Goal: Task Accomplishment & Management: Manage account settings

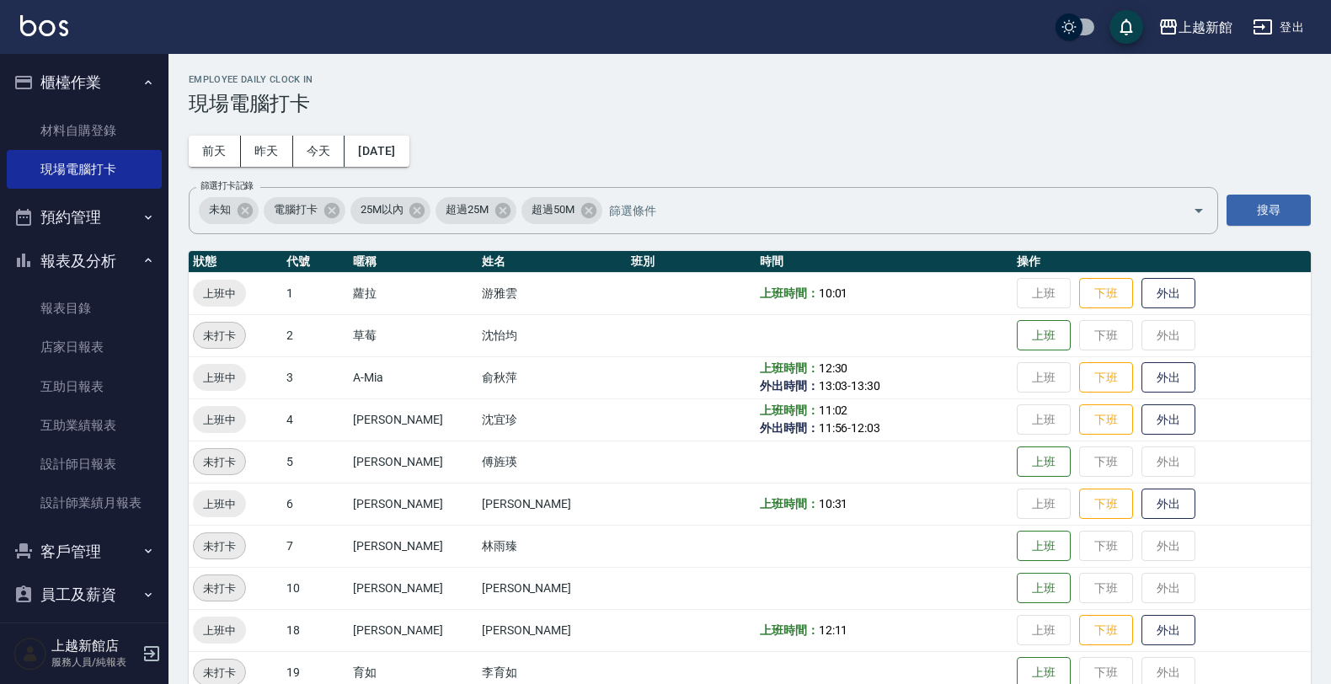
scroll to position [316, 0]
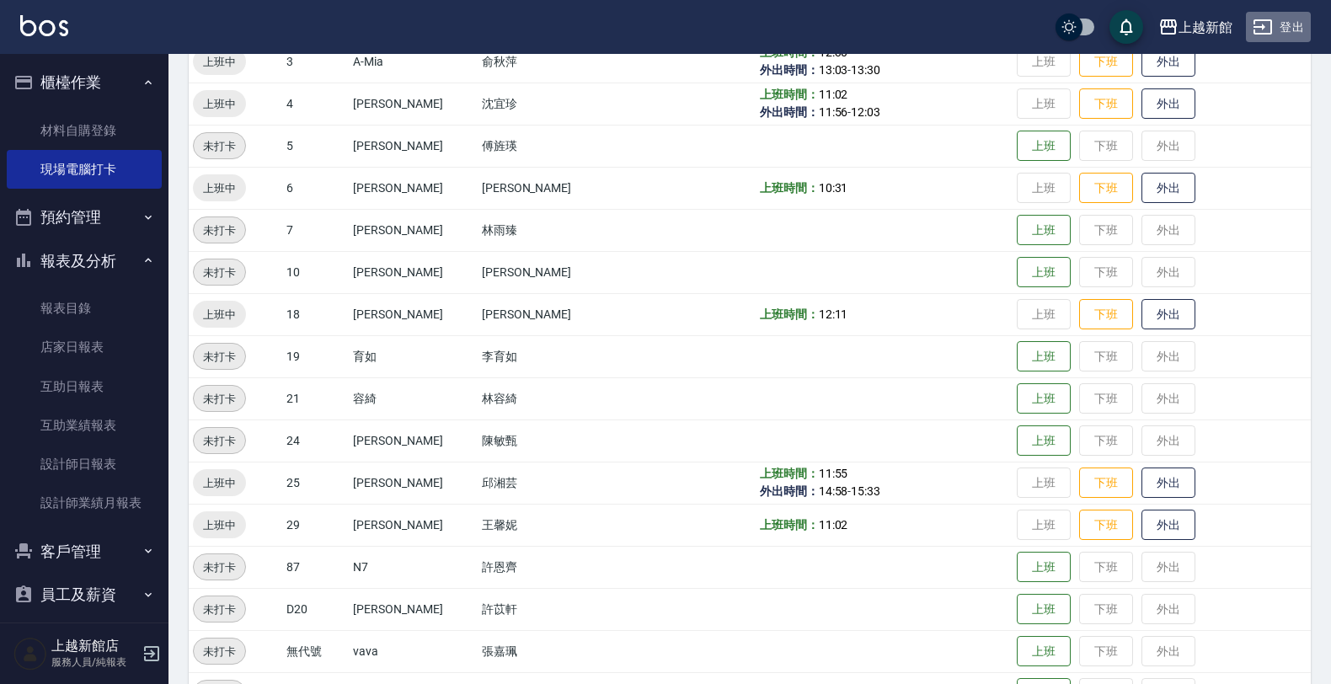
click at [1291, 15] on button "登出" at bounding box center [1278, 27] width 65 height 31
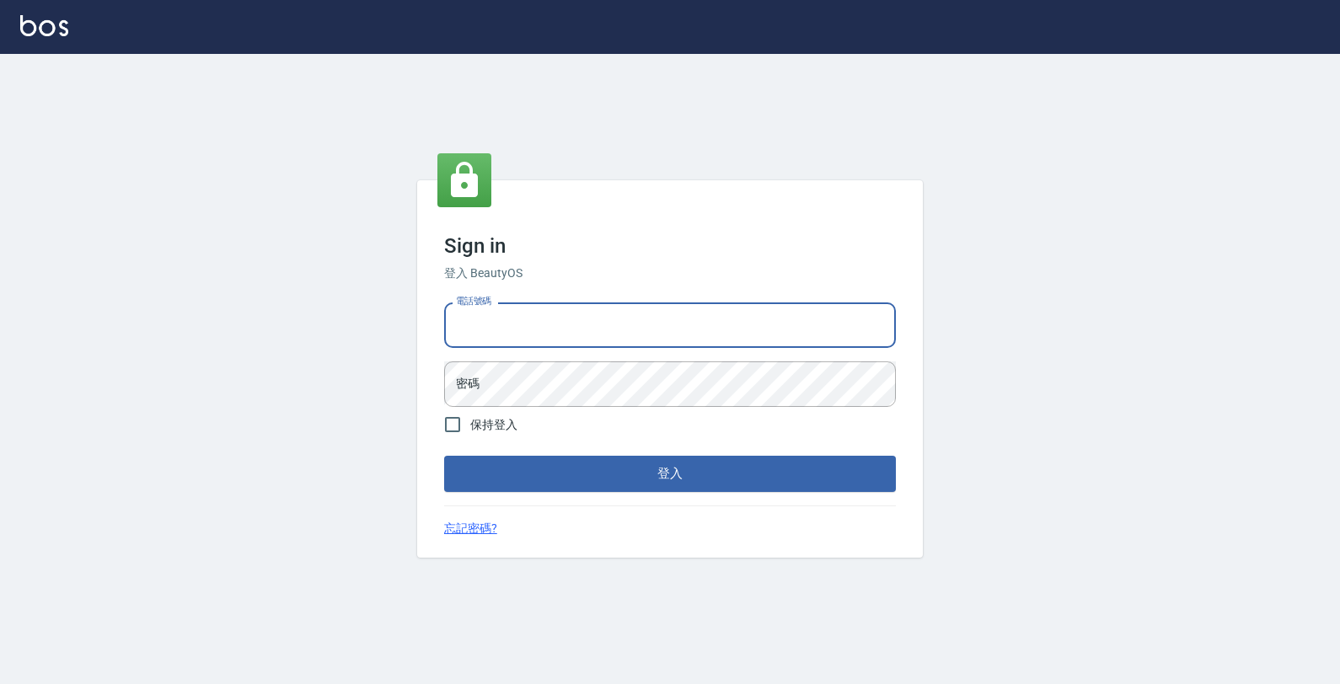
click at [608, 329] on input "電話號碼" at bounding box center [670, 326] width 452 height 46
type input "0933303551"
click at [444, 456] on button "登入" at bounding box center [670, 473] width 452 height 35
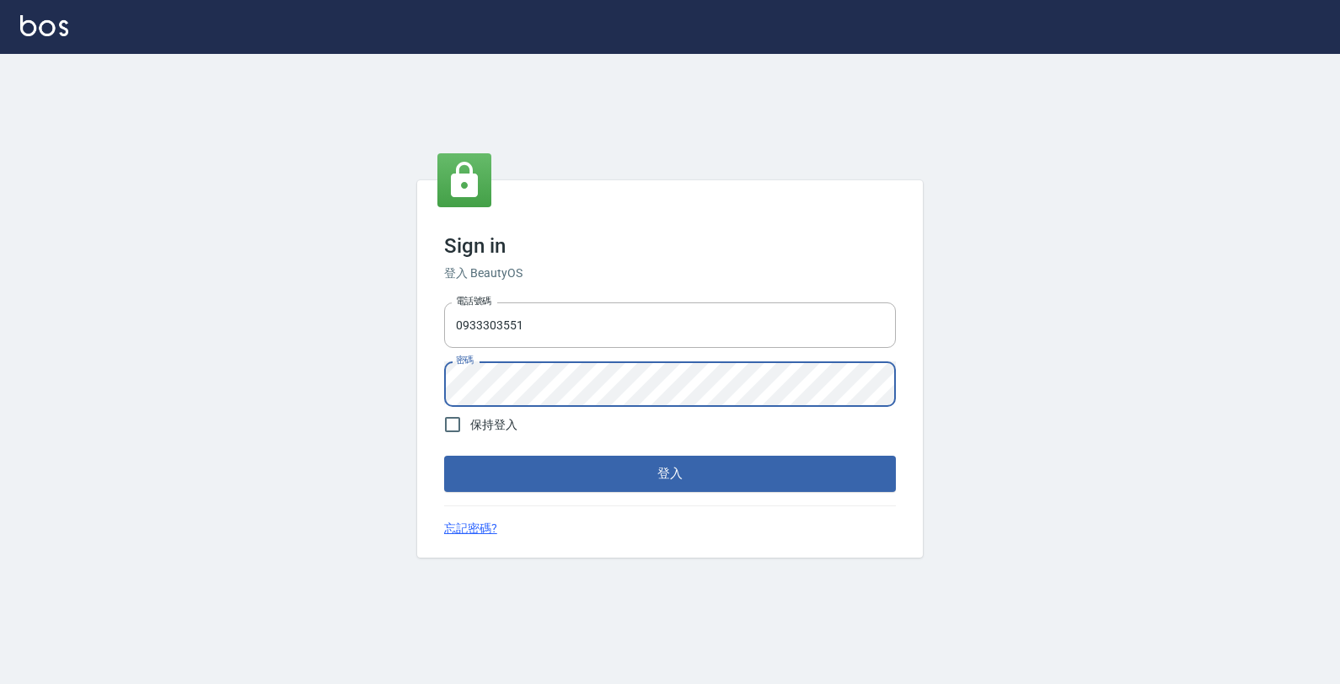
click at [444, 456] on button "登入" at bounding box center [670, 473] width 452 height 35
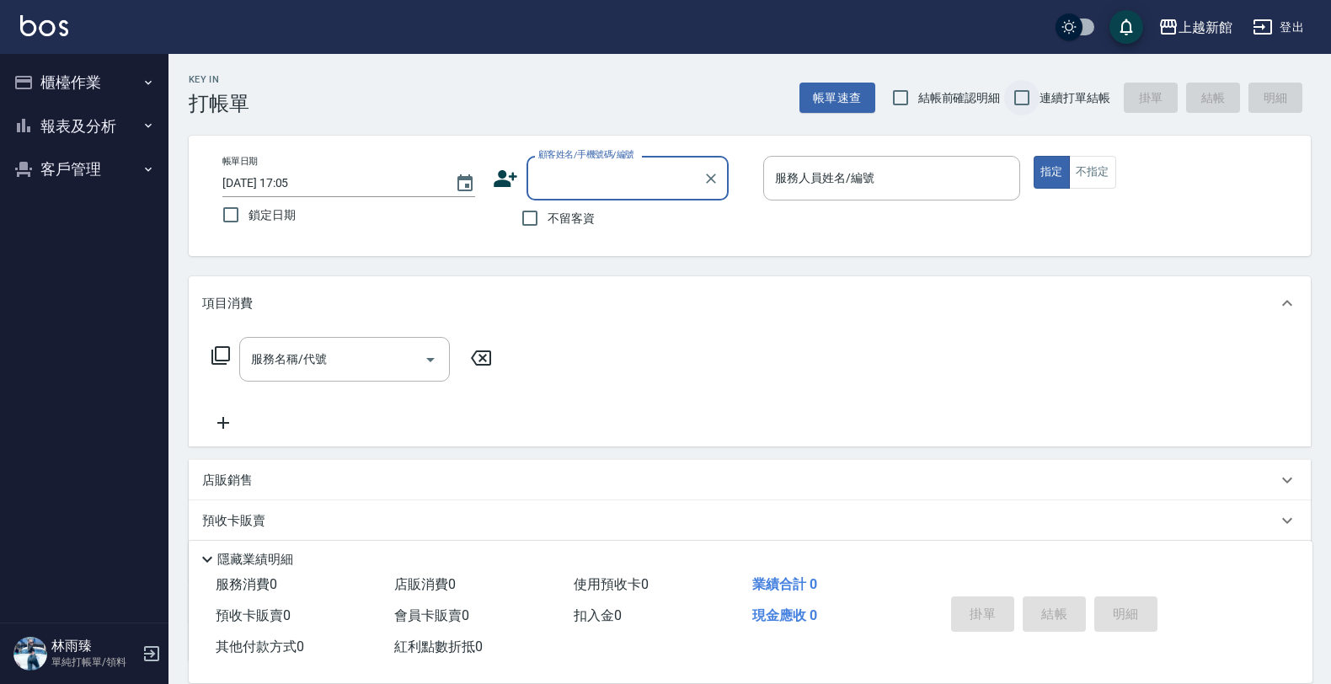
click at [1032, 102] on input "連續打單結帳" at bounding box center [1021, 97] width 35 height 35
checkbox input "true"
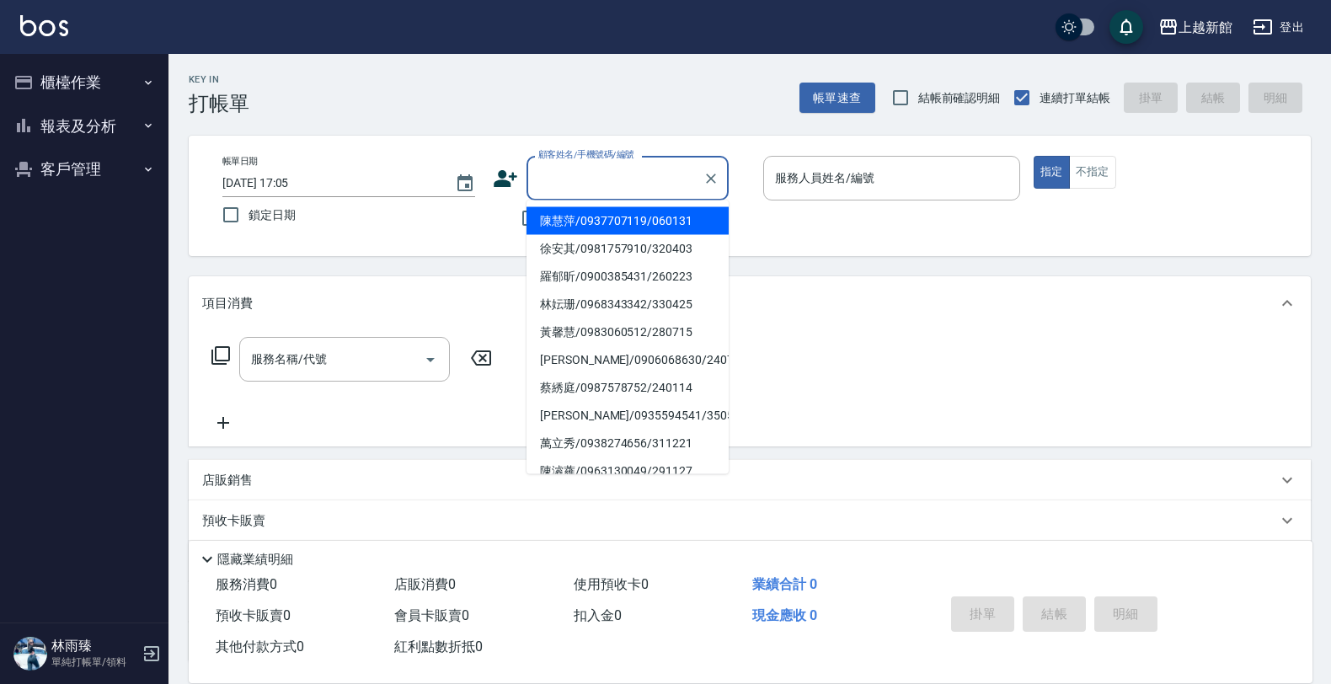
click at [625, 182] on input "顧客姓名/手機號碼/編號" at bounding box center [615, 177] width 162 height 29
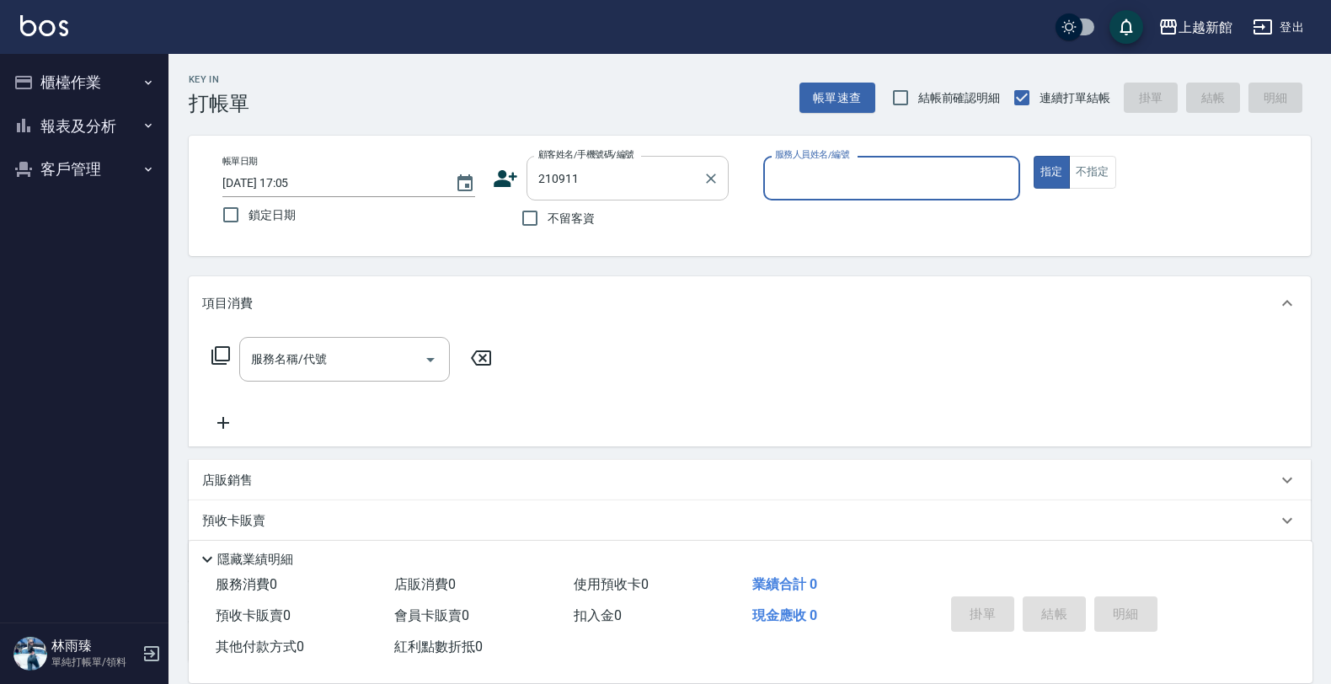
type input "卓瑤瑤/0981704911/210911"
type input "蘿拉-1"
click at [1034, 156] on button "指定" at bounding box center [1052, 172] width 36 height 33
type button "true"
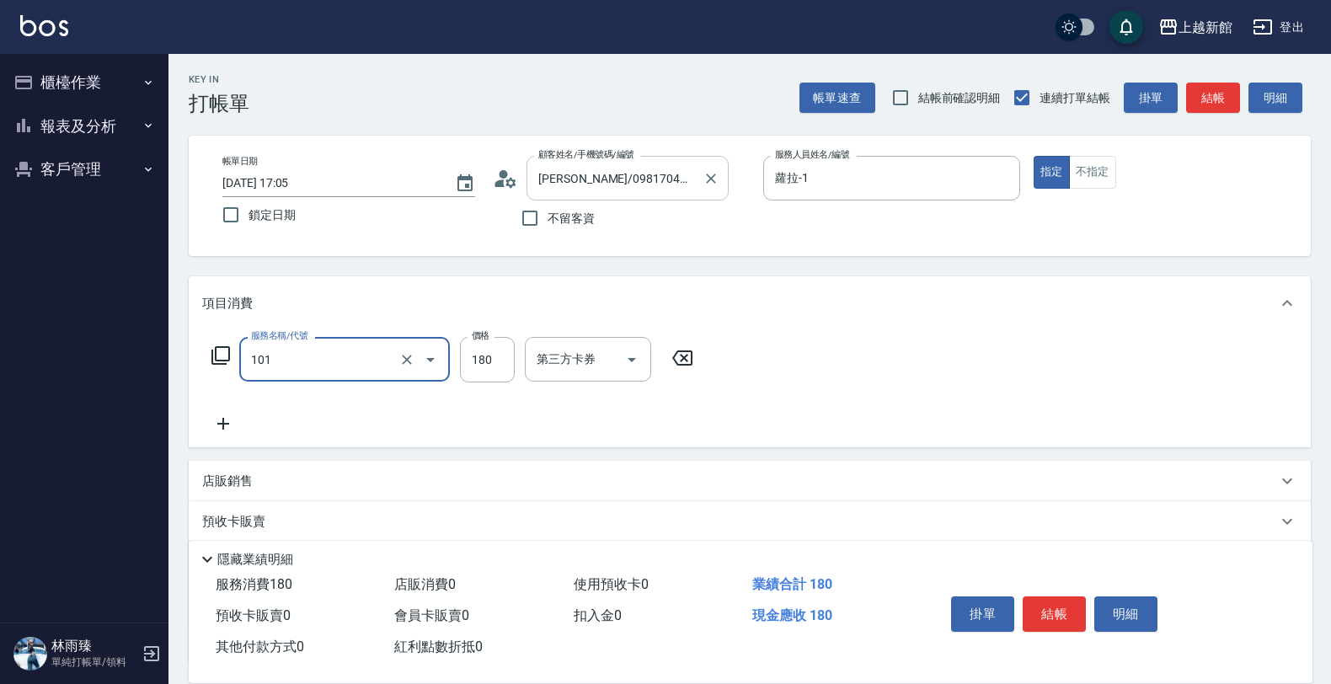
type input "洗髮250(101)"
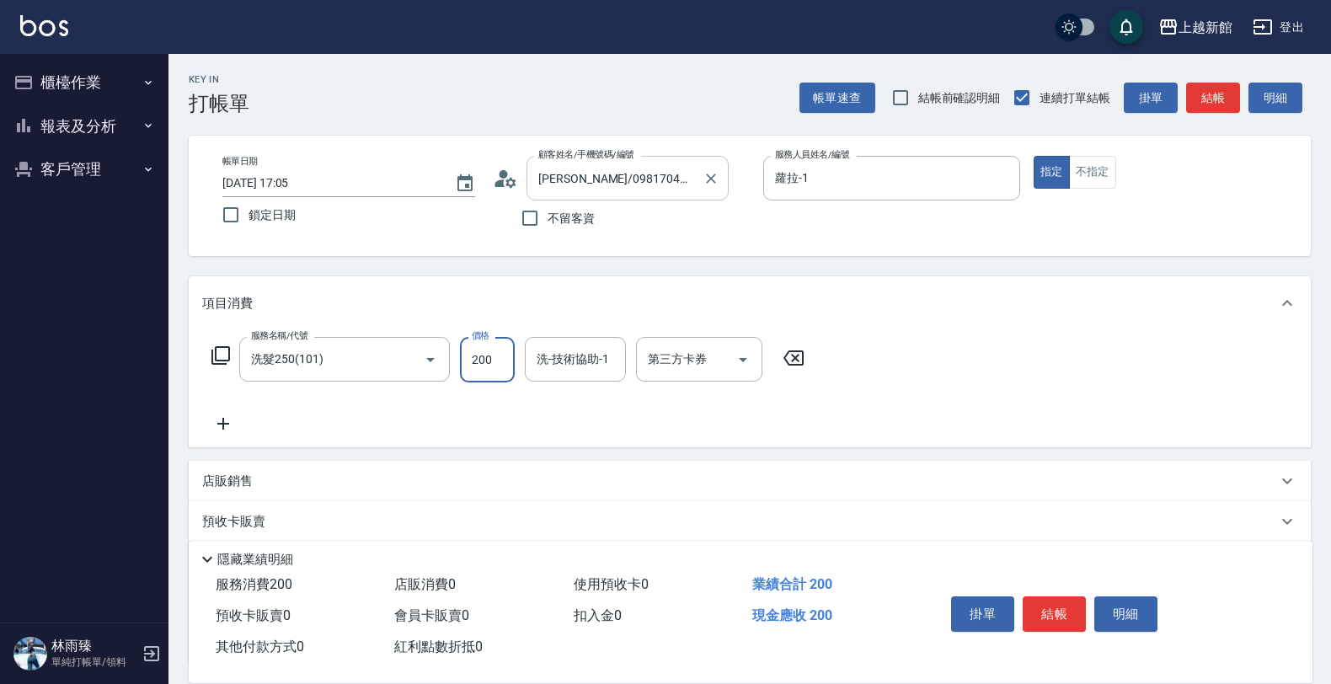
type input "200"
type input "馨妮-29"
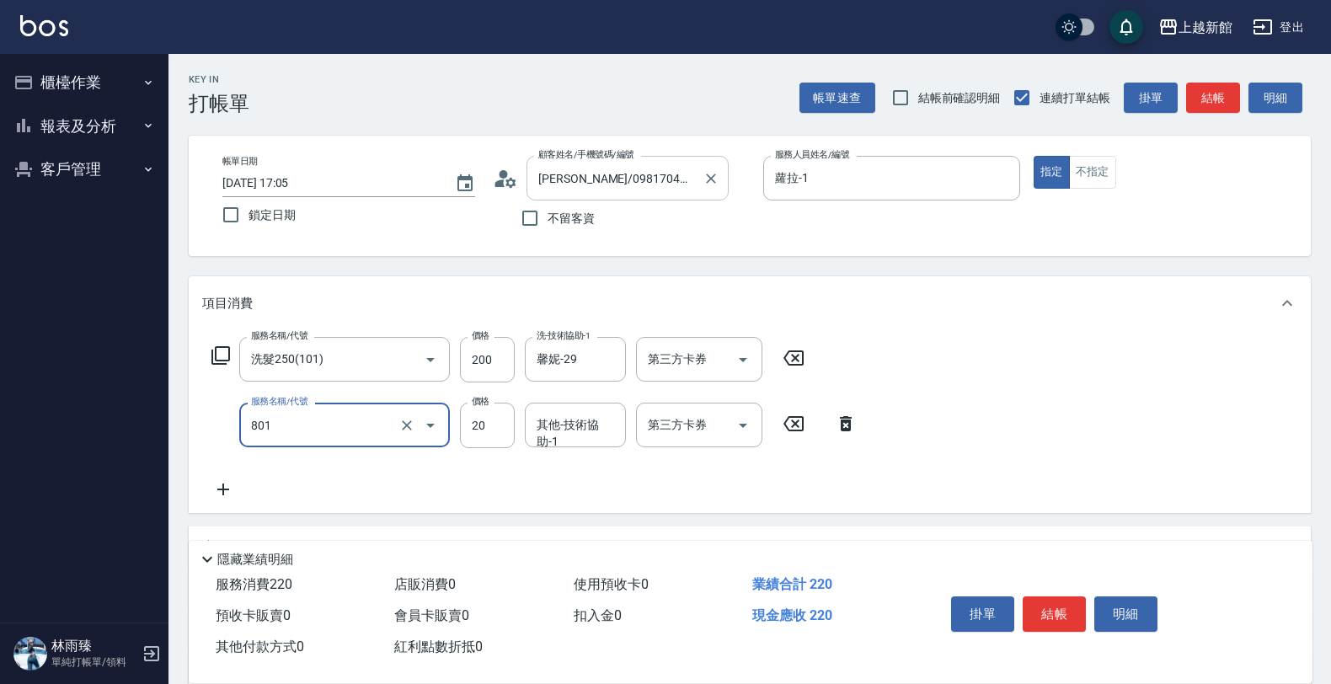
type input "潤絲(801)"
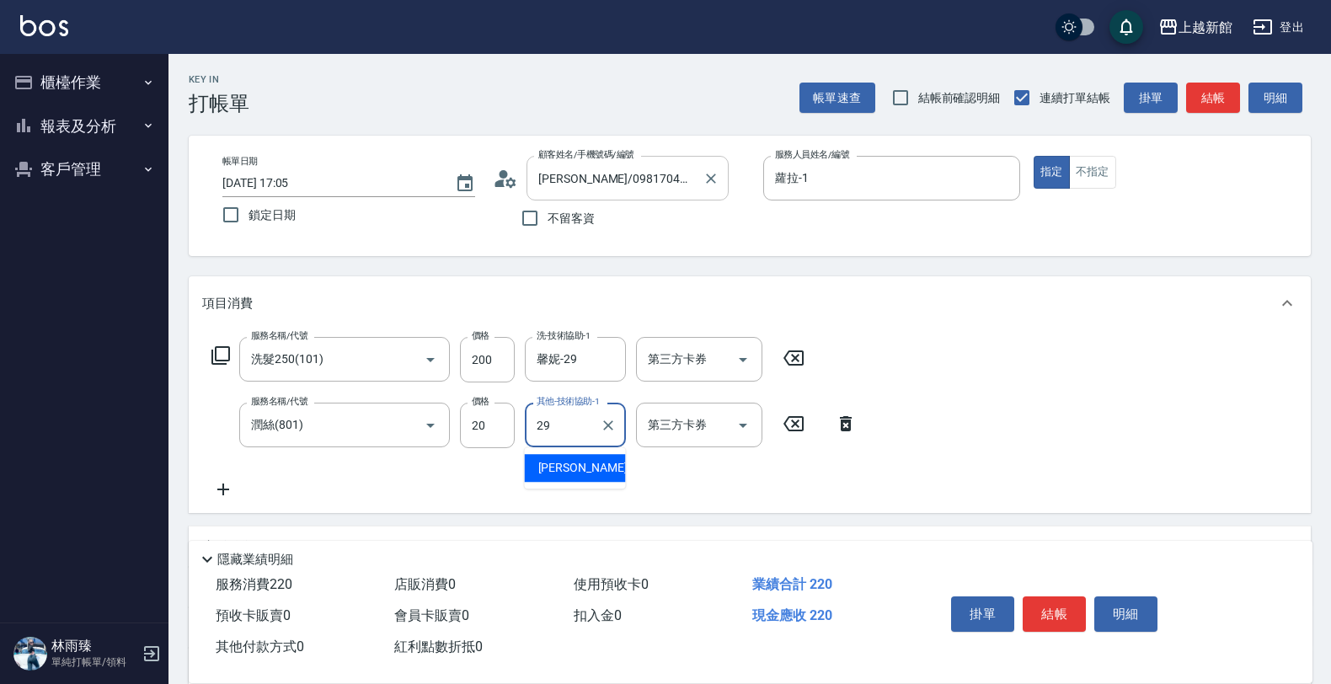
type input "馨妮-29"
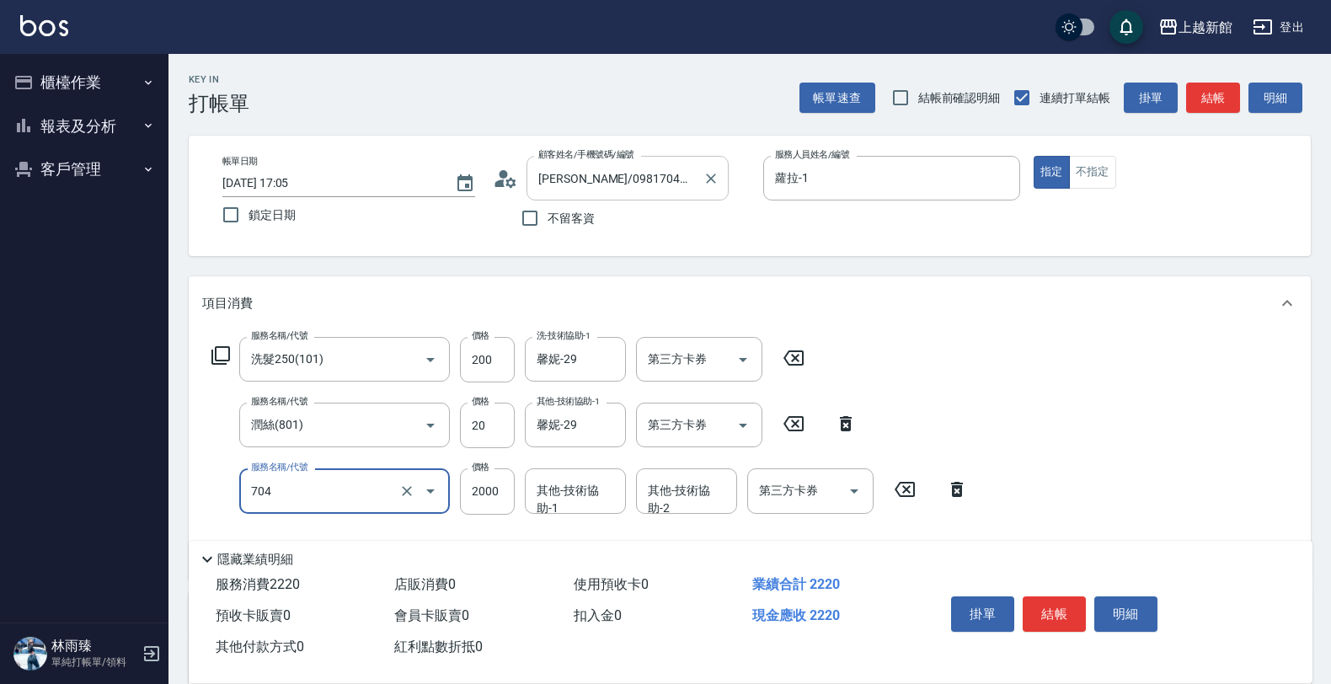
type input "髮片重整(704)"
type input "3500"
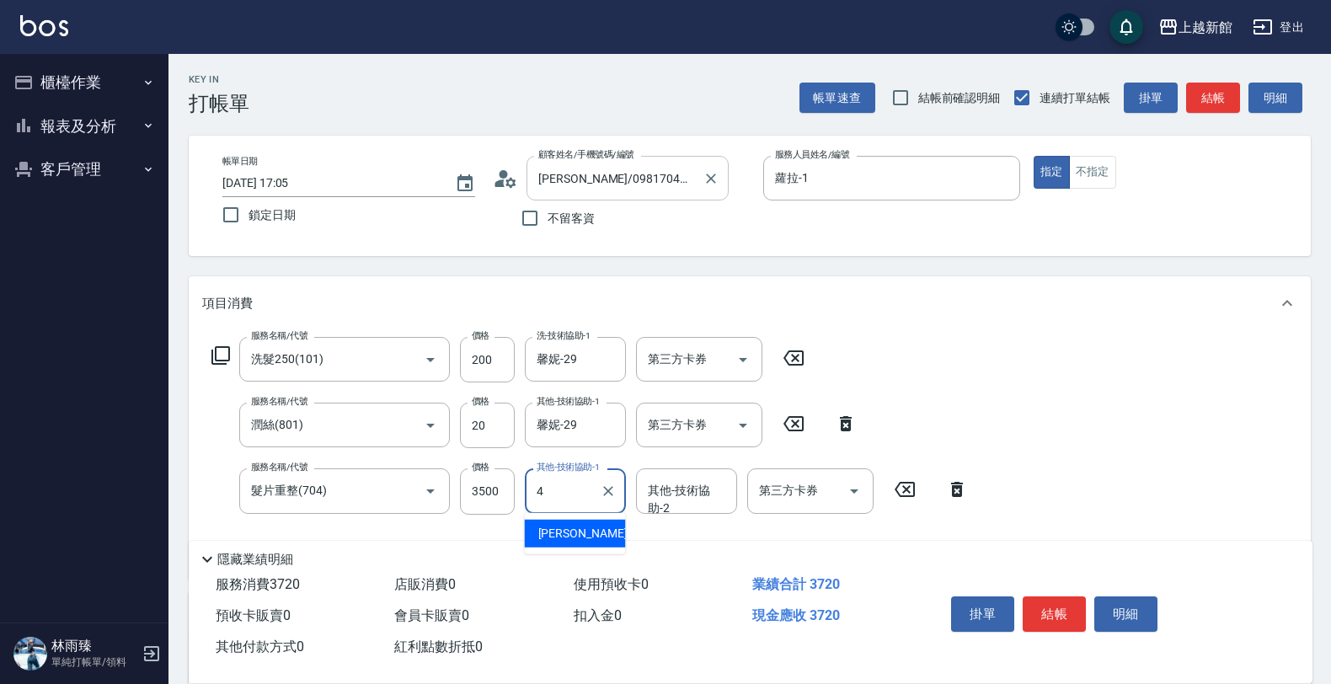
type input "宜珍-4"
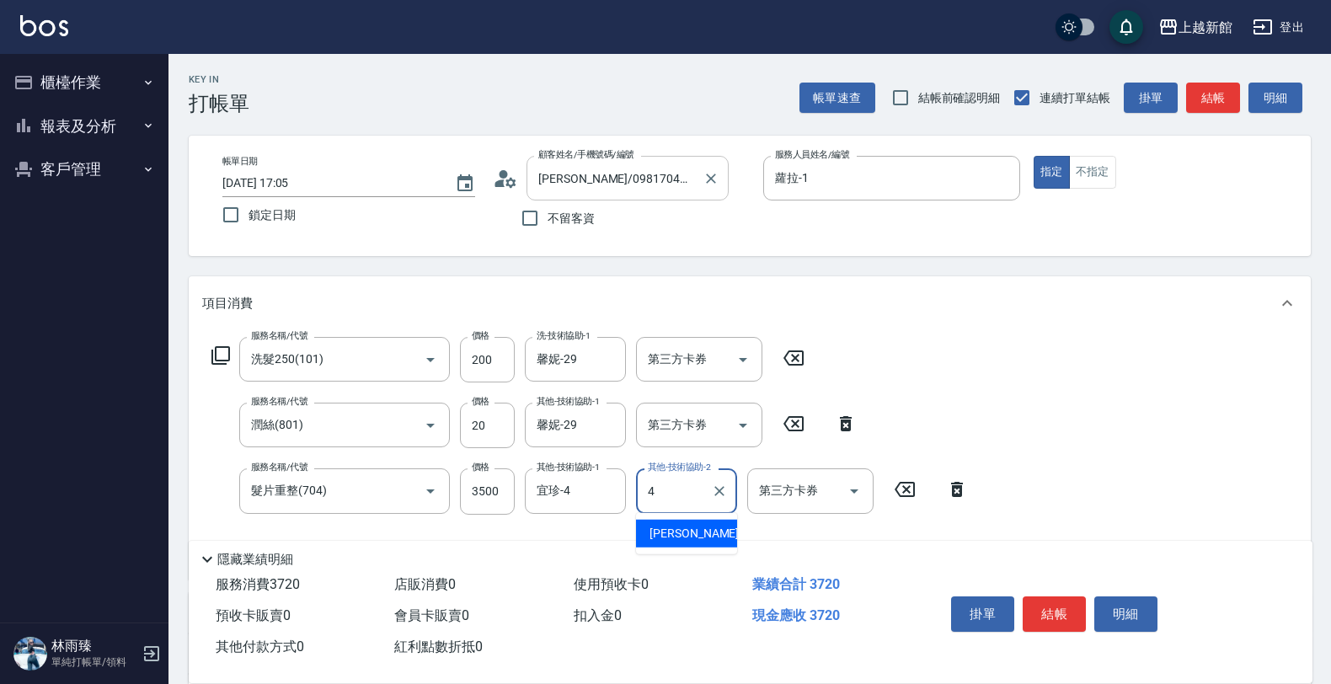
type input "宜珍-4"
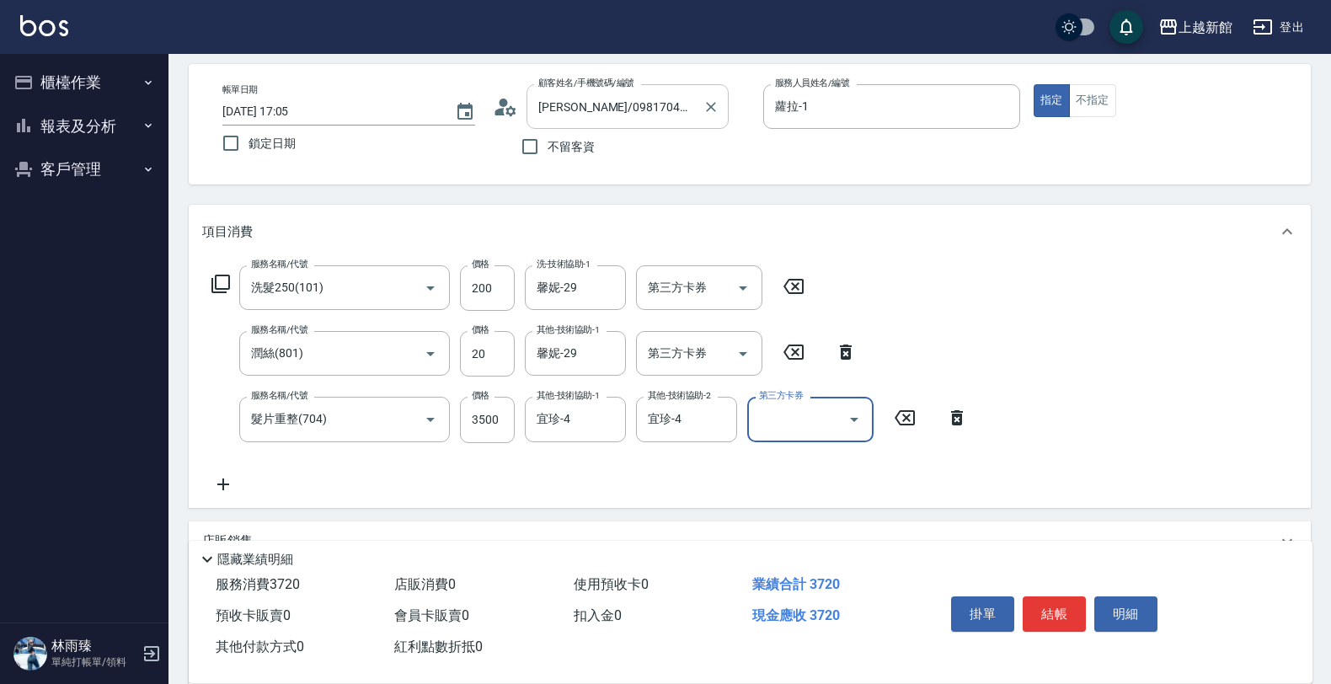
scroll to position [105, 0]
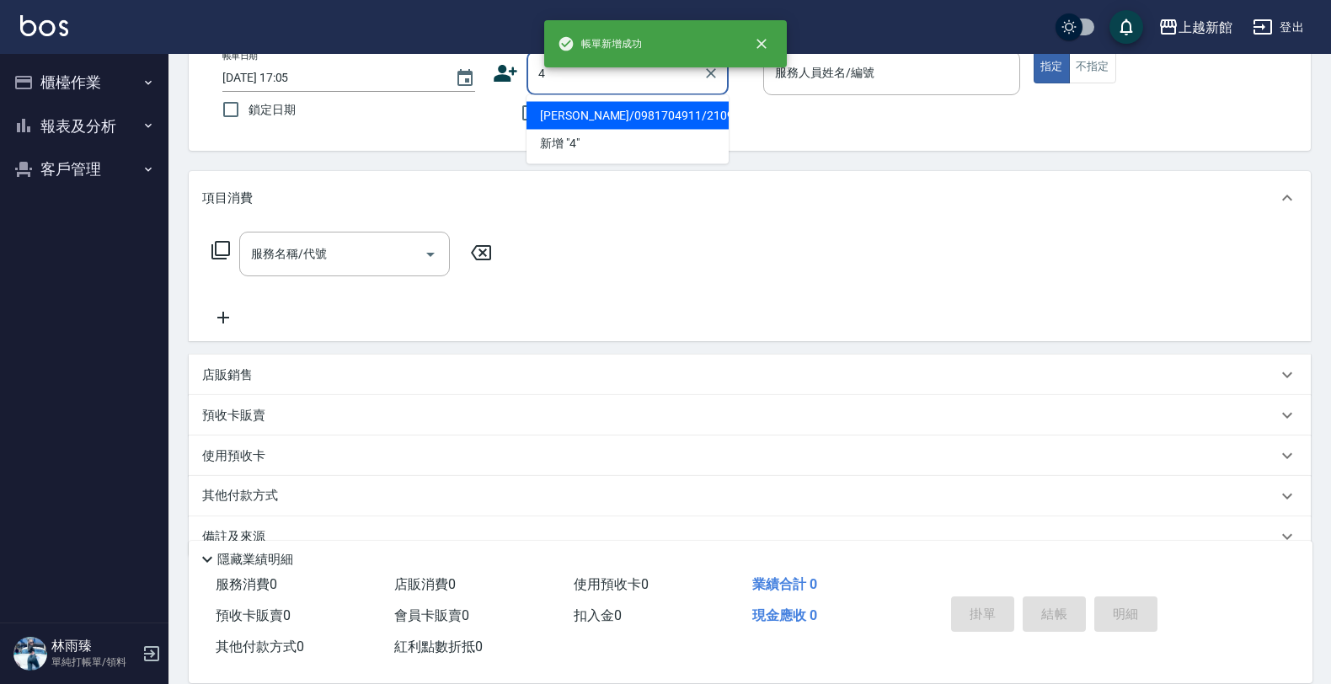
type input "卓瑤瑤/0981704911/210911"
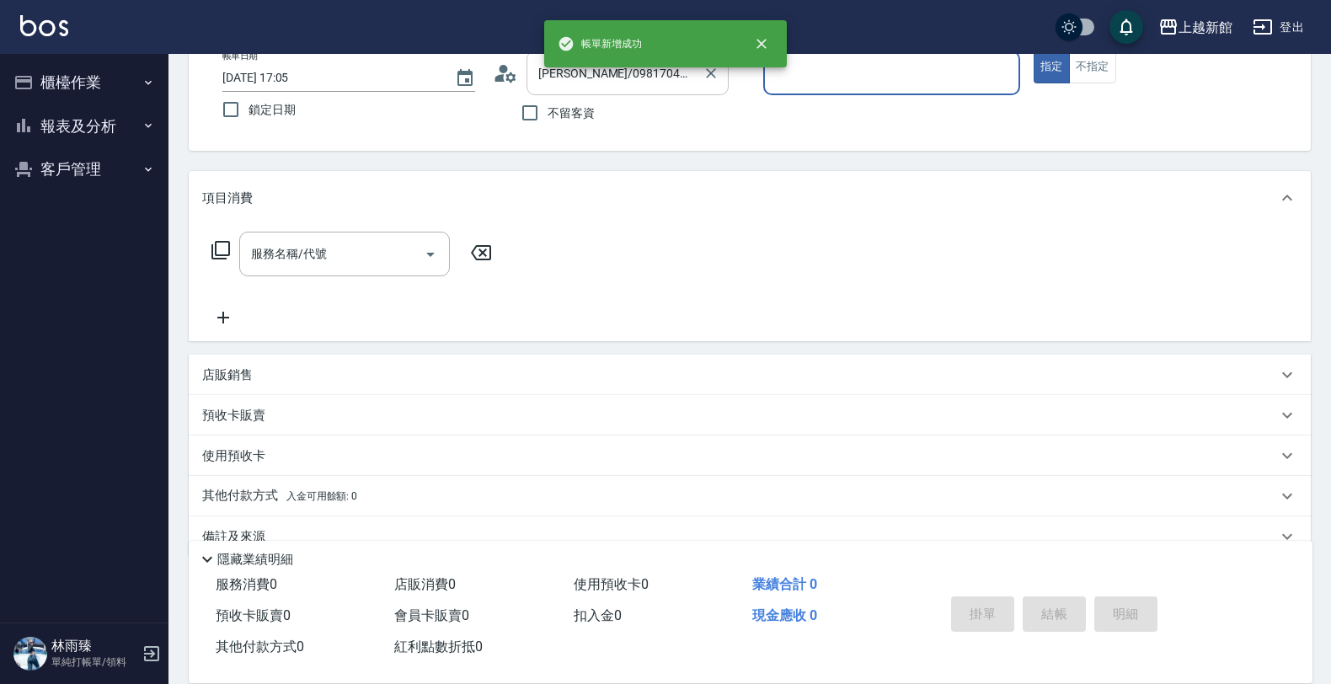
type input "蘿拉-1"
click at [1034, 51] on button "指定" at bounding box center [1052, 67] width 36 height 33
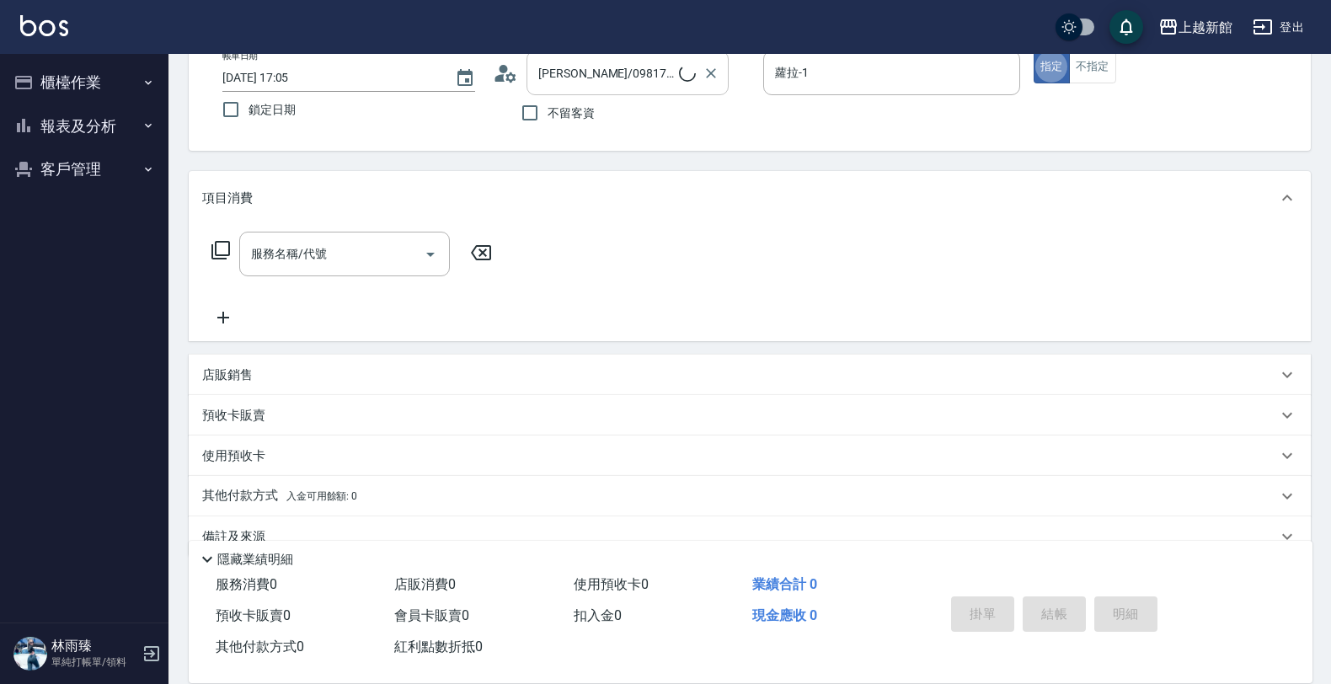
type input "宜珍/0968463806/4"
type input "宜珍-4"
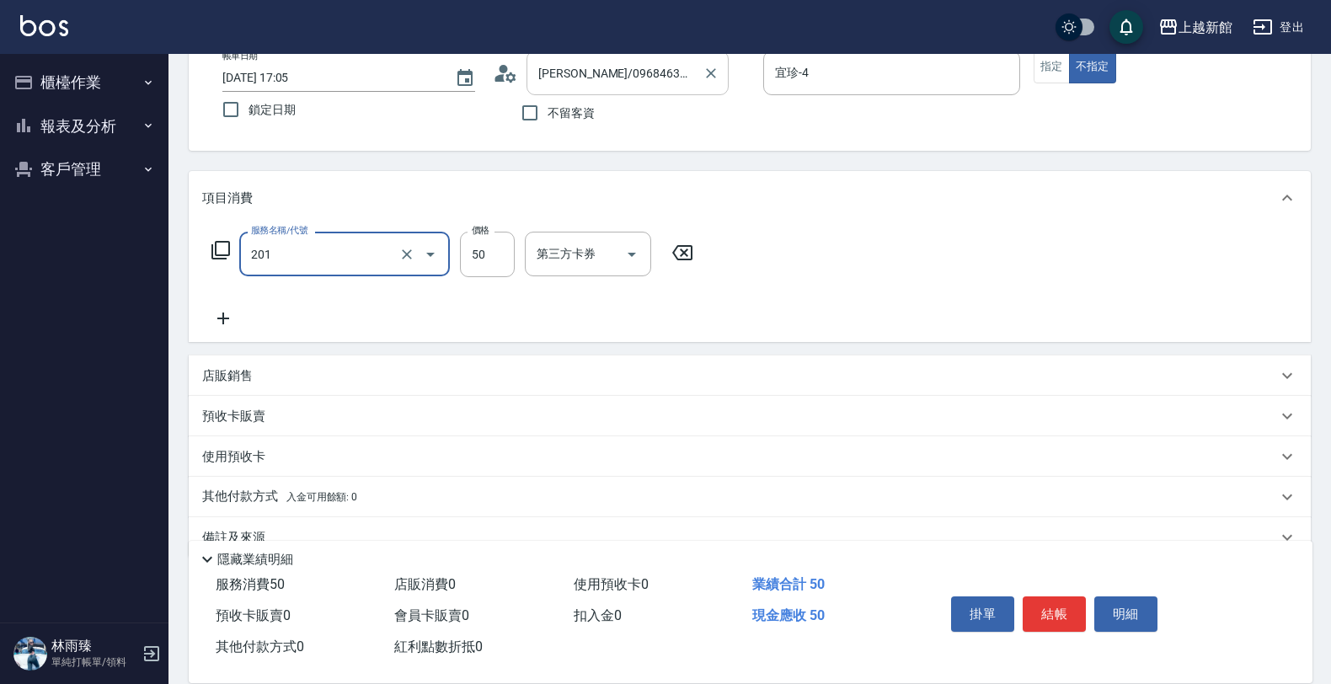
type input "剪瀏海(201)"
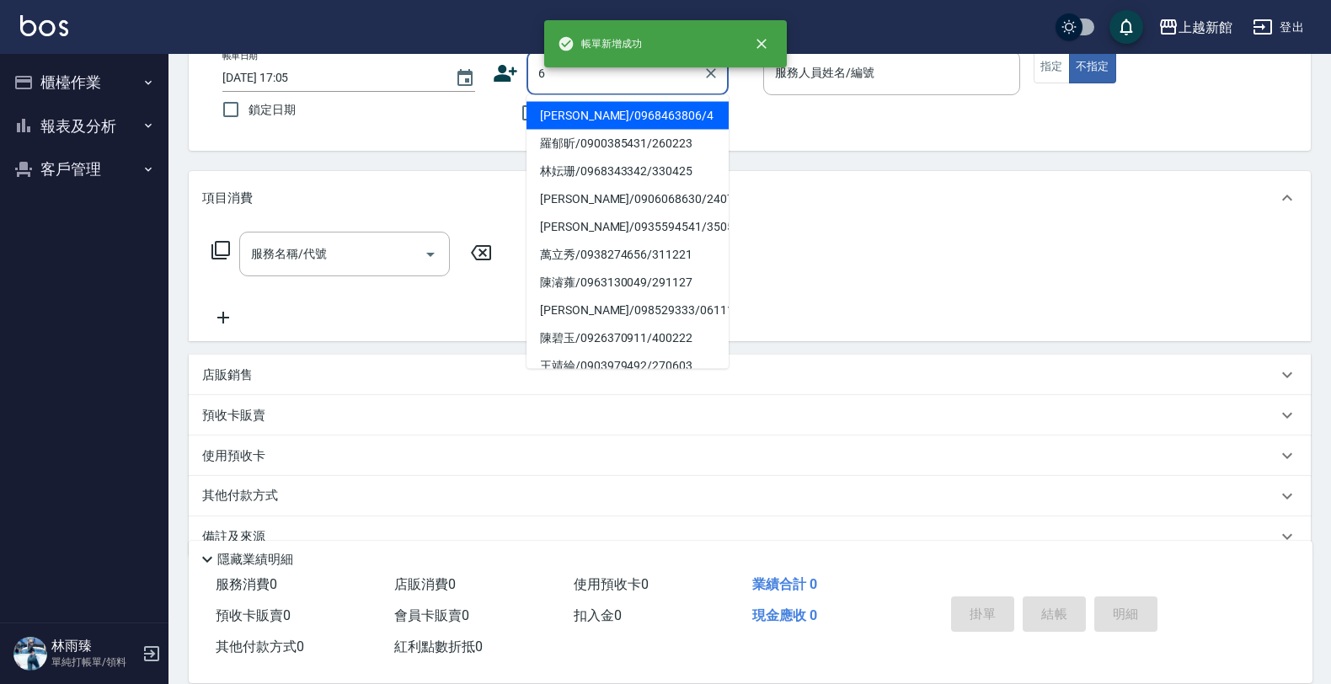
type input "宜珍/0968463806/4"
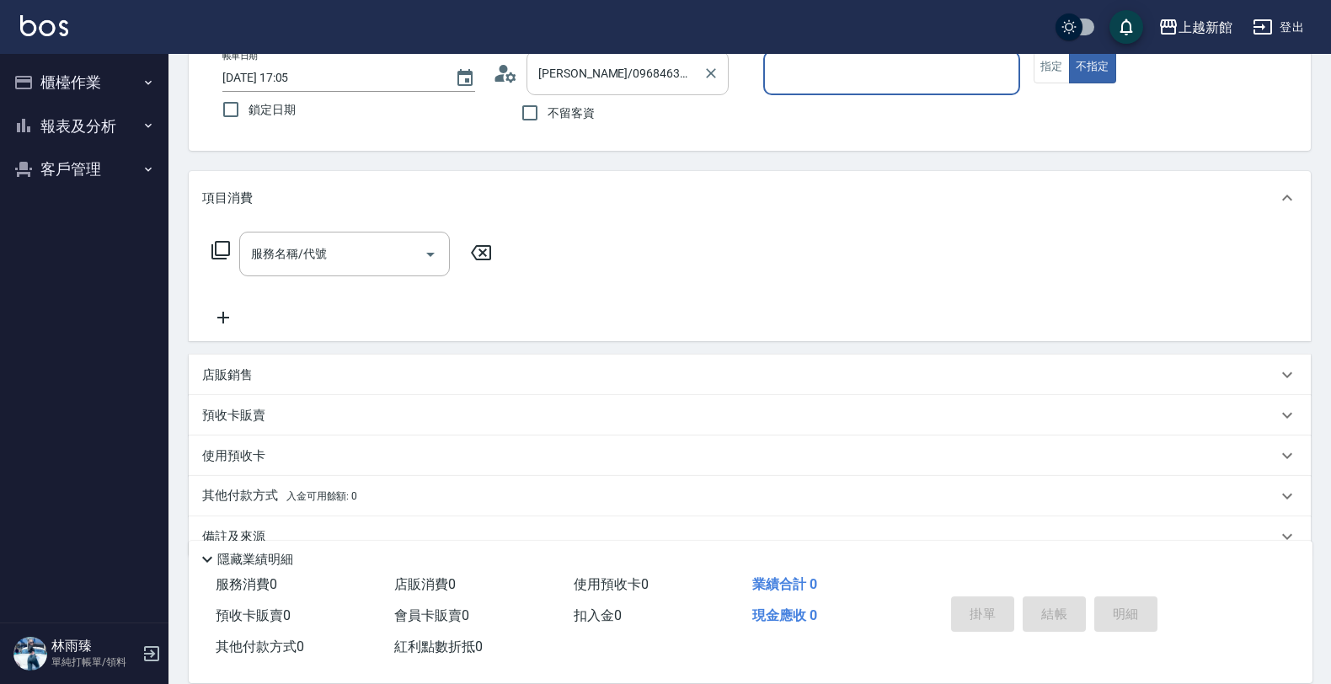
click at [1069, 51] on button "不指定" at bounding box center [1092, 67] width 47 height 33
type input "宜珍-4"
type button "false"
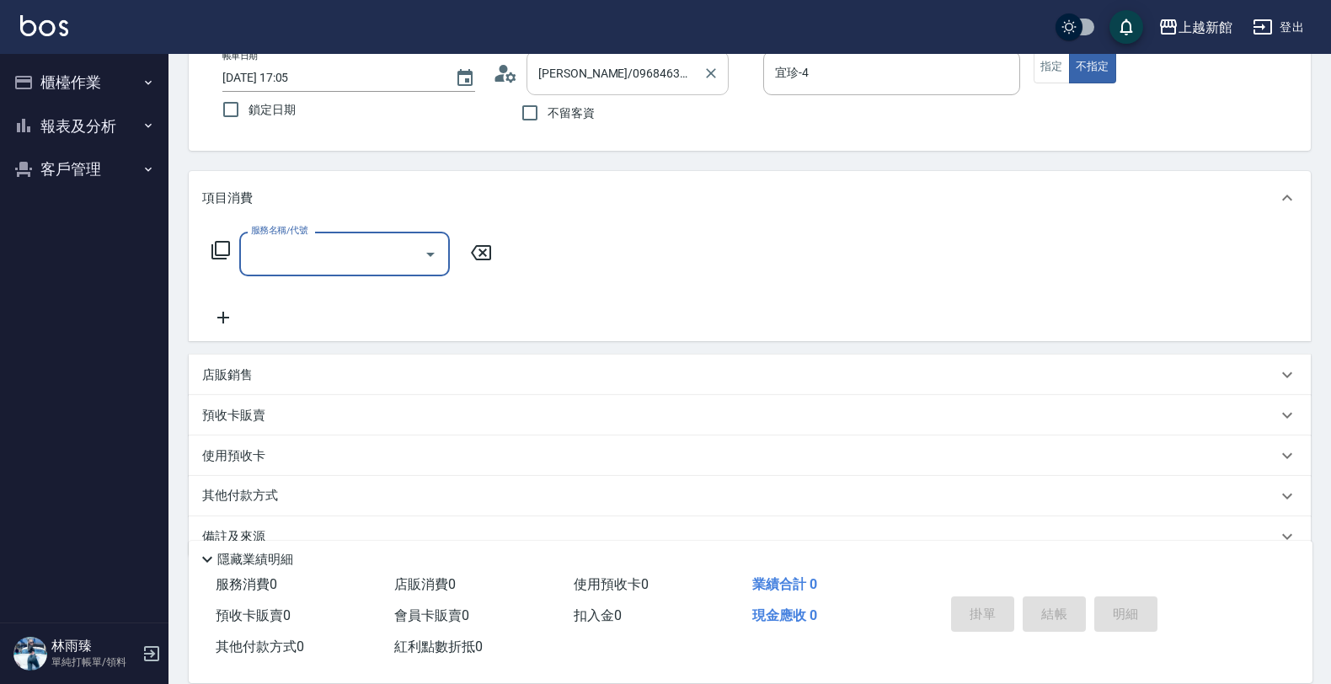
type input "黃婕寧/6_黃婕寧/6"
type input "黃婕寧-6"
click at [1042, 80] on button "指定" at bounding box center [1052, 67] width 36 height 33
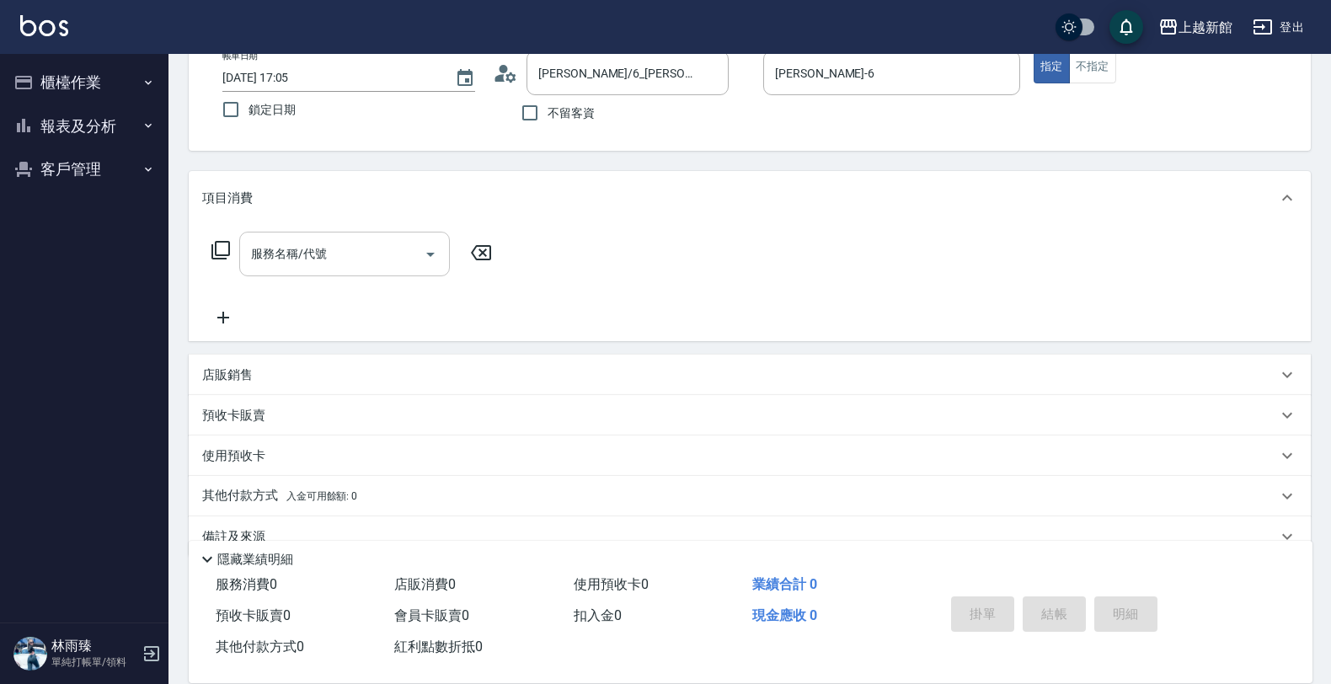
drag, startPoint x: 329, startPoint y: 242, endPoint x: 337, endPoint y: 238, distance: 9.1
click at [330, 242] on input "服務名稱/代號" at bounding box center [332, 253] width 170 height 29
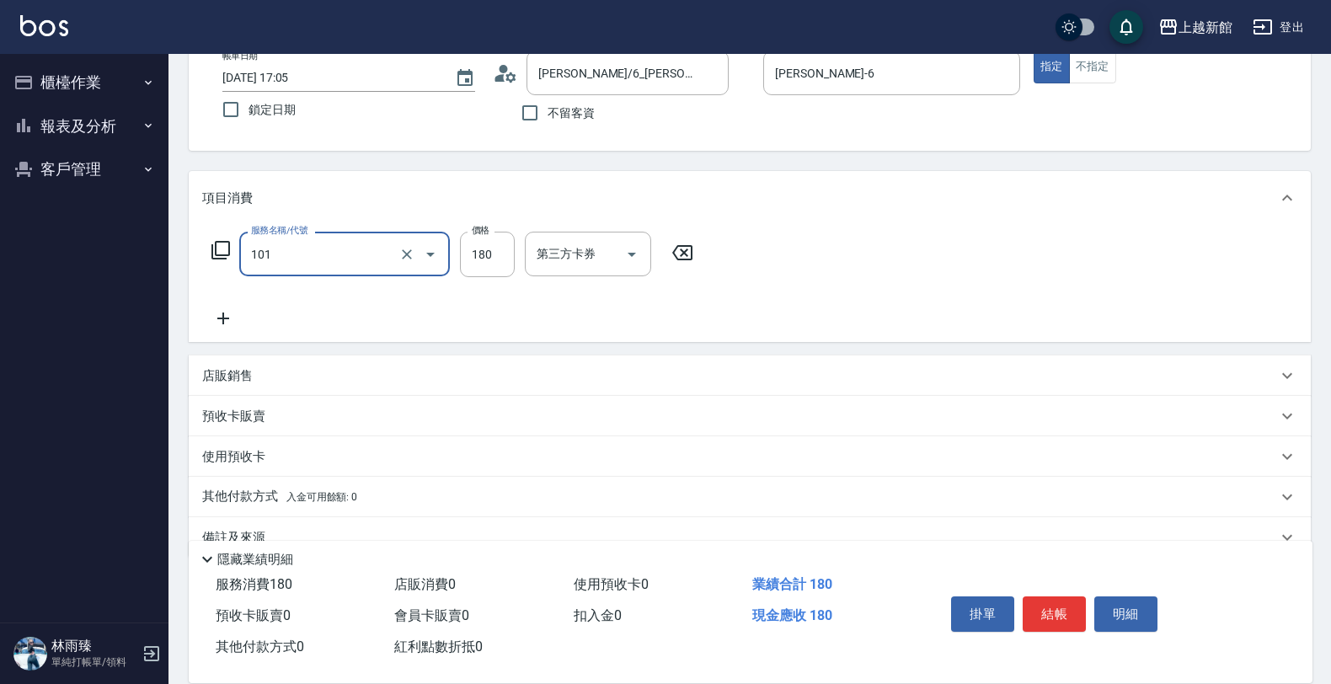
type input "洗髮250(101)"
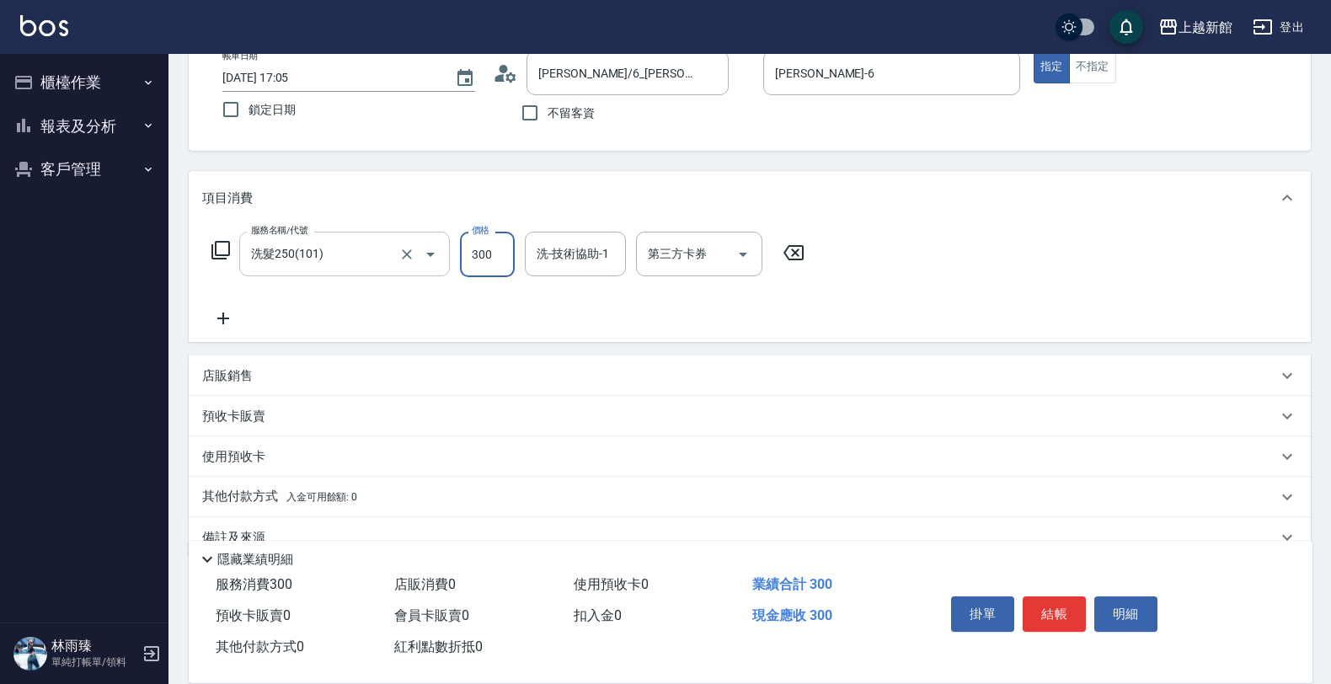
type input "300"
type input "小邱-25"
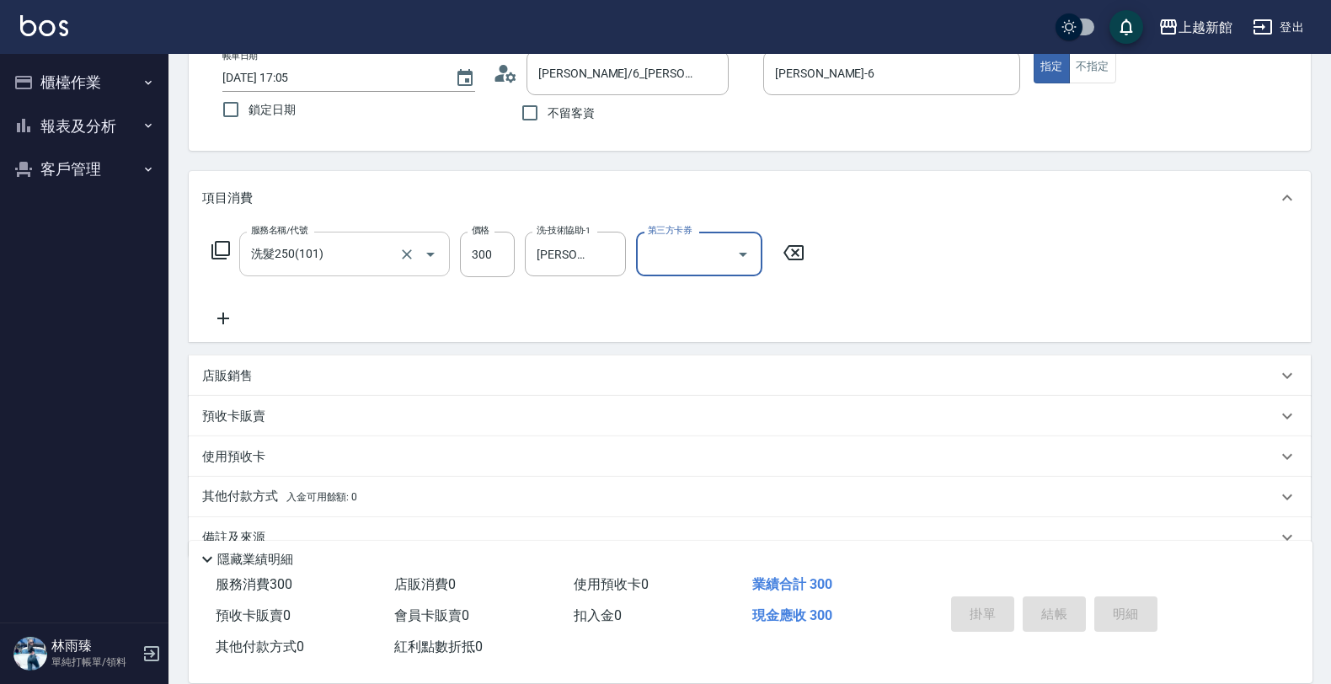
type input "2025/09/11 17:06"
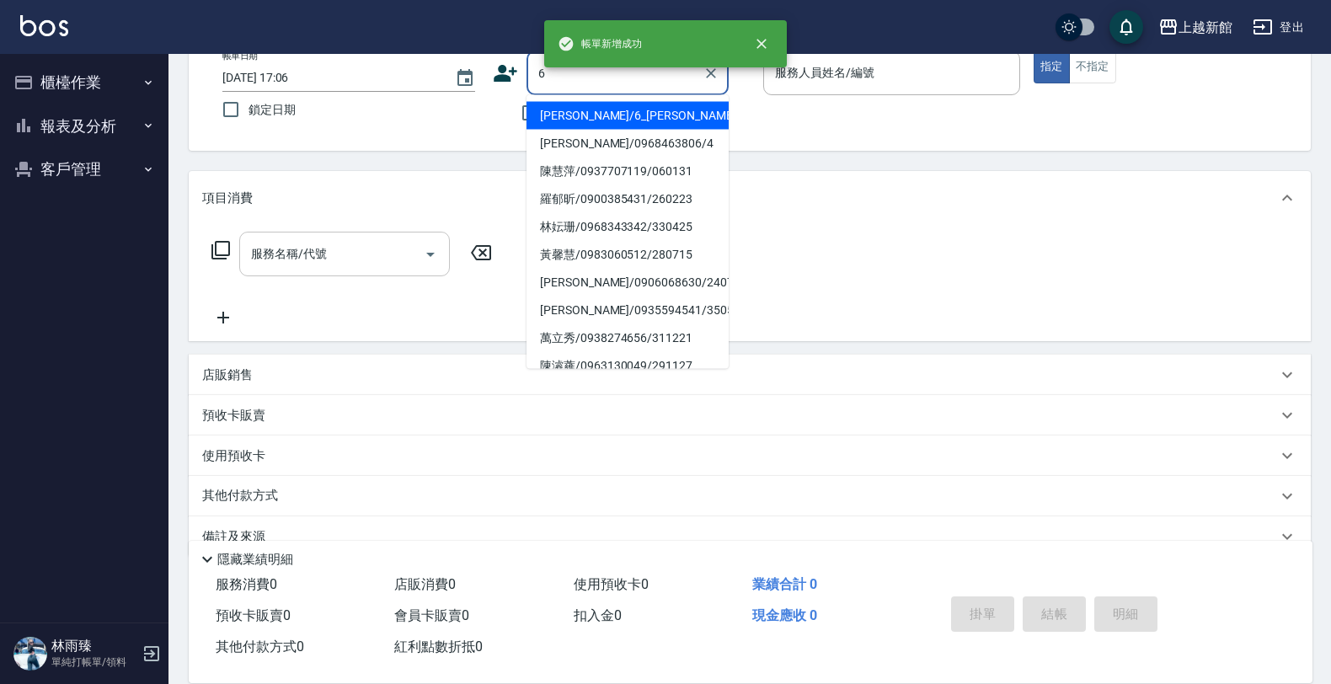
type input "黃婕寧/6_黃婕寧/6"
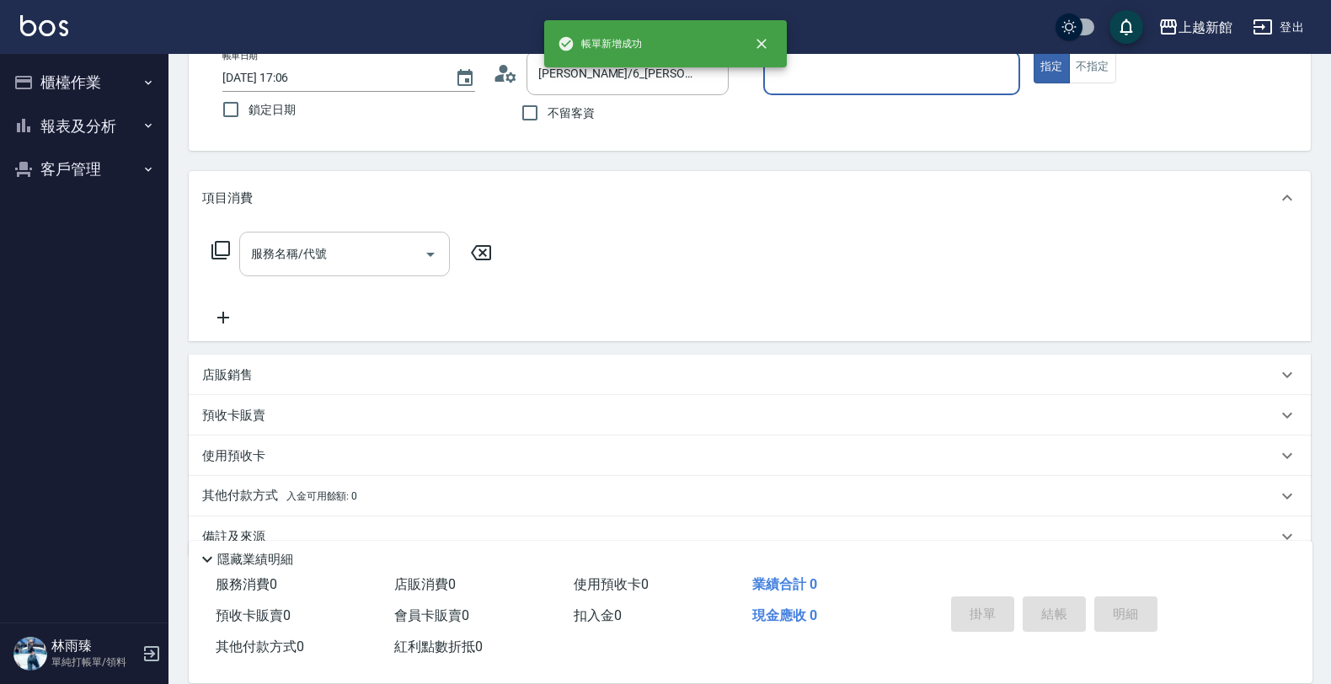
click at [1034, 51] on button "指定" at bounding box center [1052, 67] width 36 height 33
type input "黃婕寧-6"
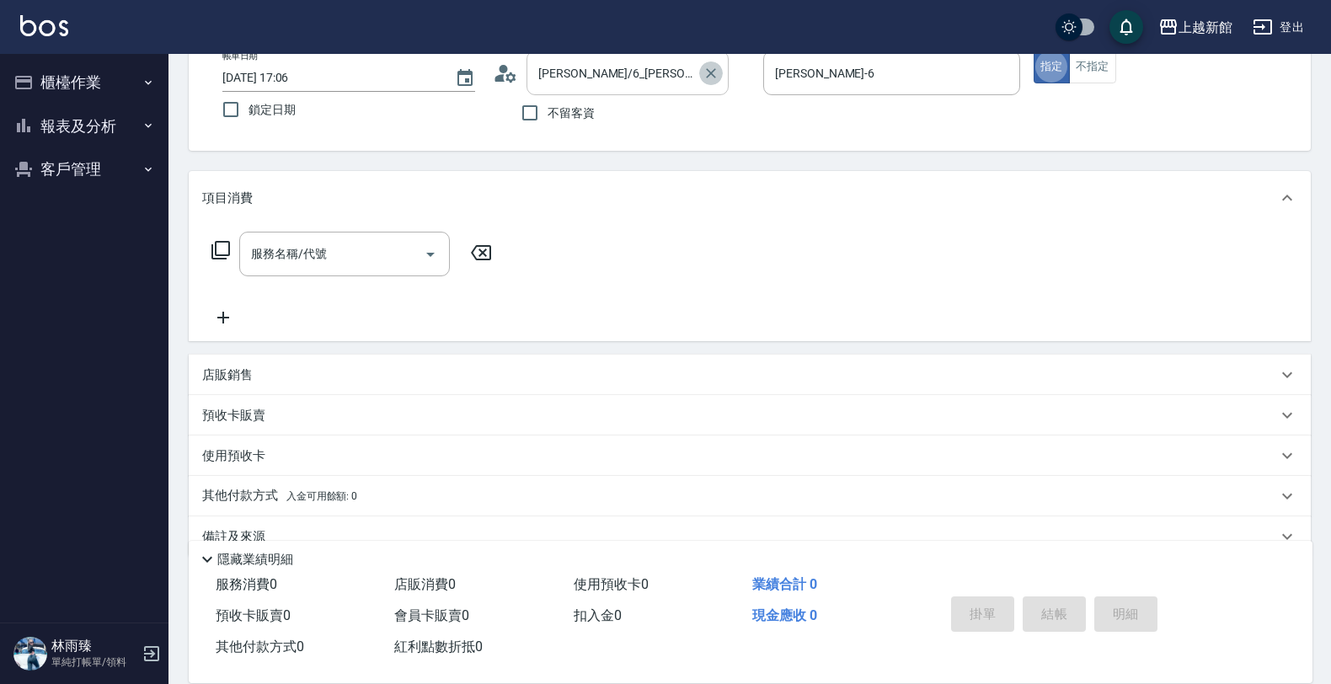
click at [706, 72] on icon "Clear" at bounding box center [711, 73] width 17 height 17
click at [621, 77] on input "顧客姓名/手機號碼/編號" at bounding box center [615, 72] width 162 height 29
click at [1034, 51] on button "指定" at bounding box center [1052, 67] width 36 height 33
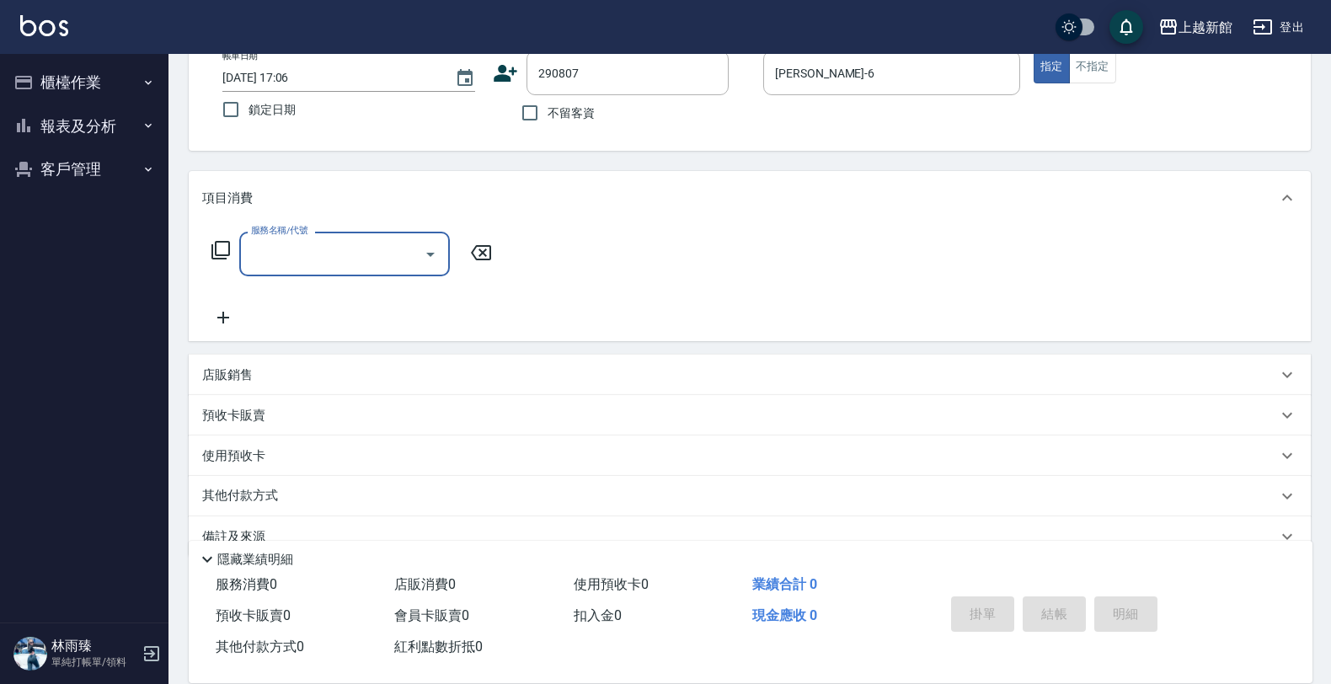
type input "張敏/0936480028/290807"
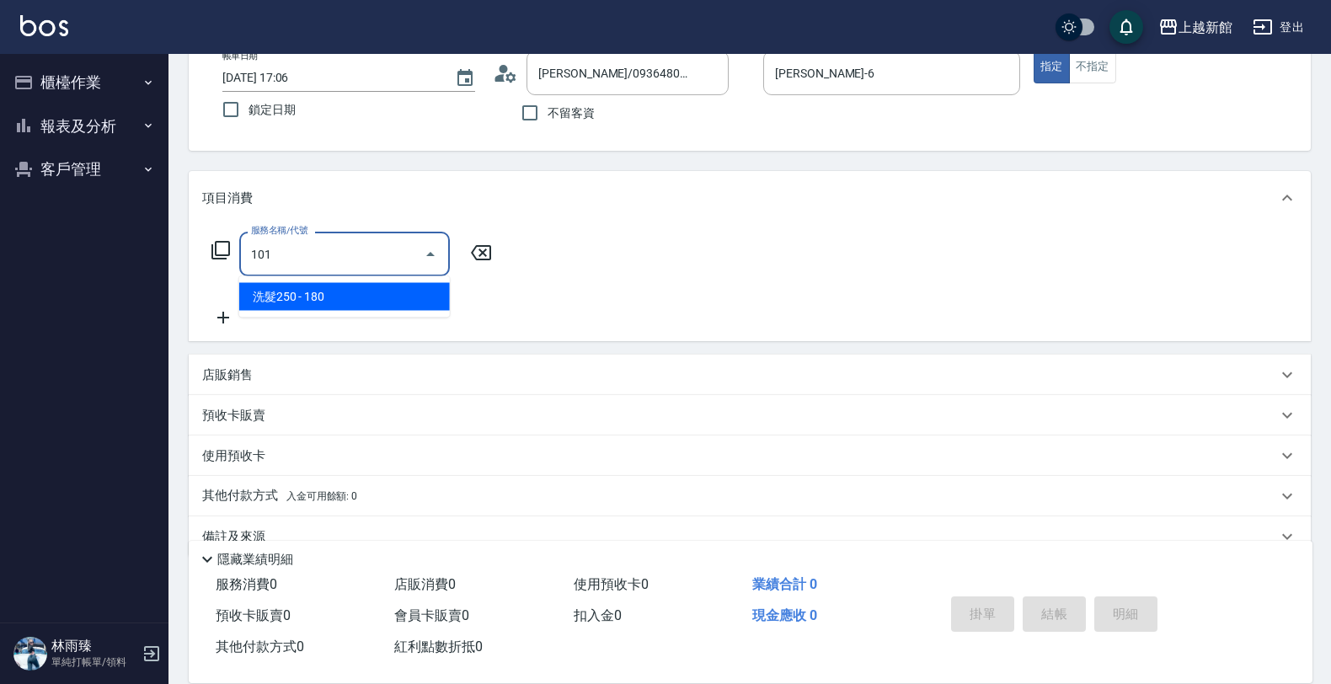
type input "洗髮250(101)"
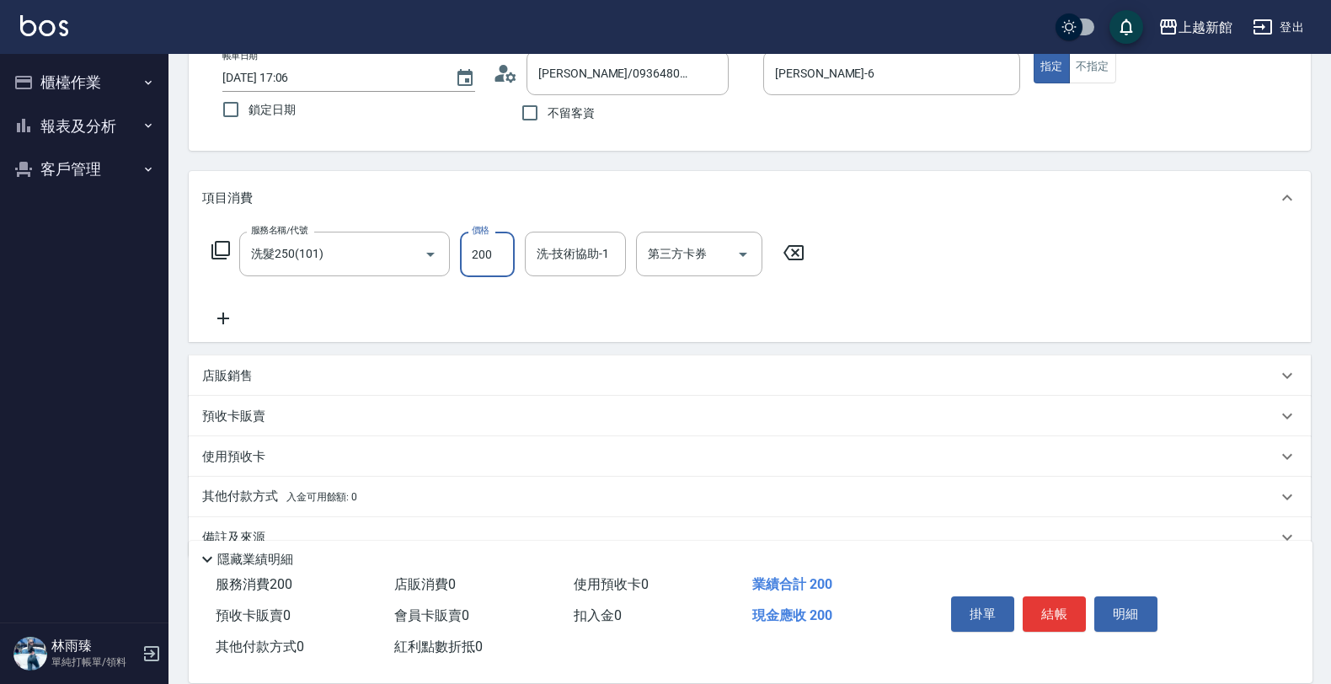
type input "200"
type input "馨妮-29"
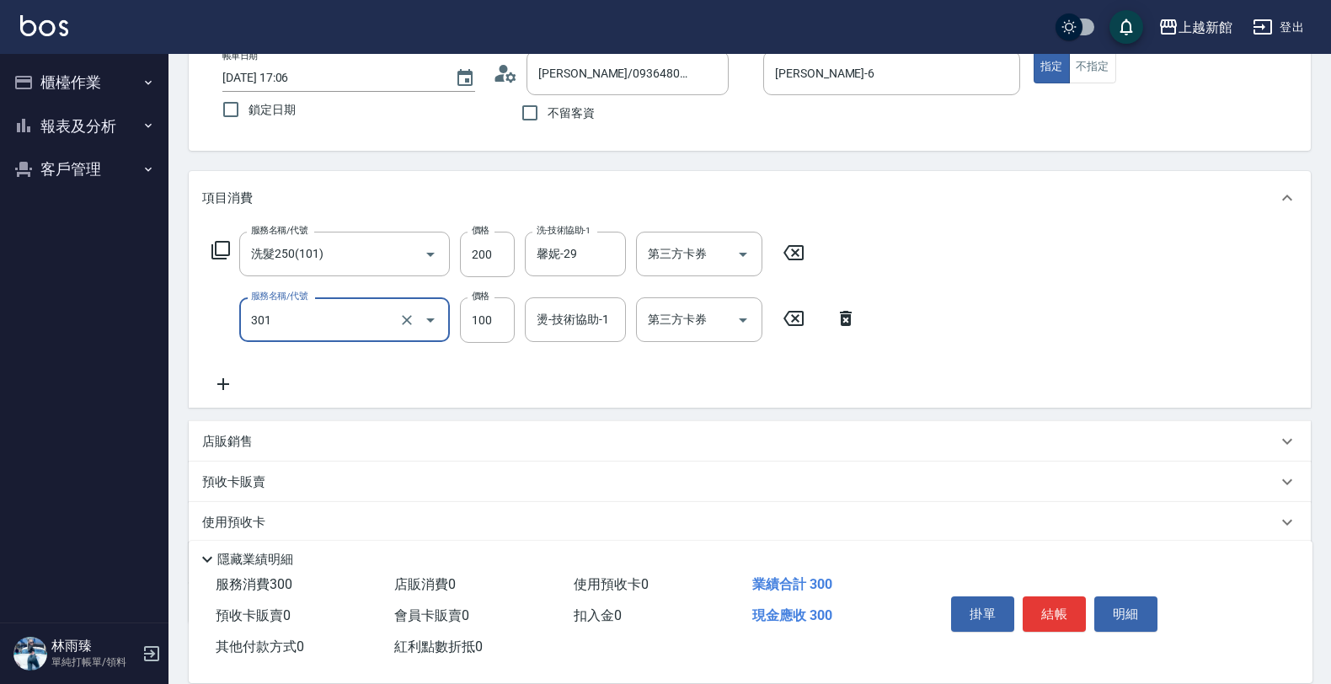
type input "補燙(301)"
type input "500"
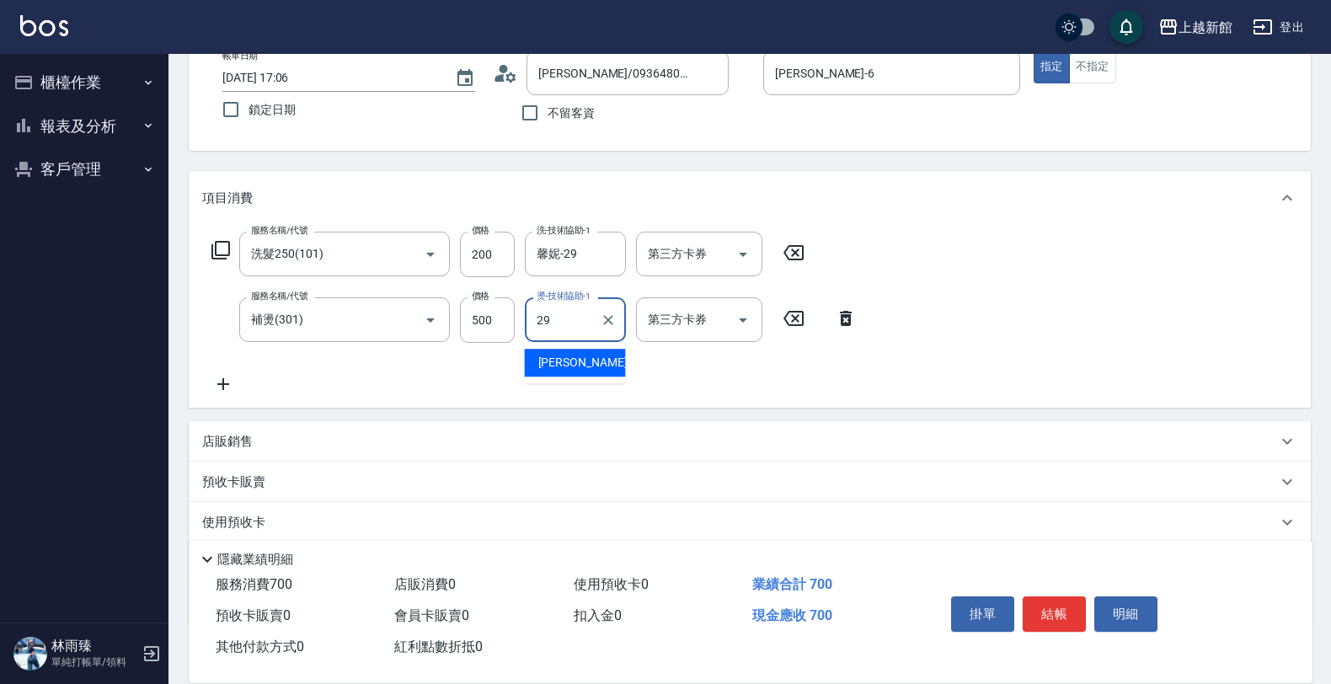
type input "馨妮-29"
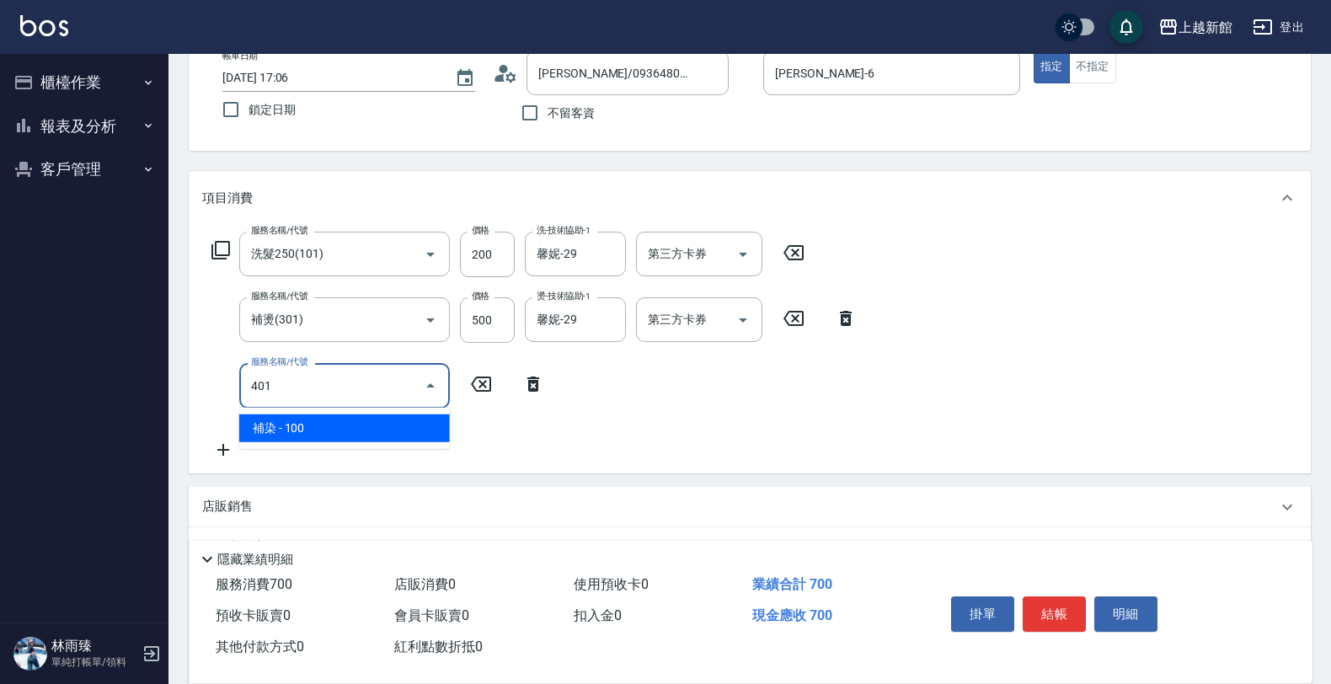
type input "補染(401)"
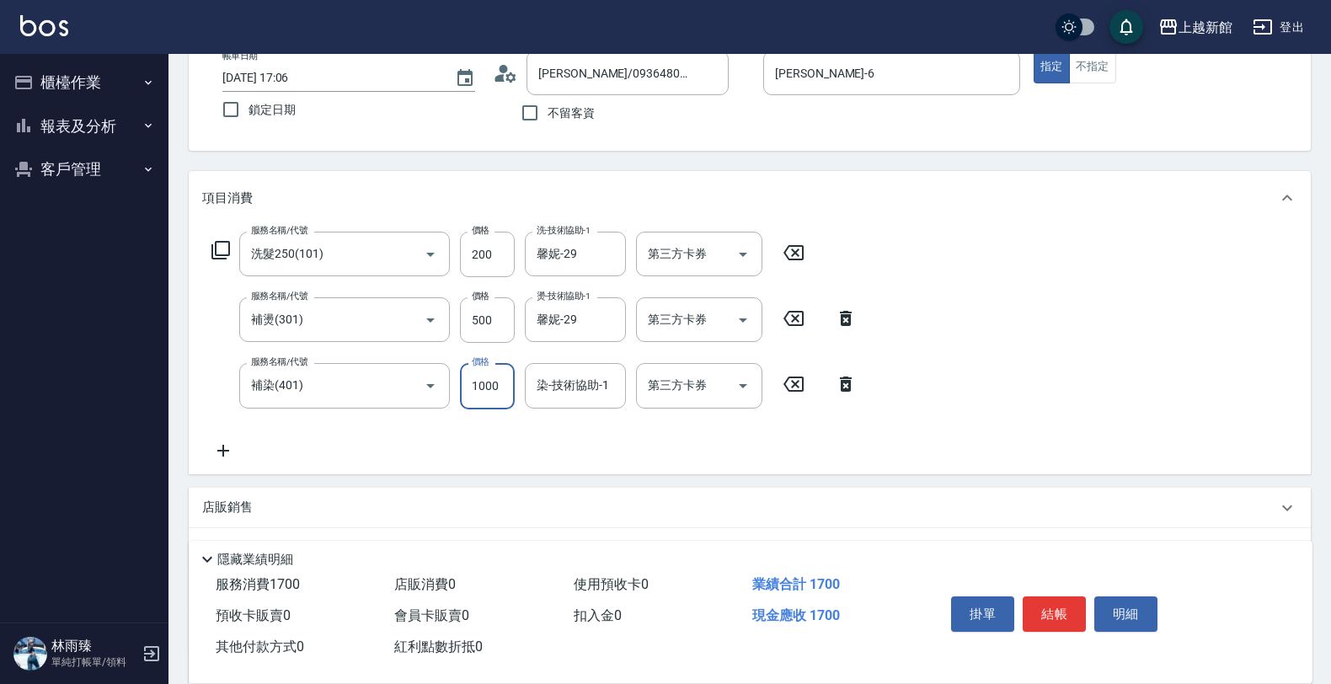
type input "1000"
type input "馨妮-29"
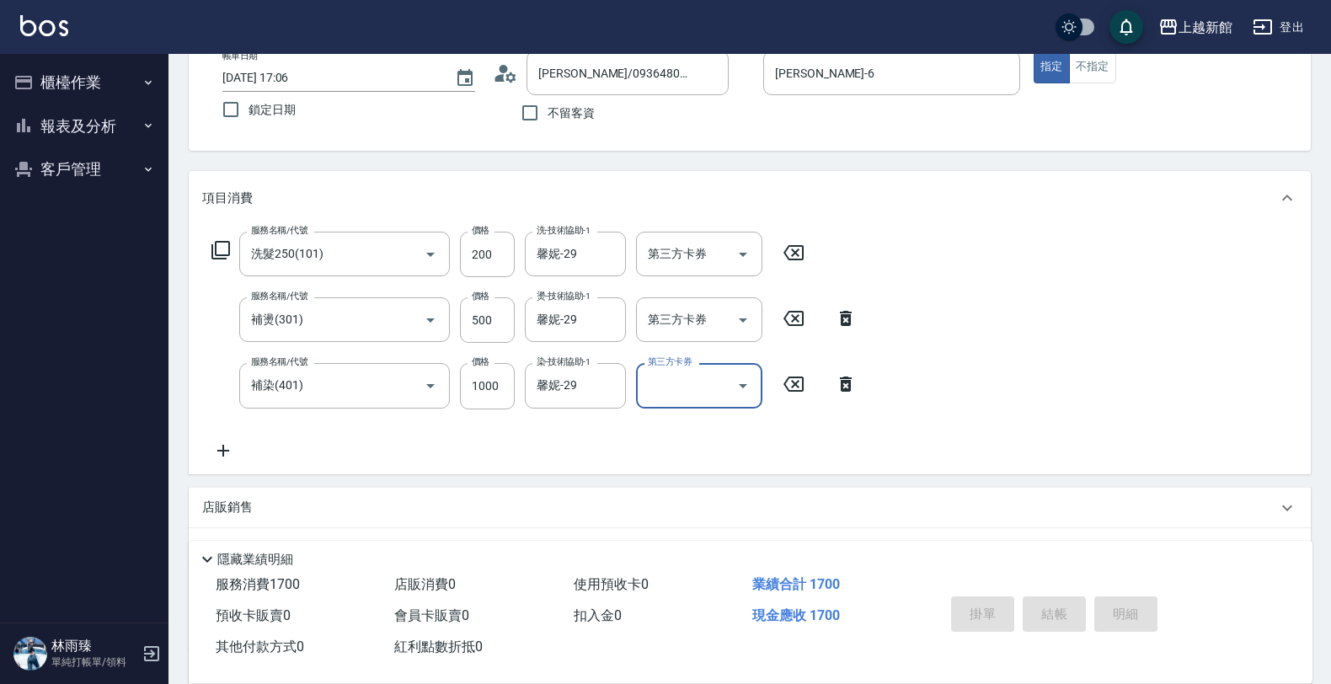
type input "2025/09/11 17:07"
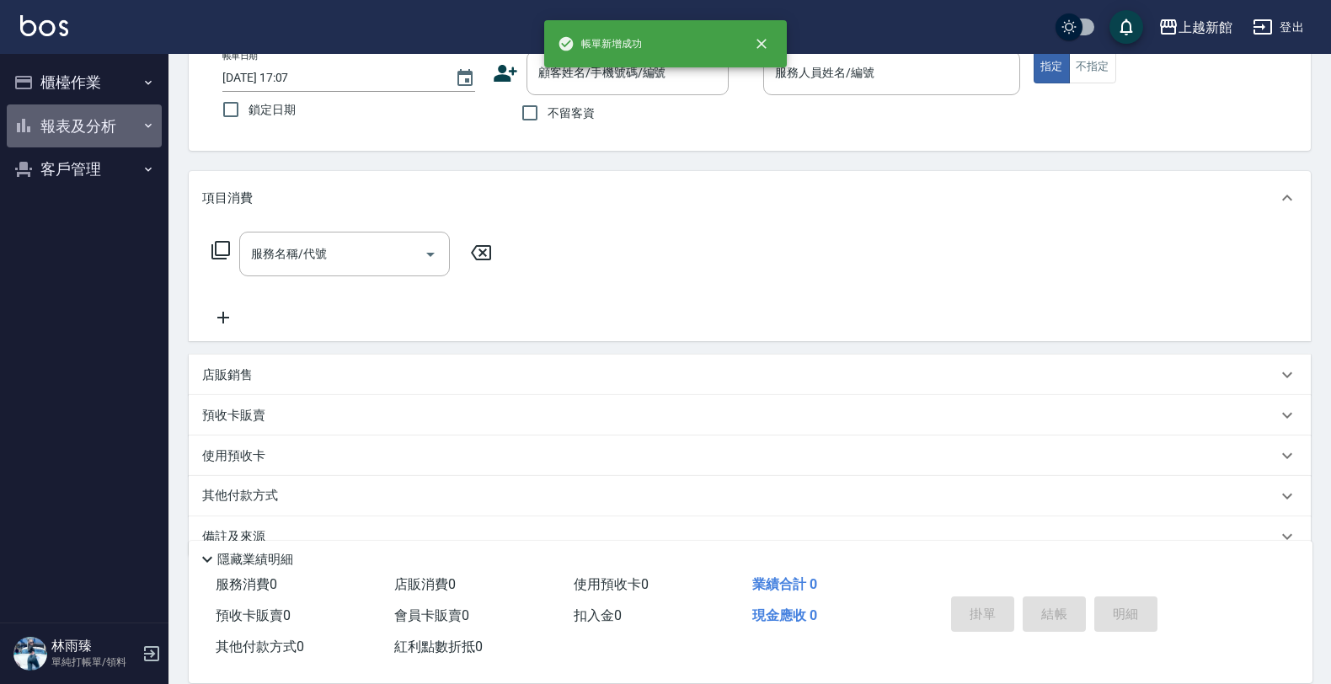
click at [102, 116] on button "報表及分析" at bounding box center [84, 126] width 155 height 44
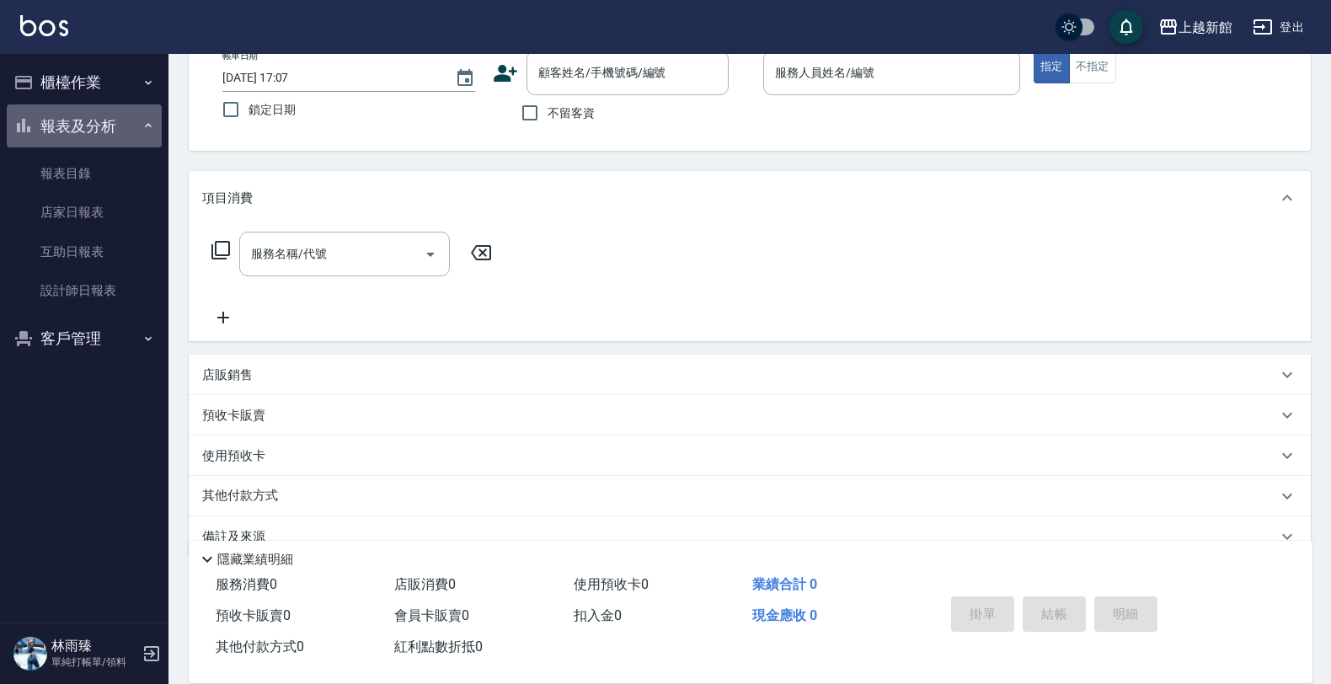
drag, startPoint x: 99, startPoint y: 133, endPoint x: 106, endPoint y: 112, distance: 22.1
click at [104, 126] on button "報表及分析" at bounding box center [84, 126] width 155 height 44
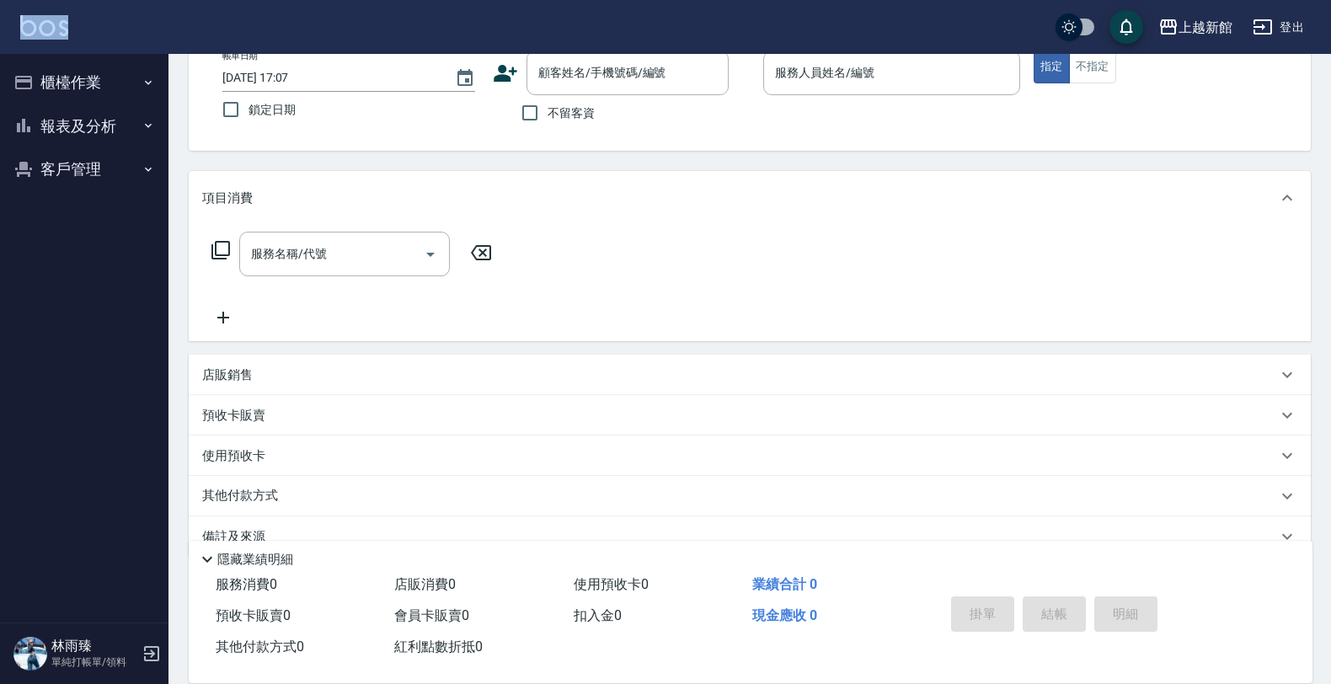
drag, startPoint x: 128, startPoint y: 39, endPoint x: 120, endPoint y: 66, distance: 28.0
click at [123, 62] on div "上越新館 登出 櫃檯作業 打帳單 帳單列表 掛單列表 現金收支登錄 高階收支登錄 材料自購登錄 每日結帳 排班表 現場電腦打卡 報表及分析 報表目錄 店家日報…" at bounding box center [665, 306] width 1331 height 823
click at [120, 67] on button "櫃檯作業" at bounding box center [84, 83] width 155 height 44
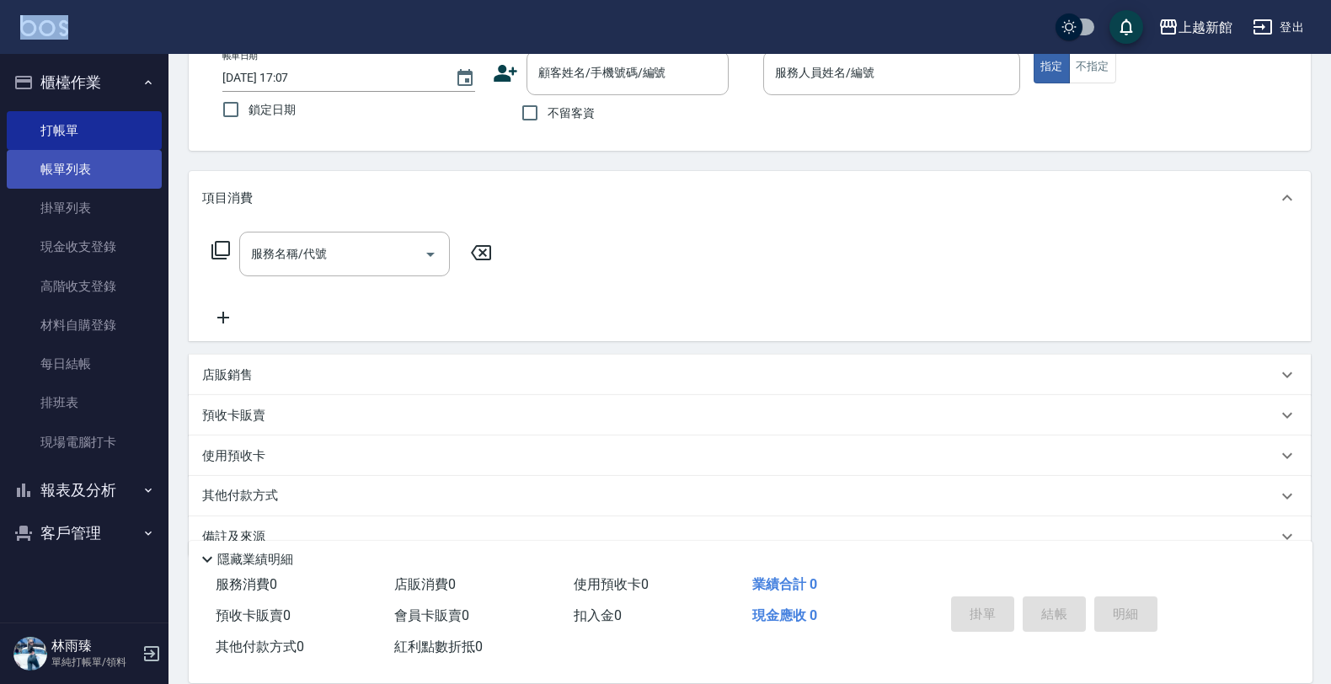
click at [87, 167] on link "帳單列表" at bounding box center [84, 169] width 155 height 39
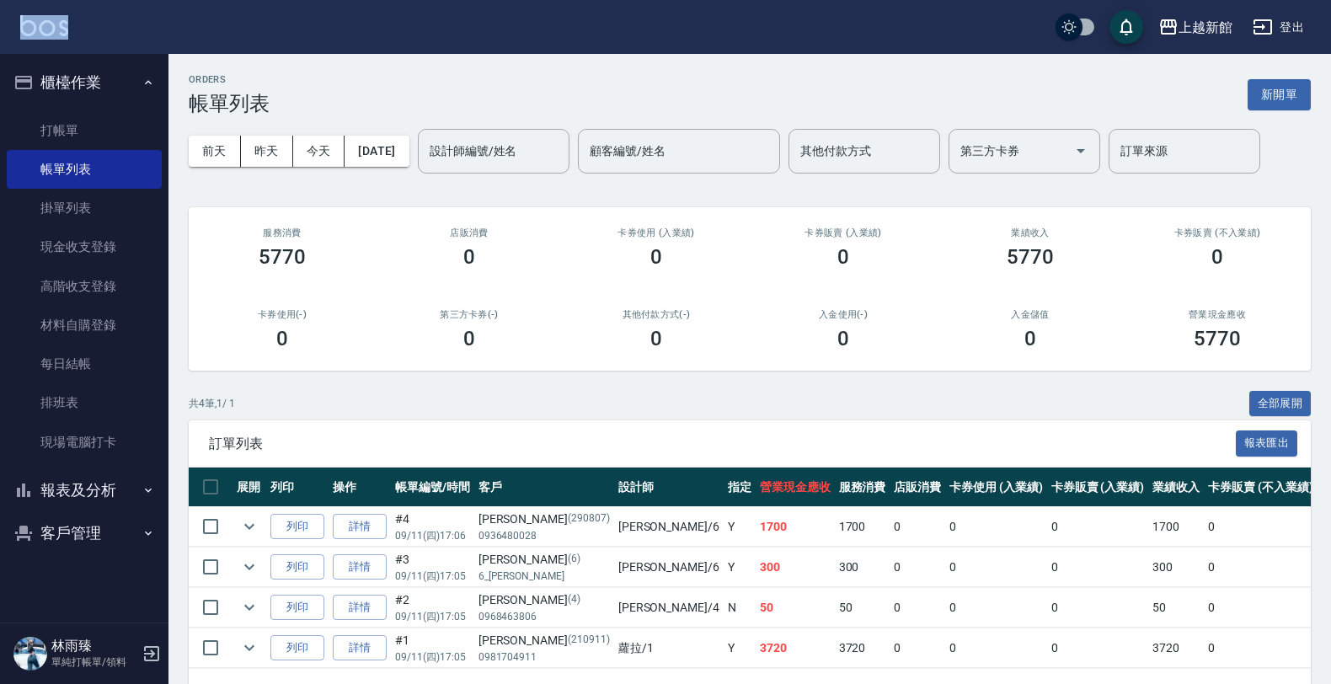
click at [364, 524] on link "詳情" at bounding box center [360, 527] width 54 height 26
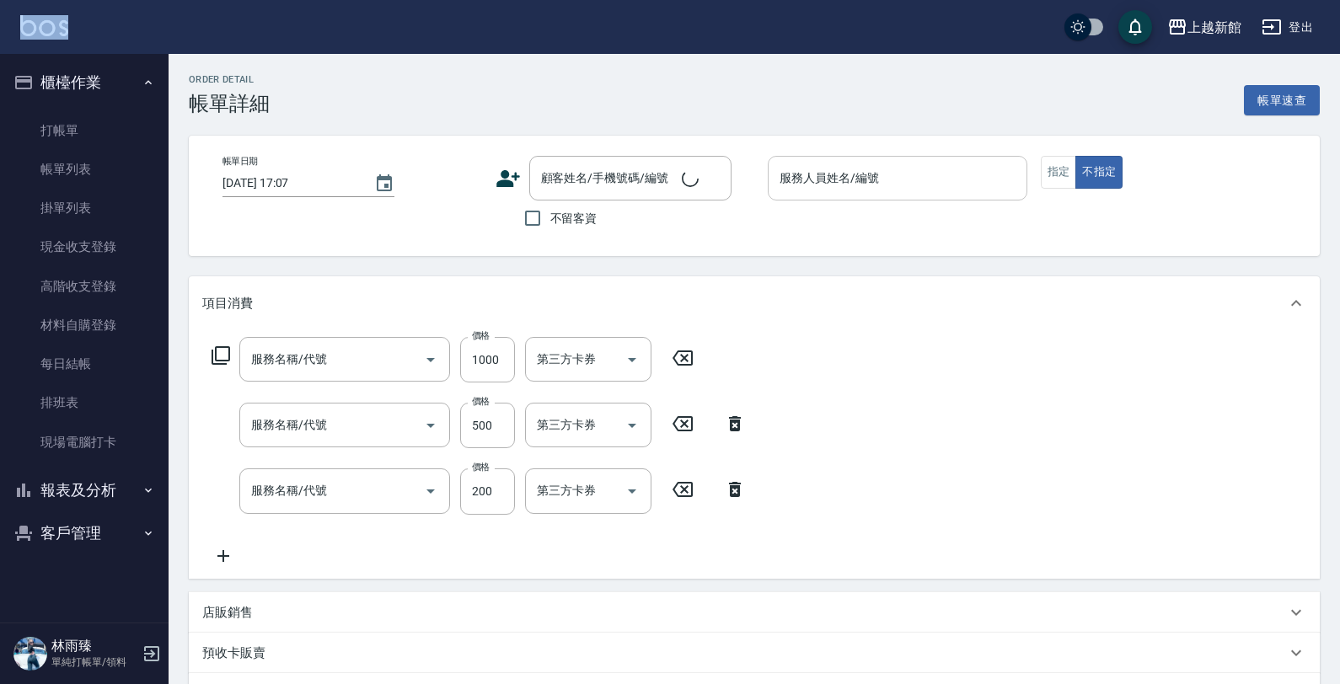
type input "2025/09/11 17:06"
type input "黃婕寧-6"
type input "補染(401)"
type input "補燙(301)"
type input "洗髮250(101)"
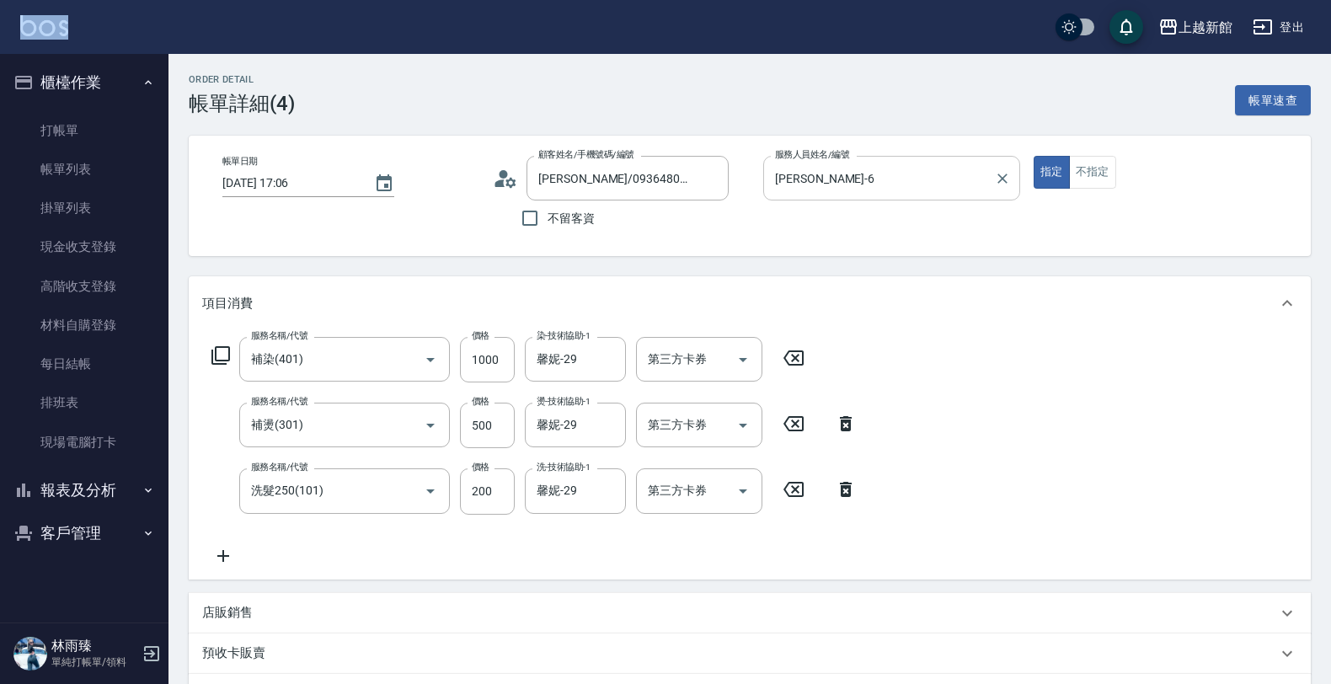
type input "張敏/0936480028/290807"
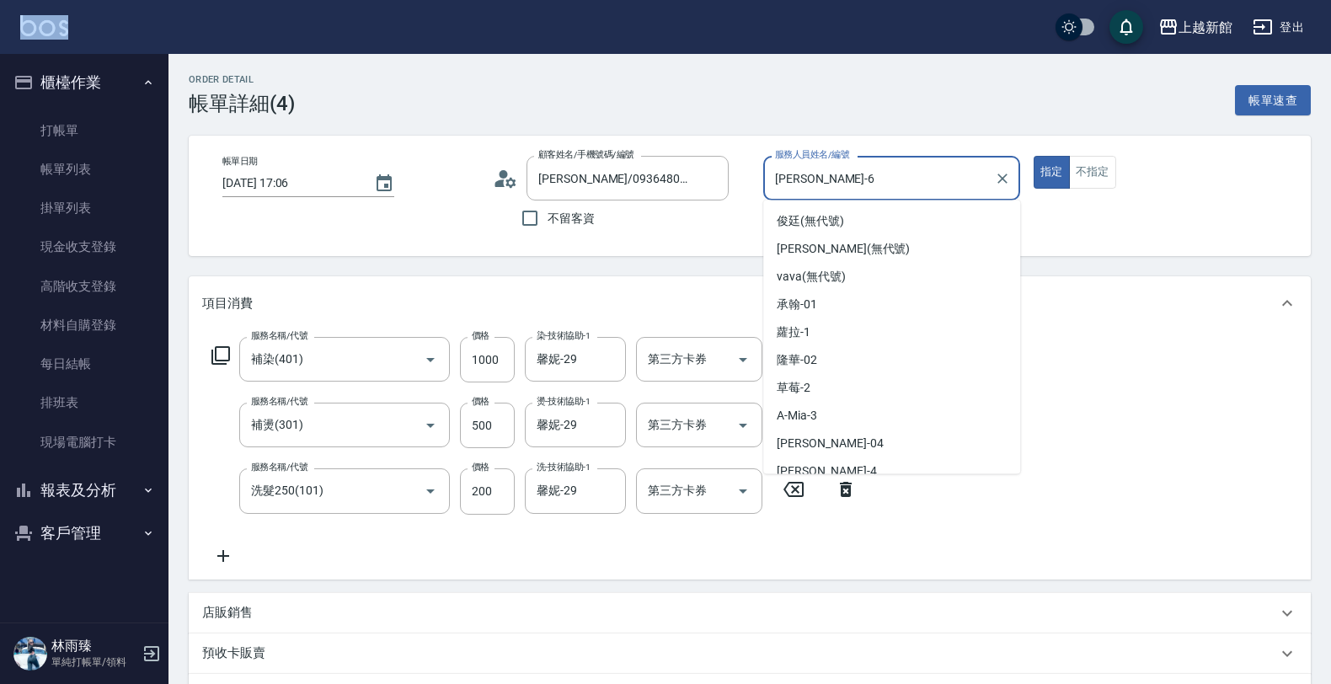
click at [890, 169] on input "黃婕寧-6" at bounding box center [879, 177] width 217 height 29
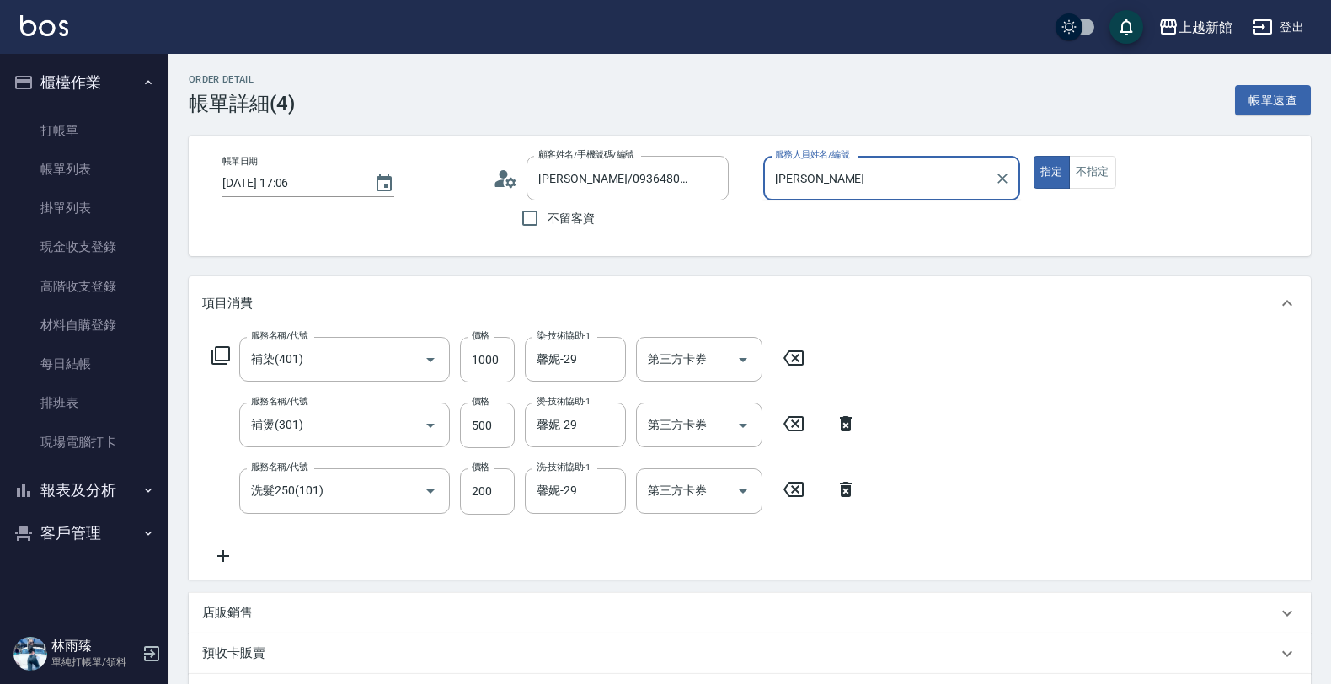
type input "黃"
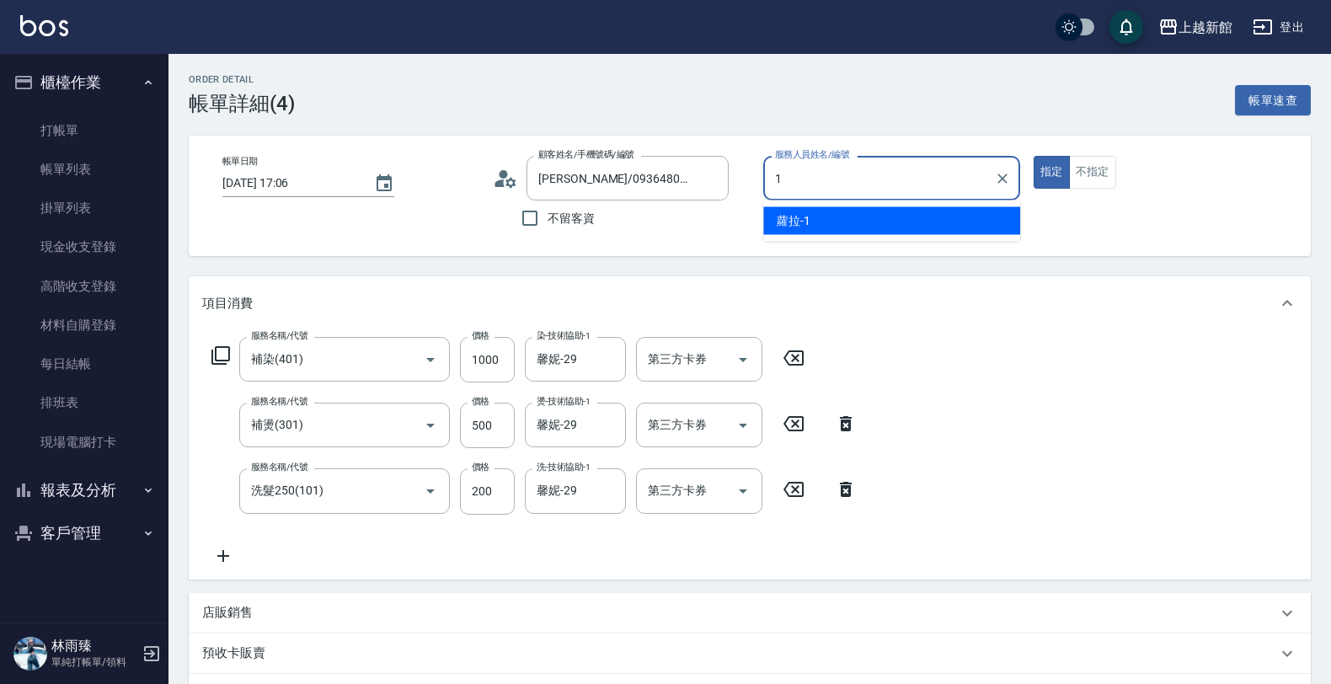
type input "蘿拉-1"
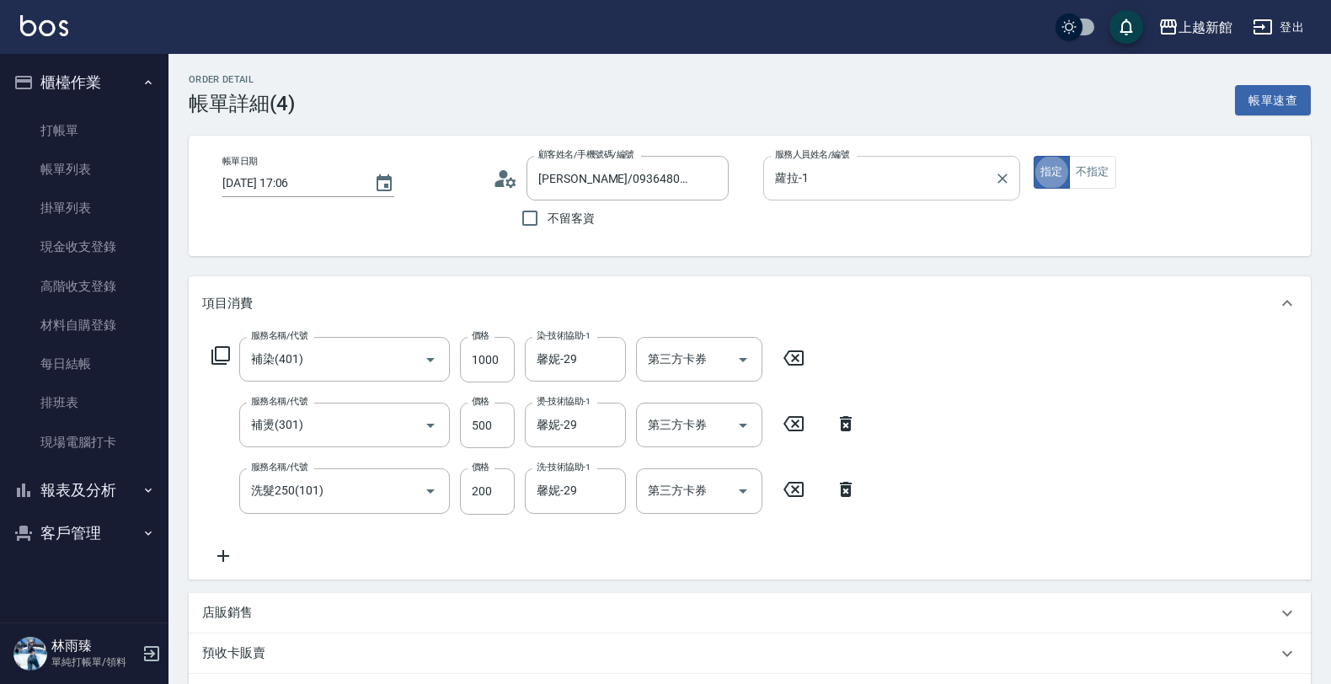
type button "true"
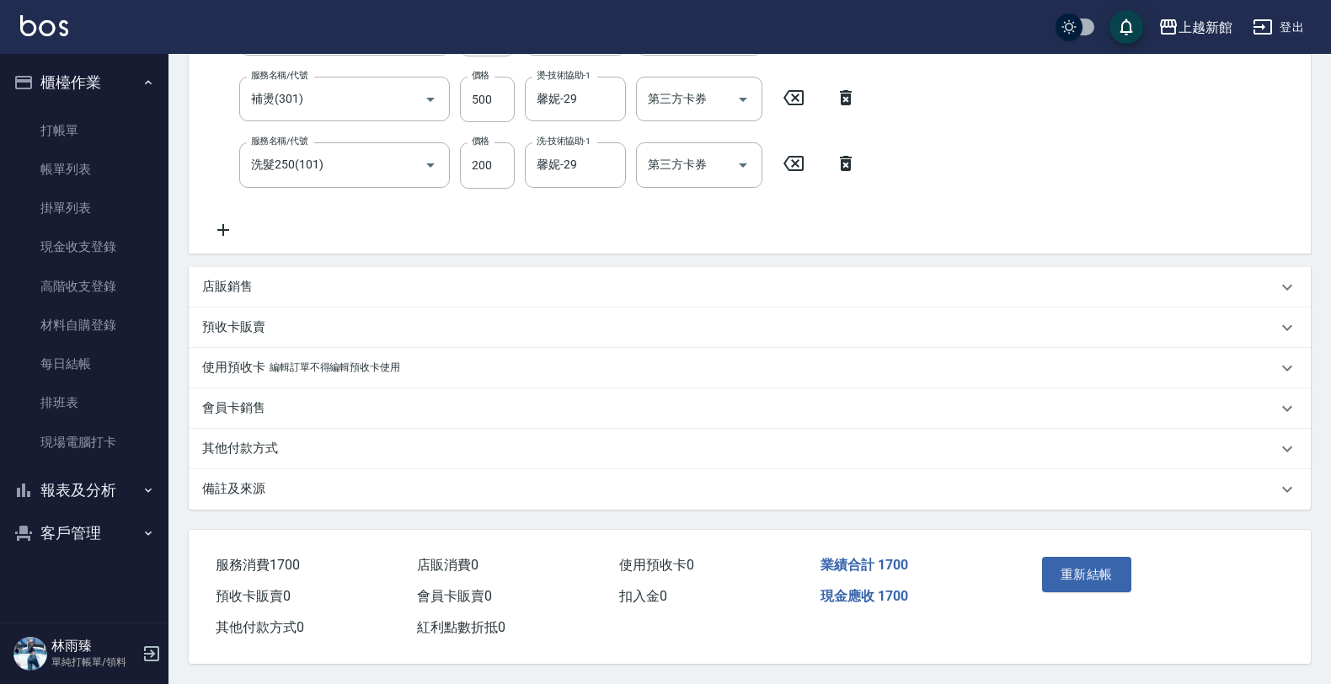
scroll to position [331, 0]
click at [1084, 570] on button "重新結帳" at bounding box center [1086, 574] width 89 height 35
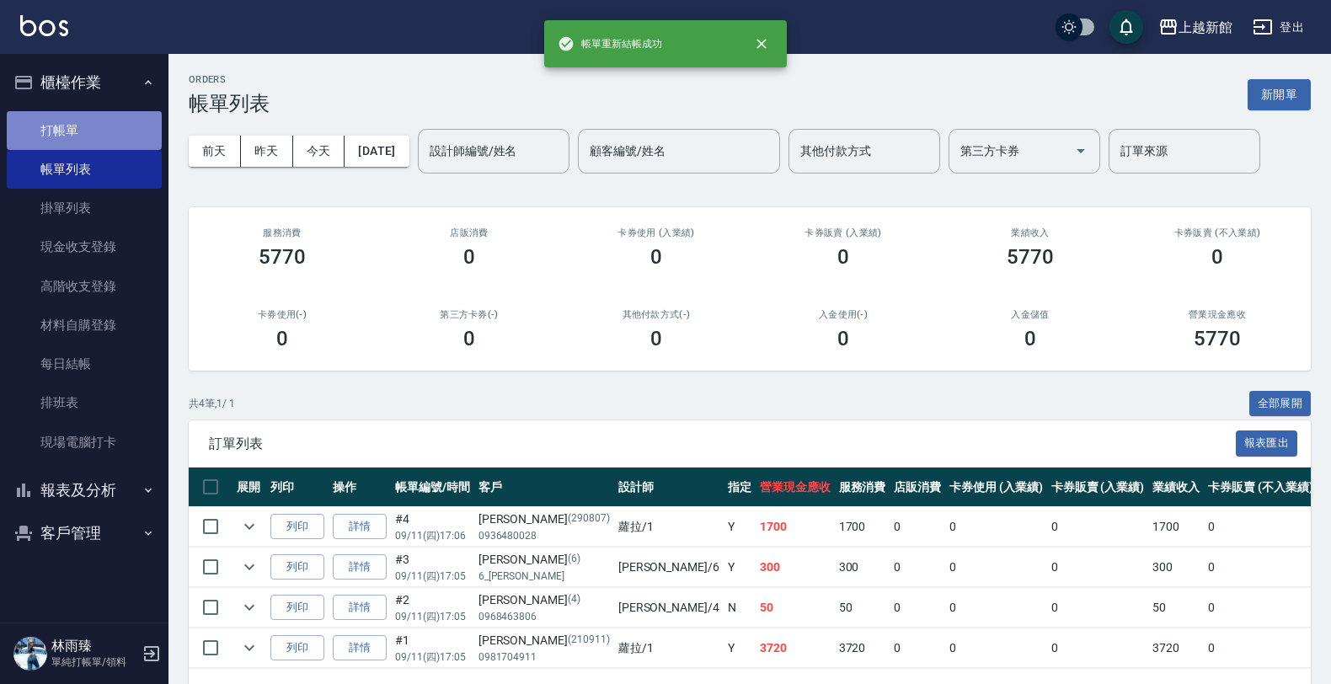
click at [98, 126] on link "打帳單" at bounding box center [84, 130] width 155 height 39
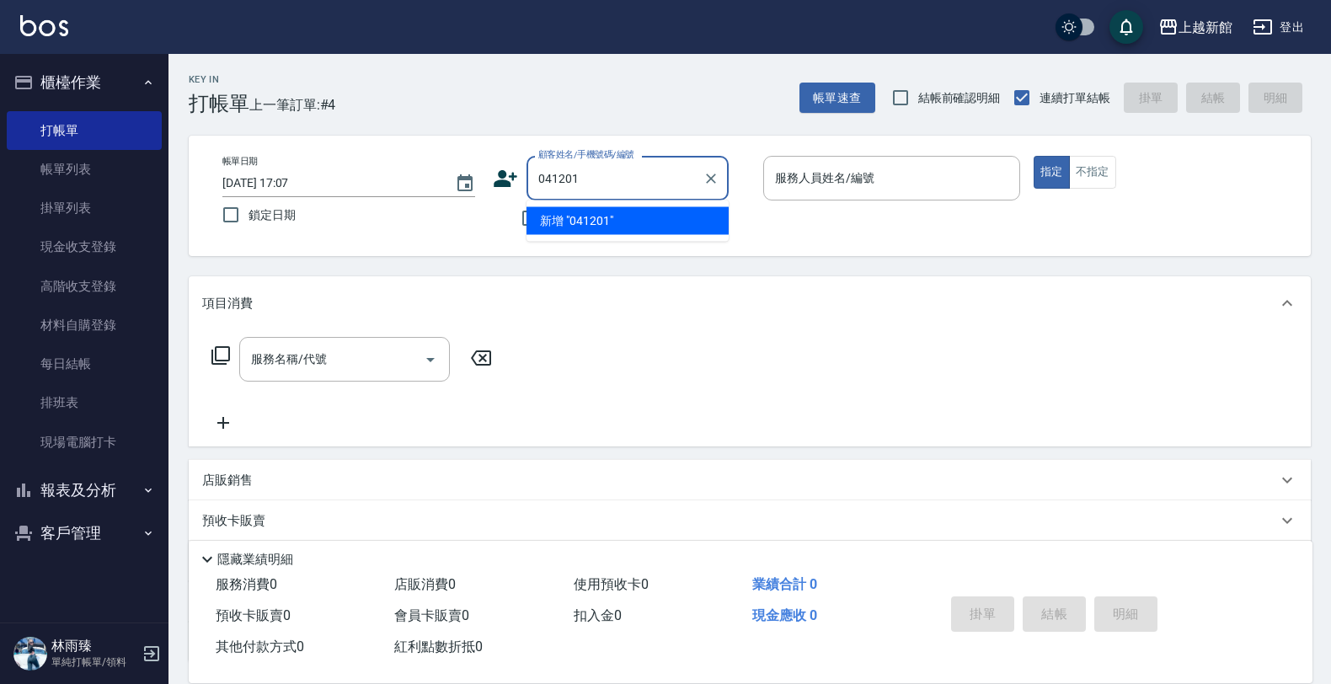
type input "041201"
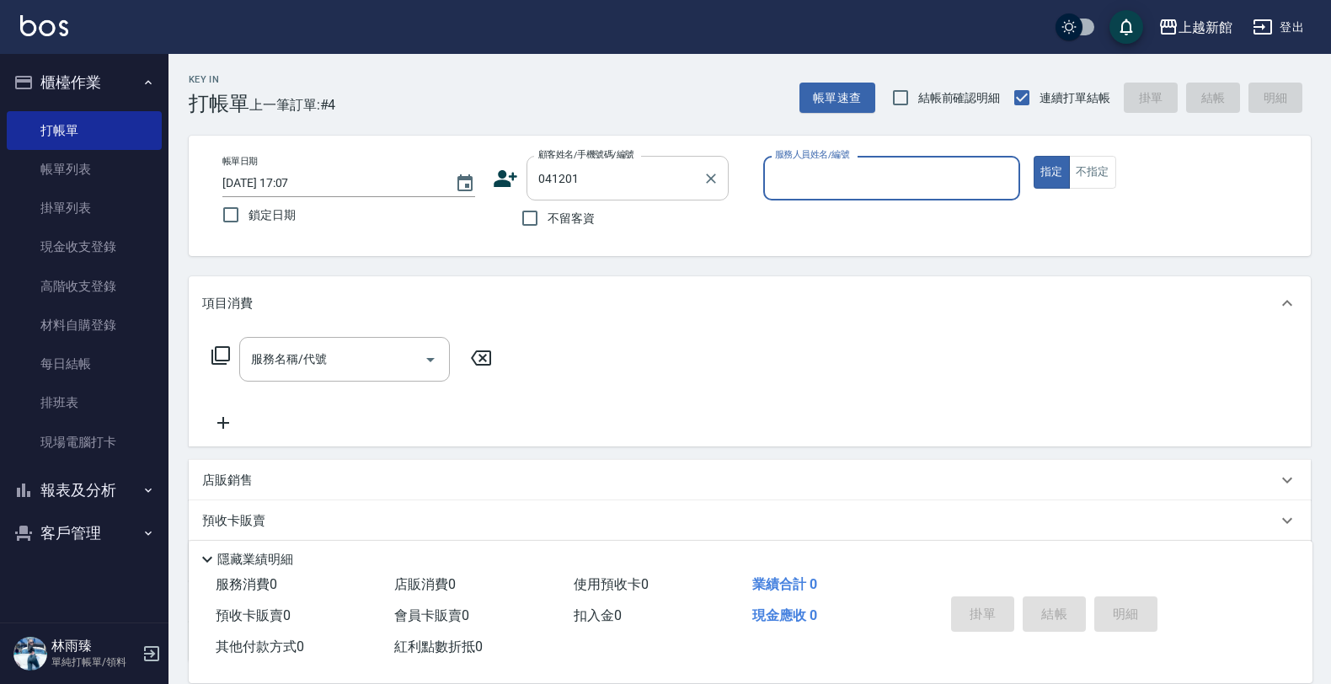
click at [1034, 156] on button "指定" at bounding box center [1052, 172] width 36 height 33
type button "true"
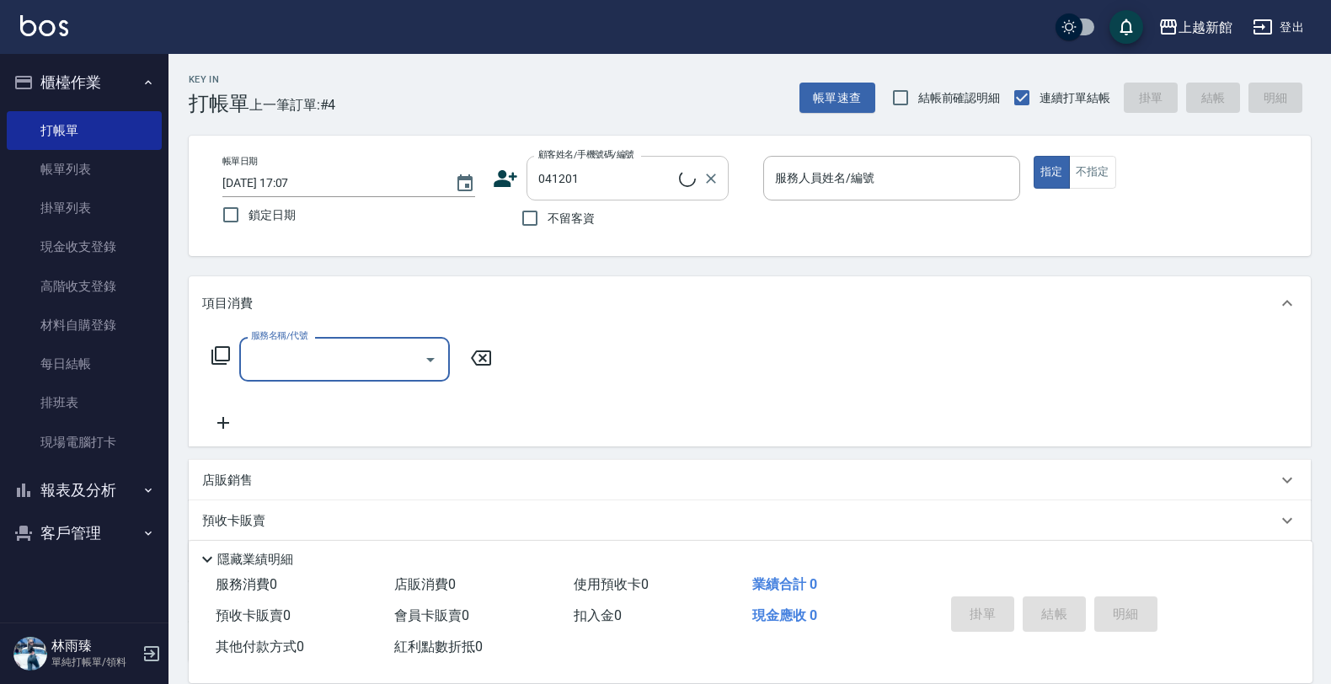
type input "沈冠豪/0903204033/041201"
type input "黃婕寧-6"
click at [992, 175] on button "Clear" at bounding box center [1003, 179] width 24 height 24
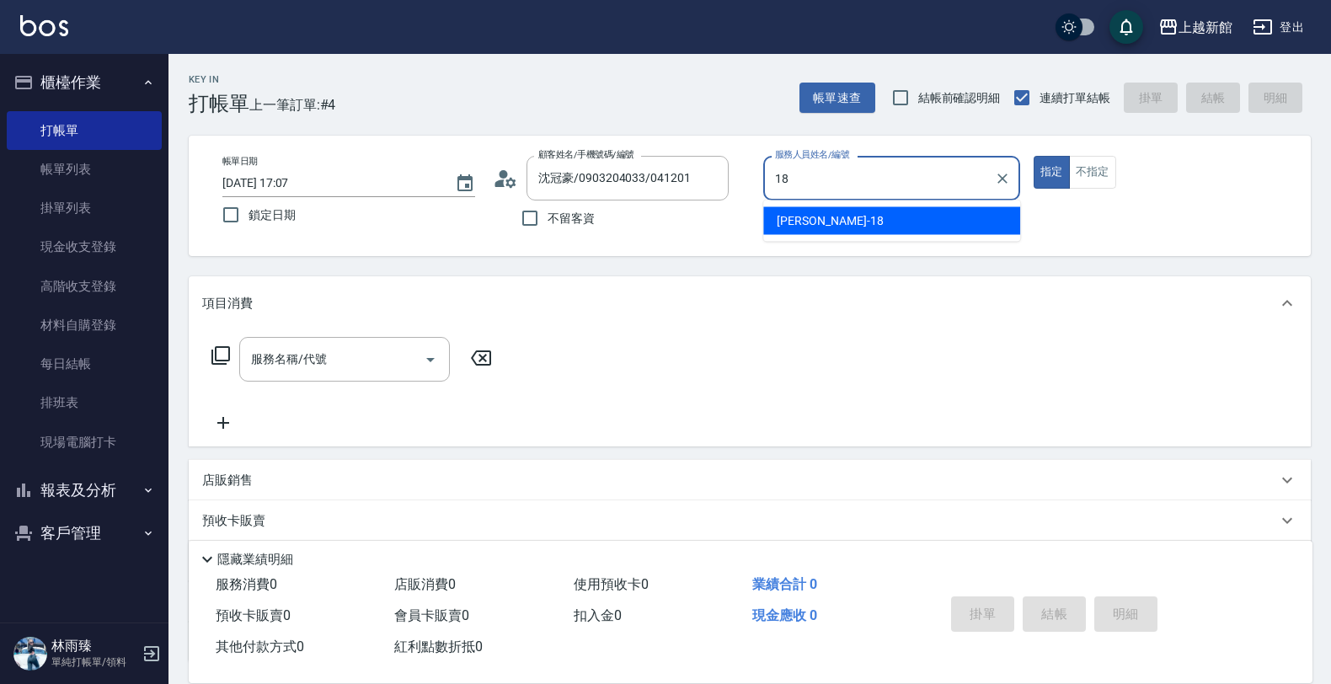
type input "黃柏森-18"
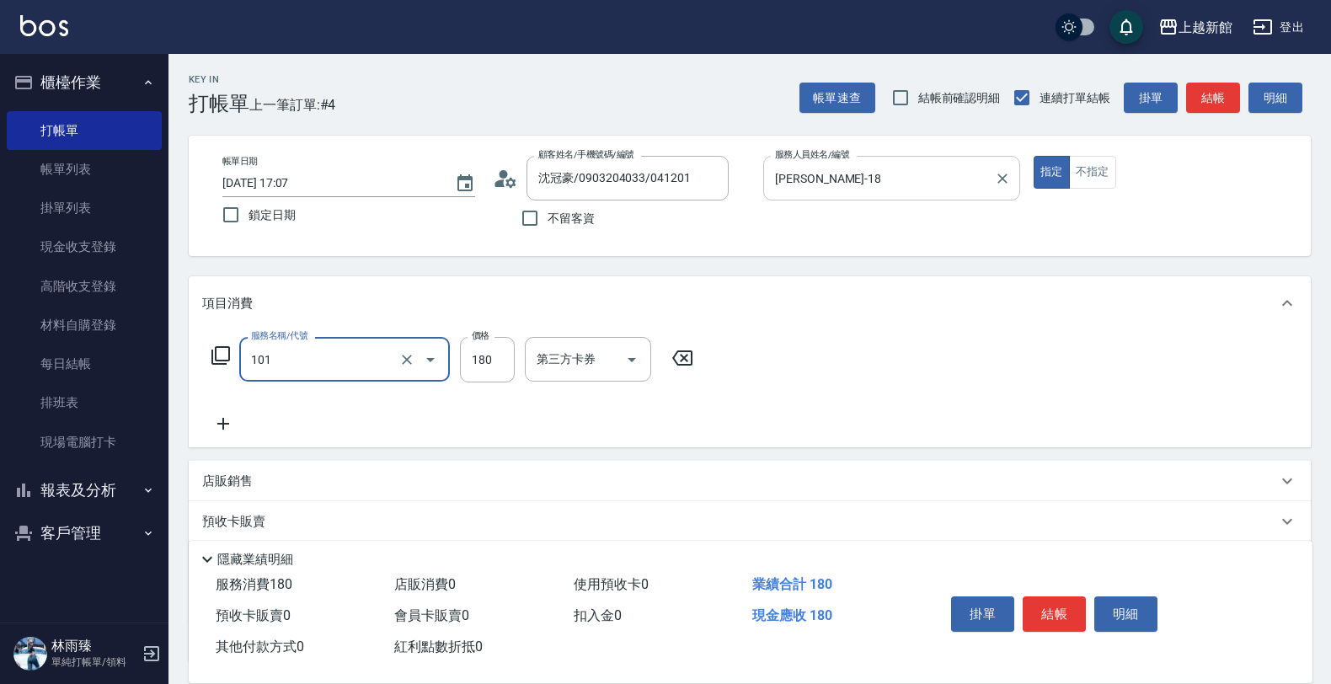
type input "洗髮250(101)"
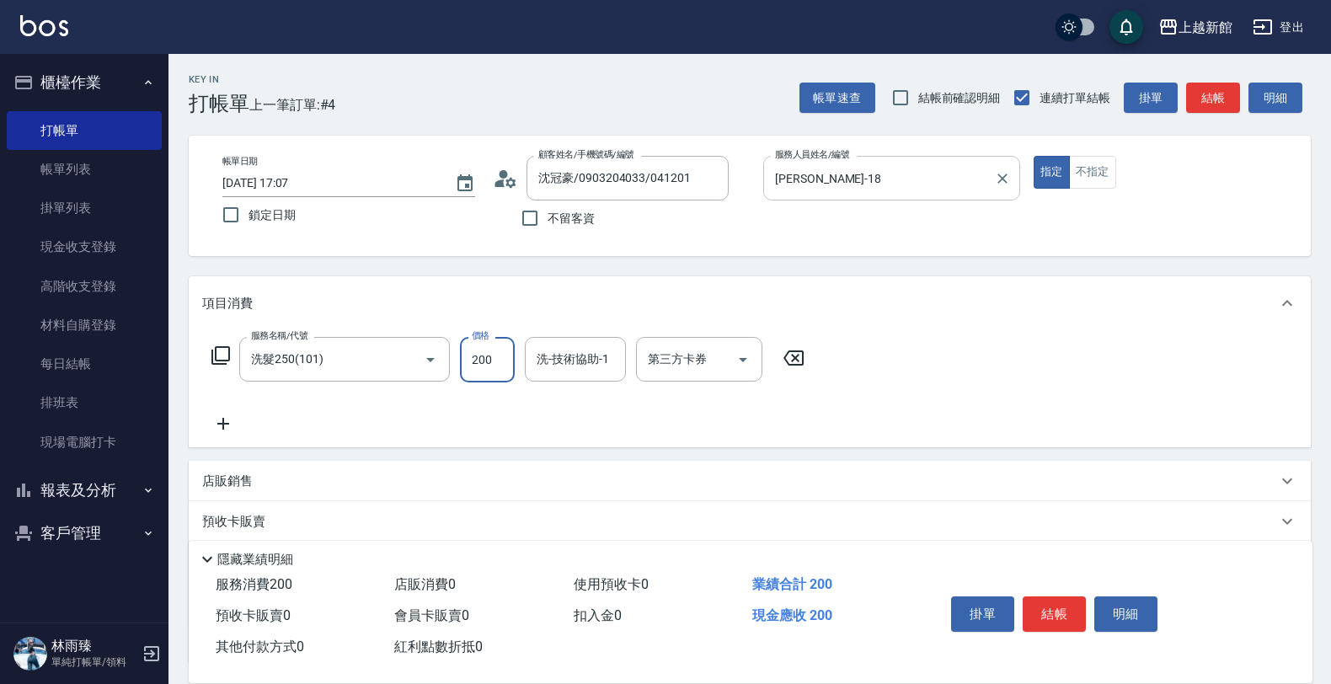
type input "200"
type input "馨妮-29"
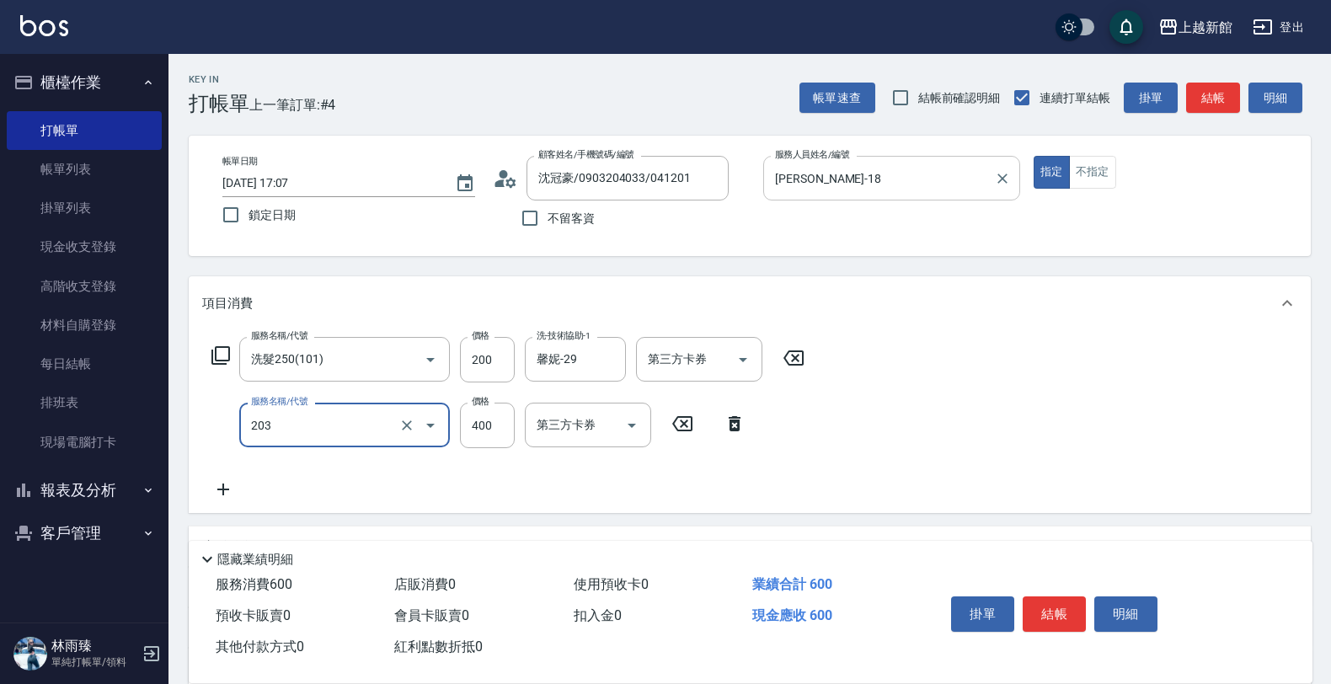
type input "指定單剪(203)"
type input "300"
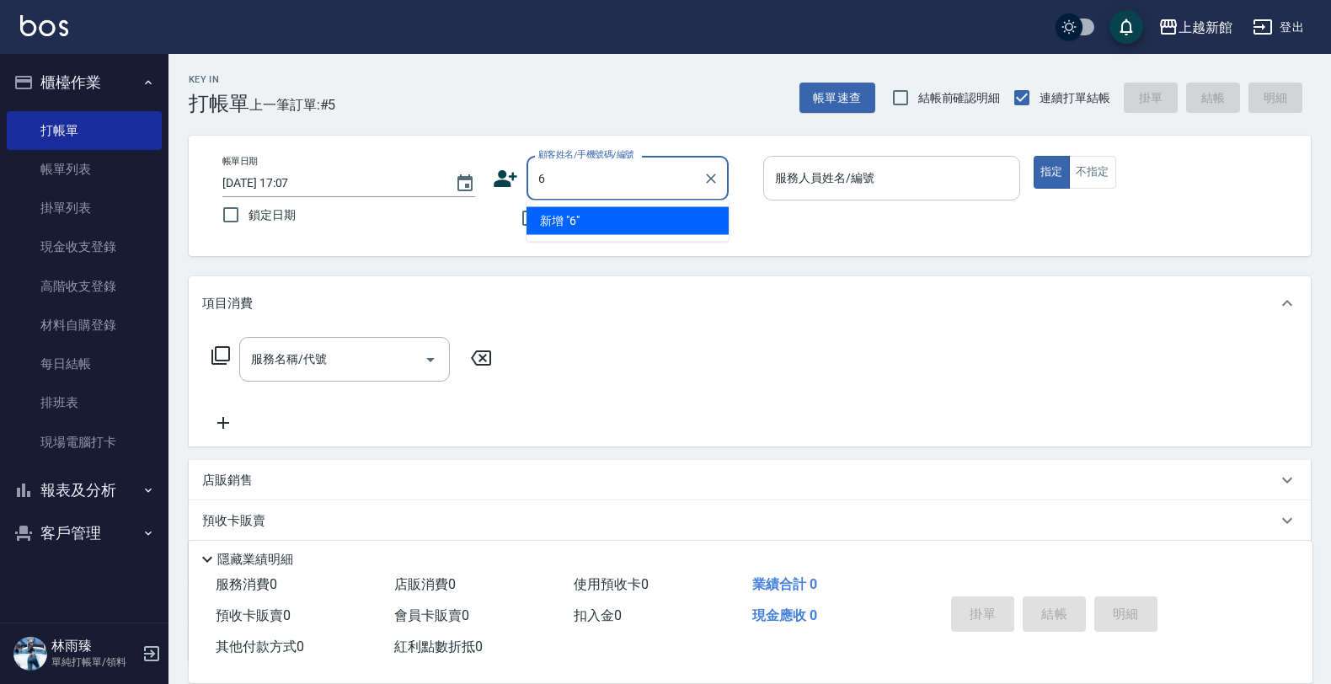
type input "黃婕寧/6_黃婕寧/6"
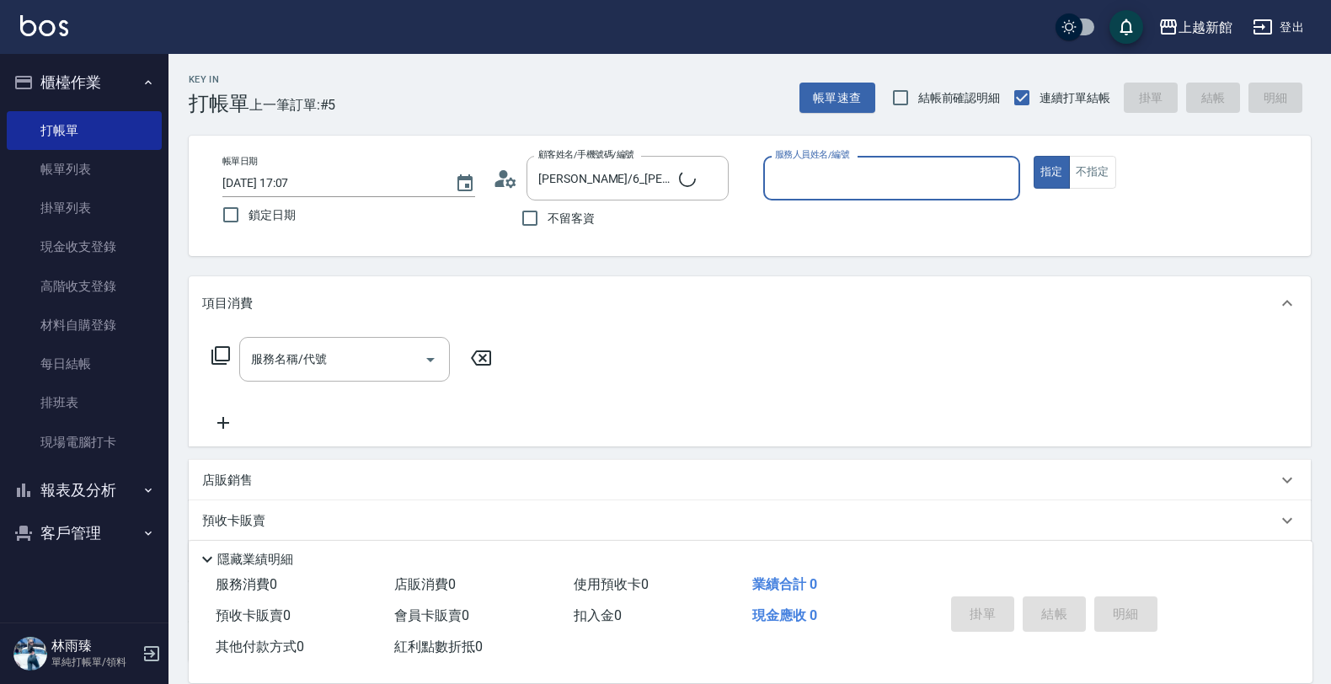
click at [1034, 156] on button "指定" at bounding box center [1052, 172] width 36 height 33
type input "黃婕寧-6"
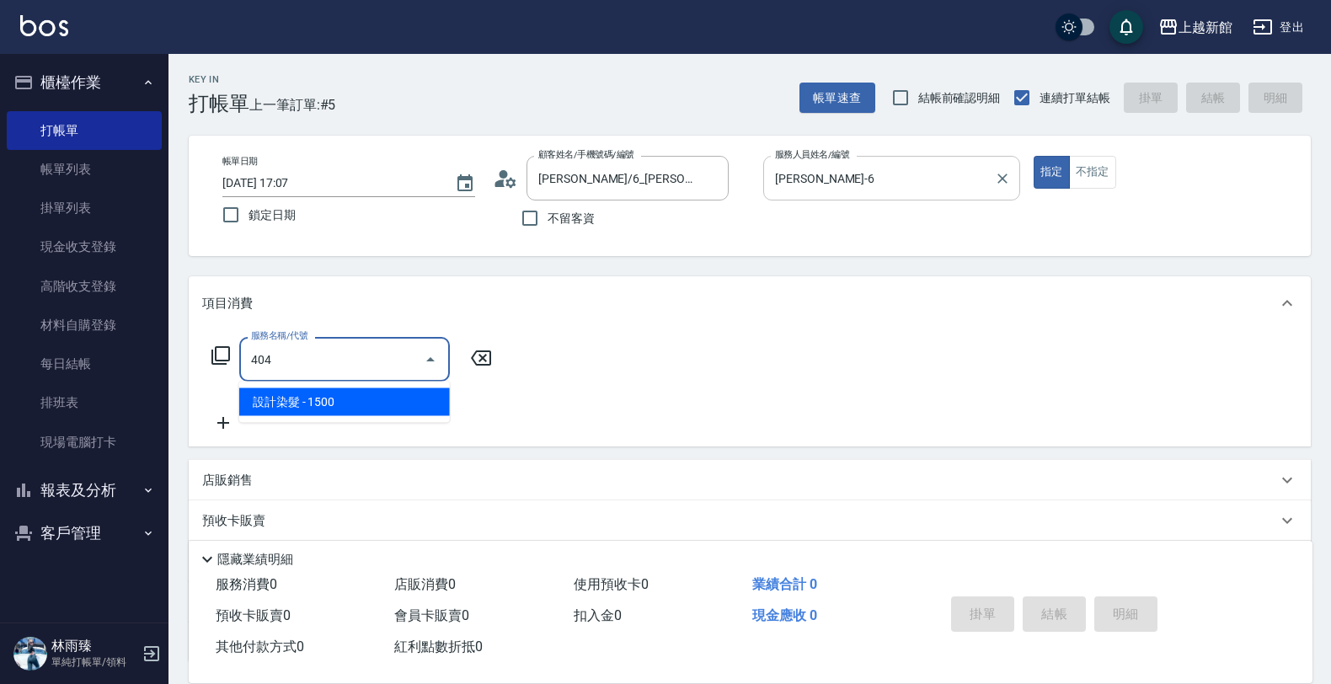
type input "設計染髮(404)"
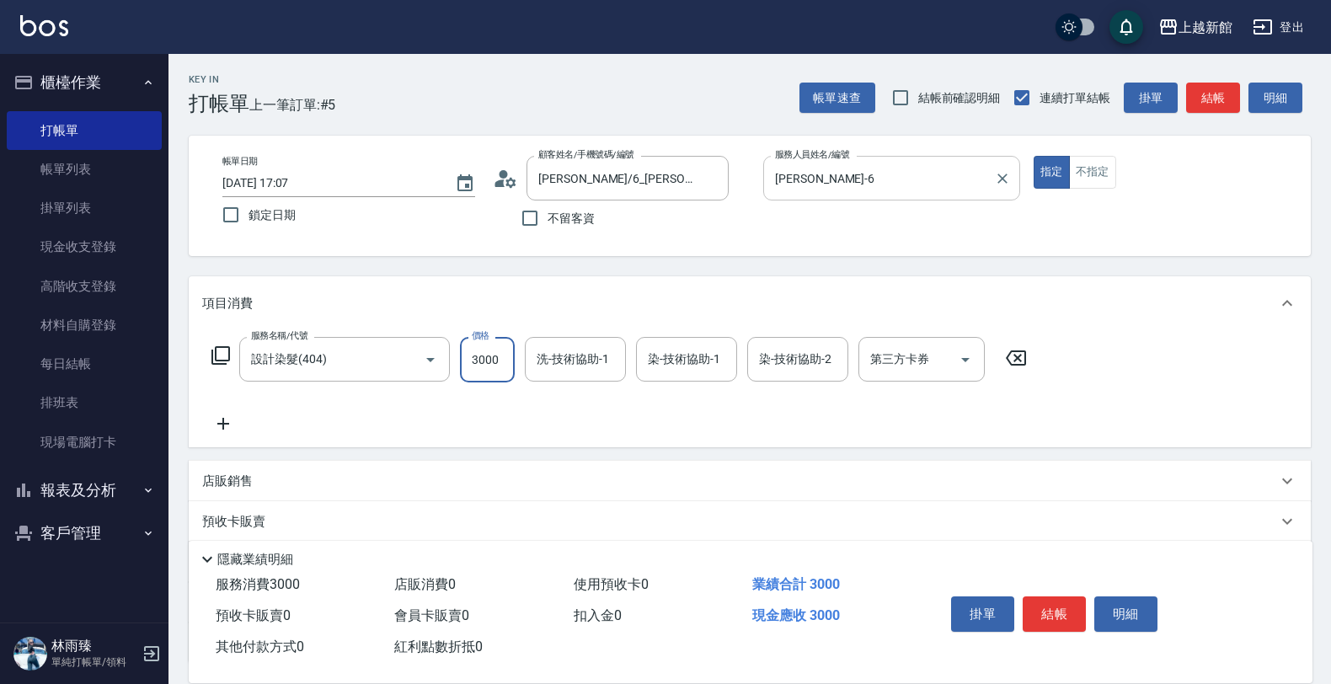
type input "3000"
type input "馨妮-29"
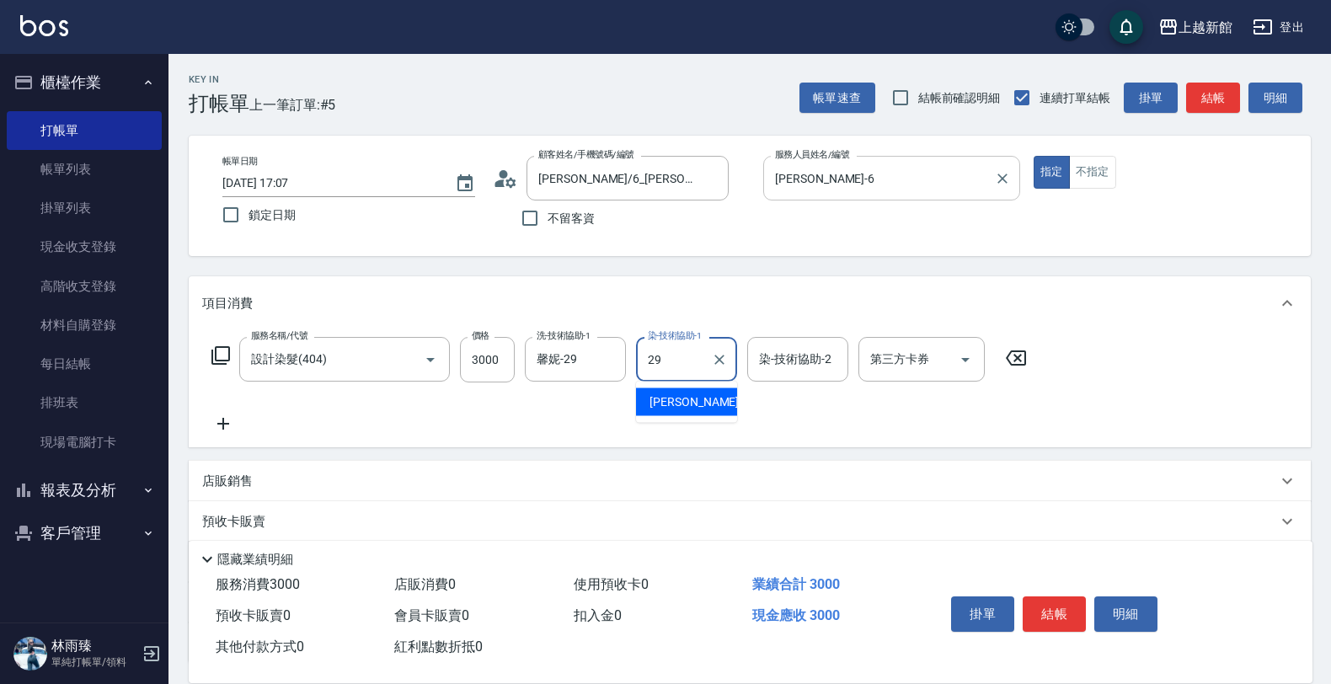
type input "馨妮-29"
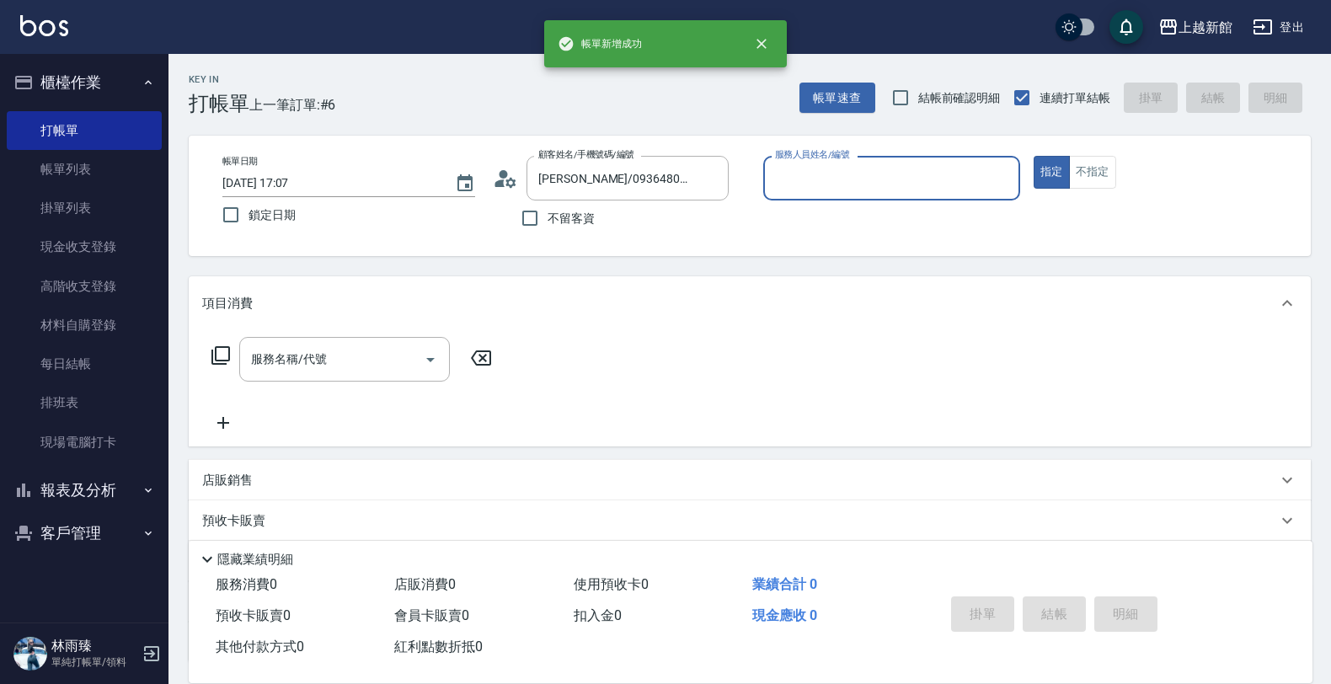
click at [1034, 156] on button "指定" at bounding box center [1052, 172] width 36 height 33
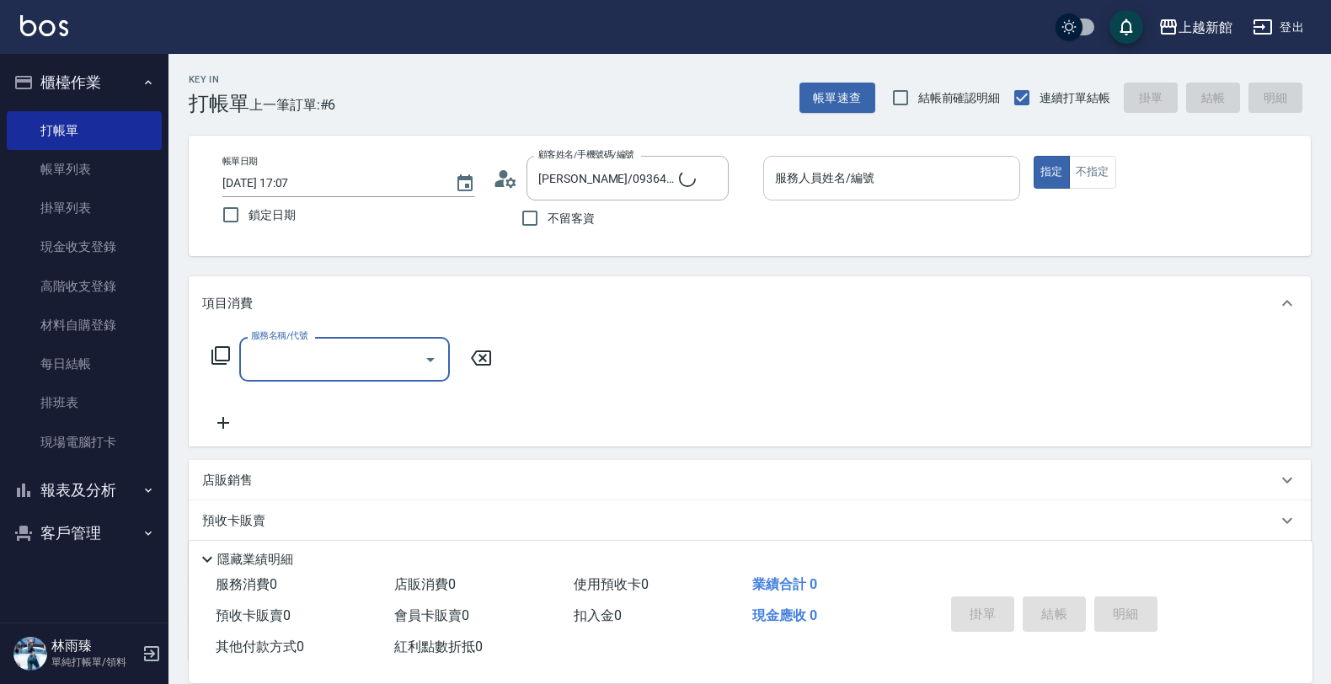
type input "阿咪/3_阿咪/3"
type input "A-Mia -3"
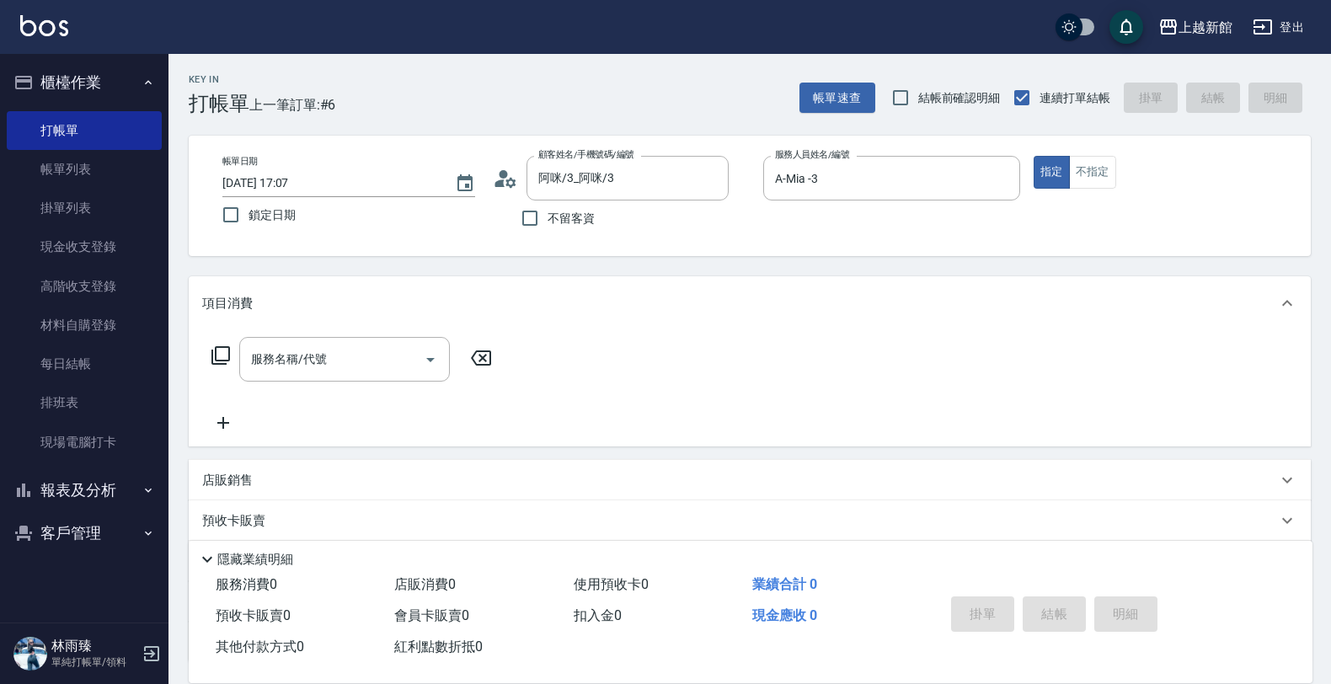
click at [1092, 150] on div "帳單日期 2025/09/11 17:07 鎖定日期 顧客姓名/手機號碼/編號 阿咪/3_阿咪/3 顧客姓名/手機號碼/編號 不留客資 服務人員姓名/編號 A…" at bounding box center [750, 196] width 1122 height 120
click at [1087, 177] on button "不指定" at bounding box center [1092, 172] width 47 height 33
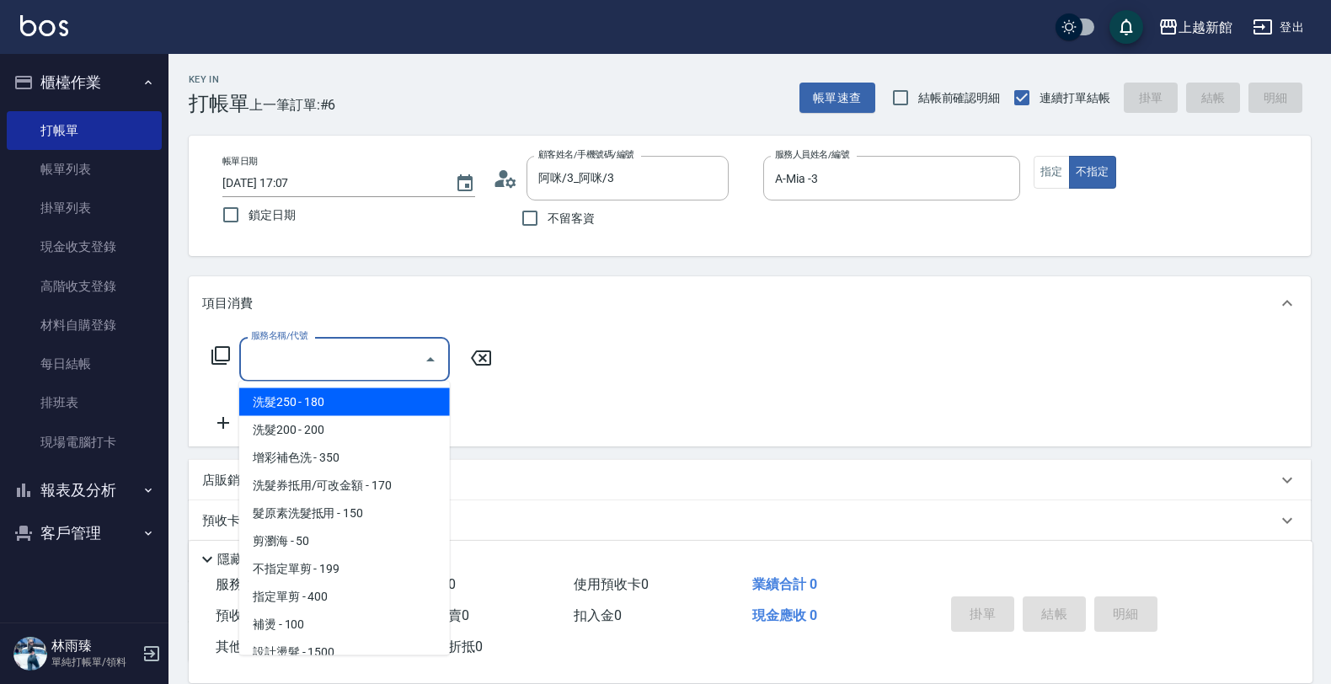
click at [343, 365] on input "服務名稱/代號" at bounding box center [332, 359] width 170 height 29
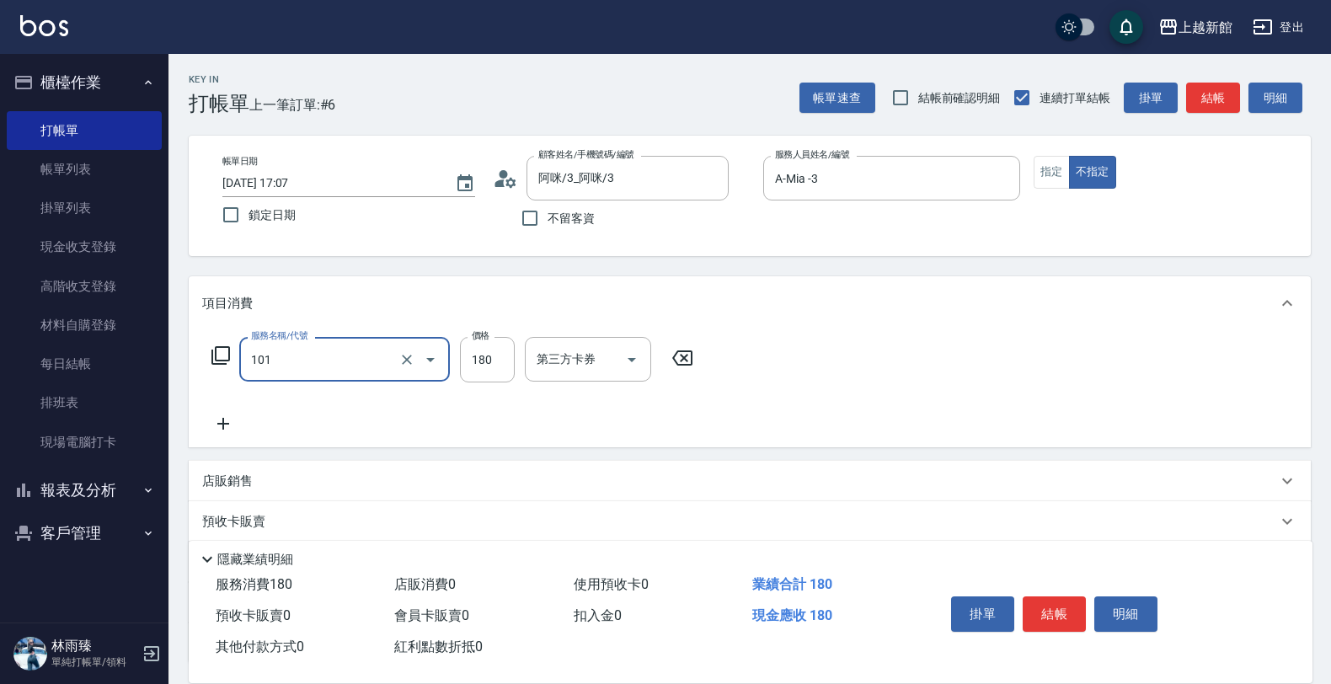
type input "洗髮250(101)"
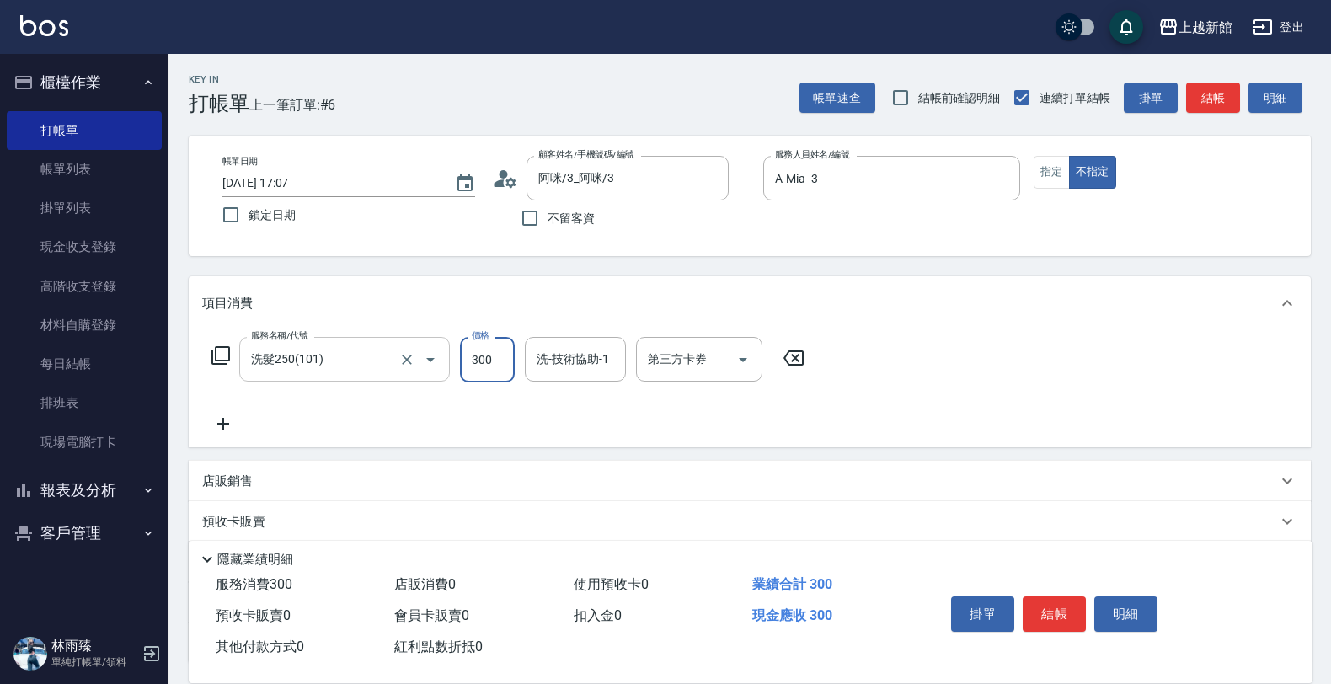
type input "300"
type input "小邱-25"
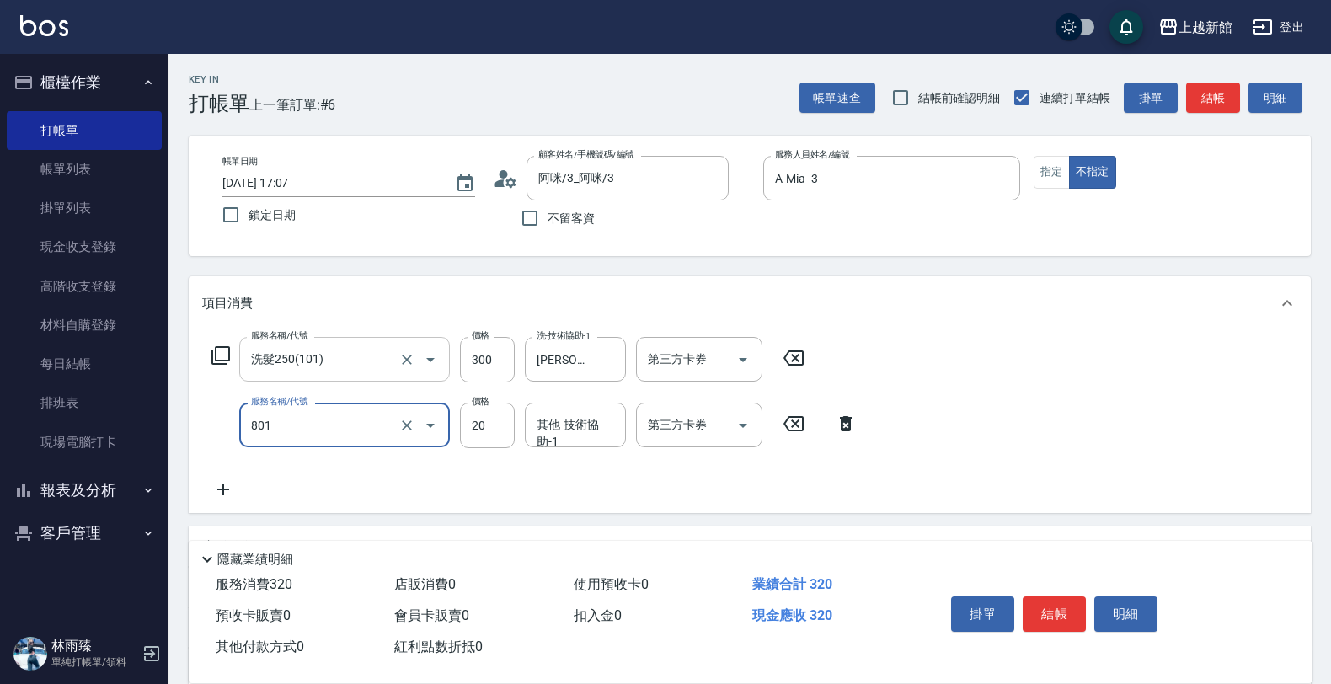
type input "潤絲(801)"
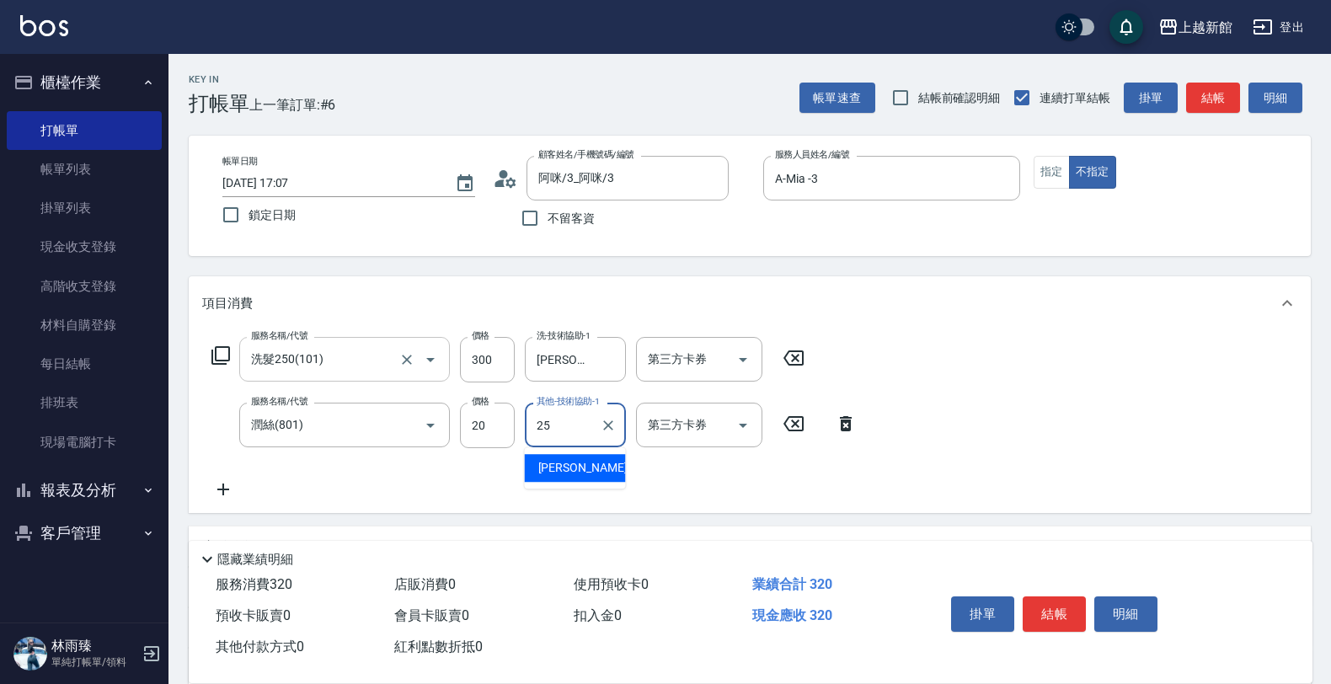
type input "小邱-25"
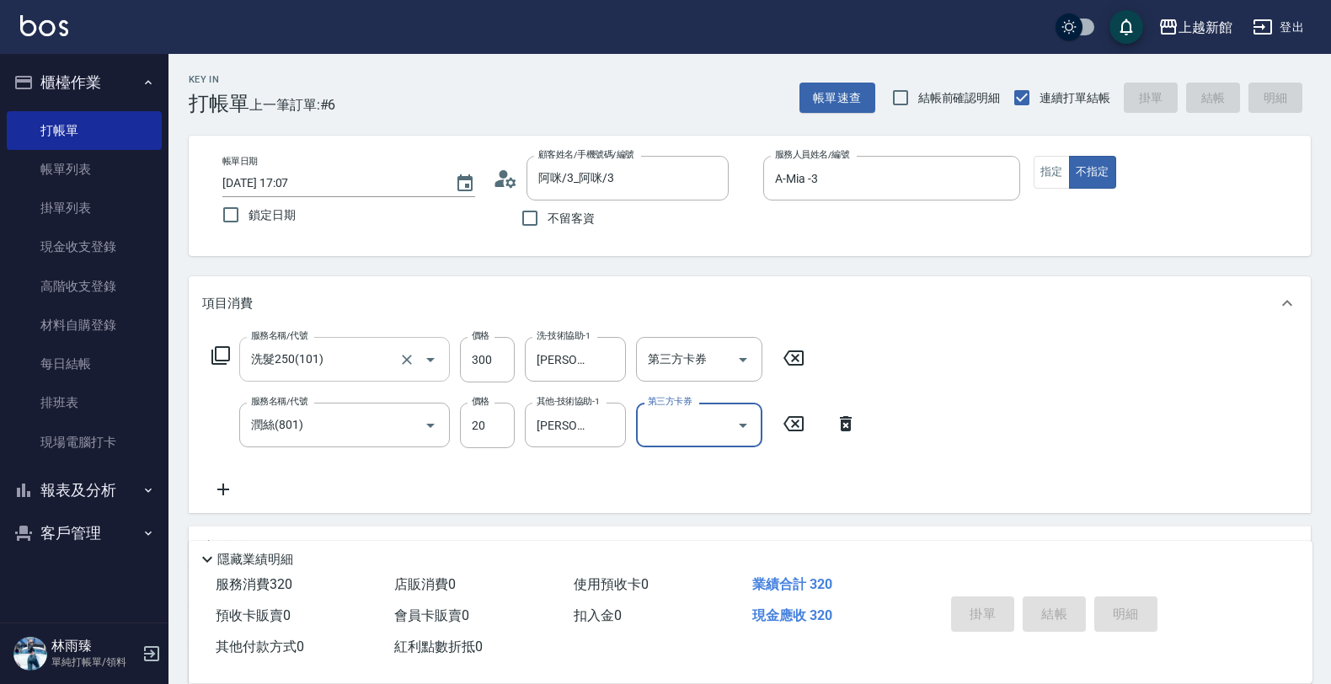
type input "2025/09/11 17:08"
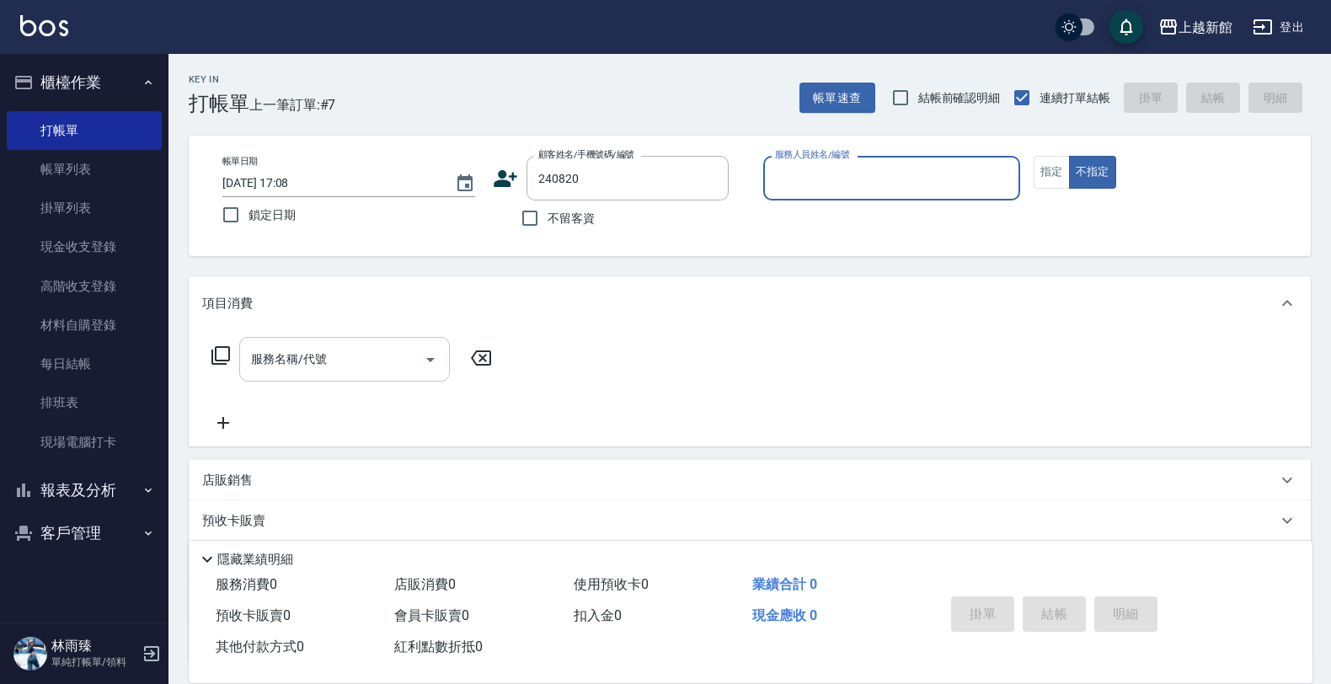
type input "江柏蒼/0980657395/240820"
type input "黃柏森-18"
click at [1069, 156] on button "不指定" at bounding box center [1092, 172] width 47 height 33
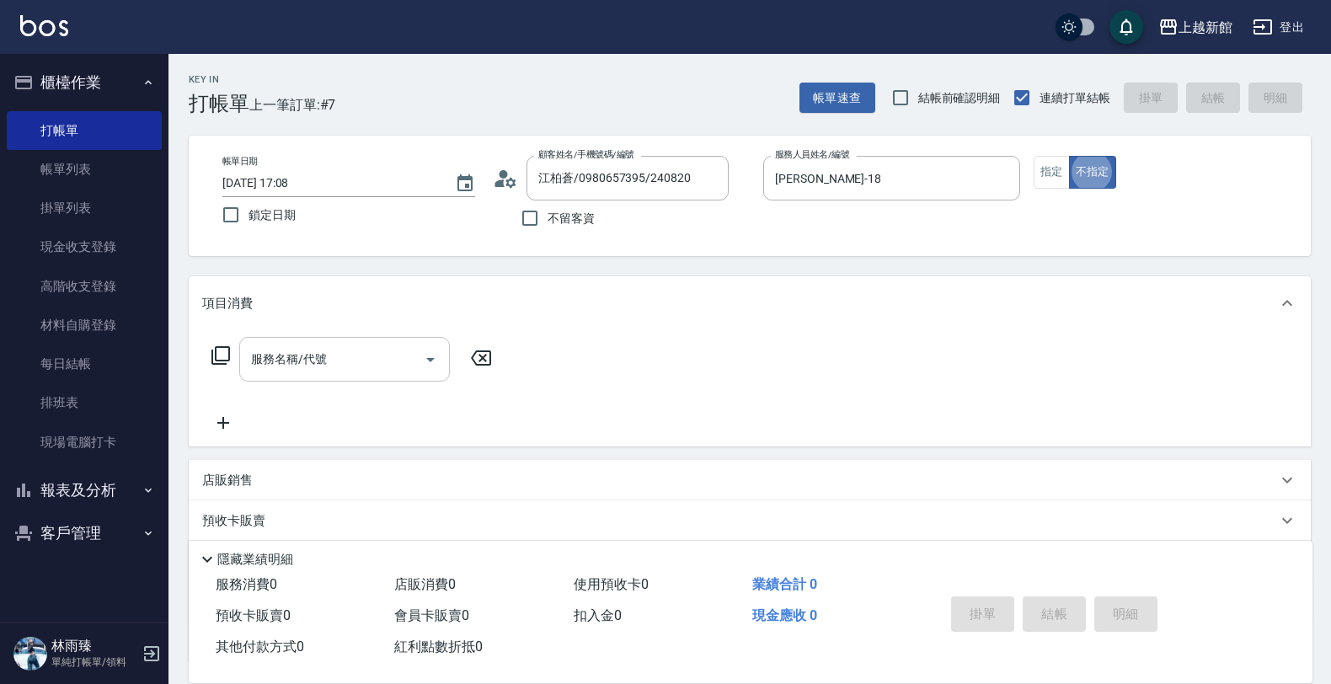
type button "false"
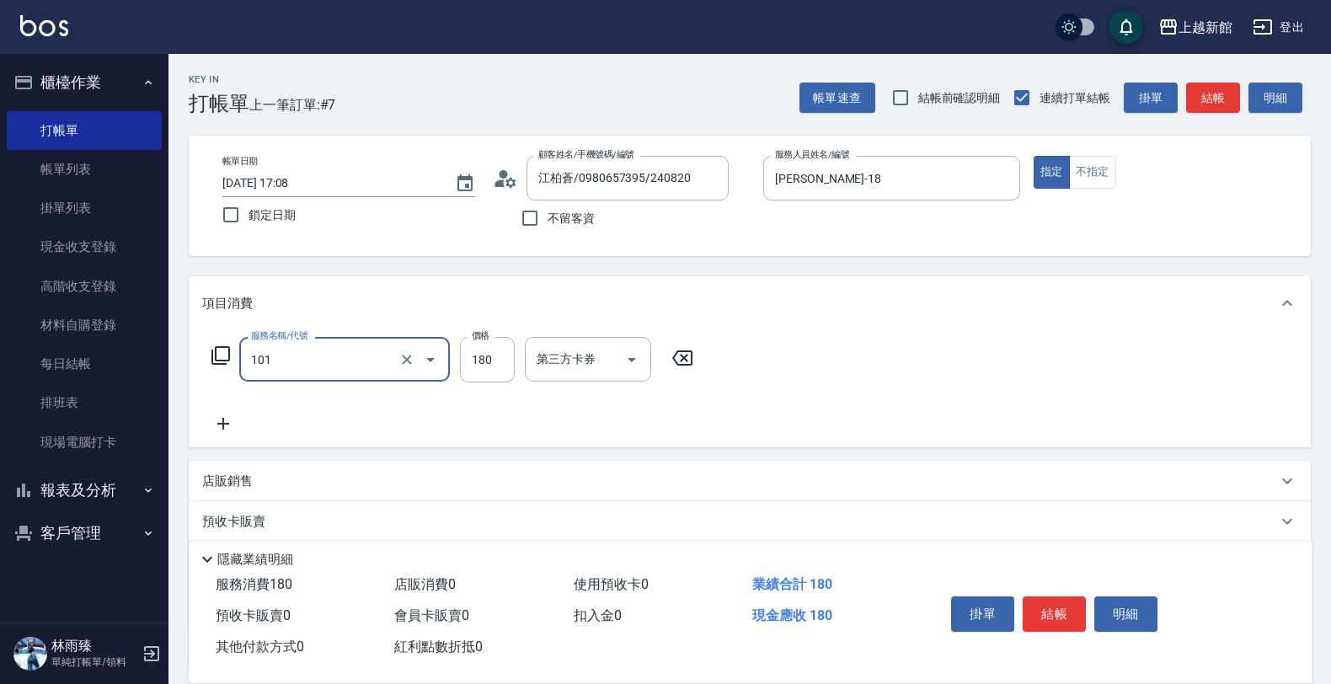
type input "洗髮250(101)"
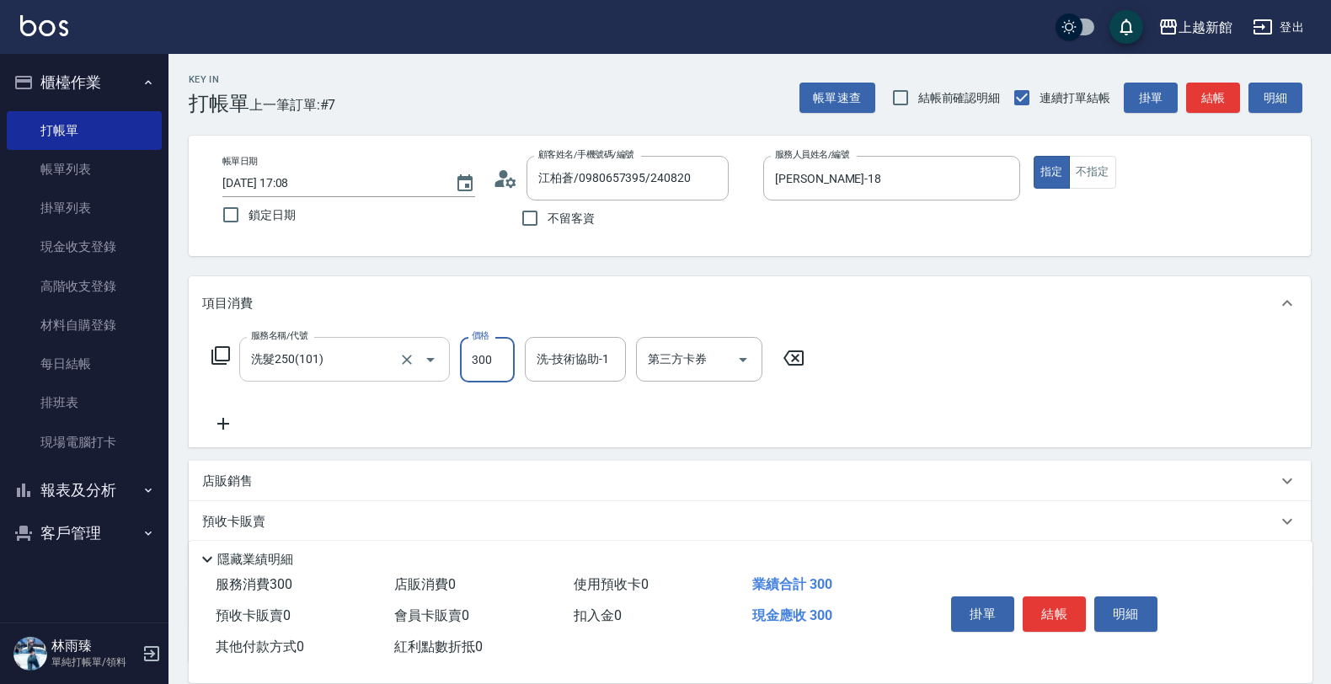
type input "300"
type input "小邱-25"
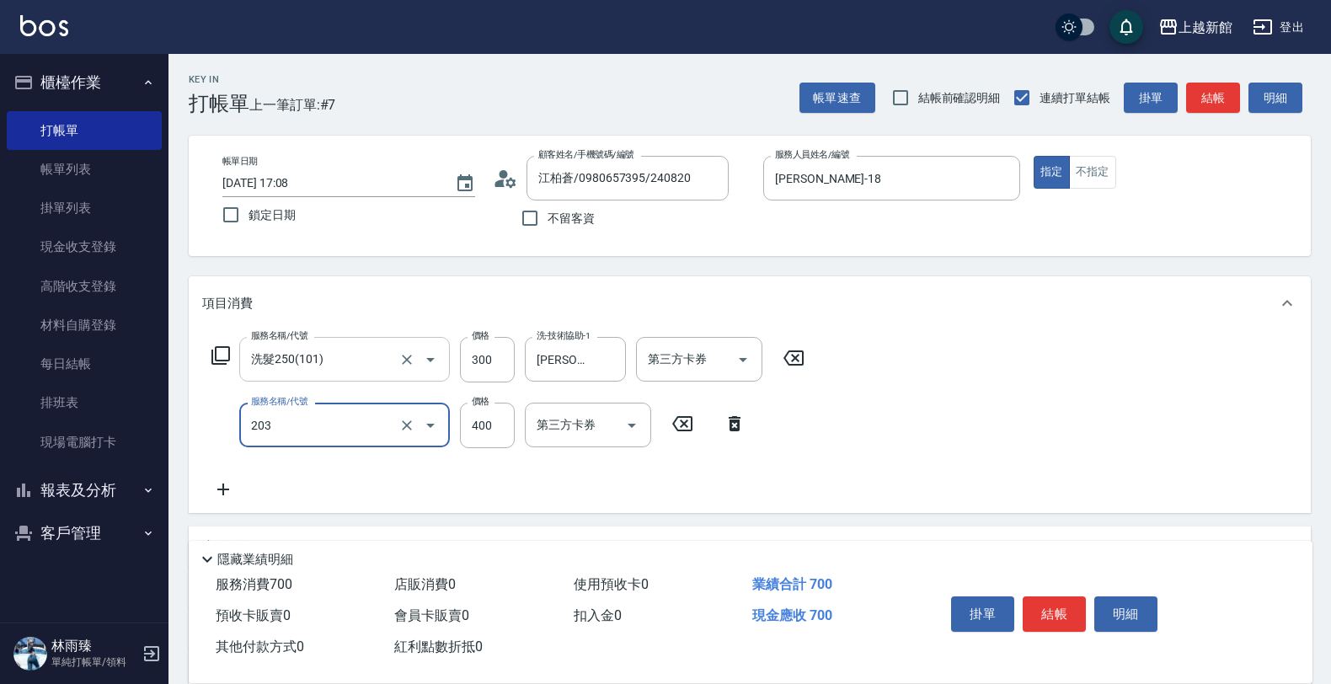
type input "指定單剪(203)"
type input "300"
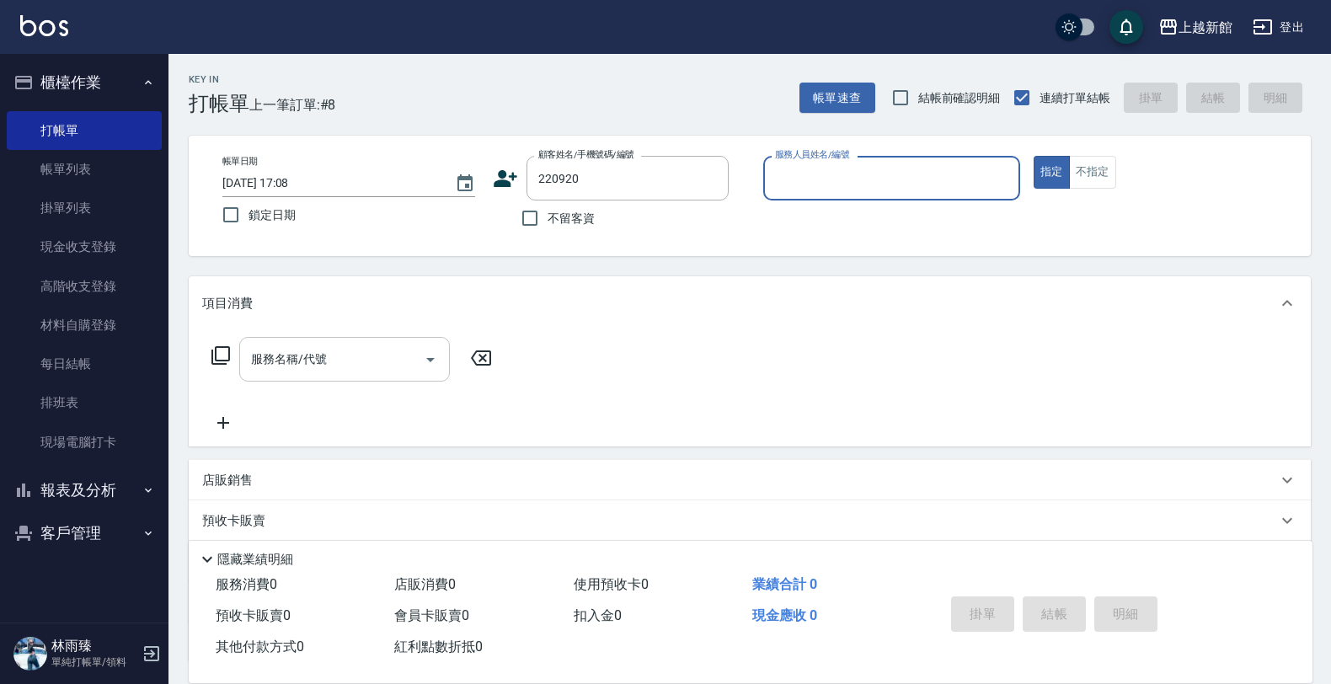
click at [1034, 156] on button "指定" at bounding box center [1052, 172] width 36 height 33
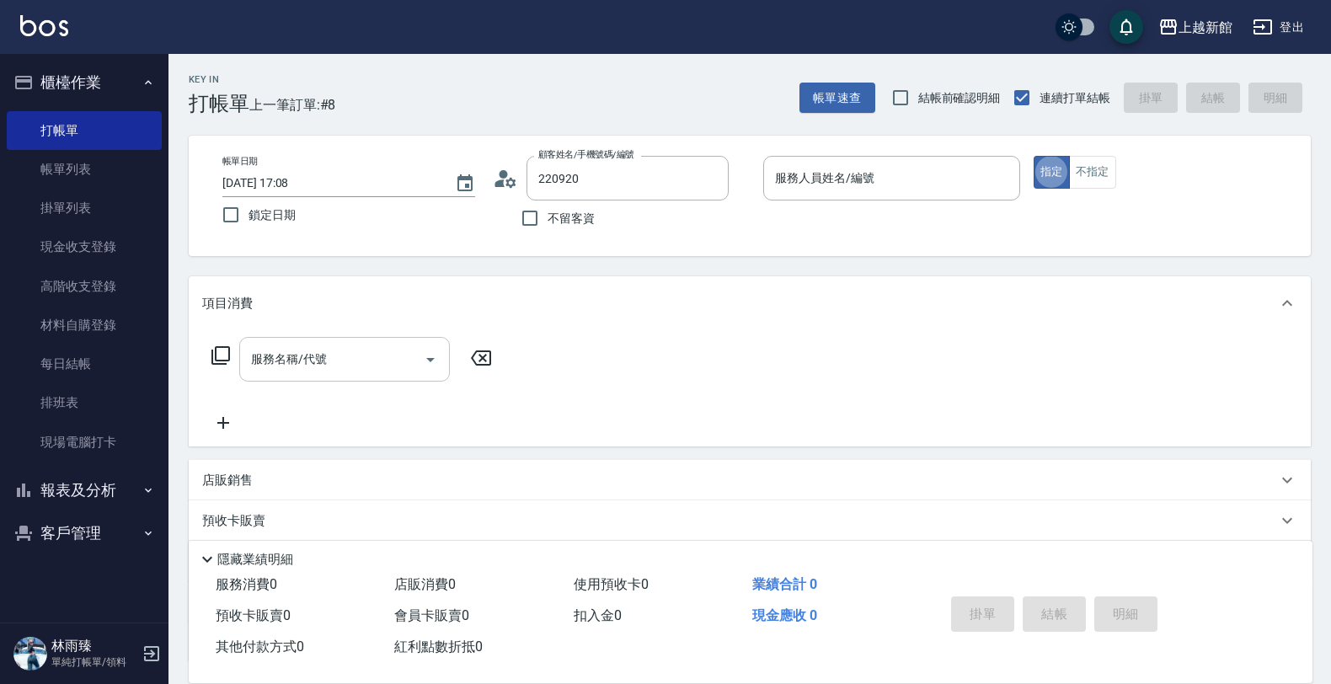
type input "洪鈴荃/0930560891/220920"
type input "黃柏森-18"
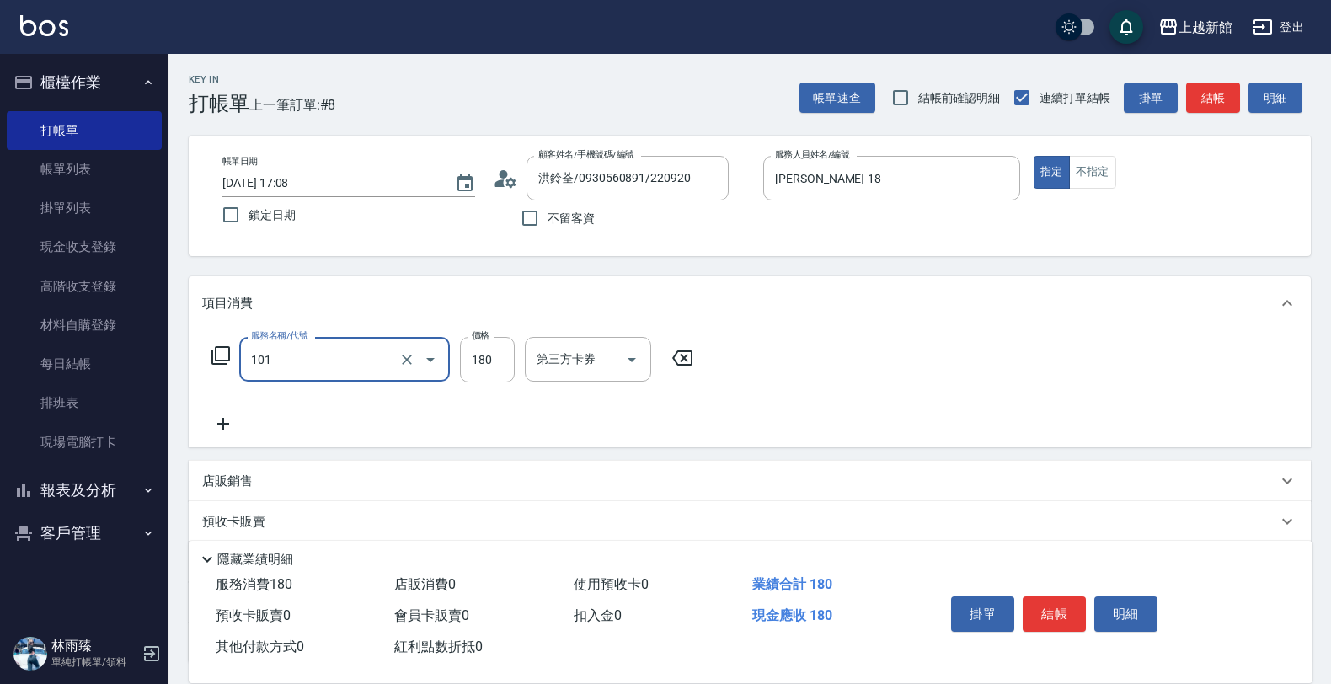
type input "洗髮250(101)"
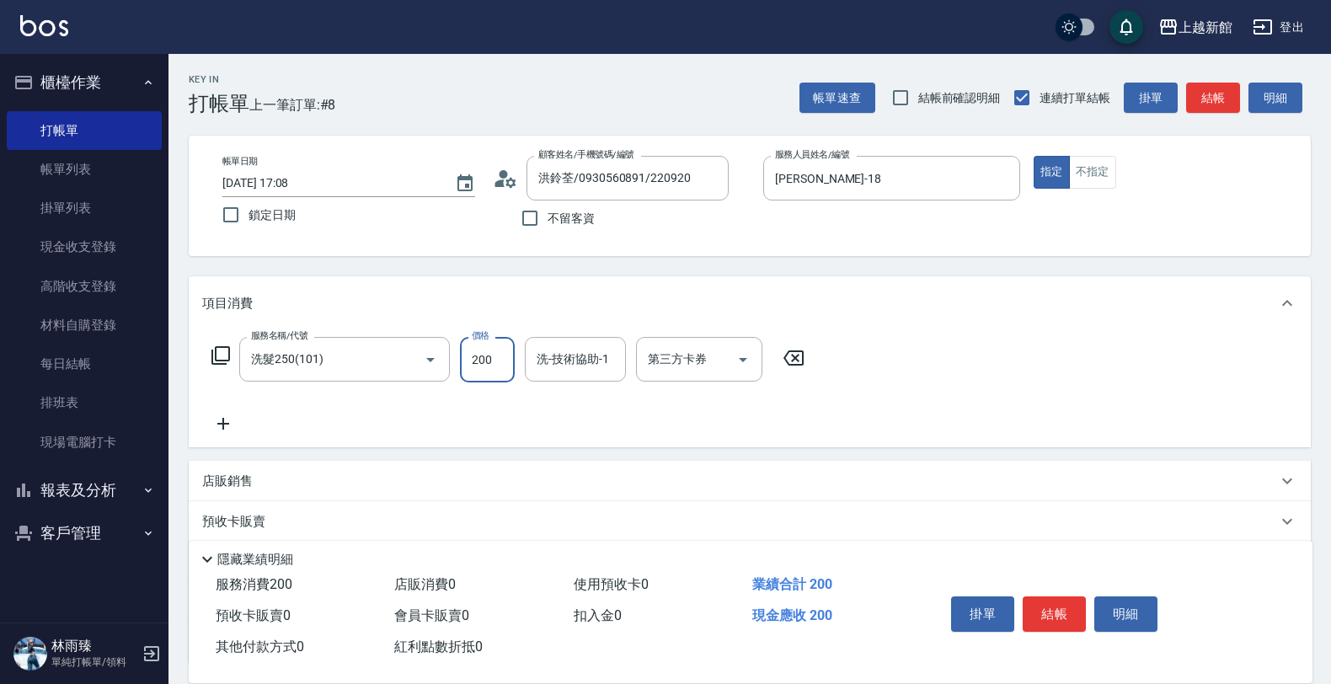
type input "200"
type input "小邱-25"
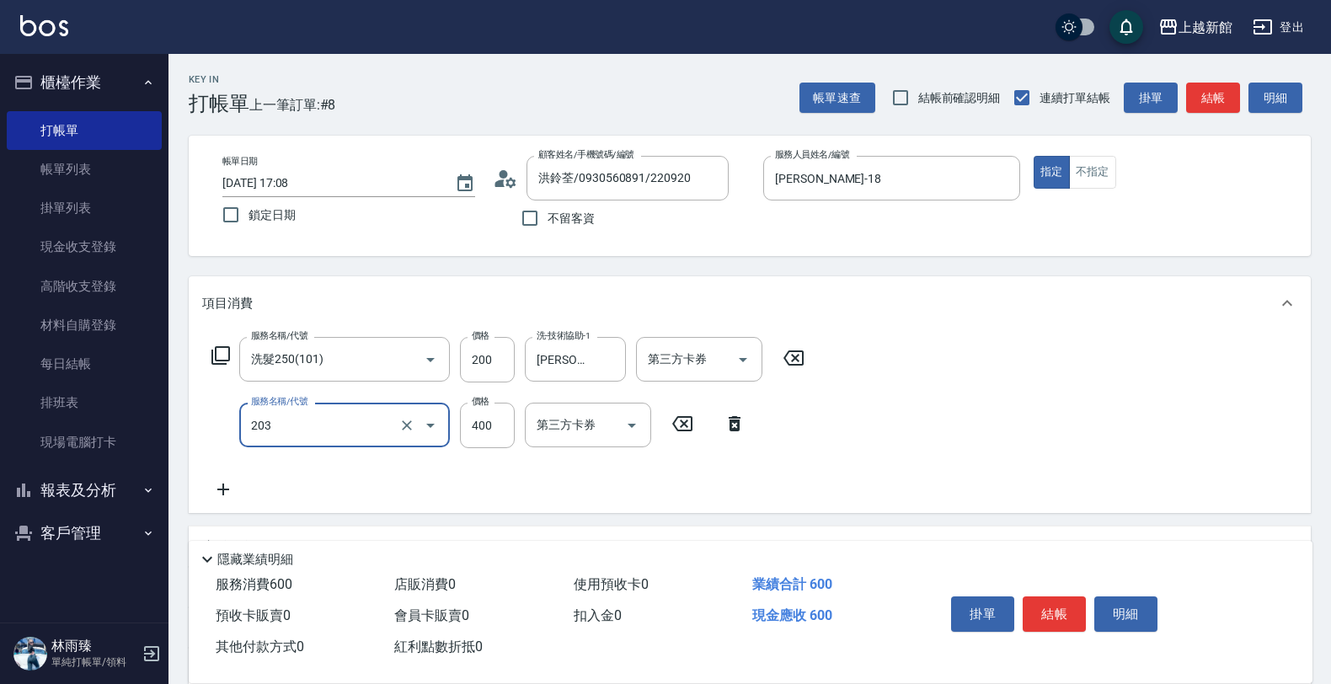
type input "指定單剪(203)"
type input "300"
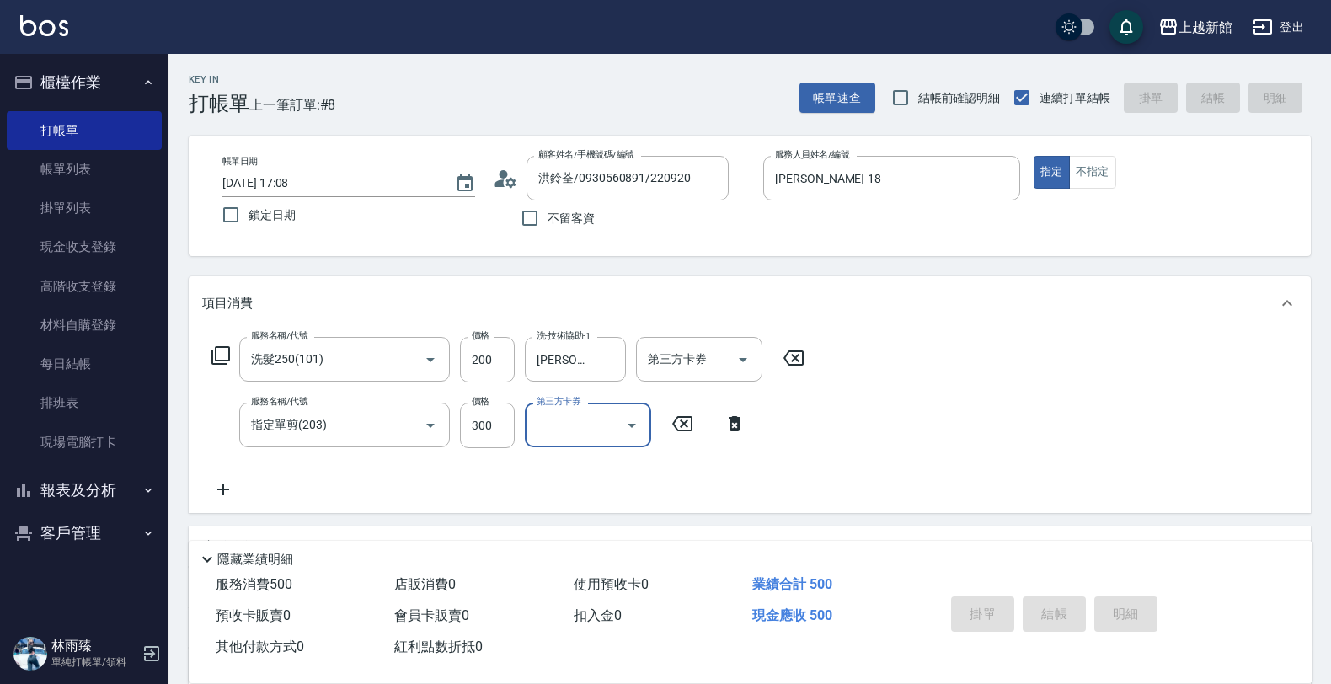
type input "2025/09/11 17:11"
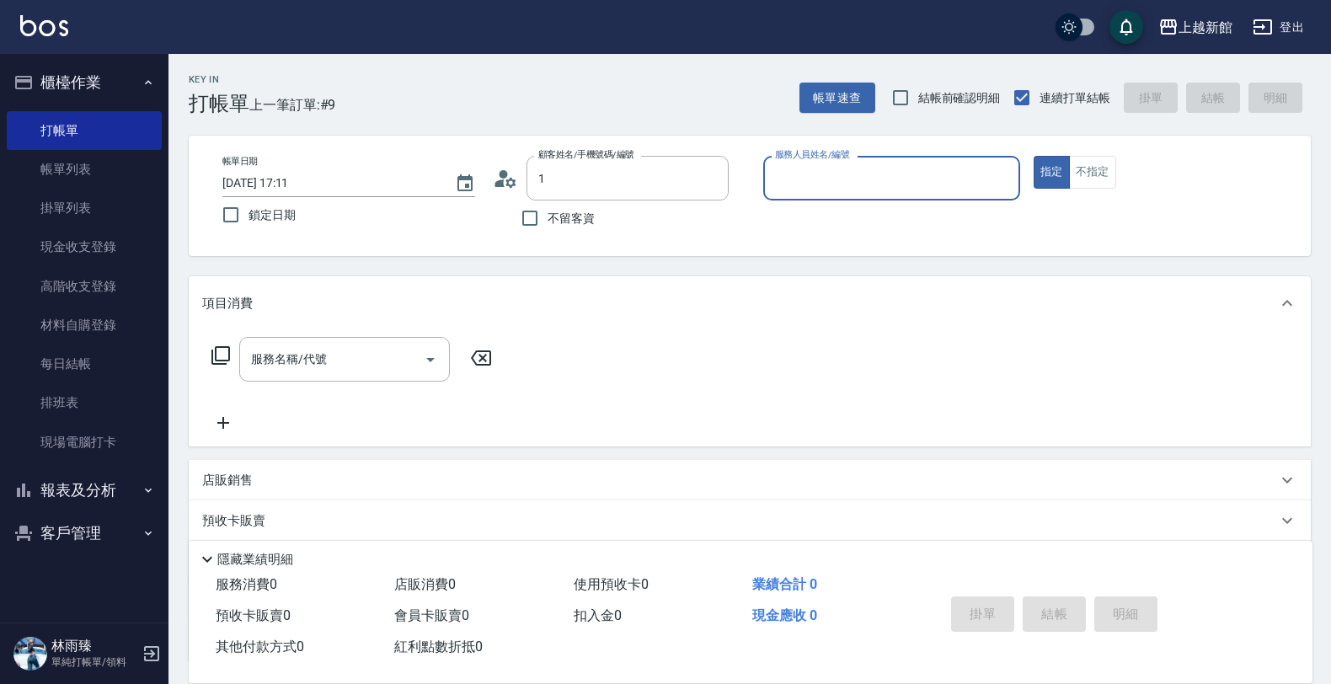
type input "洪鈴荃/0930560891/220920"
type input "黃柏森-18"
click at [1034, 156] on button "指定" at bounding box center [1052, 172] width 36 height 33
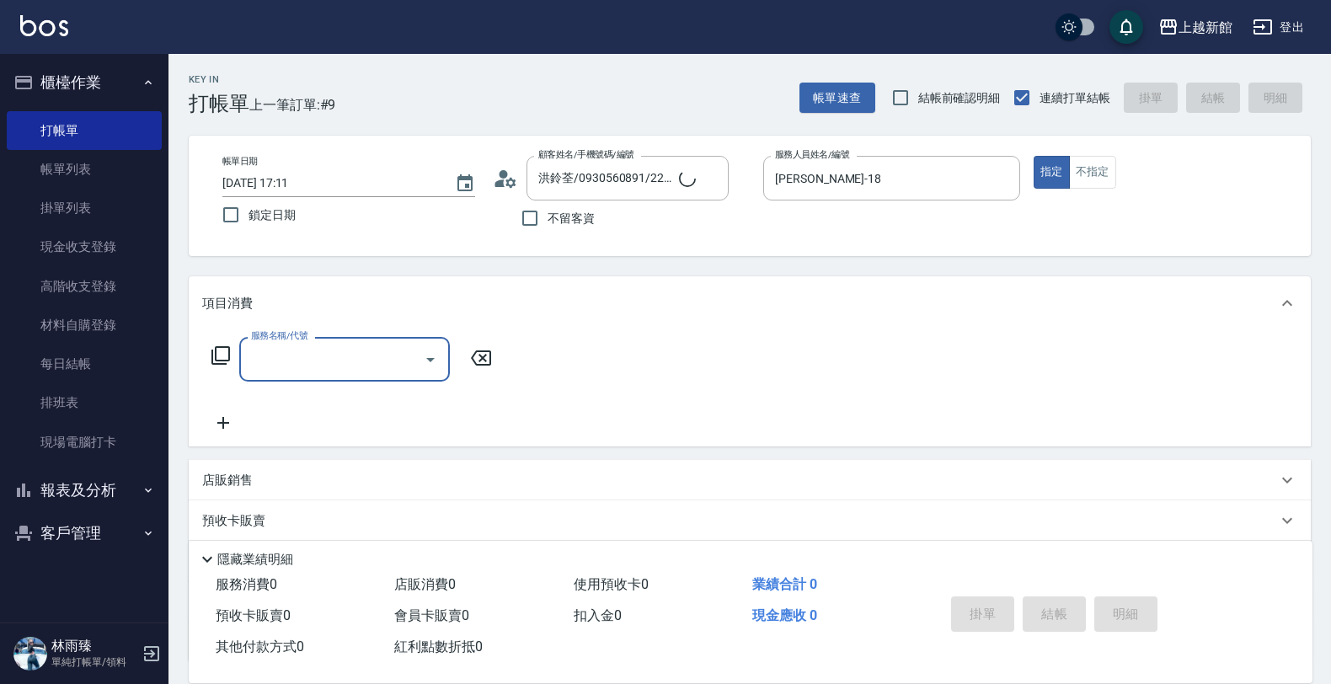
type input "Lora/0979395100/1"
type input "蘿拉-1"
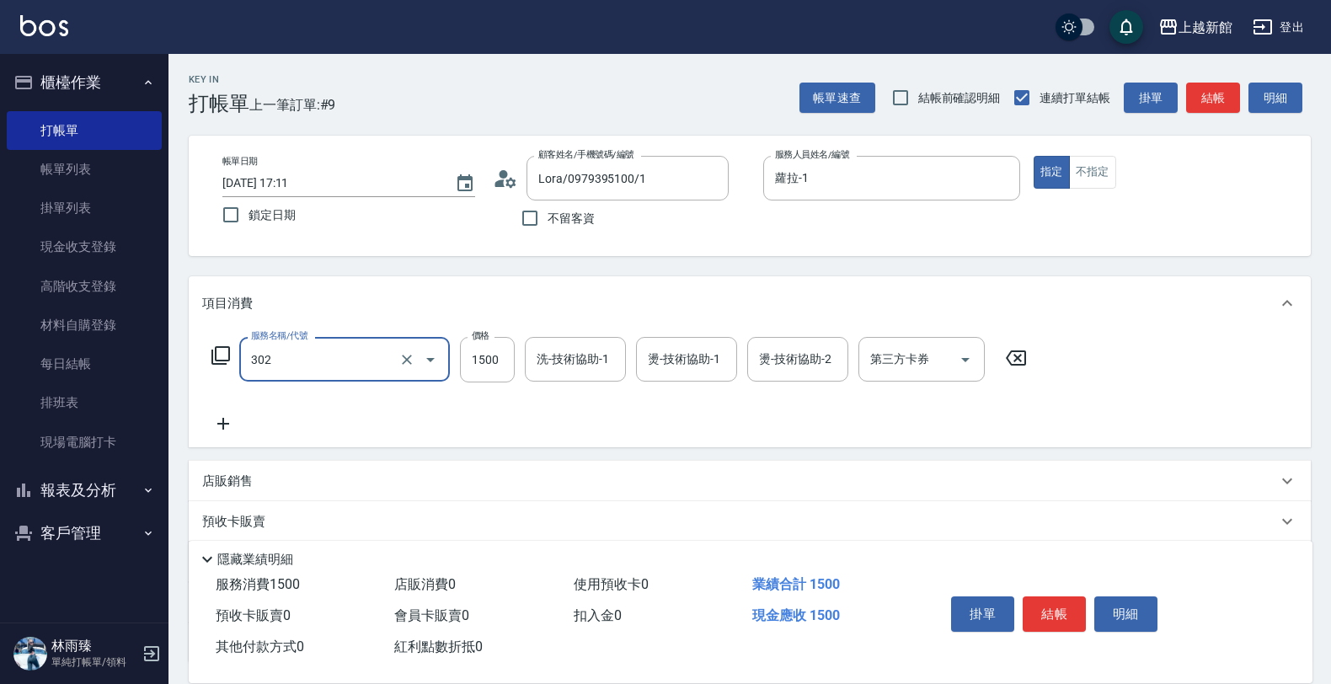
type input "設計燙髮(302)"
type input "1699"
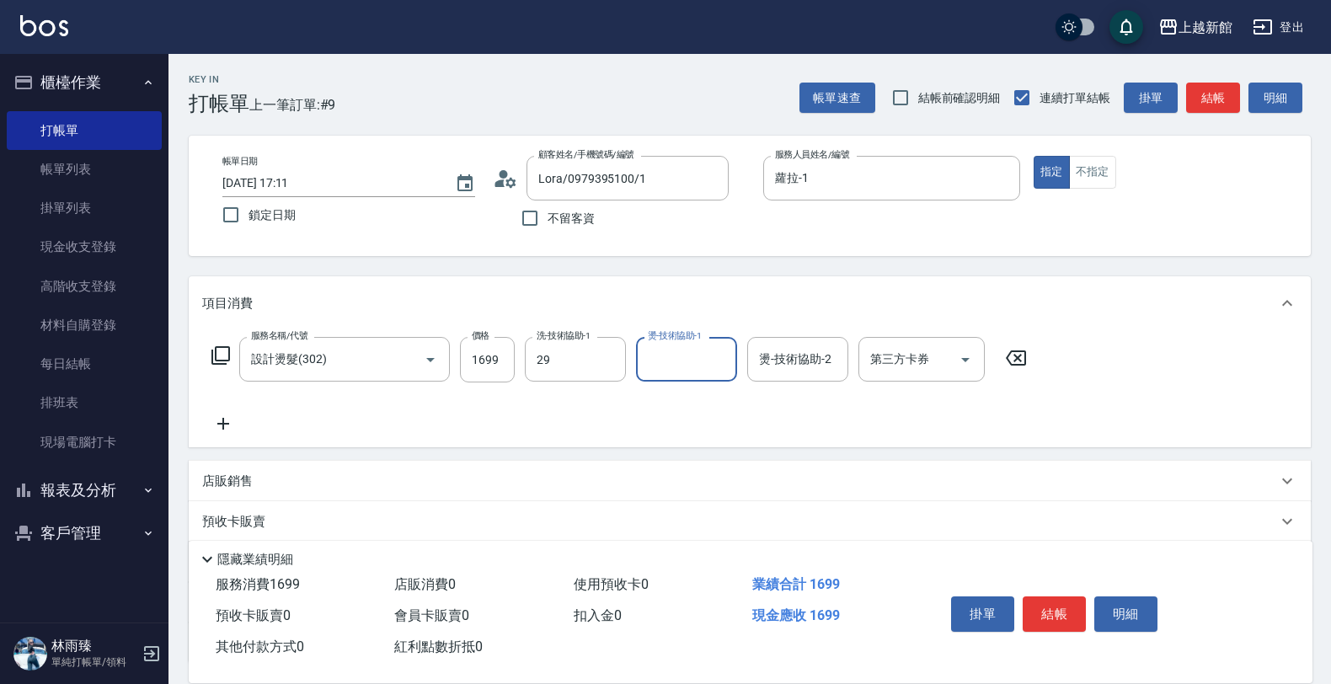
type input "馨妮-29"
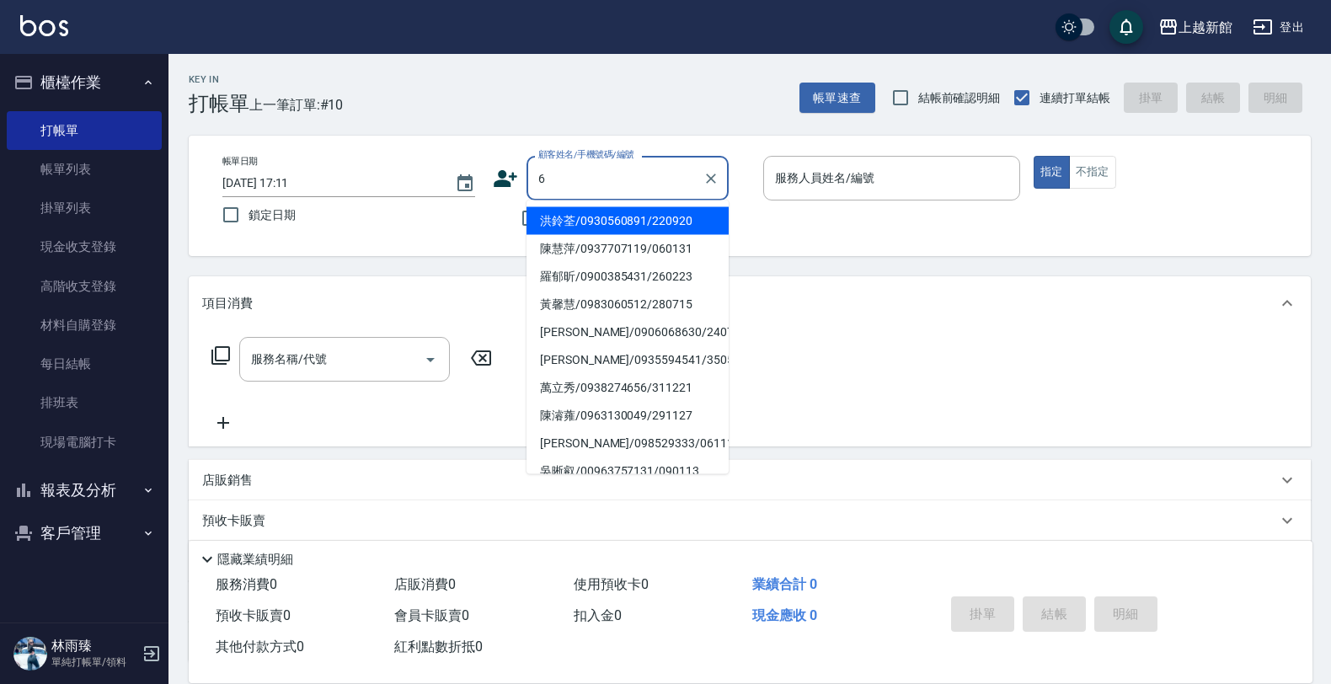
type input "洪鈴荃/0930560891/220920"
click at [1034, 156] on button "指定" at bounding box center [1052, 172] width 36 height 33
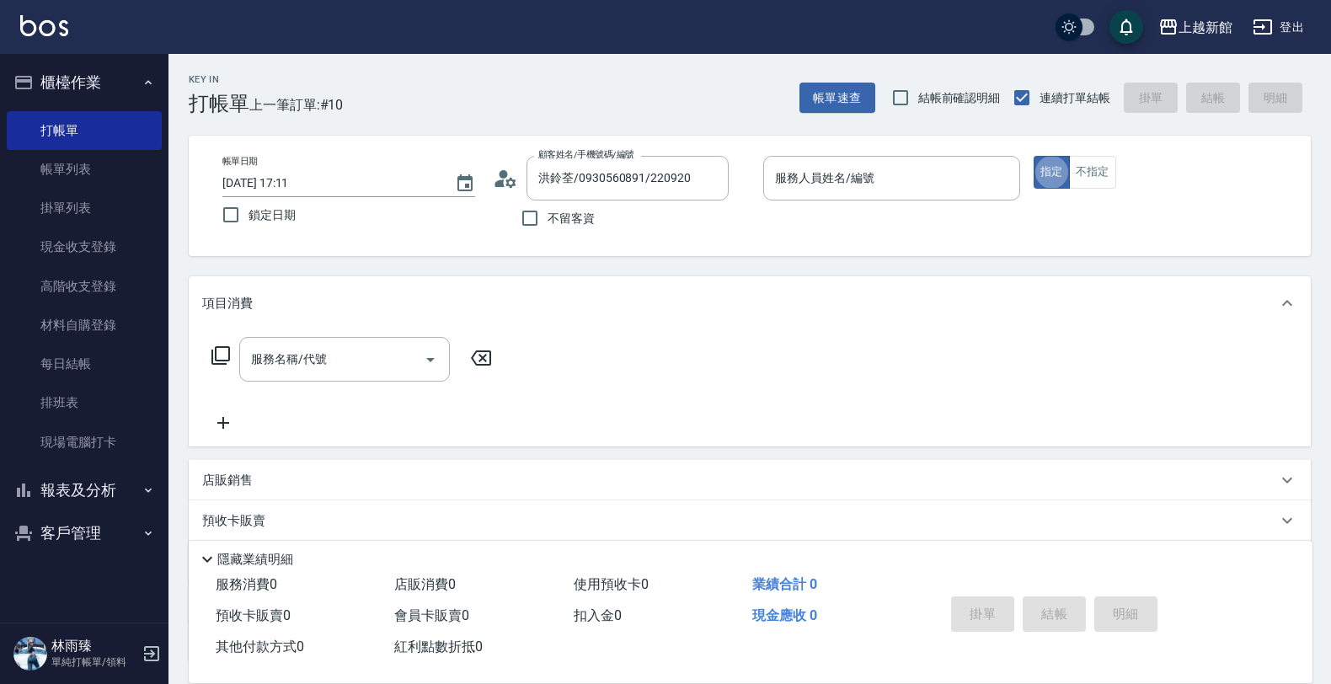
type input "黃柏森-18"
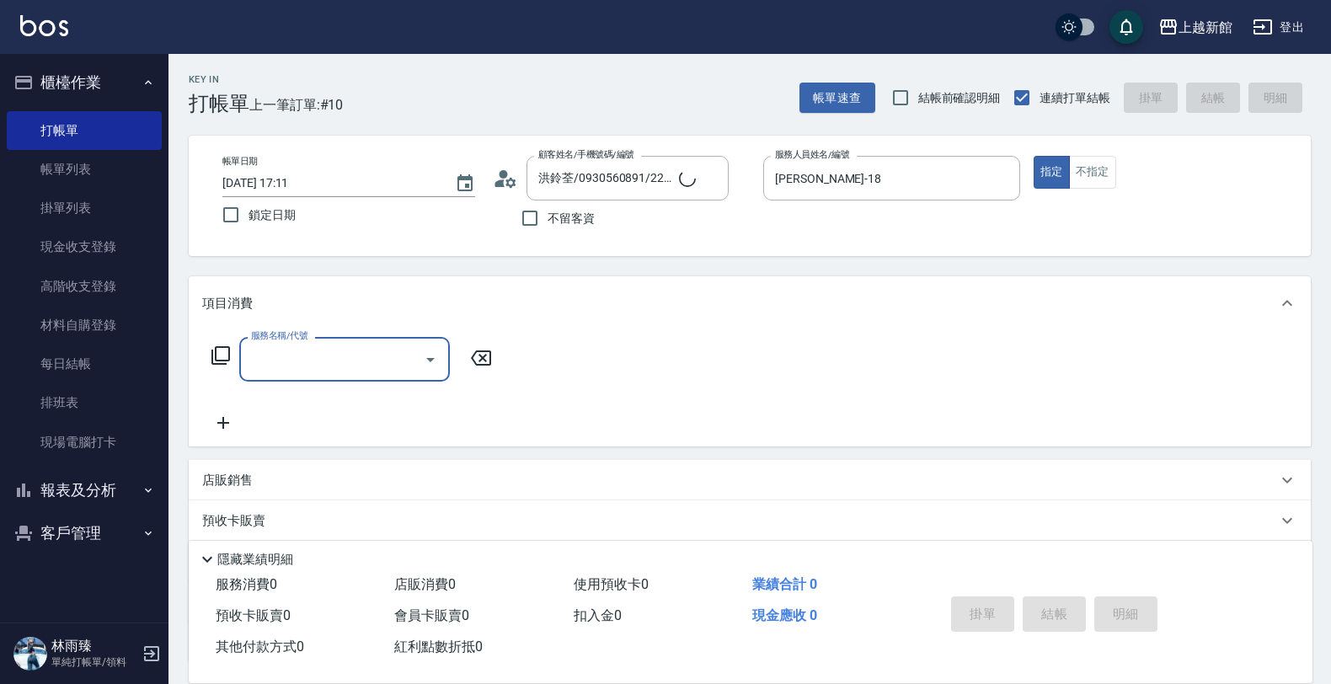
type input "黃婕寧/6_黃婕寧/6"
type input "黃婕寧-6"
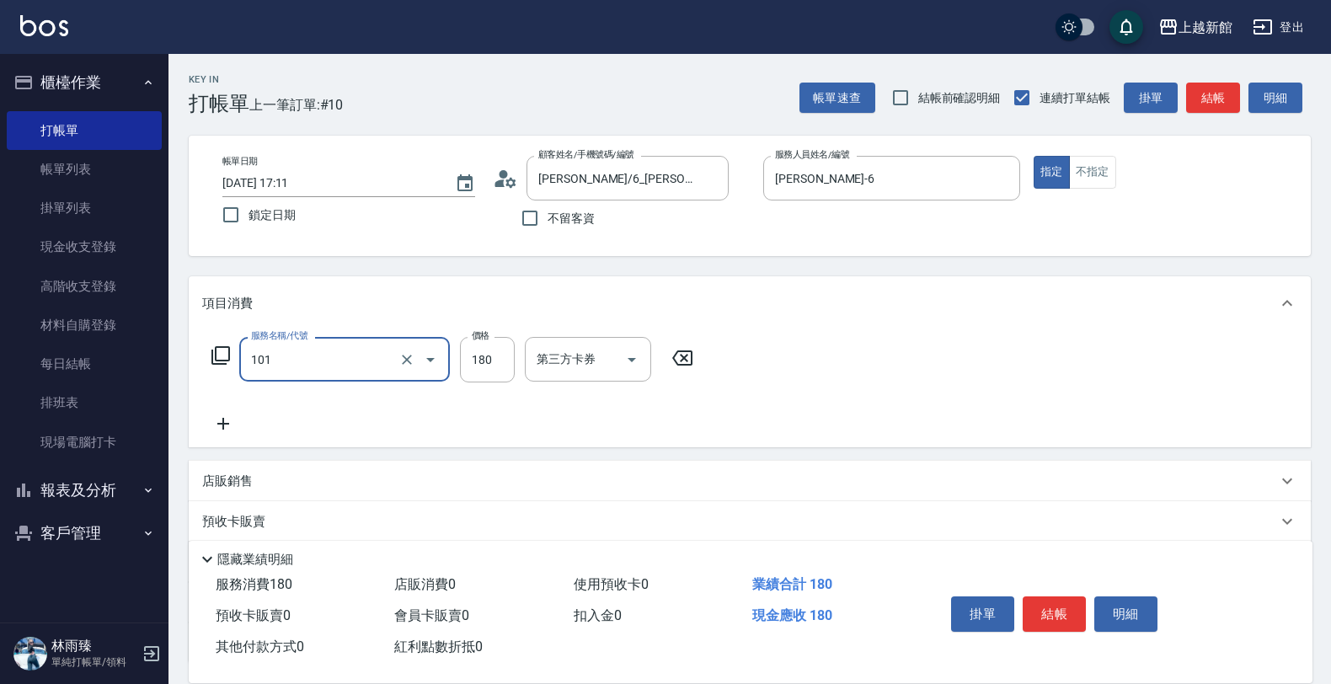
type input "洗髮250(101)"
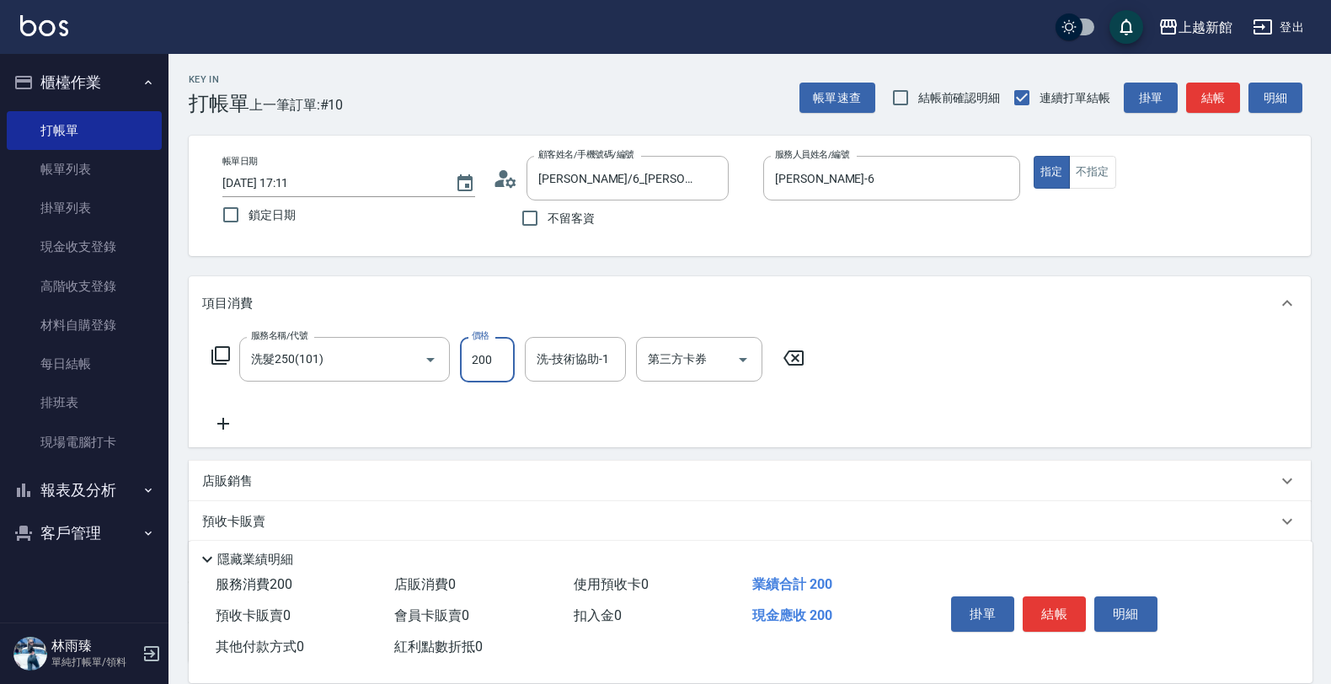
type input "200"
type input "小邱-25"
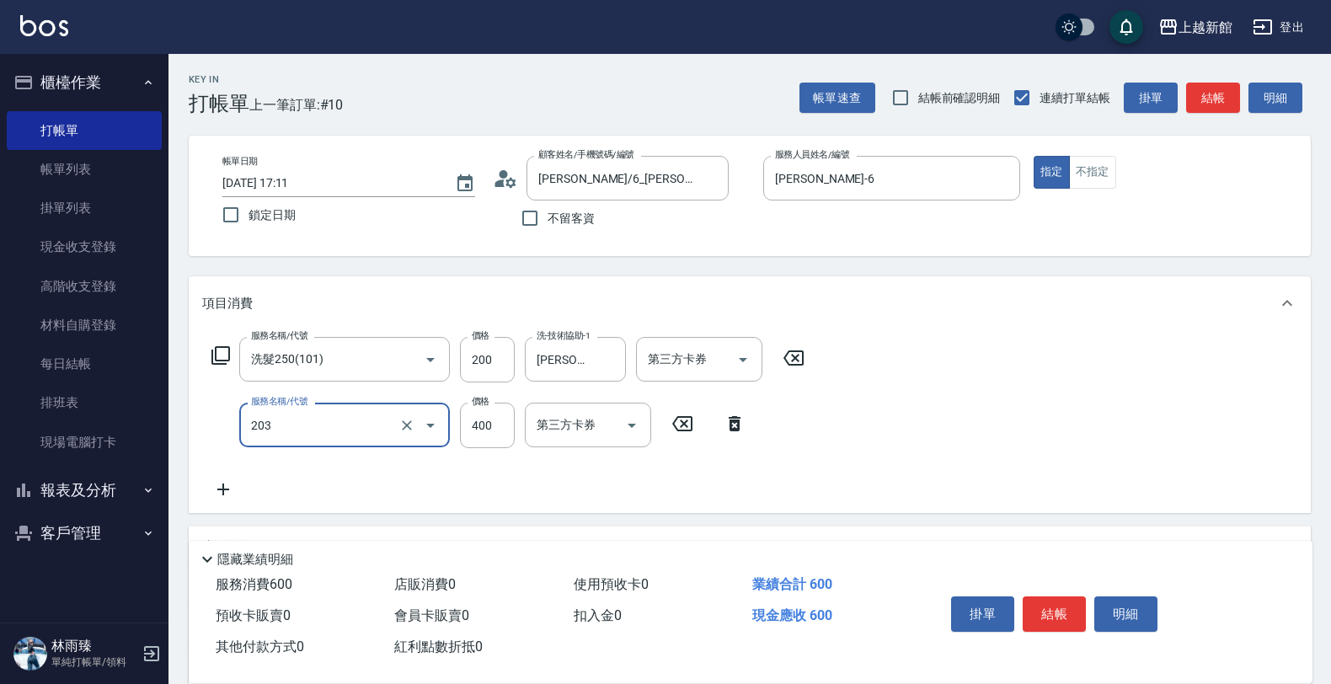
type input "指定單剪(203)"
type input "200"
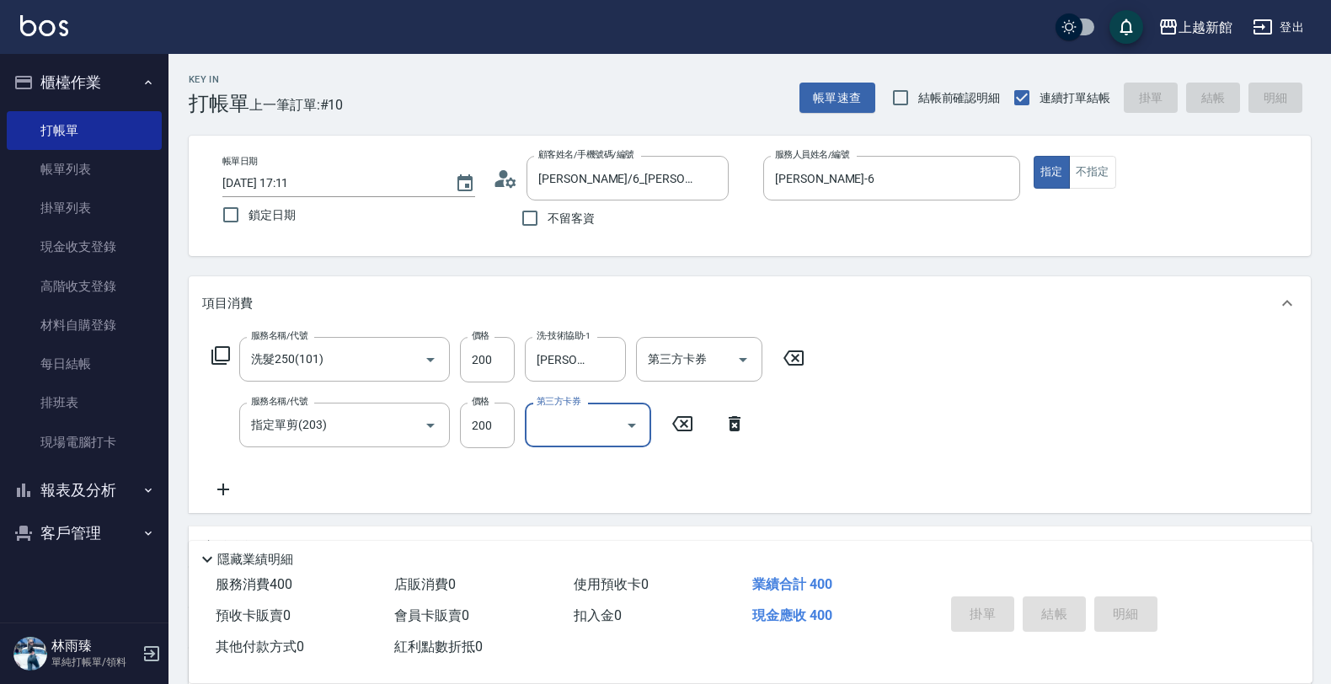
type input "2025/09/11 17:12"
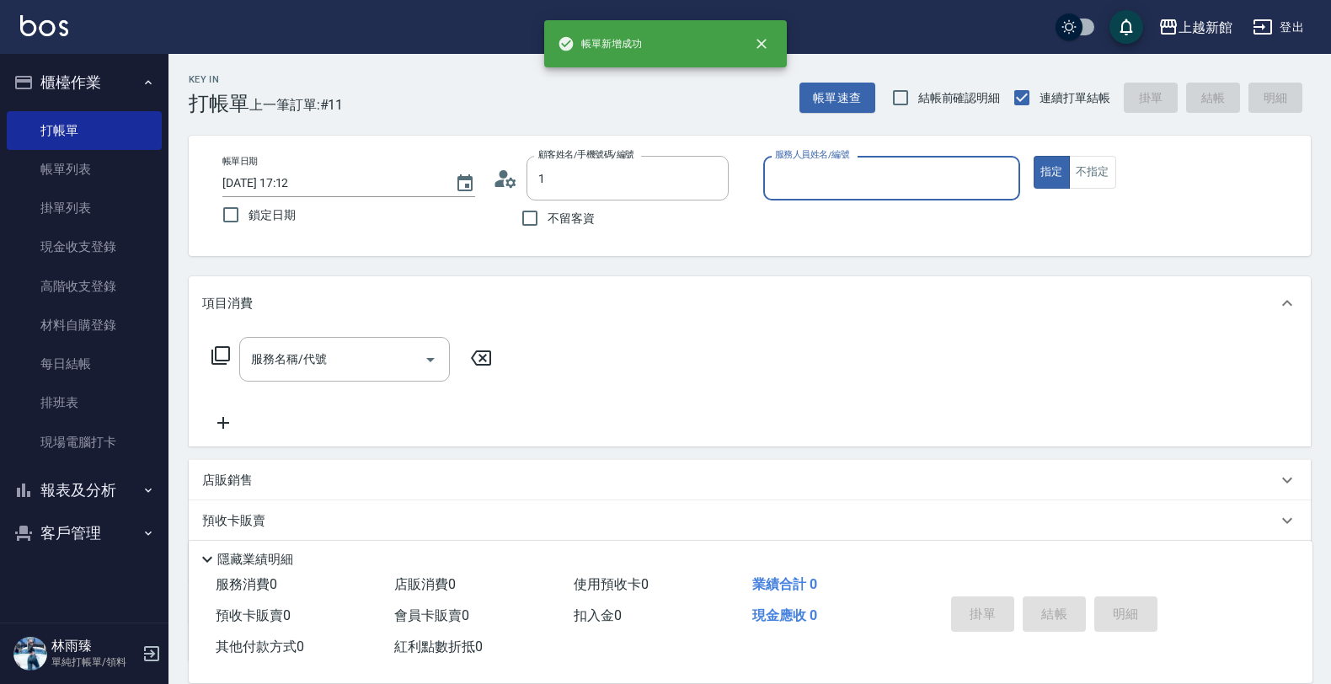
type input "洪鈴荃/0930560891/220920"
click at [1034, 156] on button "指定" at bounding box center [1052, 172] width 36 height 33
type input "黃柏森-18"
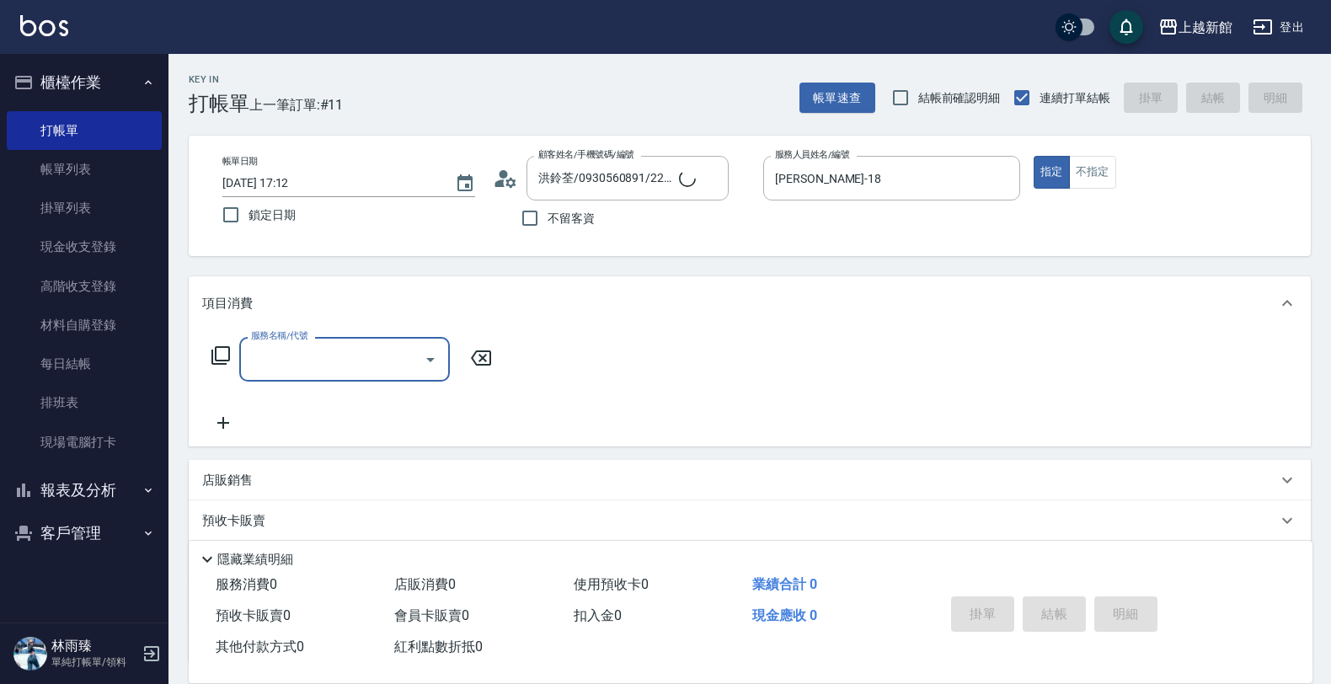
type input "Lora/0979395100/1"
type input "蘿拉-1"
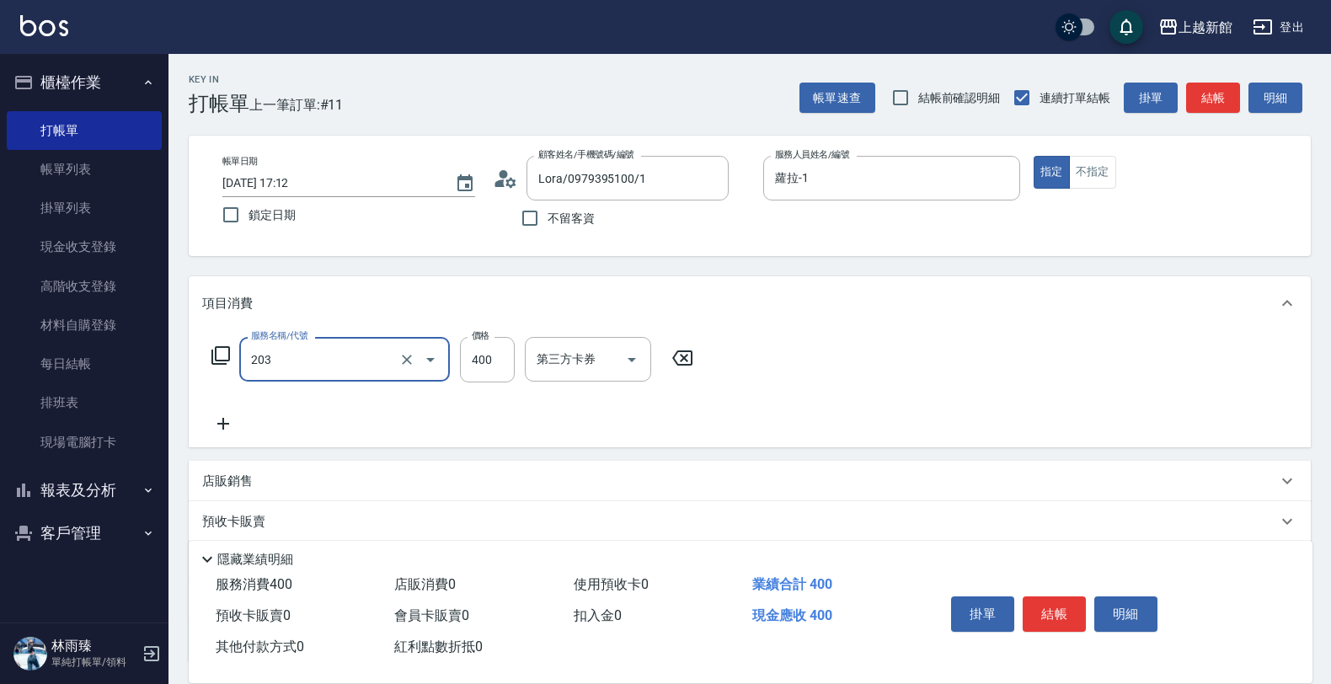
type input "指定單剪(203)"
type input "200"
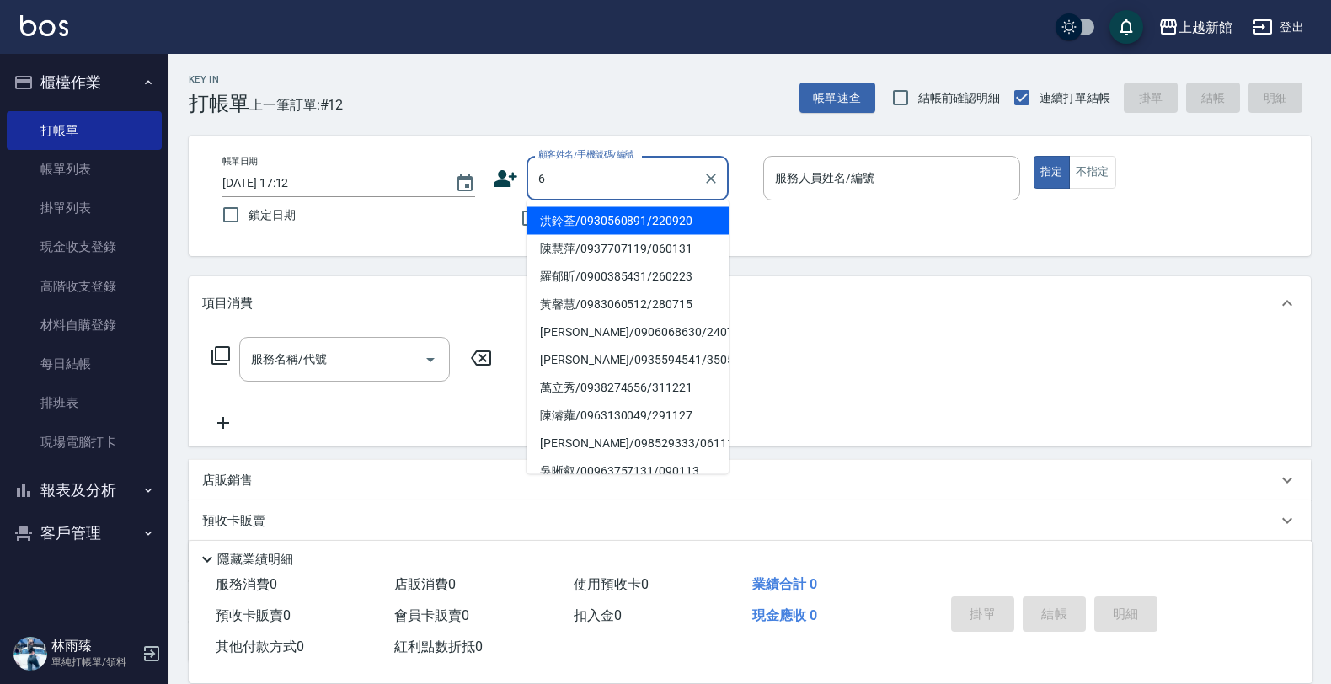
type input "洪鈴荃/0930560891/220920"
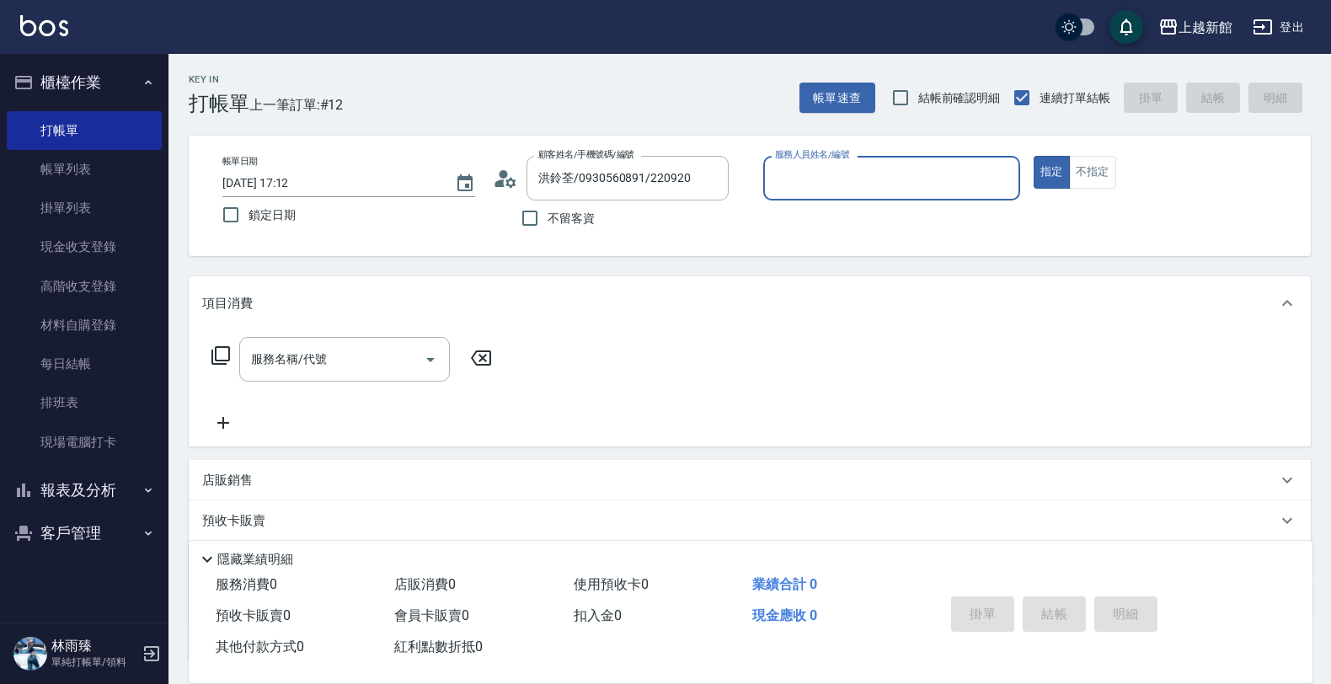
click at [1034, 156] on button "指定" at bounding box center [1052, 172] width 36 height 33
type input "黃柏森-18"
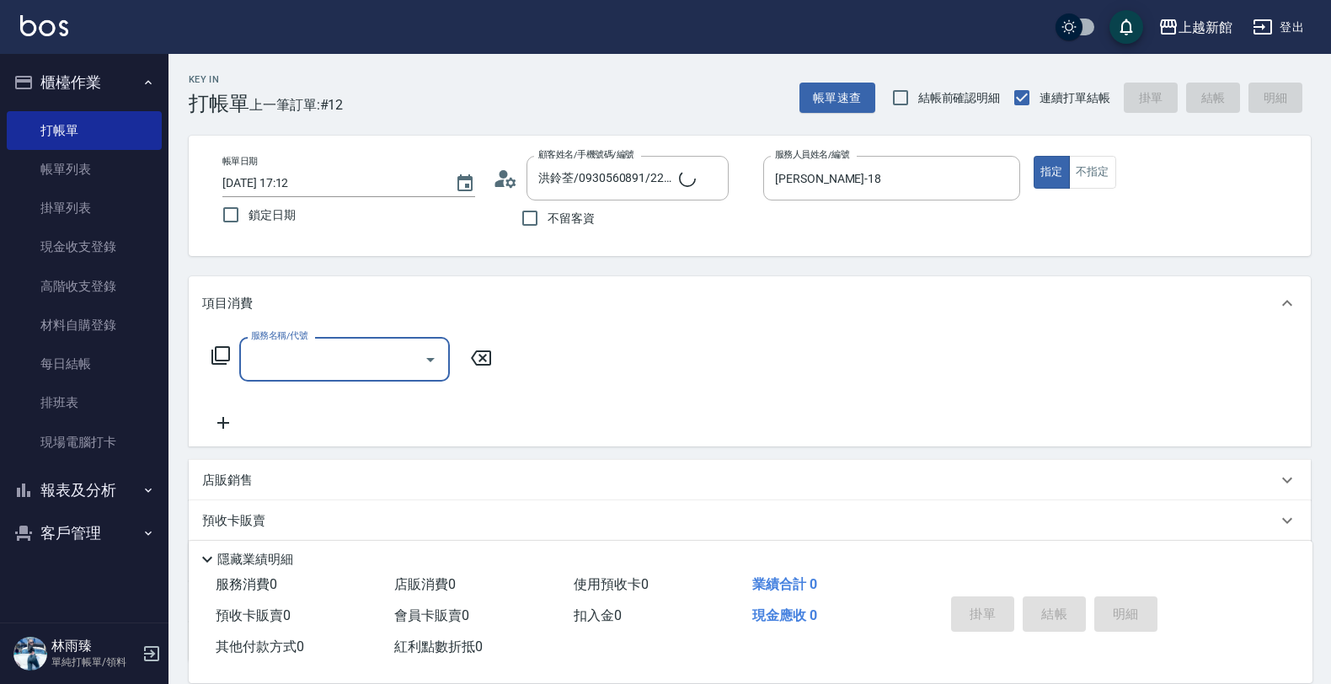
type input "黃婕寧/6_黃婕寧/6"
type input "黃婕寧-6"
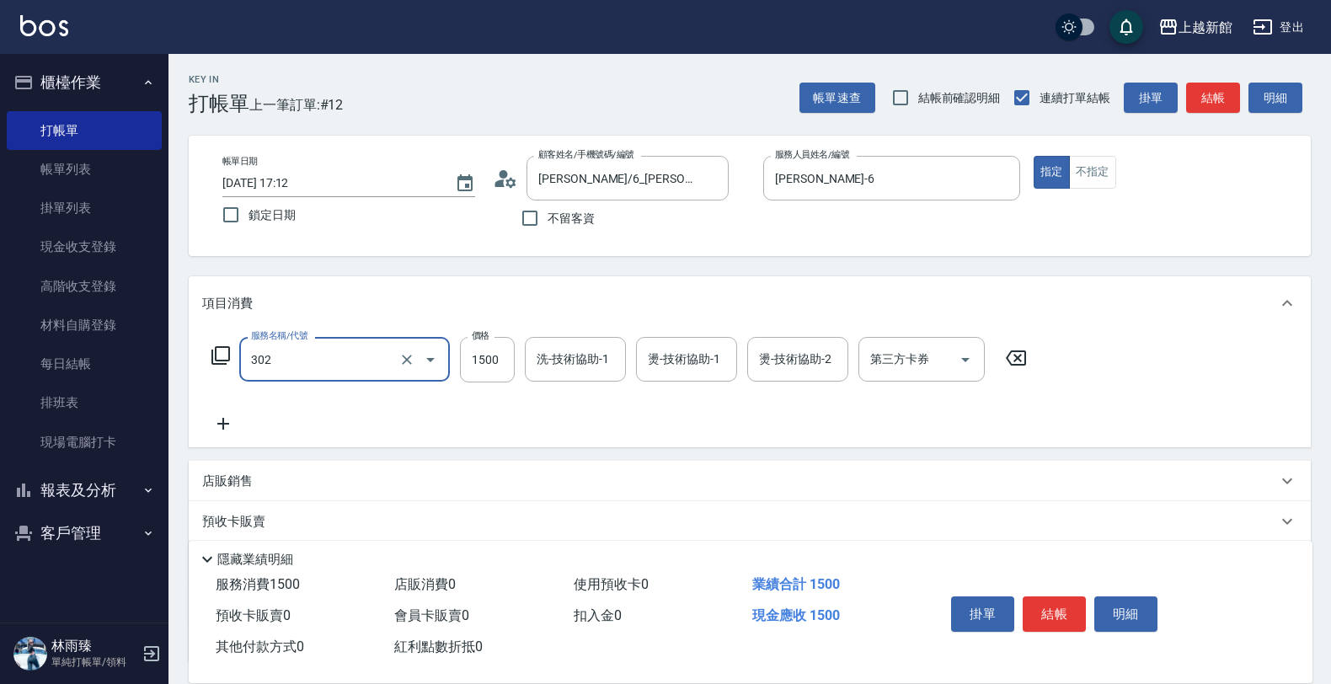
type input "設計燙髮(302)"
type input "2000"
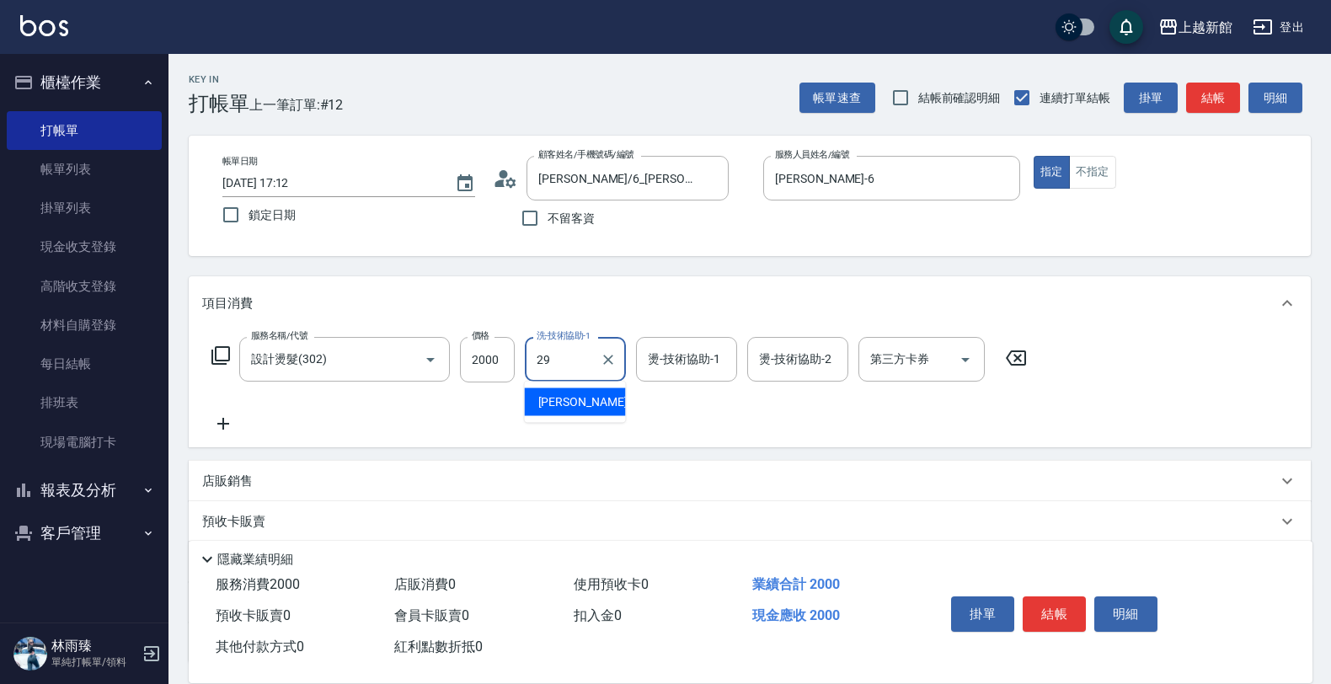
type input "馨妮-29"
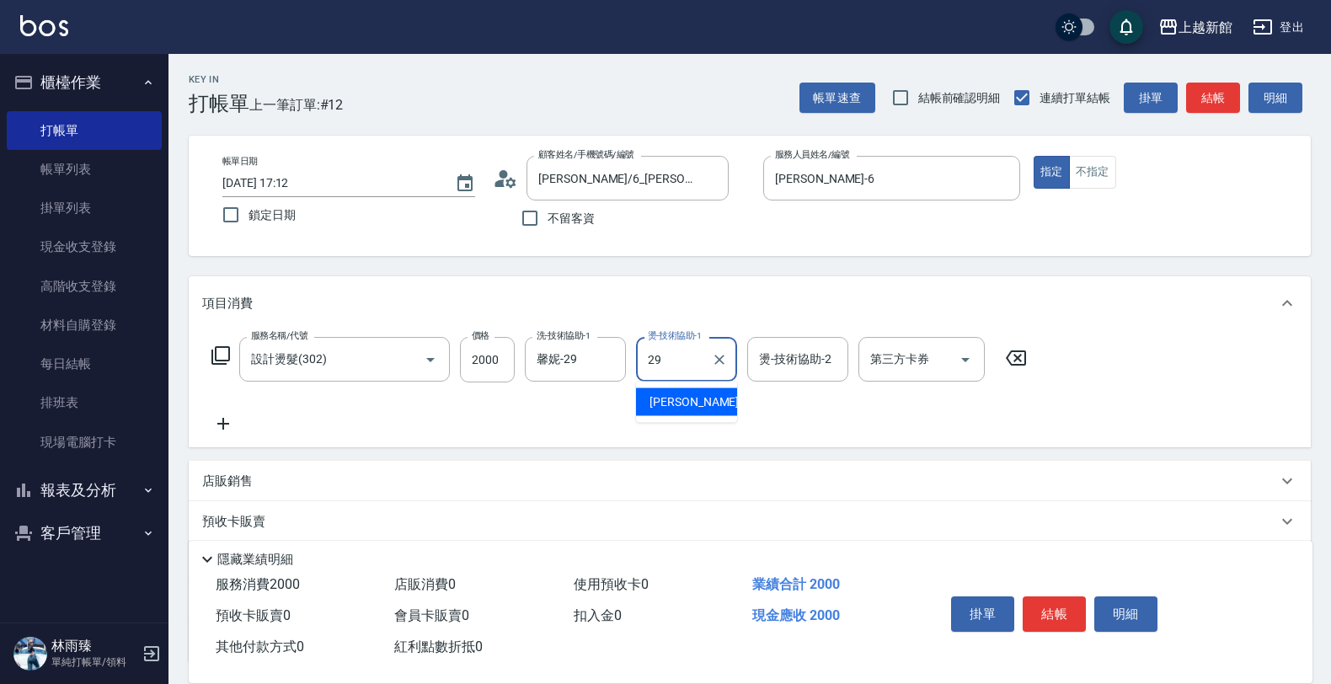
type input "馨妮-29"
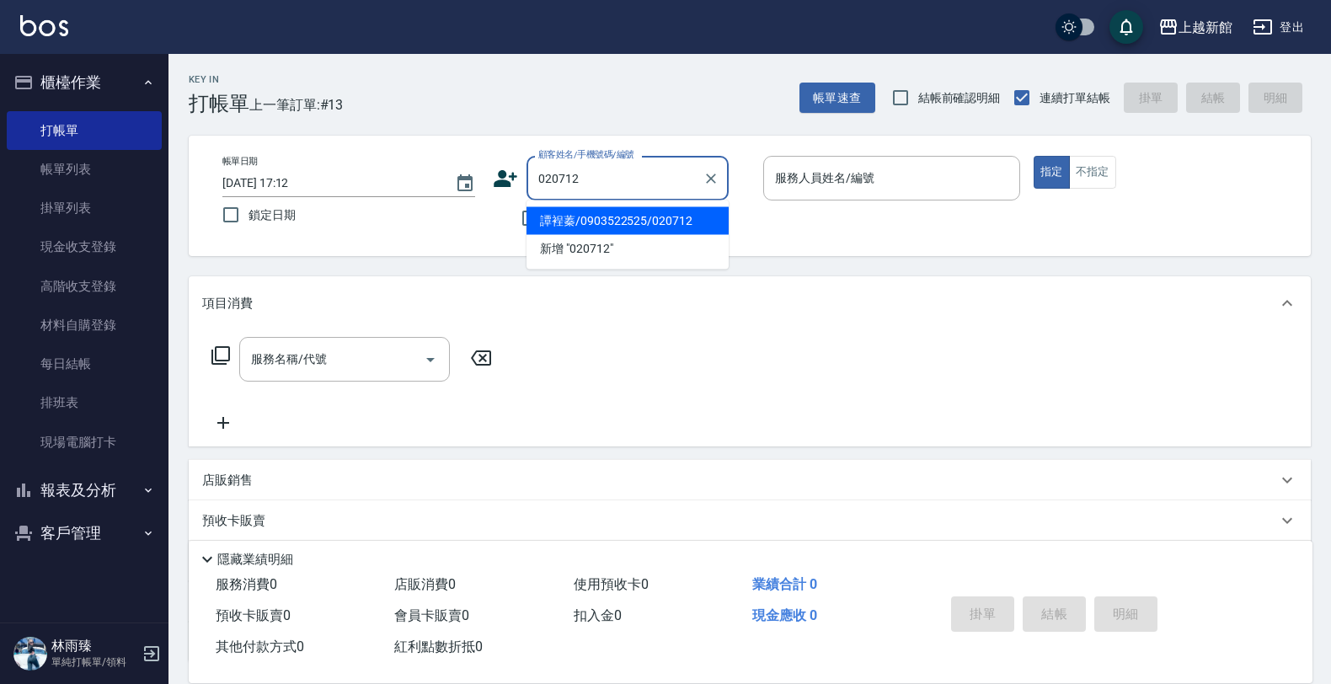
type input "譚裎蓁/0903522525/020712"
type input "蘿拉-1"
click at [1034, 156] on button "指定" at bounding box center [1052, 172] width 36 height 33
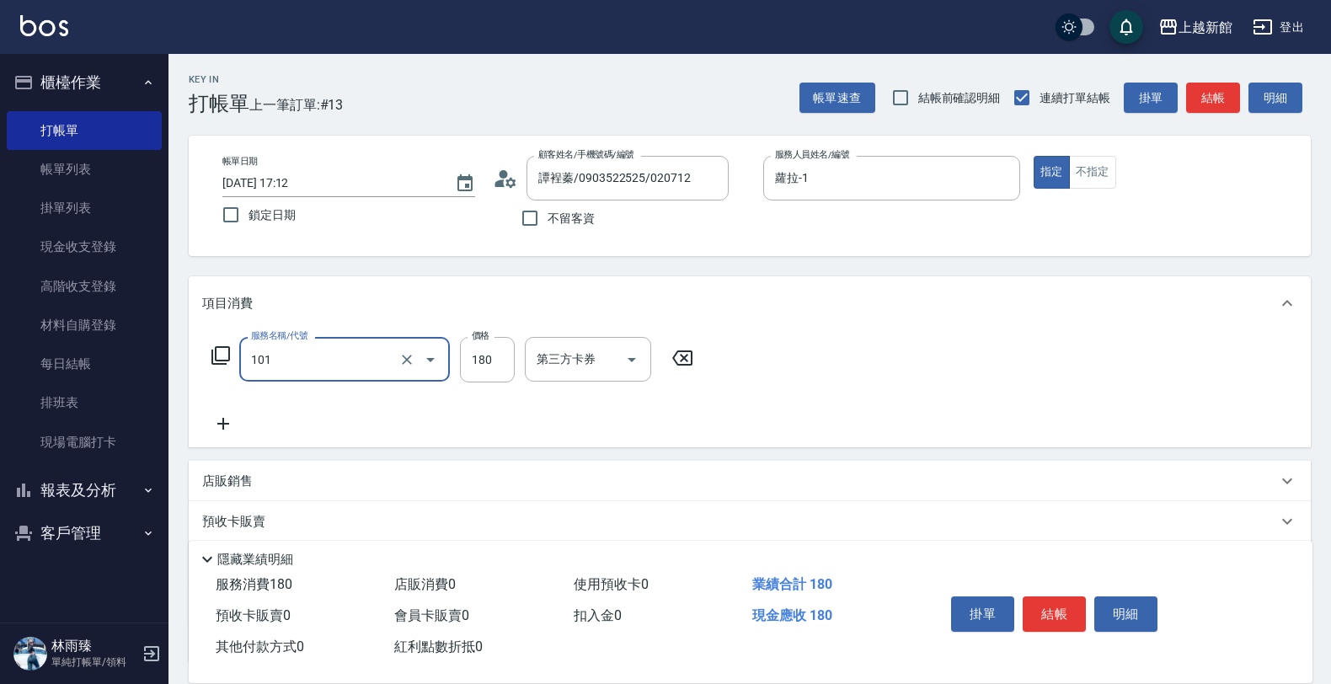
type input "洗髮250(101)"
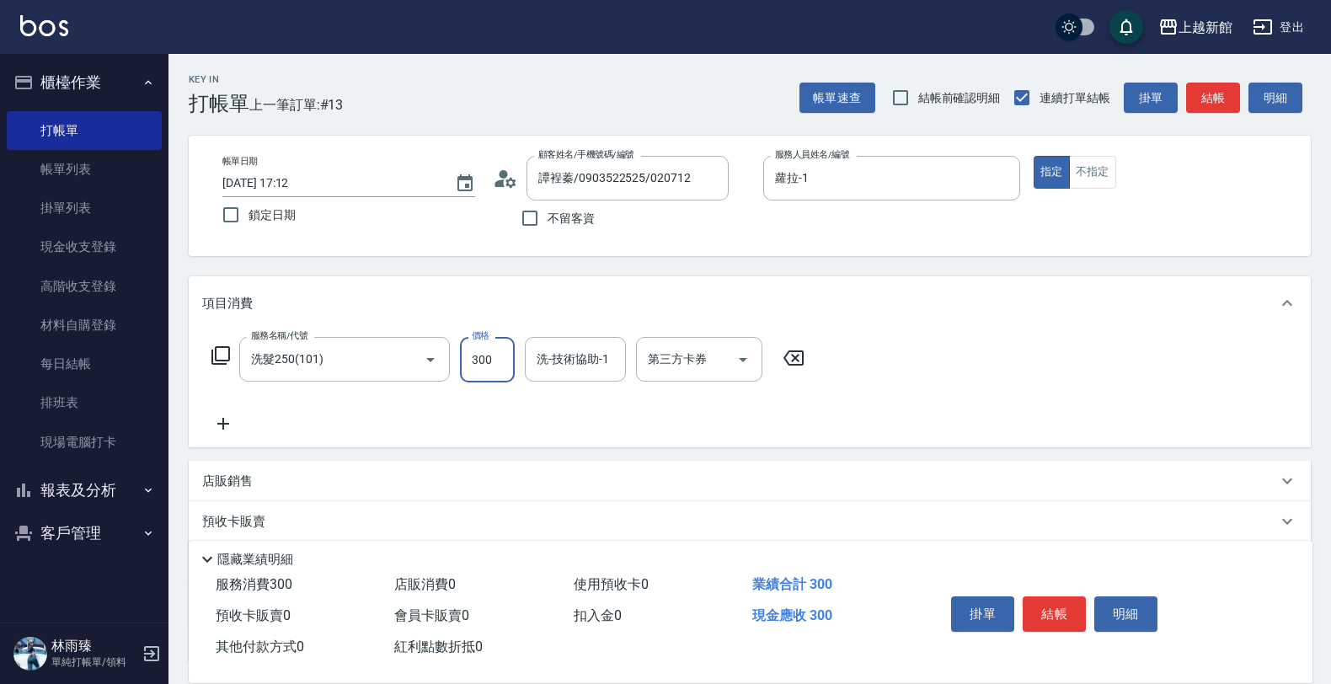
type input "300"
type input "馨妮-29"
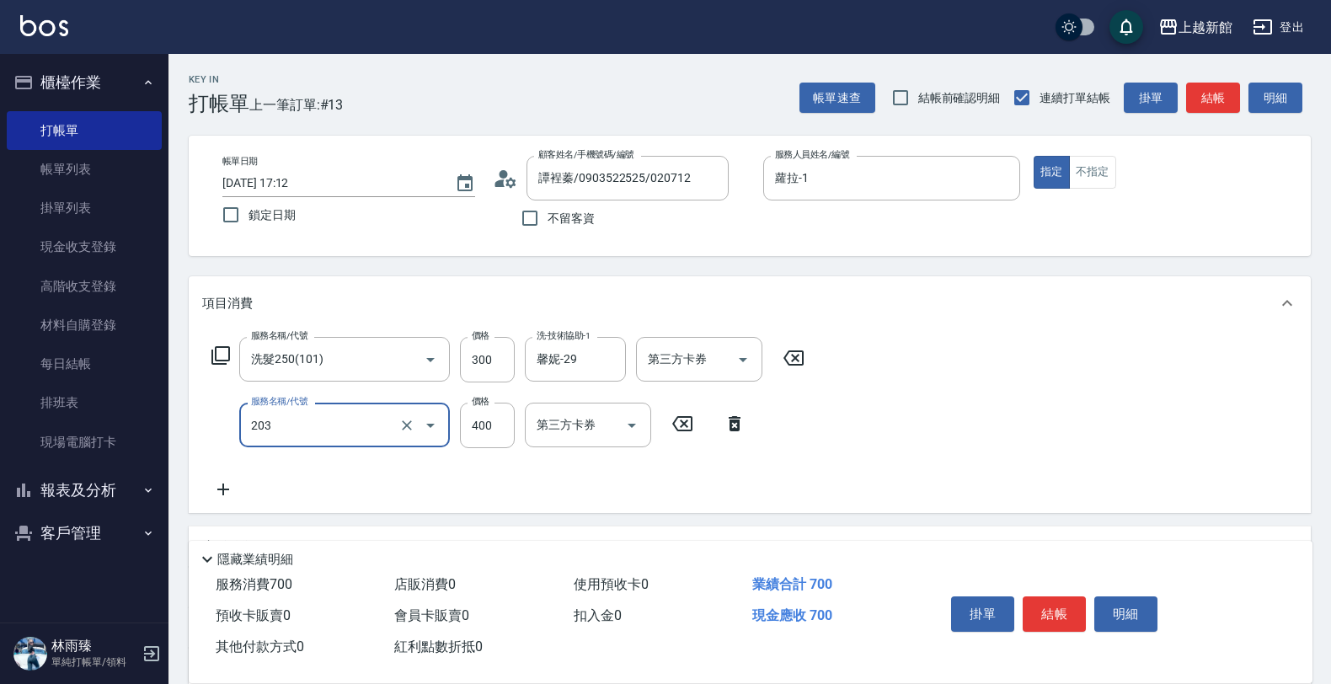
type input "指定單剪(203)"
type input "200"
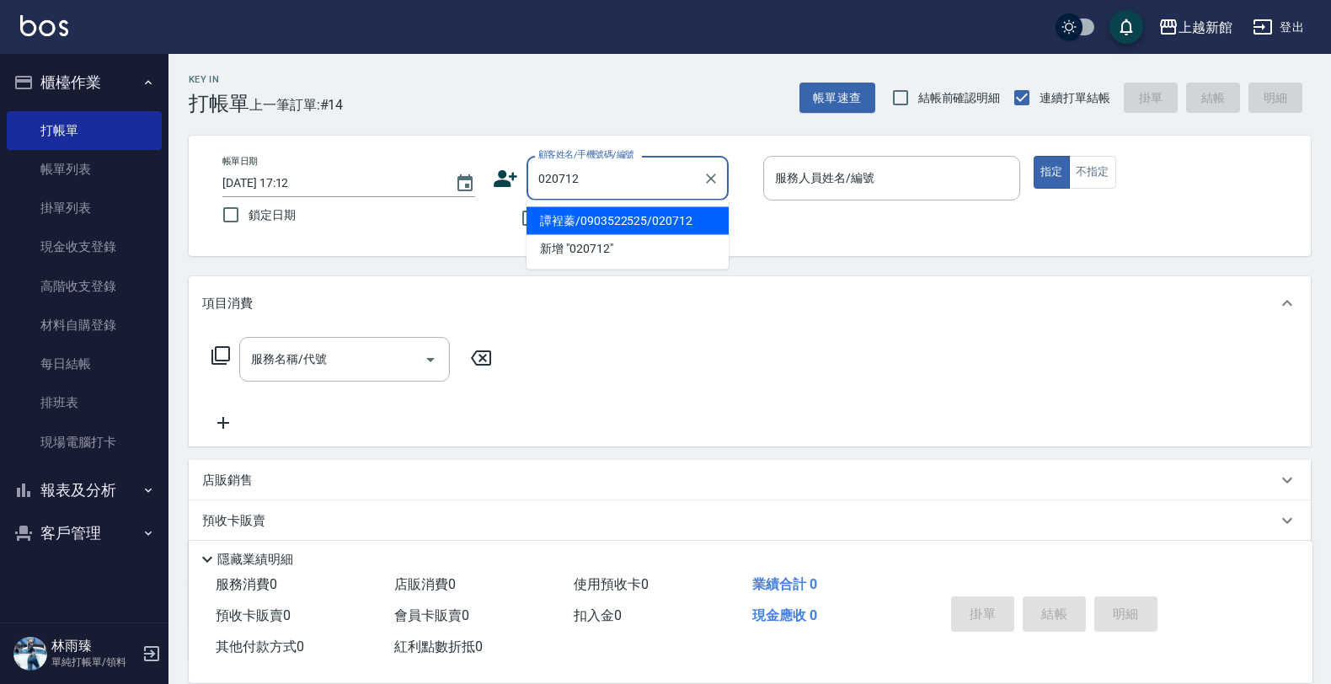
type input "譚裎蓁/0903522525/020712"
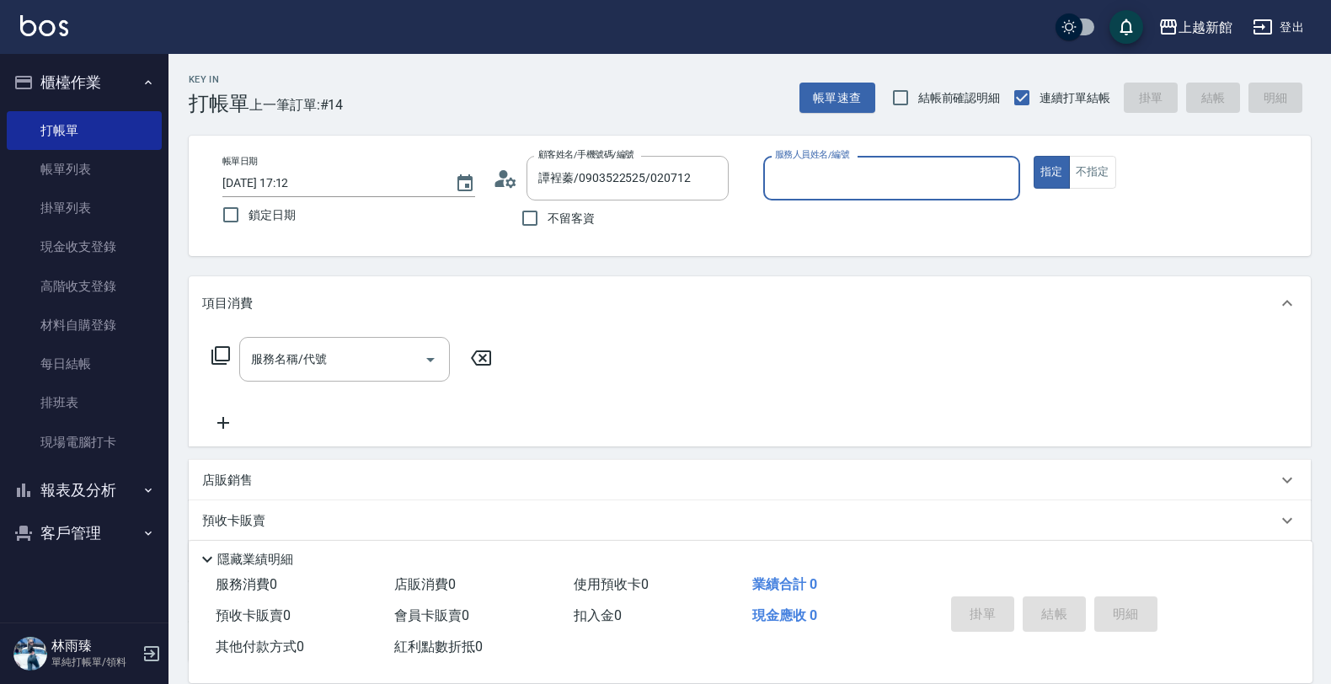
click at [1034, 156] on button "指定" at bounding box center [1052, 172] width 36 height 33
type input "蘿拉-1"
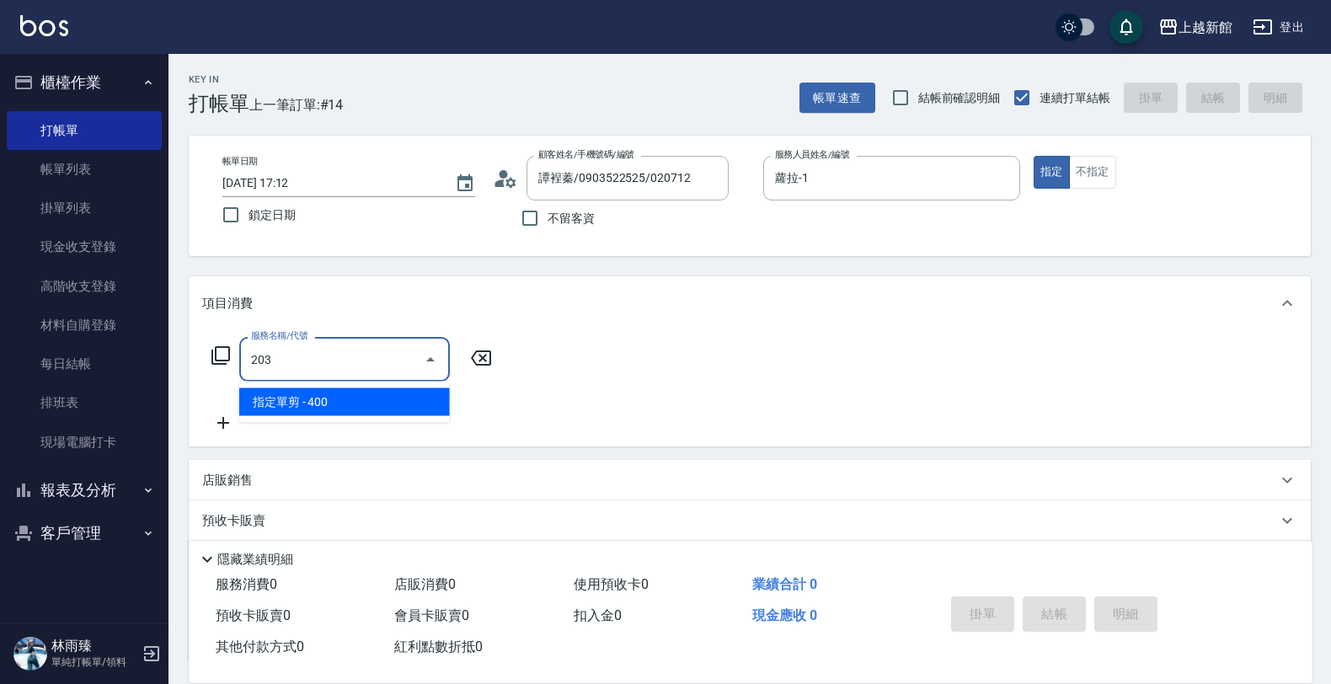
type input "指定單剪(203)"
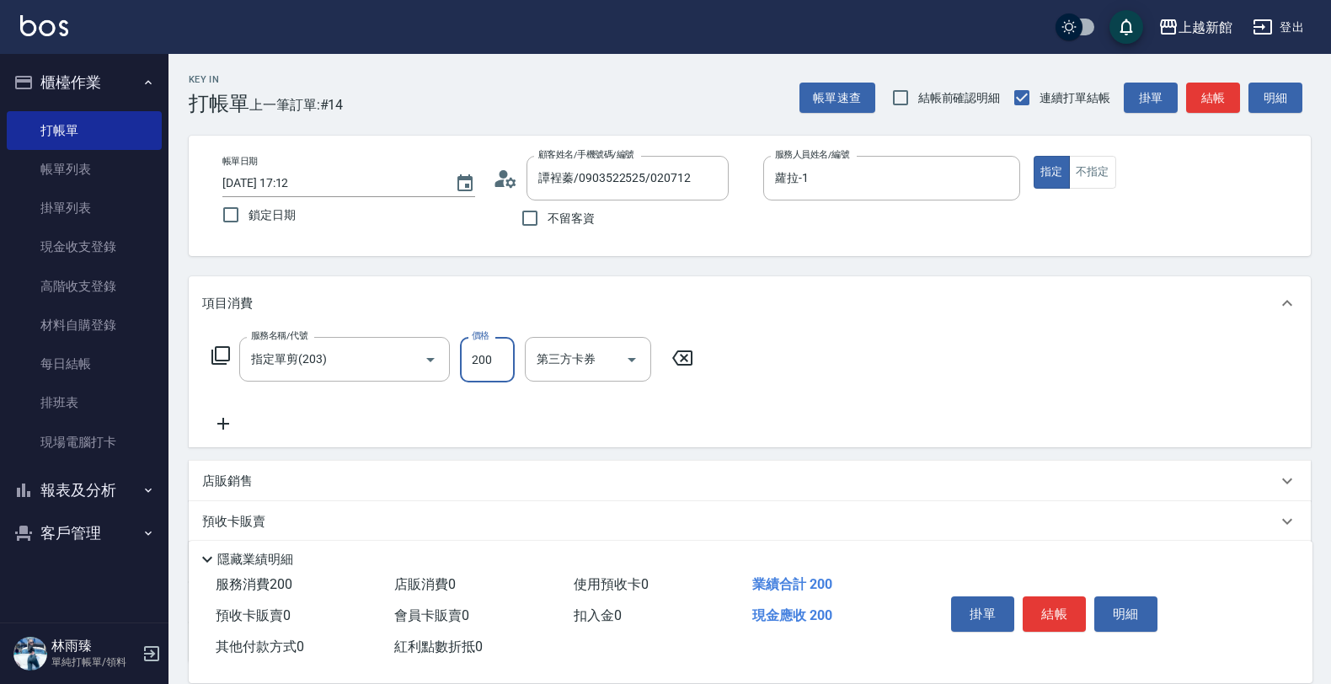
type input "200"
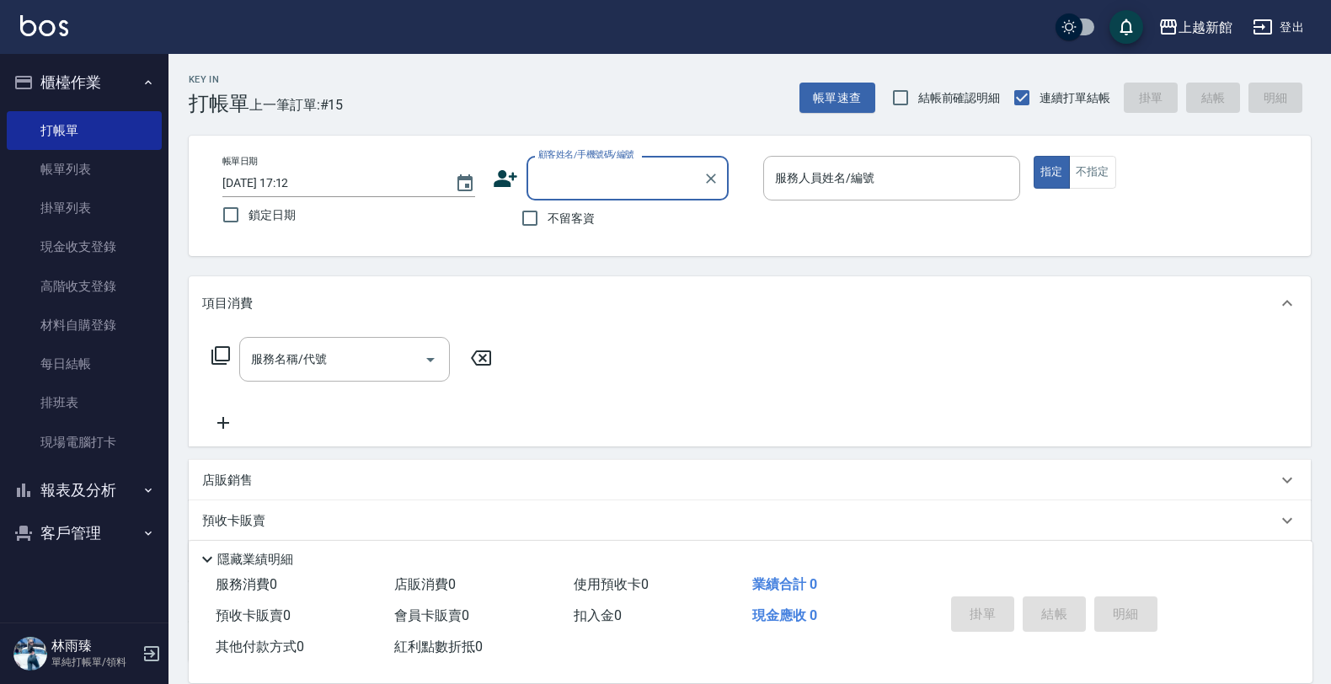
type input "3"
click at [1034, 156] on button "指定" at bounding box center [1052, 172] width 36 height 33
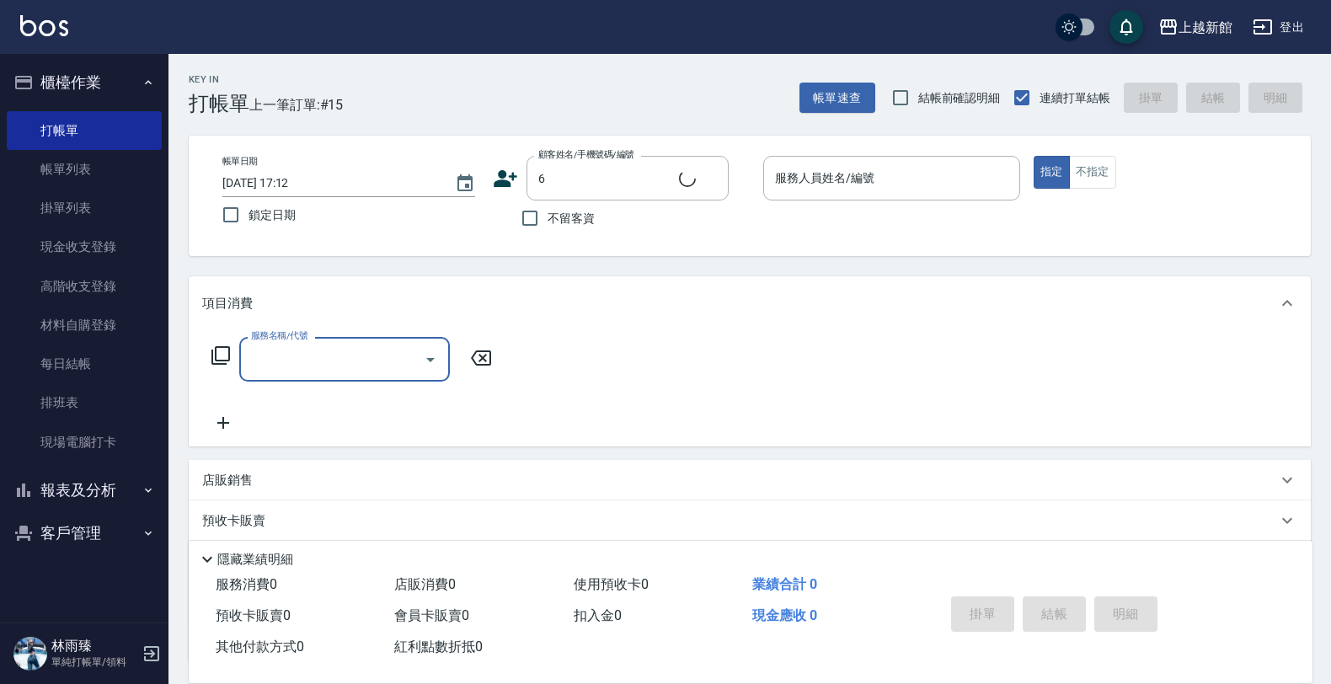
type input "黃婕寧/6_黃婕寧/6"
type input "黃婕寧-6"
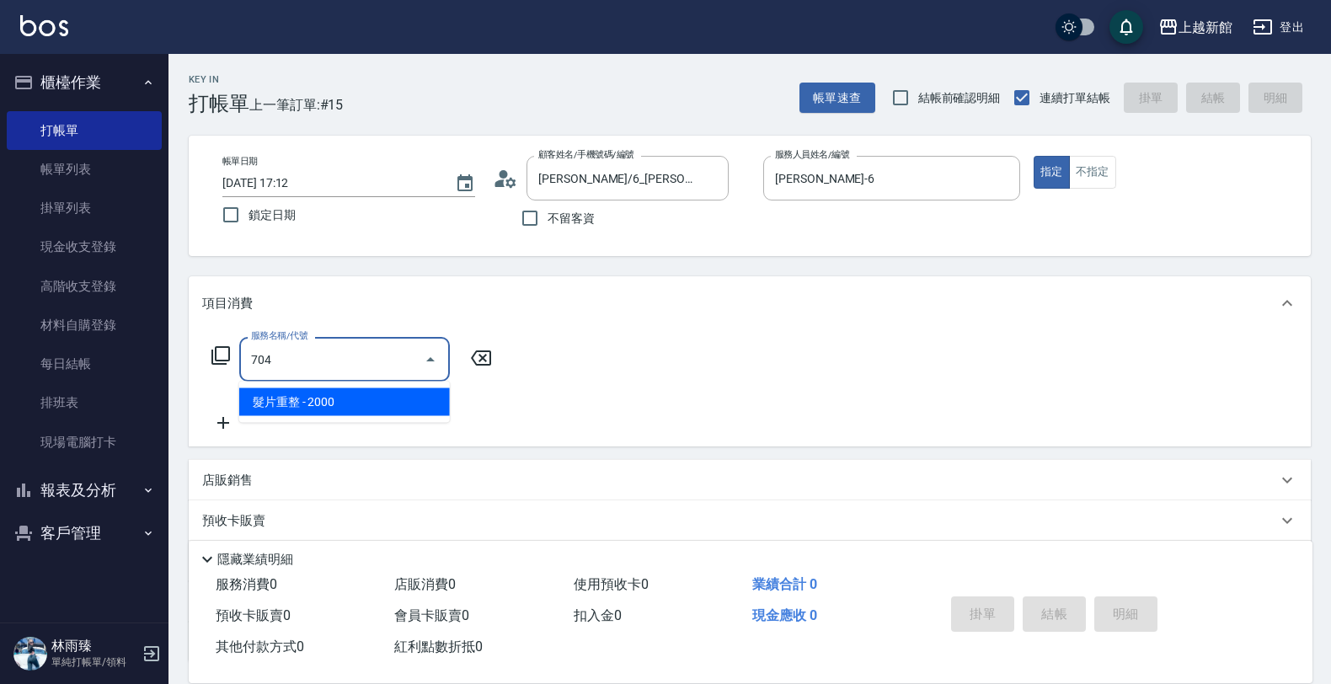
type input "髮片重整(704)"
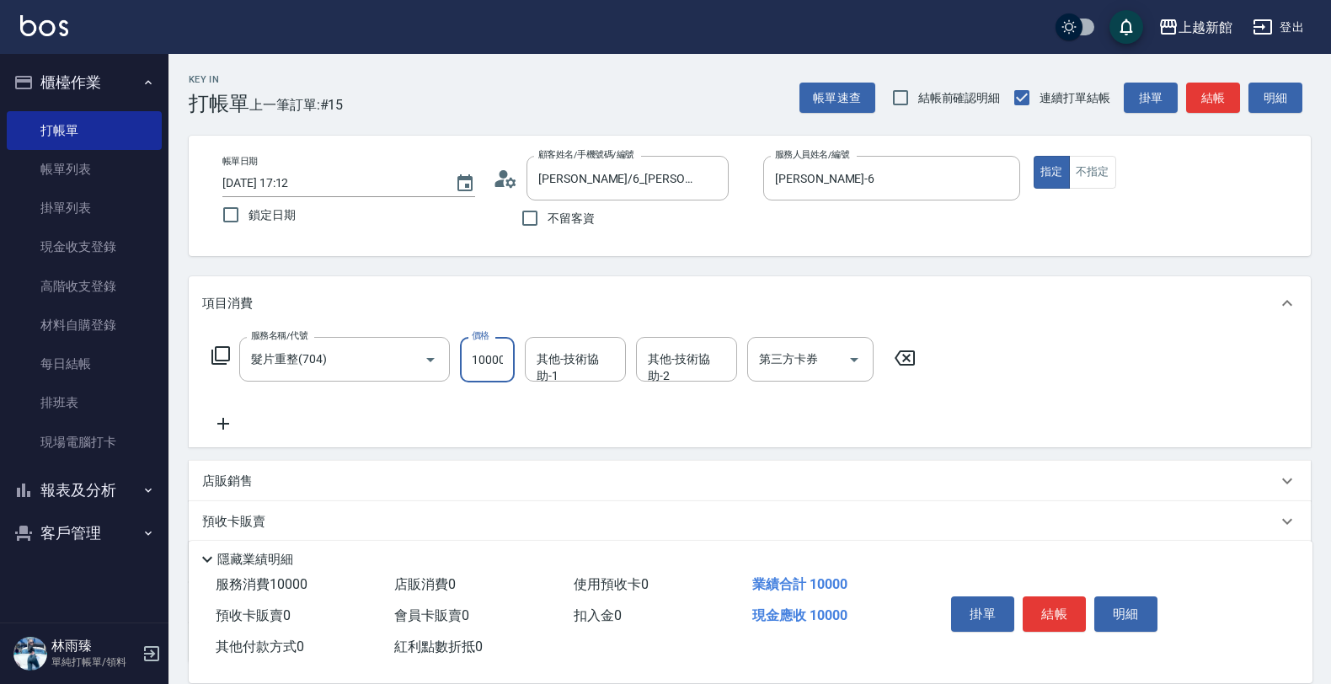
type input "10000"
type input "馨妮-29"
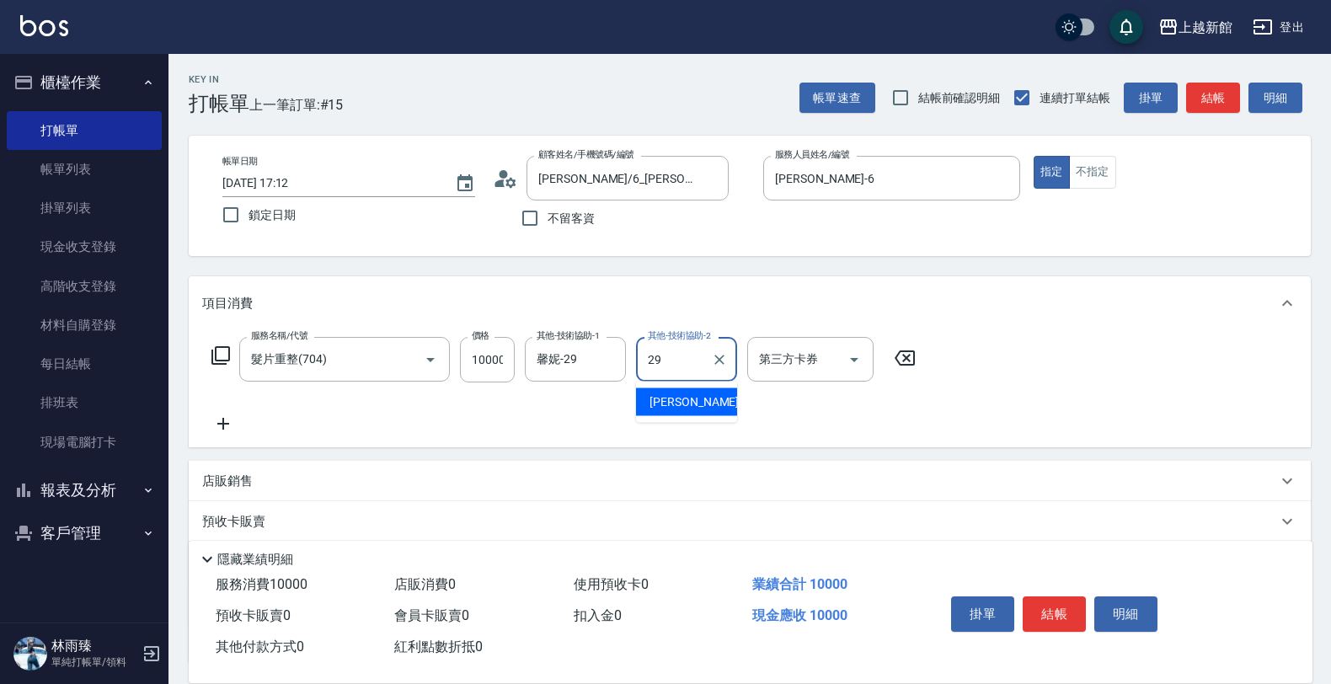
type input "2"
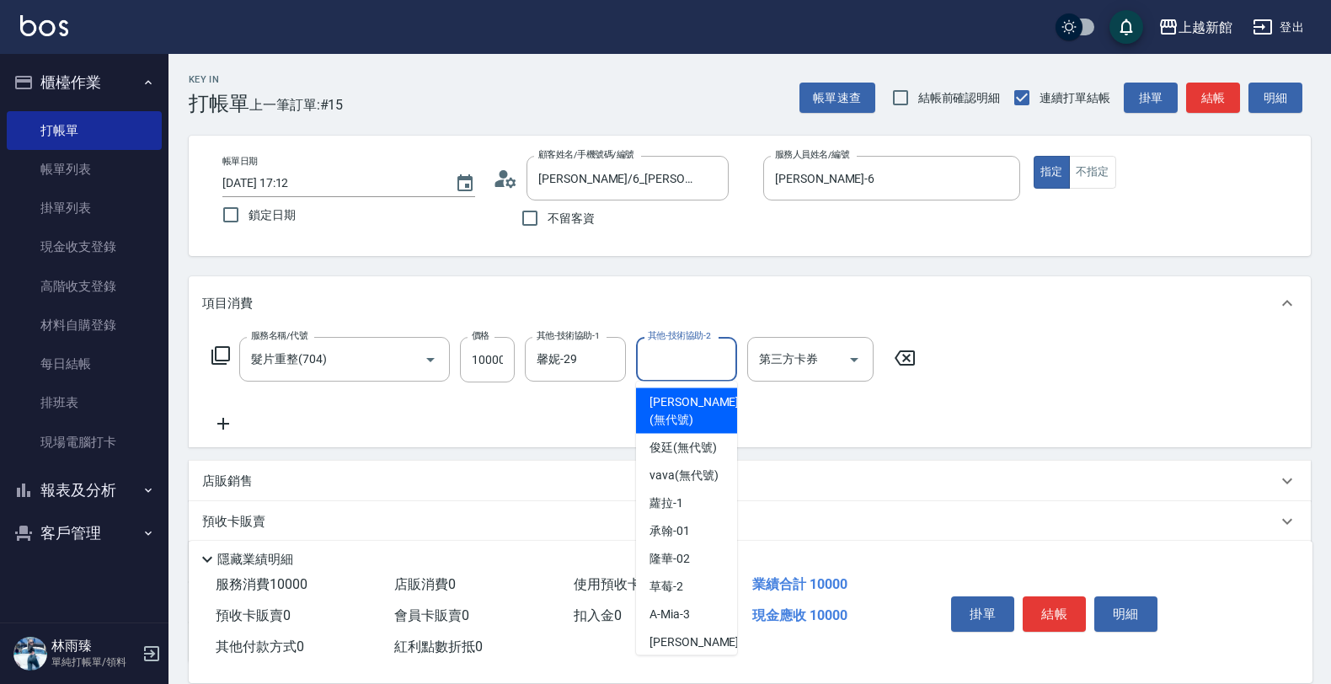
type input "翰錡(無代號)"
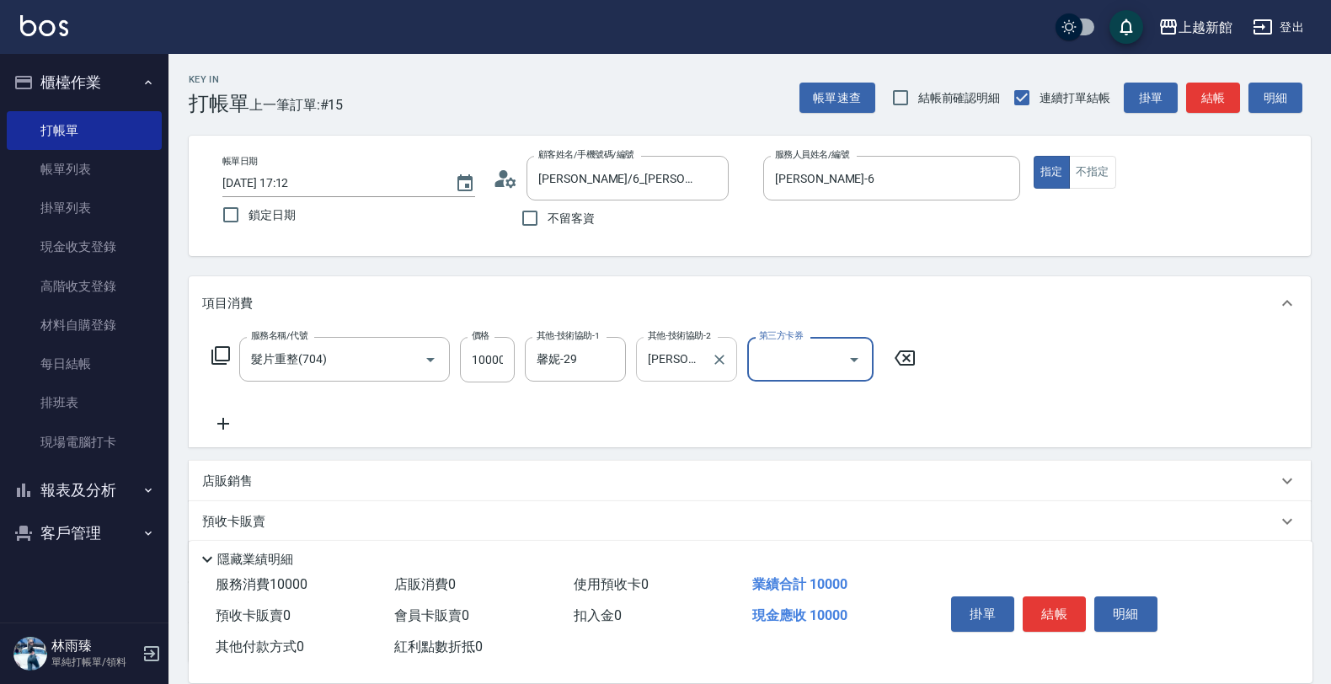
click at [727, 360] on icon "Clear" at bounding box center [719, 359] width 17 height 17
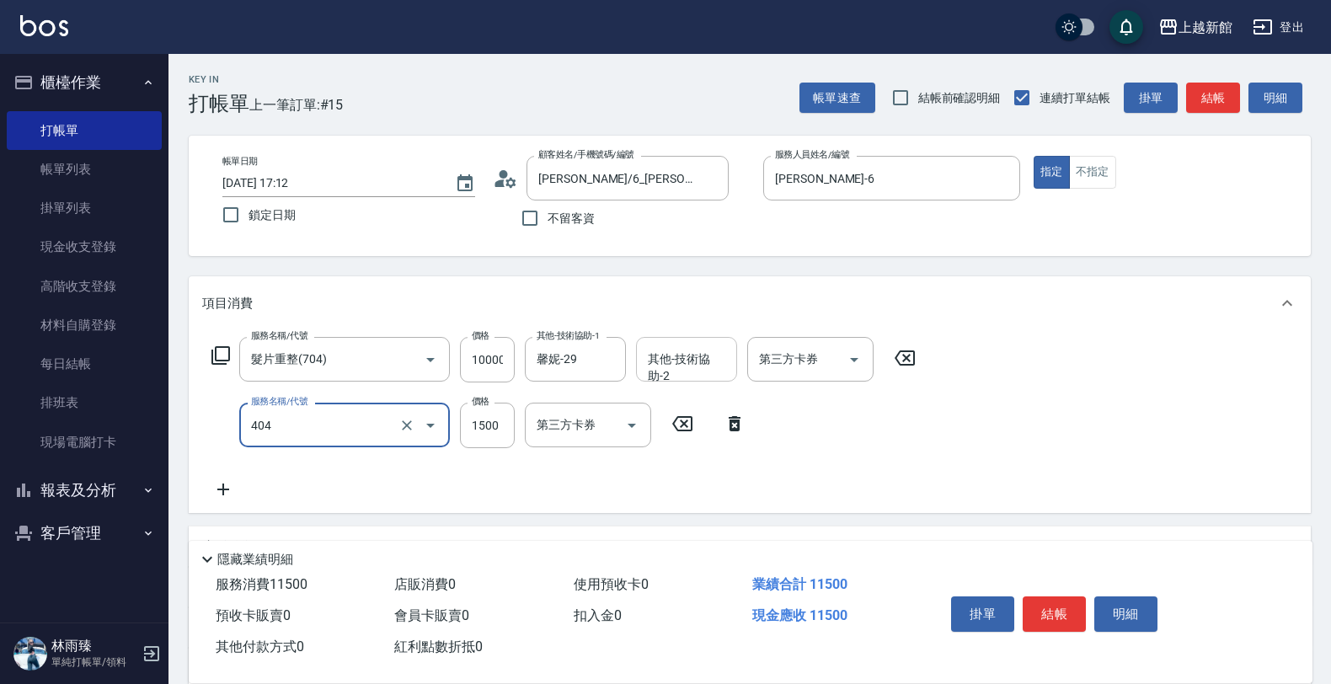
type input "設計染髮(404)"
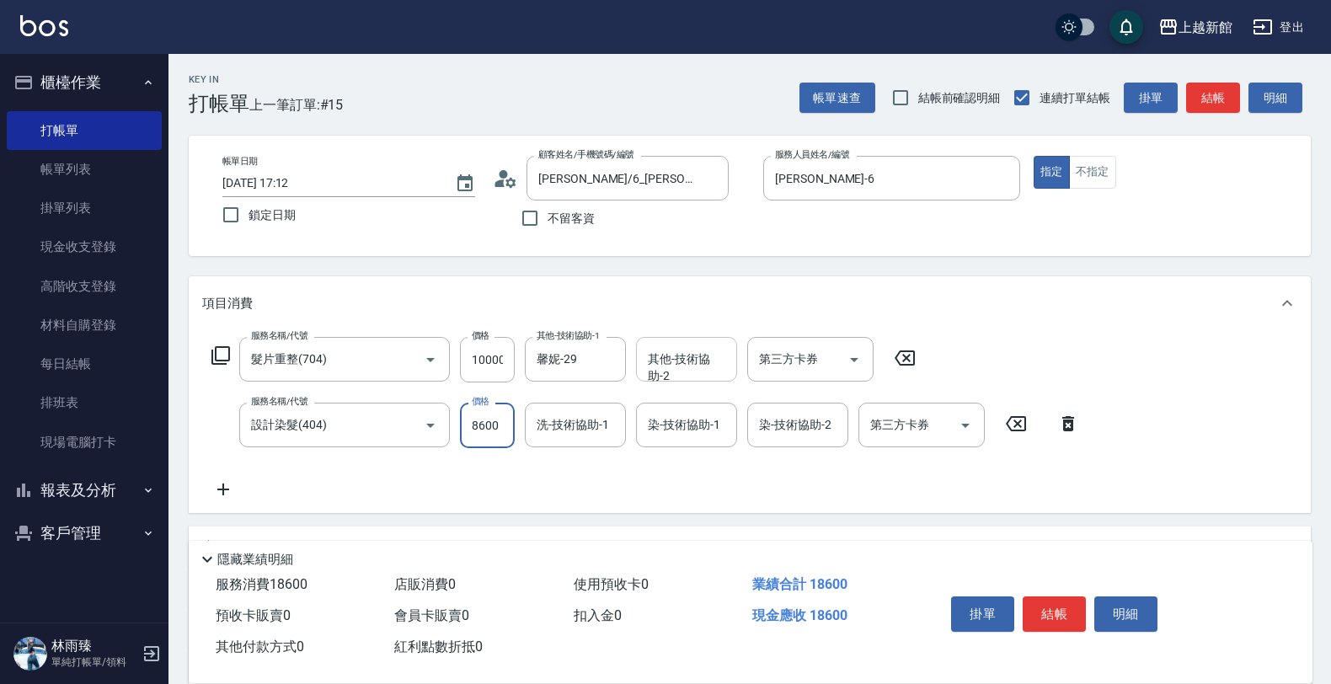
type input "8600"
type input "馨妮-29"
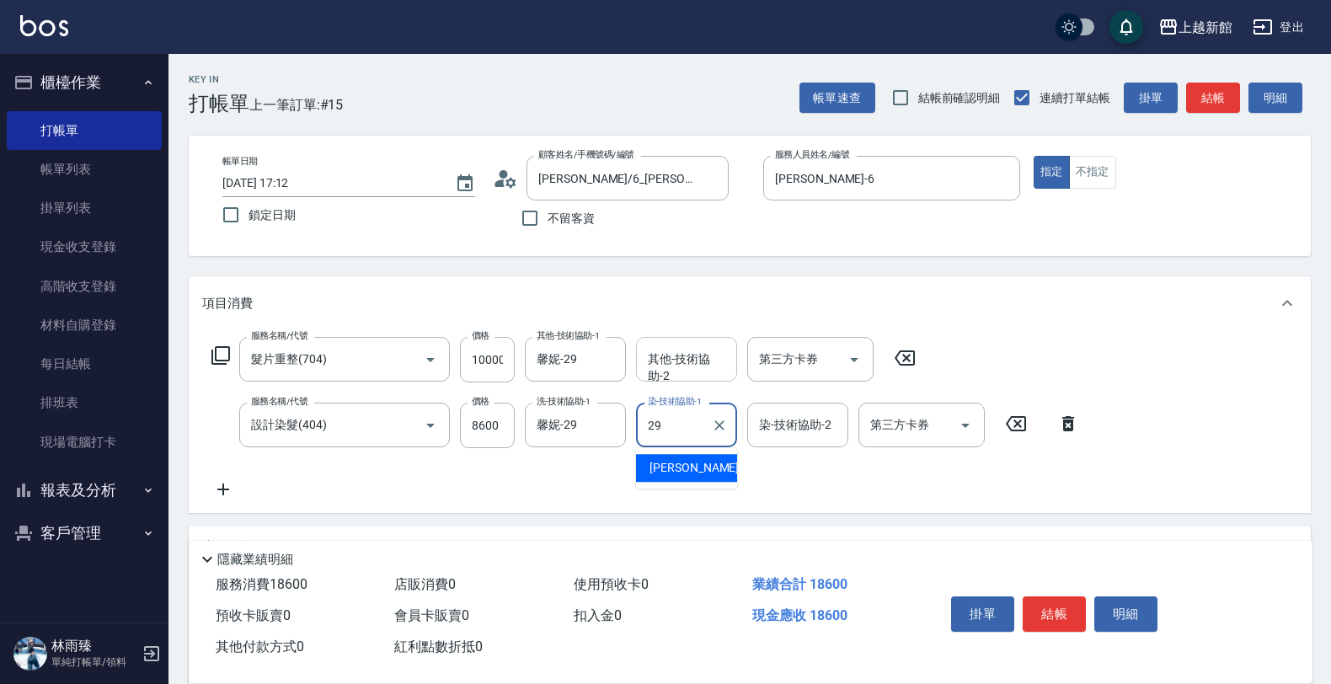
type input "馨妮-29"
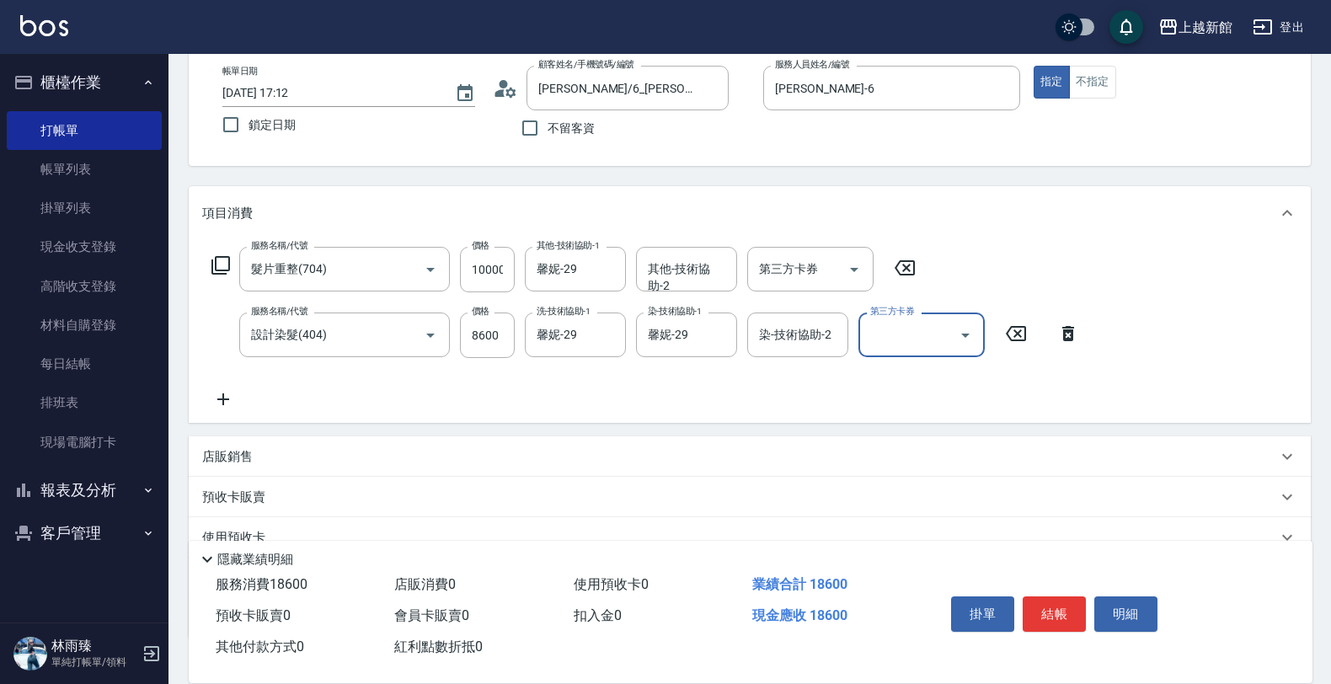
scroll to position [205, 0]
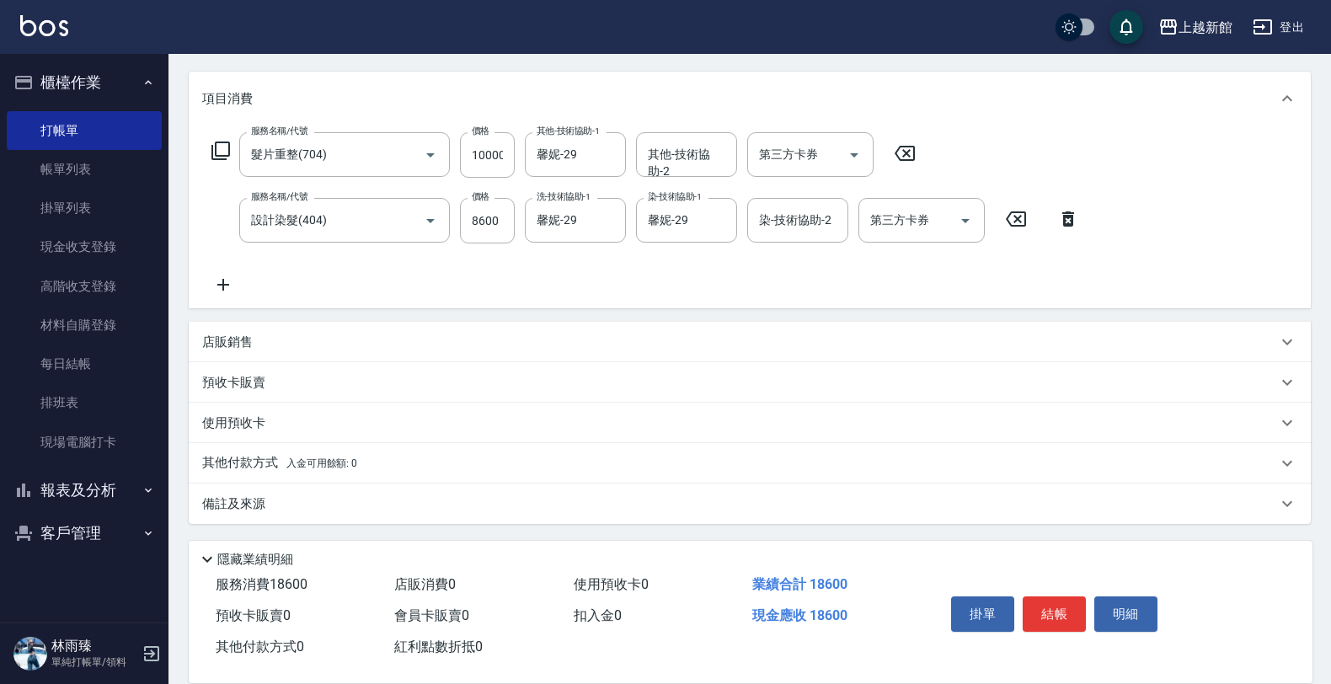
click at [258, 339] on div "店販銷售" at bounding box center [739, 343] width 1075 height 18
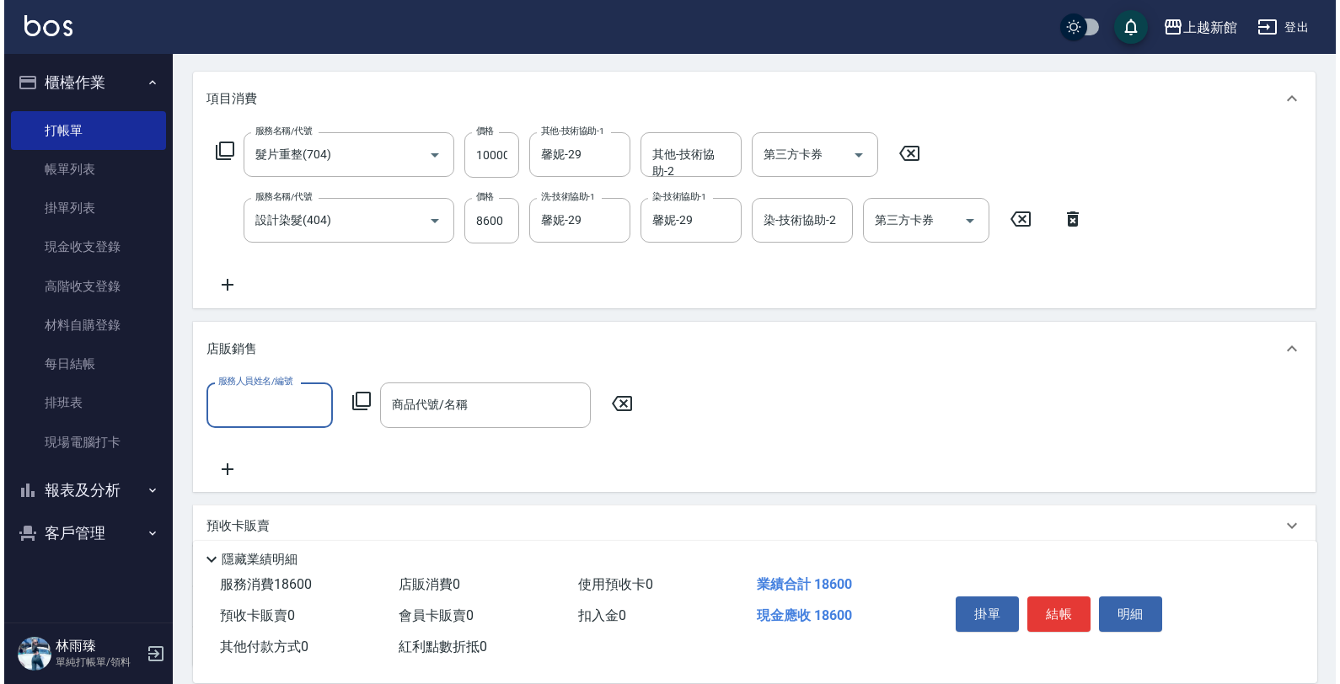
scroll to position [0, 0]
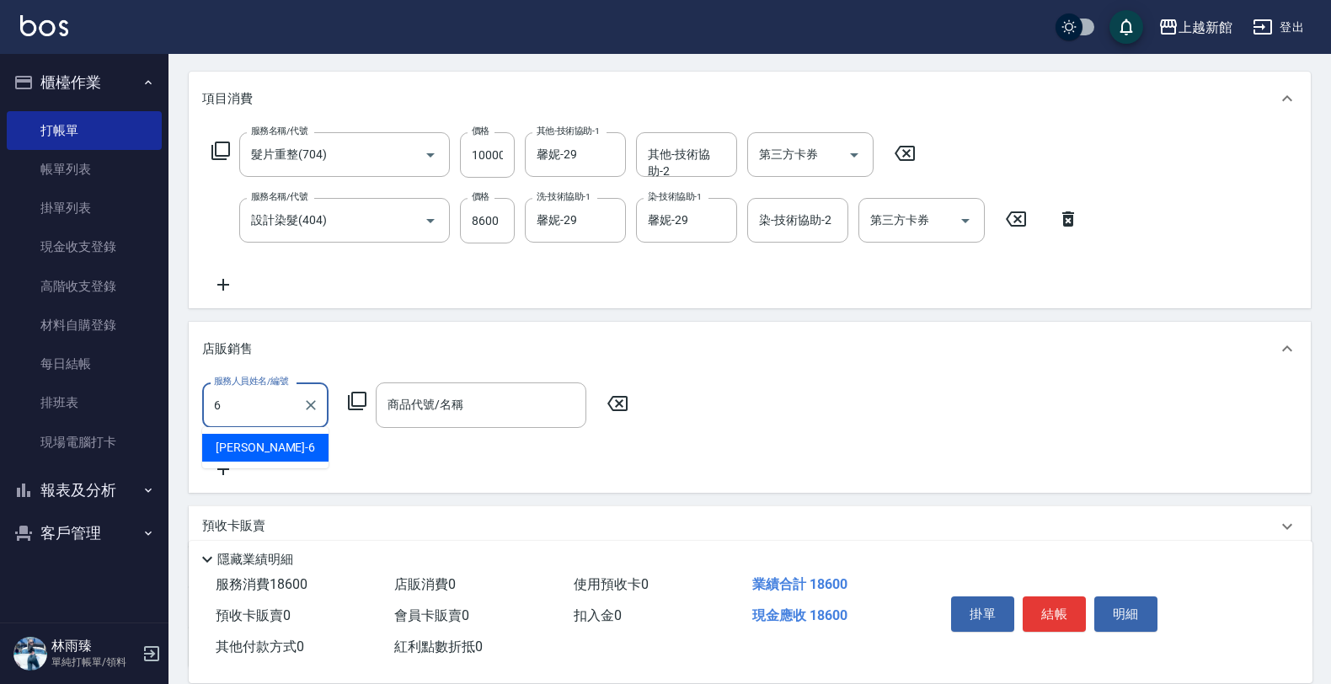
type input "黃婕寧-6"
click at [355, 386] on div "服務人員姓名/編號 黃婕寧-6 服務人員姓名/編號 商品代號/名稱 商品代號/名稱" at bounding box center [420, 405] width 436 height 45
click at [355, 394] on icon at bounding box center [357, 401] width 20 height 20
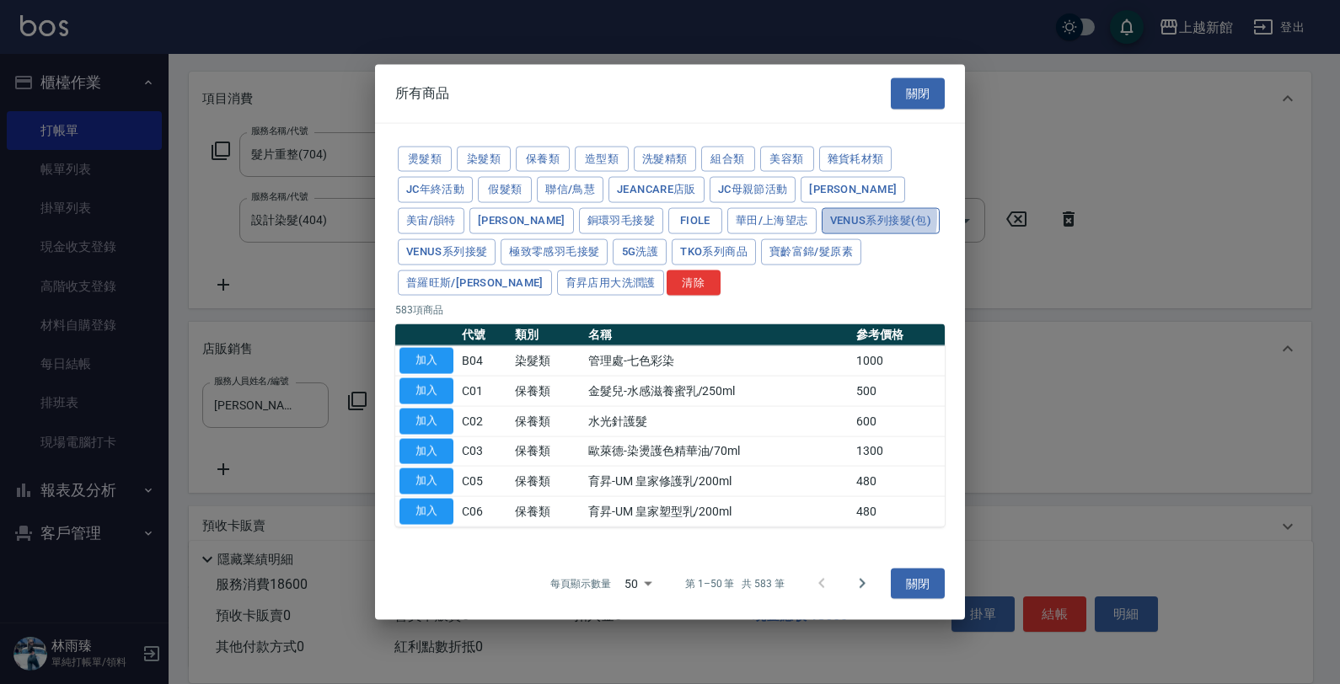
click at [822, 216] on button "Venus系列接髮(包)" at bounding box center [881, 221] width 118 height 26
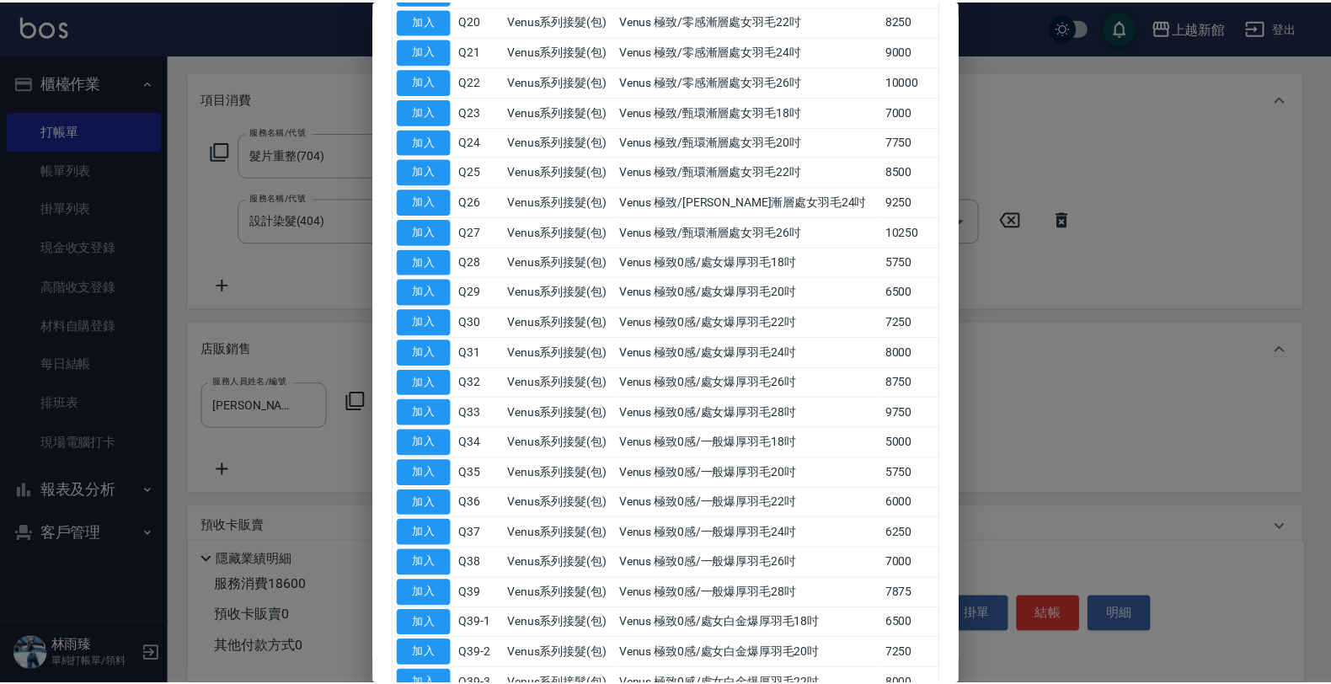
scroll to position [948, 0]
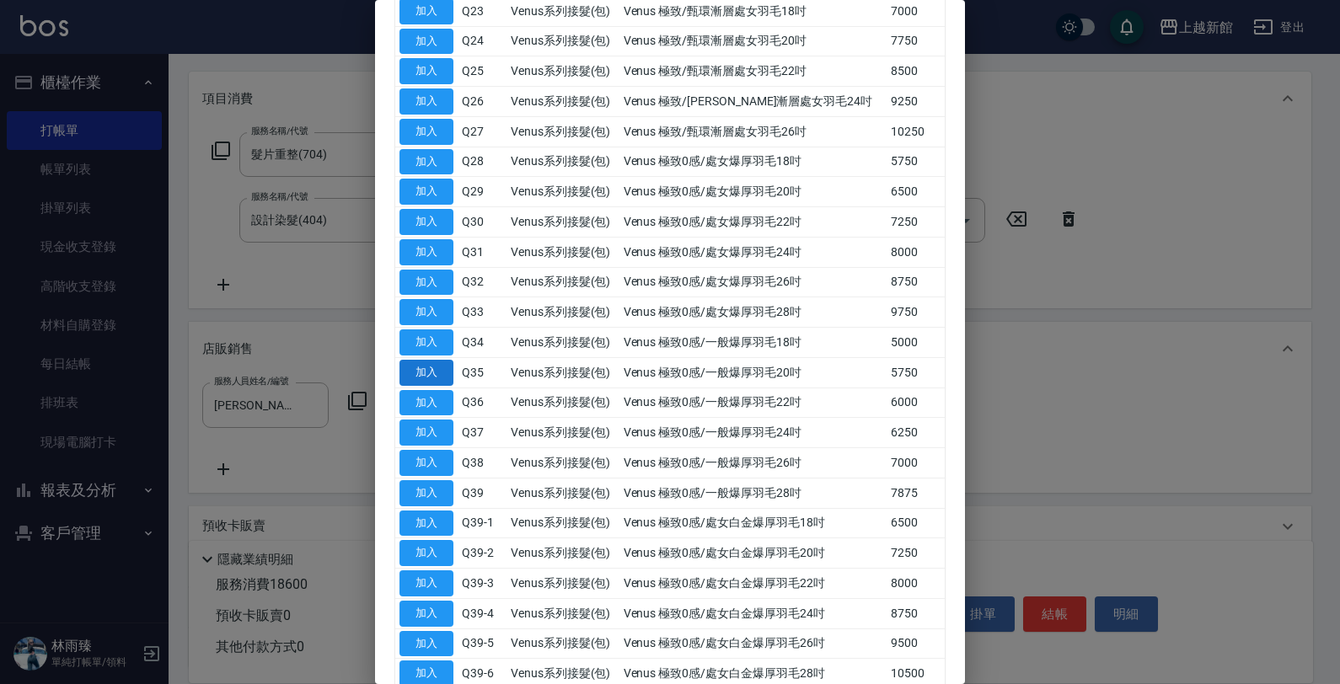
click at [443, 386] on button "加入" at bounding box center [426, 373] width 54 height 26
type input "Venus 極致0感/一般爆厚羽毛20吋"
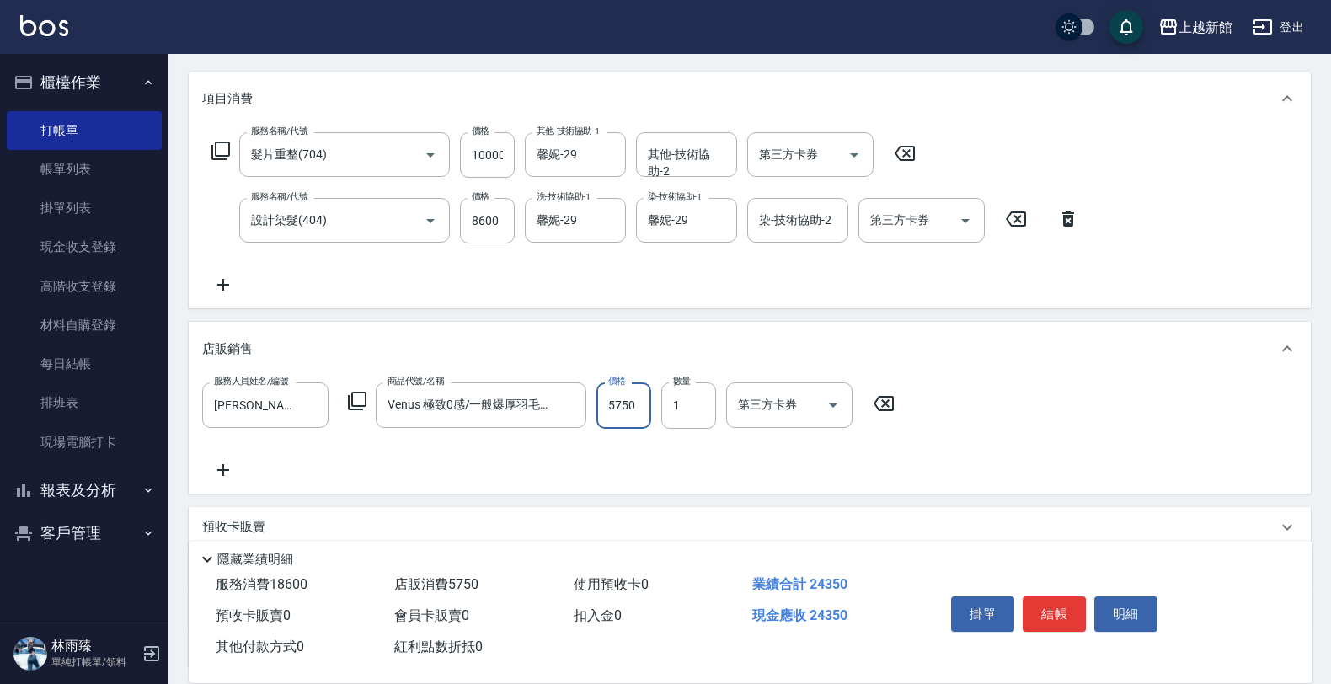
click at [629, 398] on input "5750" at bounding box center [624, 406] width 55 height 46
type input "5400"
type input "2"
type input "2700"
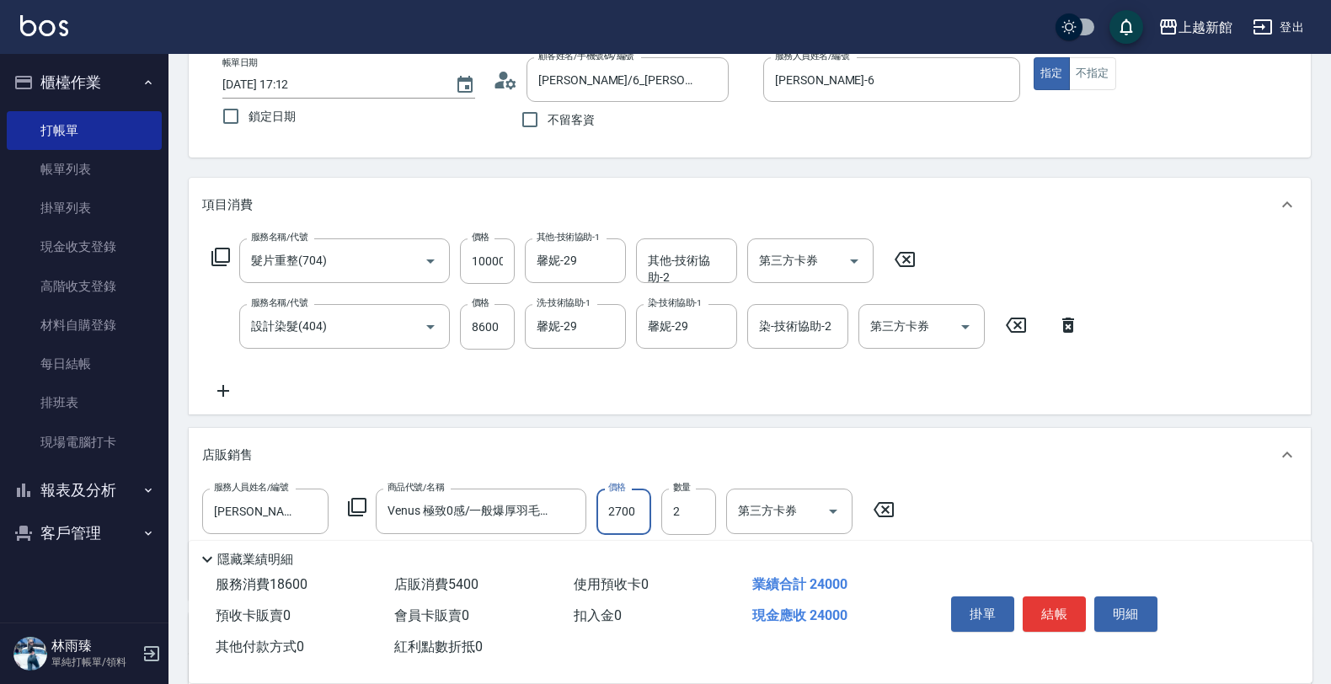
scroll to position [0, 0]
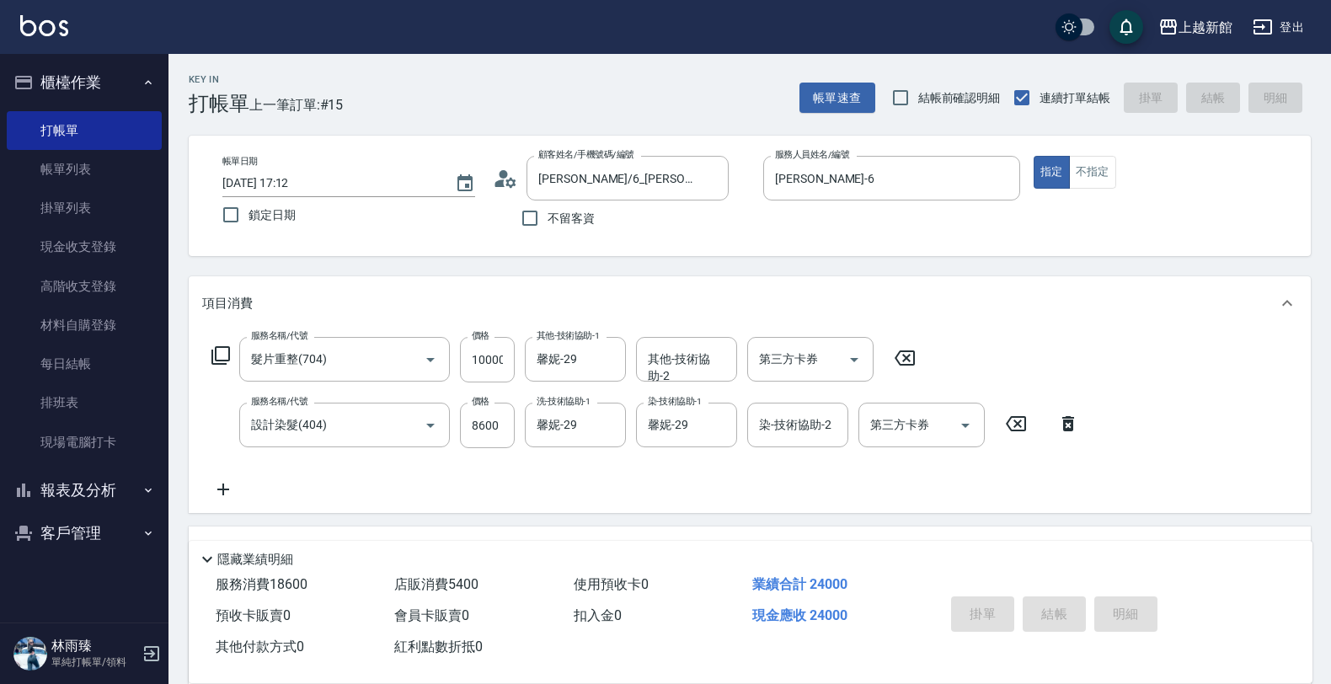
type input "2025/09/11 17:16"
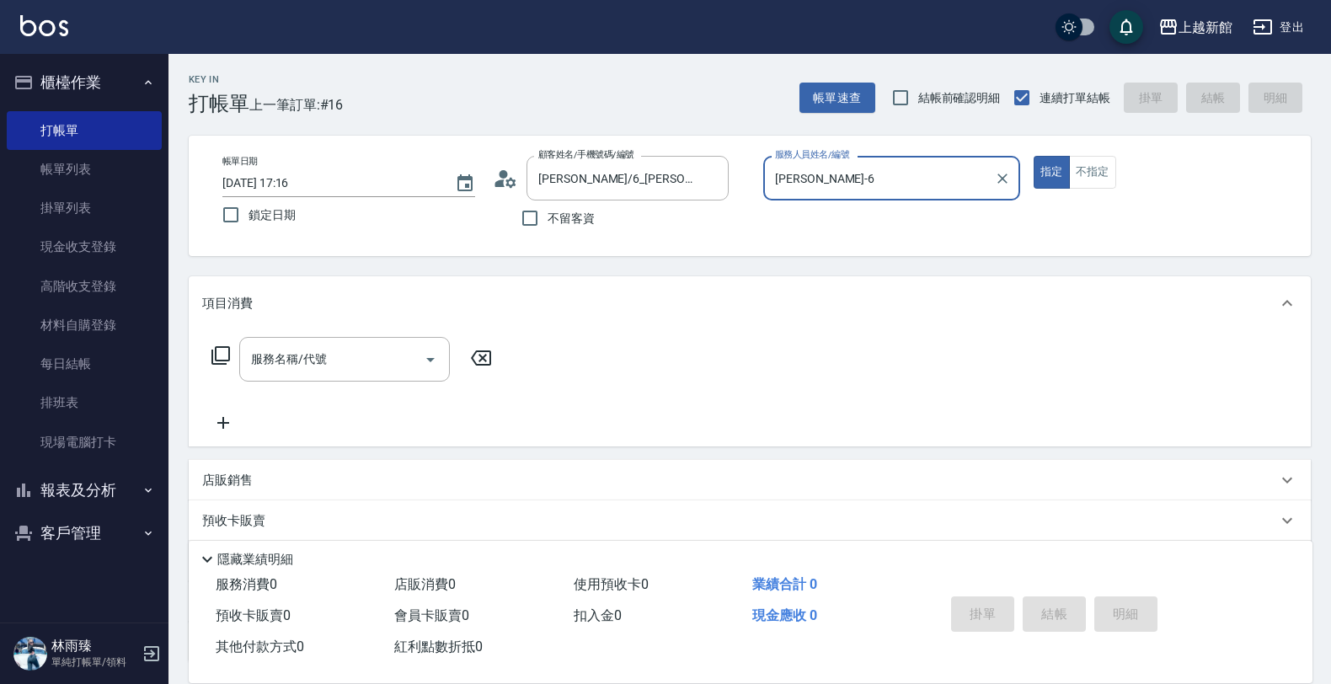
click at [1034, 156] on button "指定" at bounding box center [1052, 172] width 36 height 33
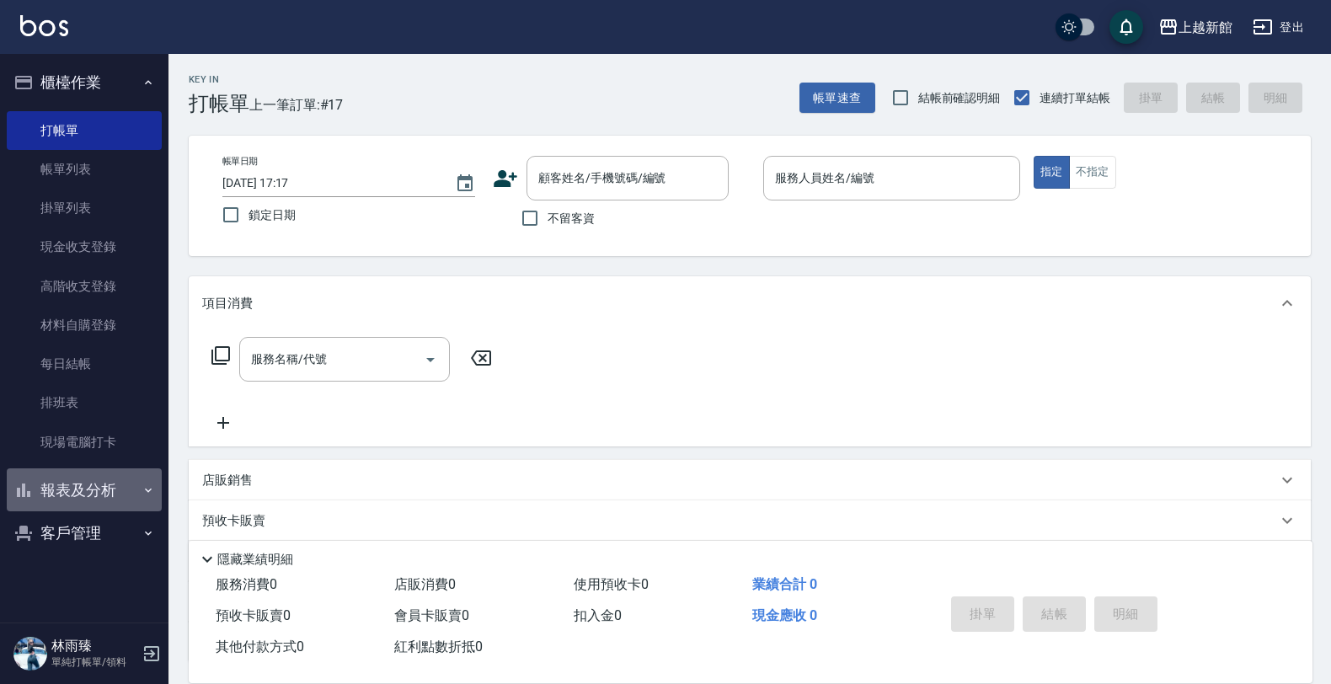
drag, startPoint x: 78, startPoint y: 502, endPoint x: 76, endPoint y: 545, distance: 43.0
click at [78, 501] on button "報表及分析" at bounding box center [84, 491] width 155 height 44
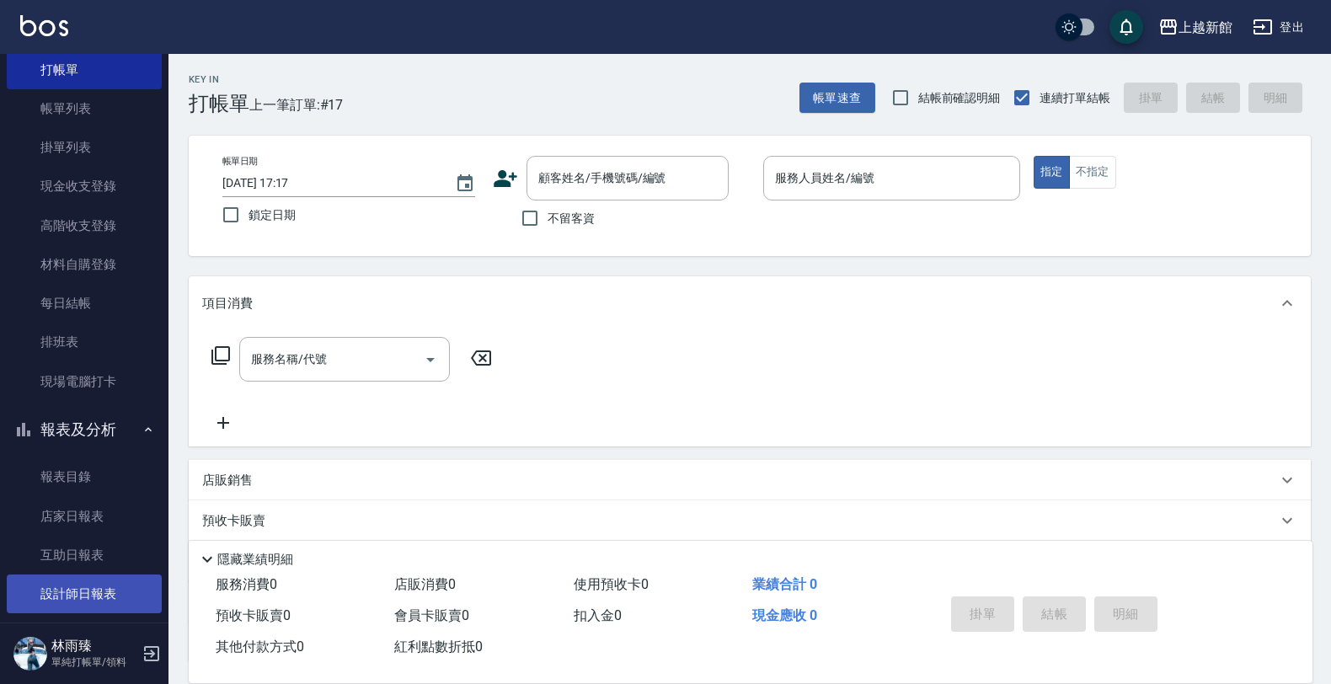
scroll to position [122, 0]
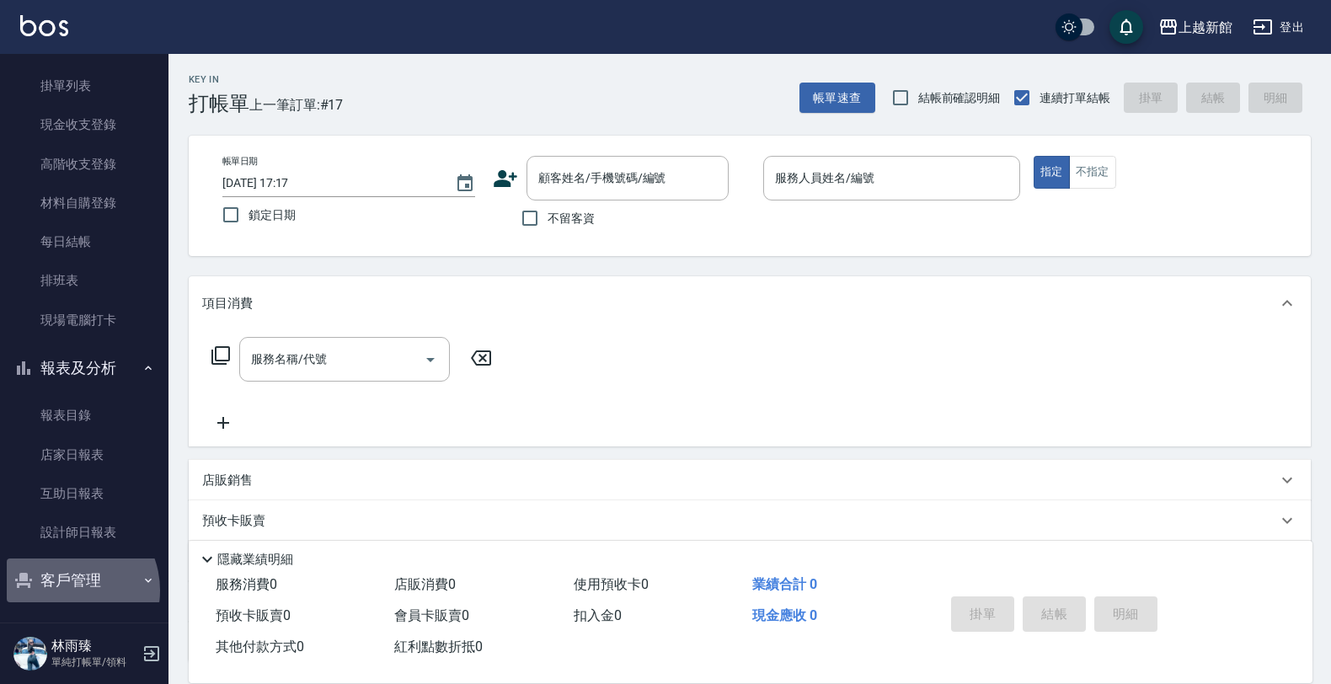
click at [63, 588] on button "客戶管理" at bounding box center [84, 581] width 155 height 44
drag, startPoint x: 78, startPoint y: 612, endPoint x: 81, endPoint y: 601, distance: 11.5
click at [78, 609] on link "客戶列表" at bounding box center [84, 628] width 155 height 39
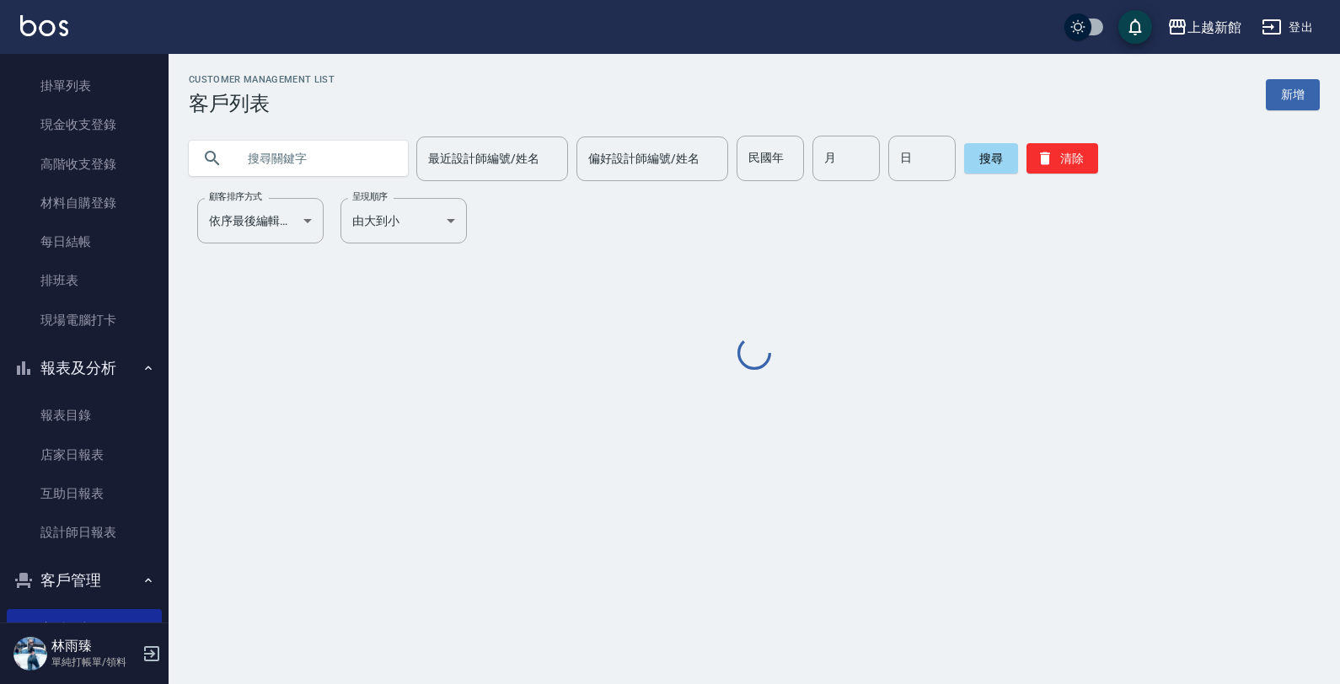
click at [371, 167] on input "text" at bounding box center [315, 159] width 158 height 46
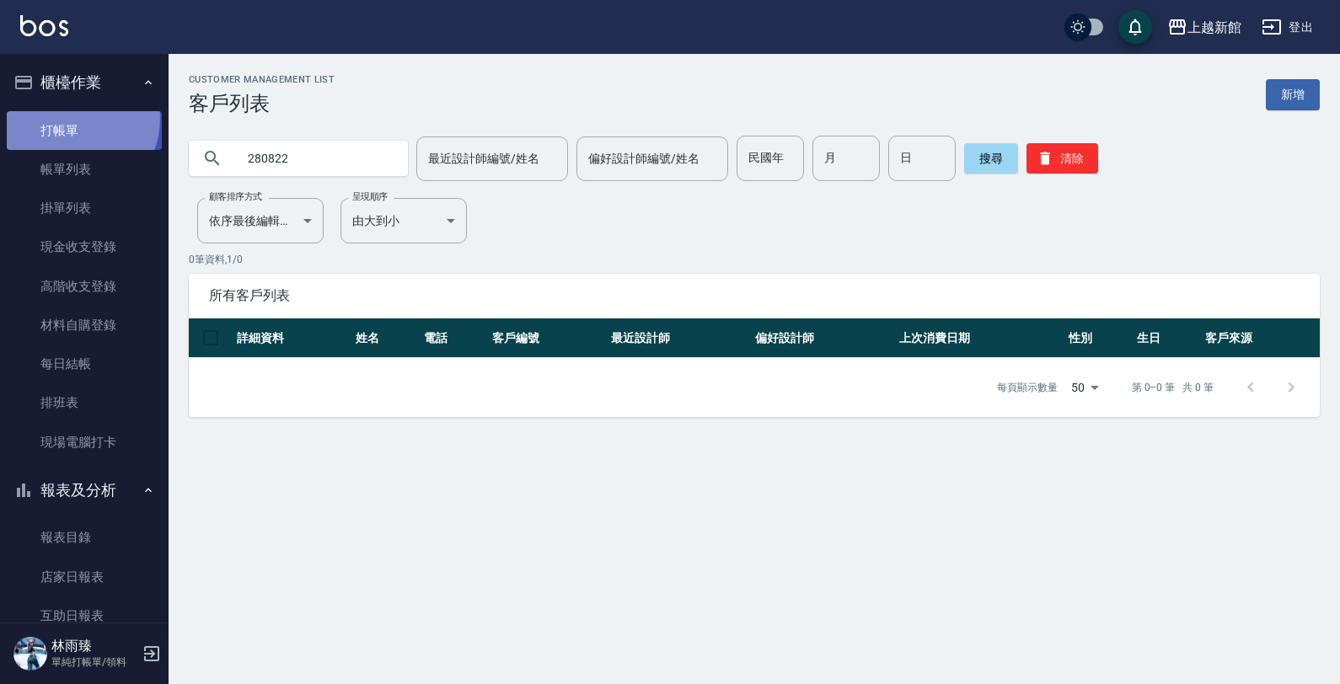
click at [68, 118] on link "打帳單" at bounding box center [84, 130] width 155 height 39
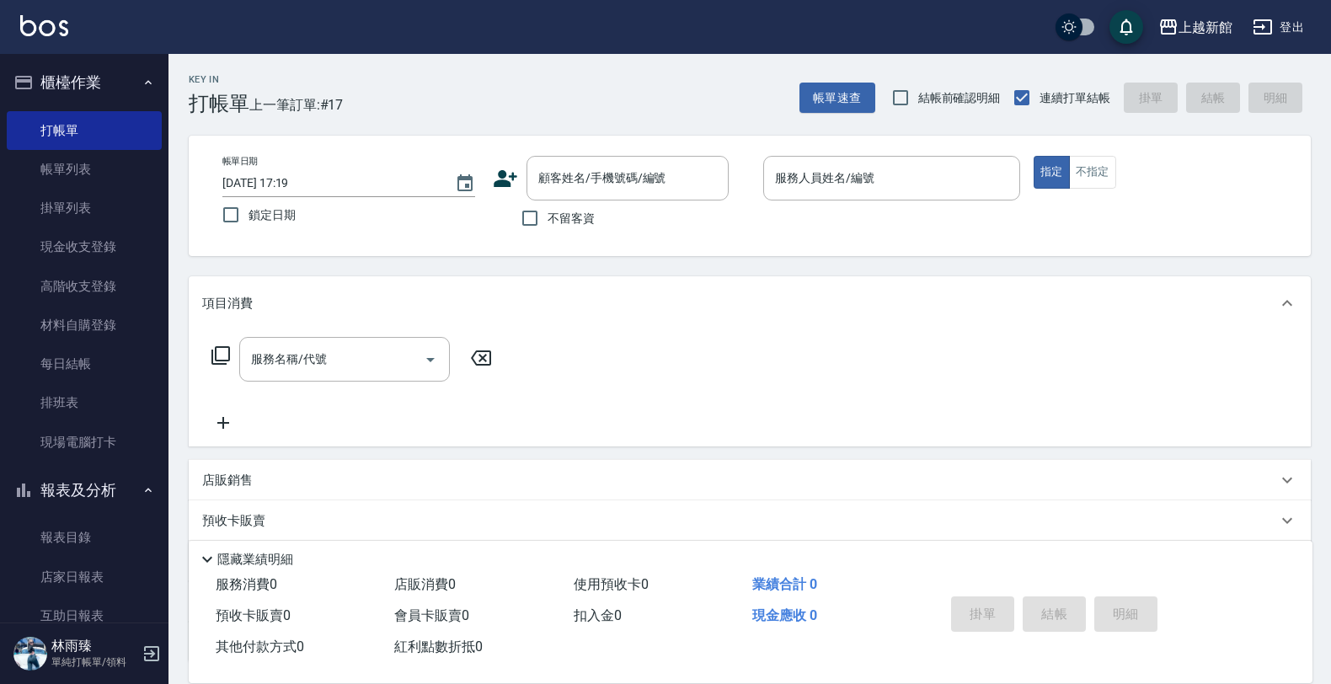
click at [495, 184] on icon at bounding box center [506, 178] width 24 height 17
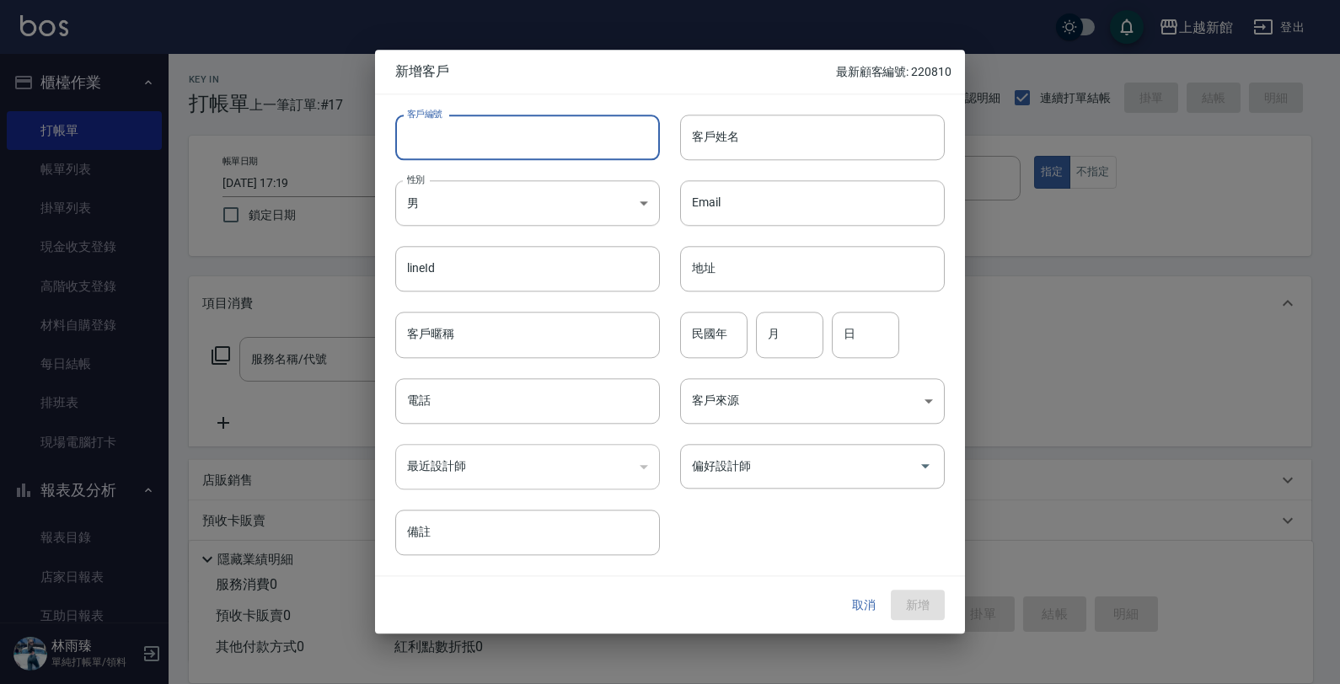
click at [522, 158] on input "客戶編號" at bounding box center [527, 138] width 265 height 46
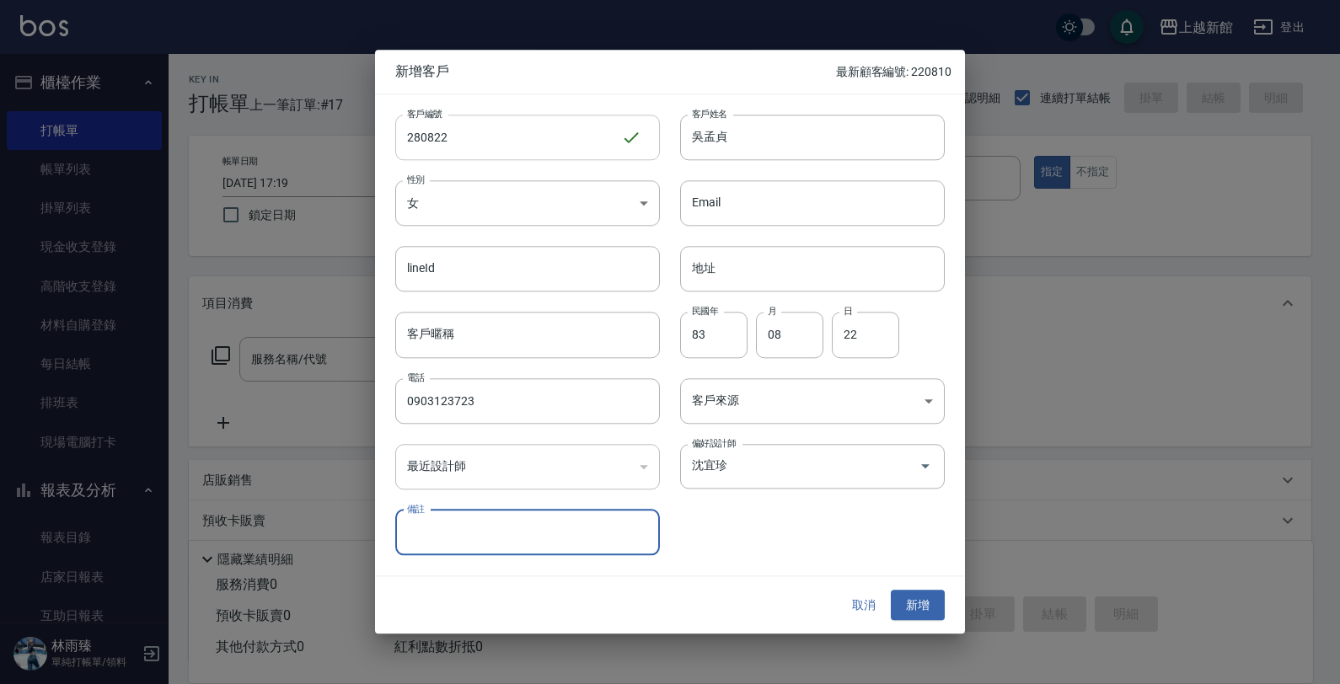
click at [891, 590] on button "新增" at bounding box center [918, 605] width 54 height 31
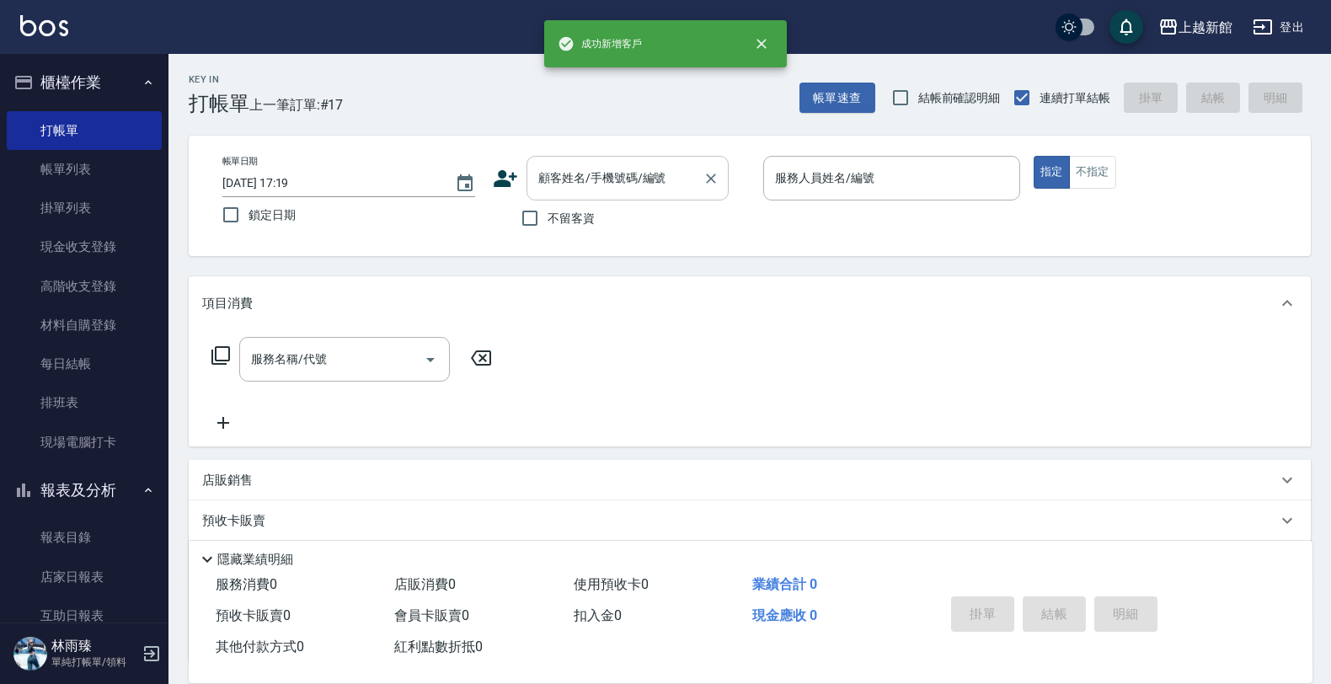
click at [554, 182] on input "顧客姓名/手機號碼/編號" at bounding box center [615, 177] width 162 height 29
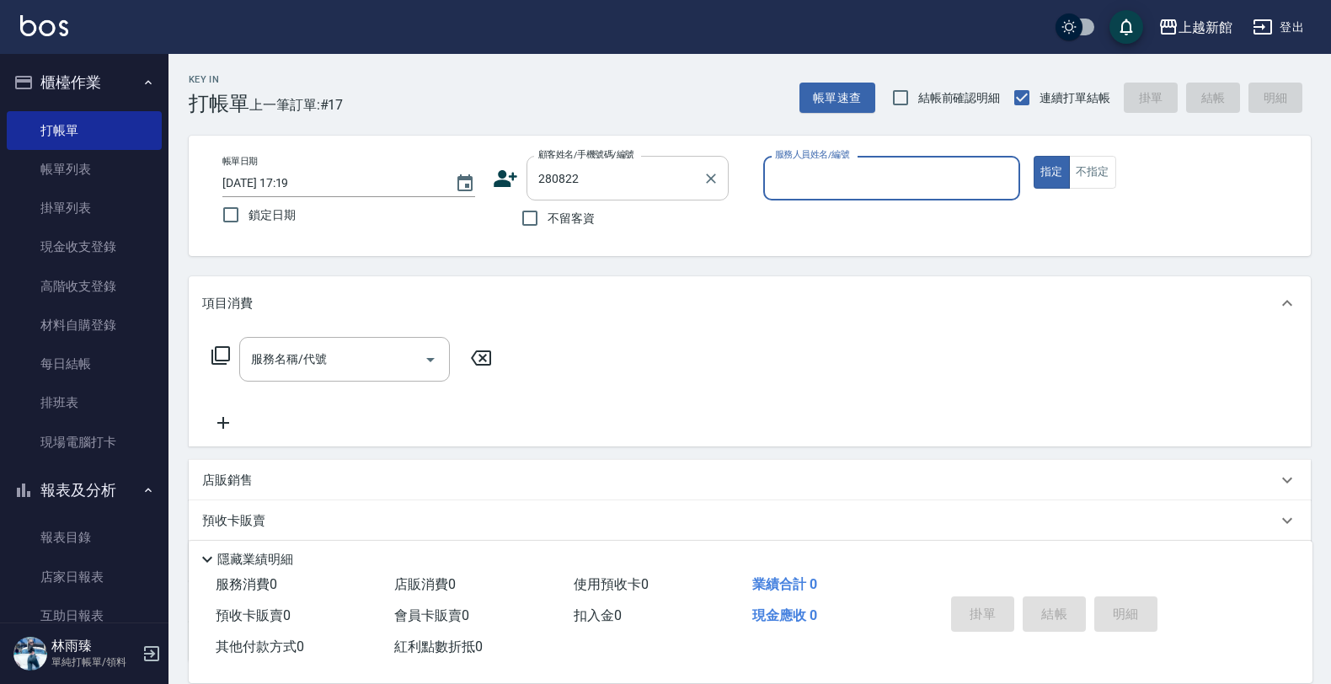
click at [1034, 156] on button "指定" at bounding box center [1052, 172] width 36 height 33
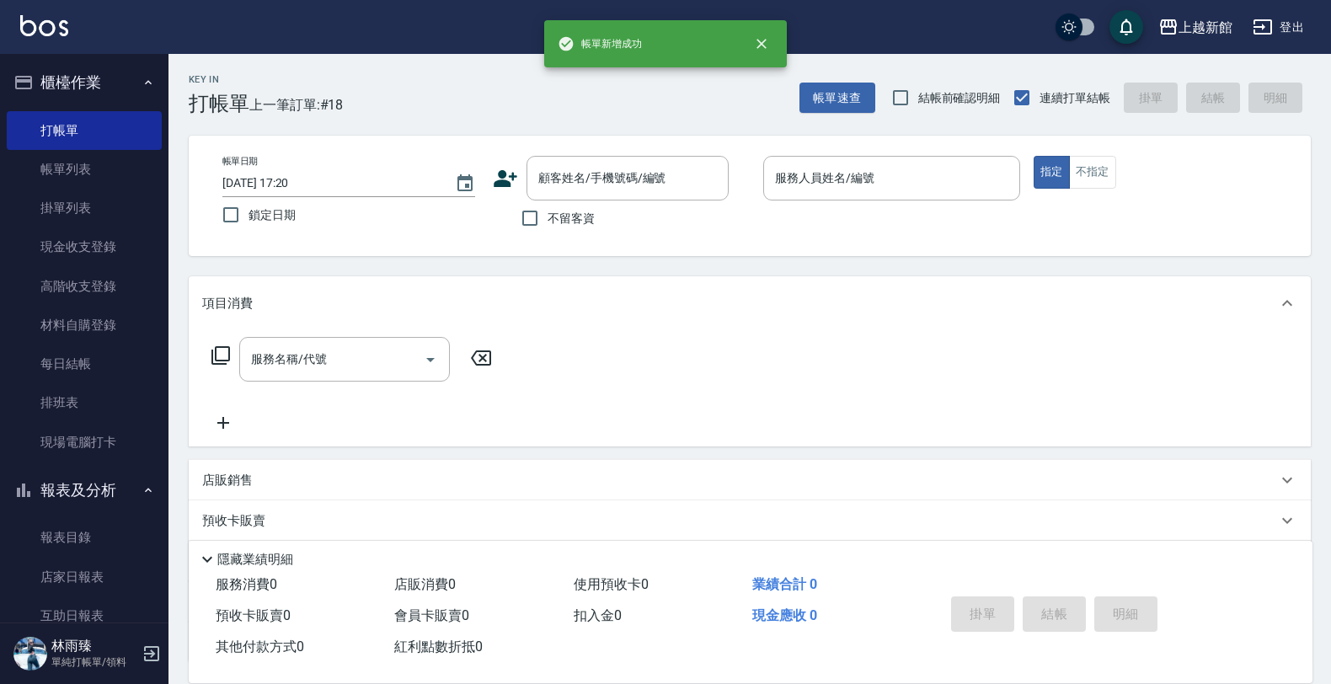
click at [514, 170] on icon at bounding box center [505, 178] width 25 height 25
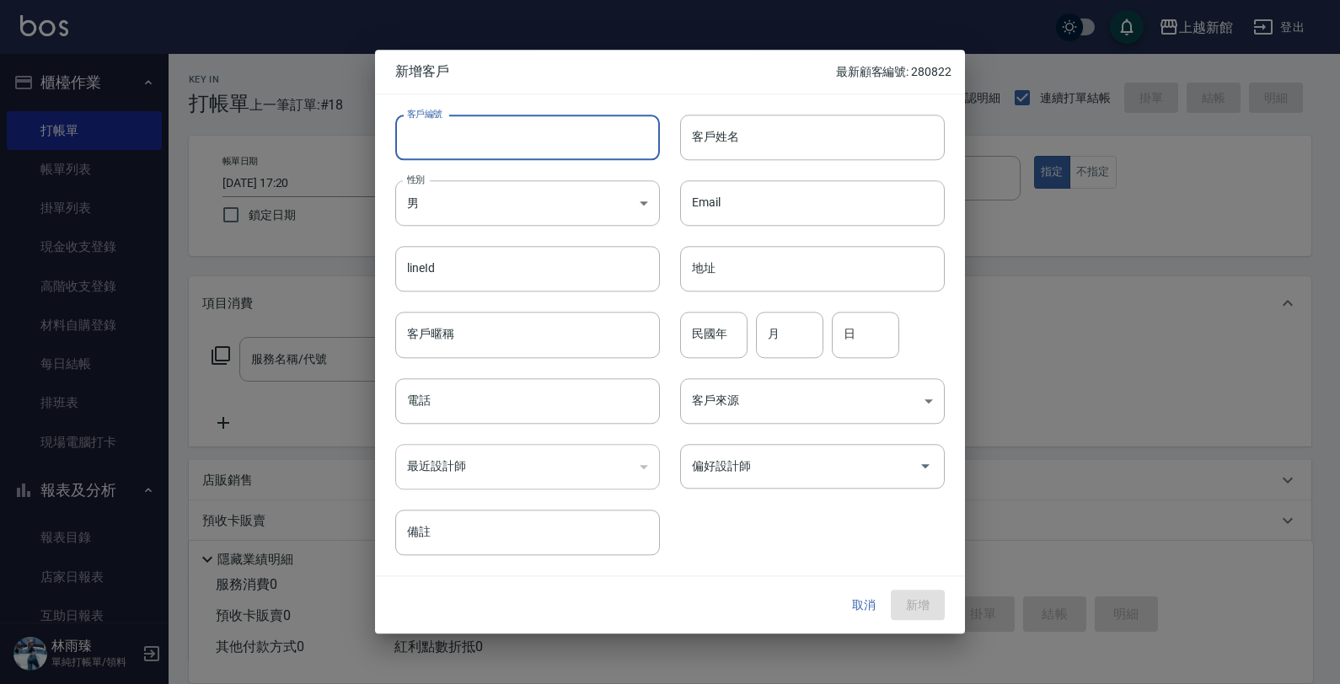
drag, startPoint x: 552, startPoint y: 156, endPoint x: 560, endPoint y: 158, distance: 8.6
click at [553, 156] on input "客戶編號" at bounding box center [527, 138] width 265 height 46
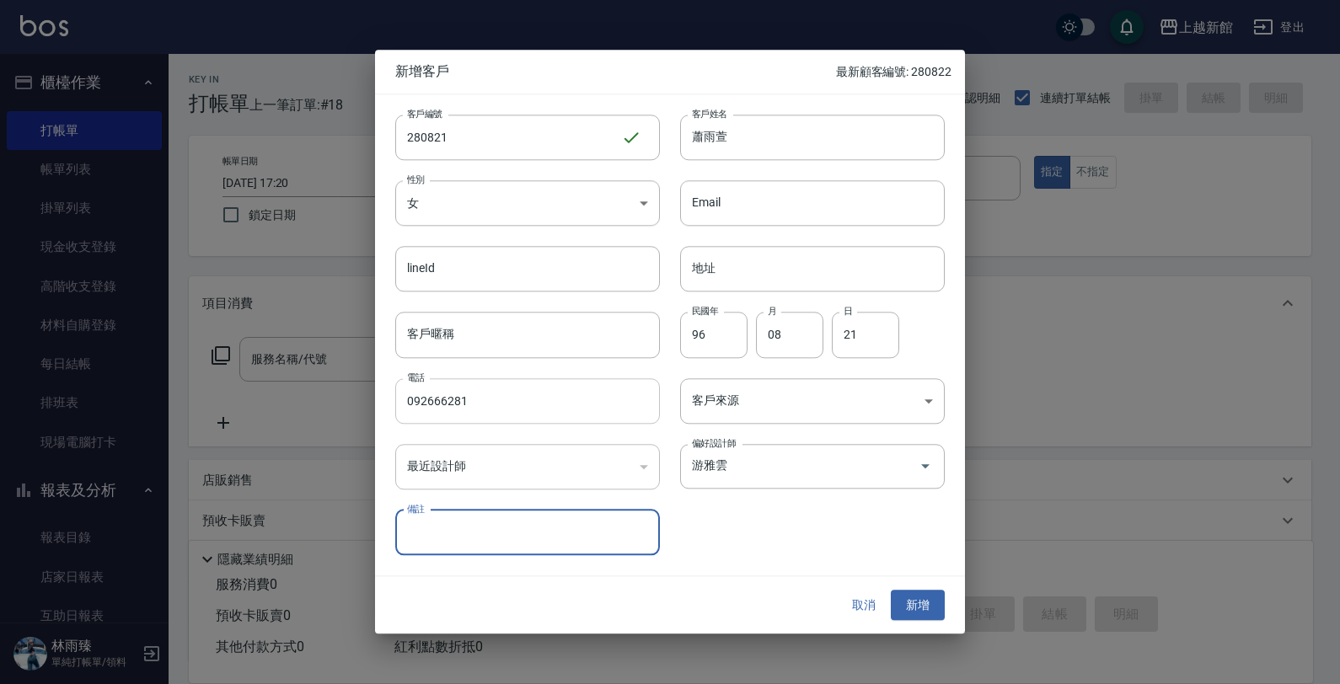
click at [473, 401] on input "092666281" at bounding box center [527, 401] width 265 height 46
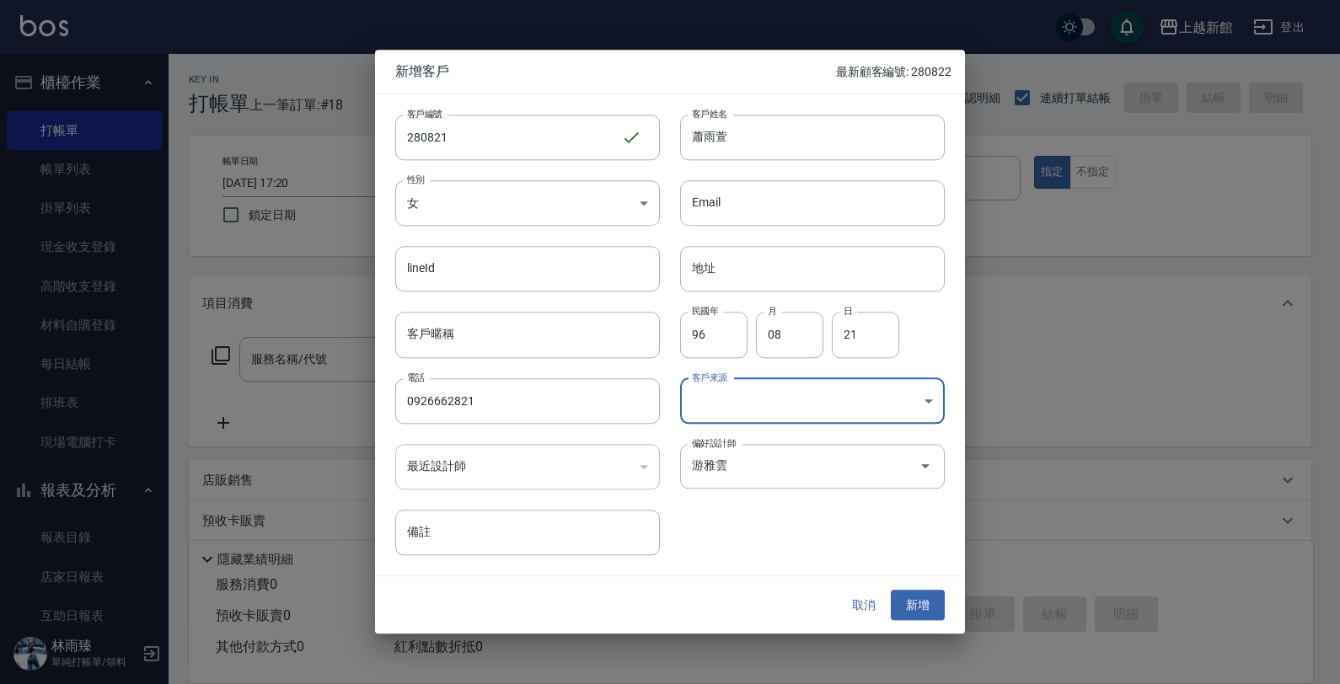
drag, startPoint x: 911, startPoint y: 607, endPoint x: 902, endPoint y: 524, distance: 83.1
click at [906, 581] on div "取消 新增" at bounding box center [670, 605] width 590 height 58
click at [928, 605] on button "新增" at bounding box center [918, 605] width 54 height 31
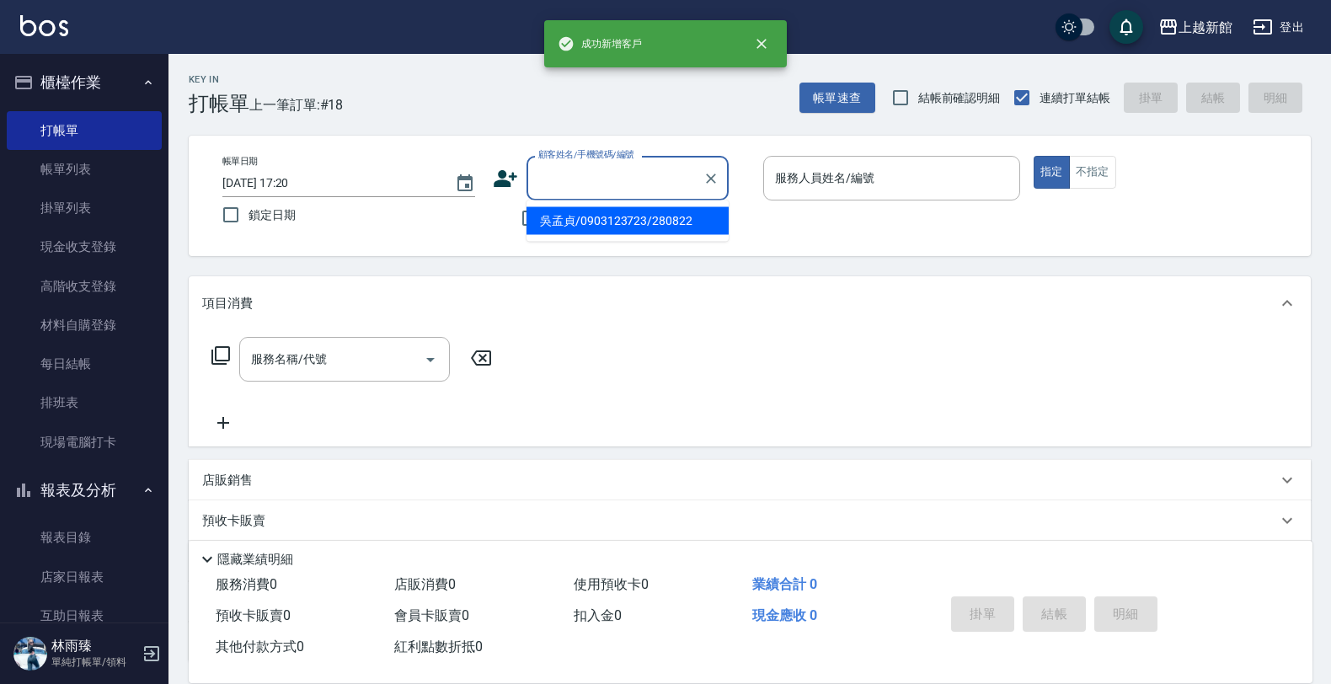
click at [622, 184] on input "顧客姓名/手機號碼/編號" at bounding box center [615, 177] width 162 height 29
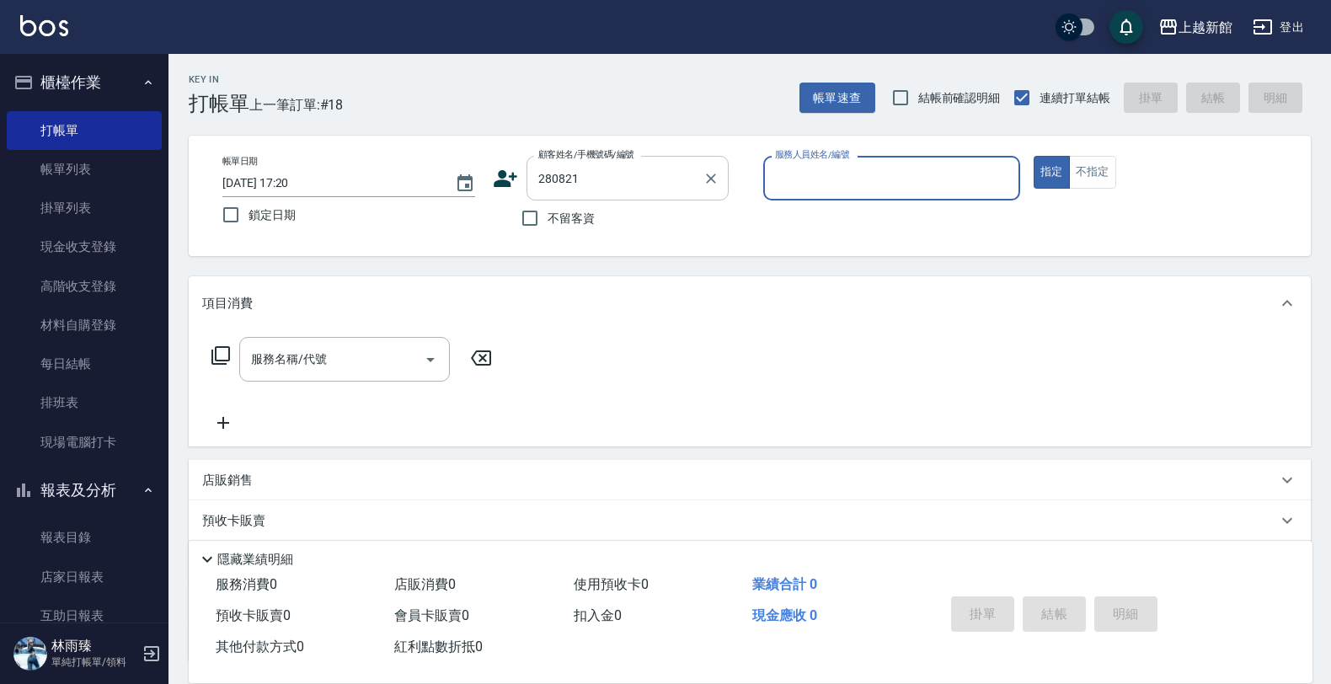
click at [1034, 156] on button "指定" at bounding box center [1052, 172] width 36 height 33
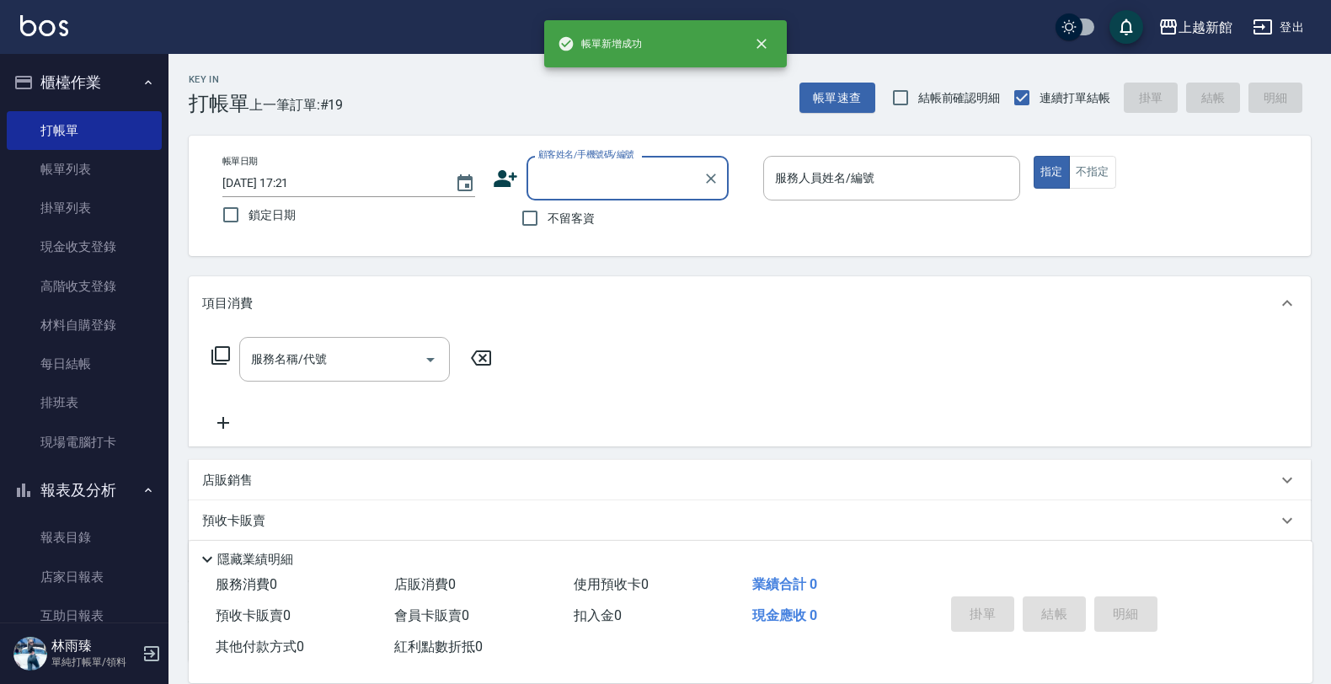
click at [500, 182] on icon at bounding box center [506, 178] width 24 height 17
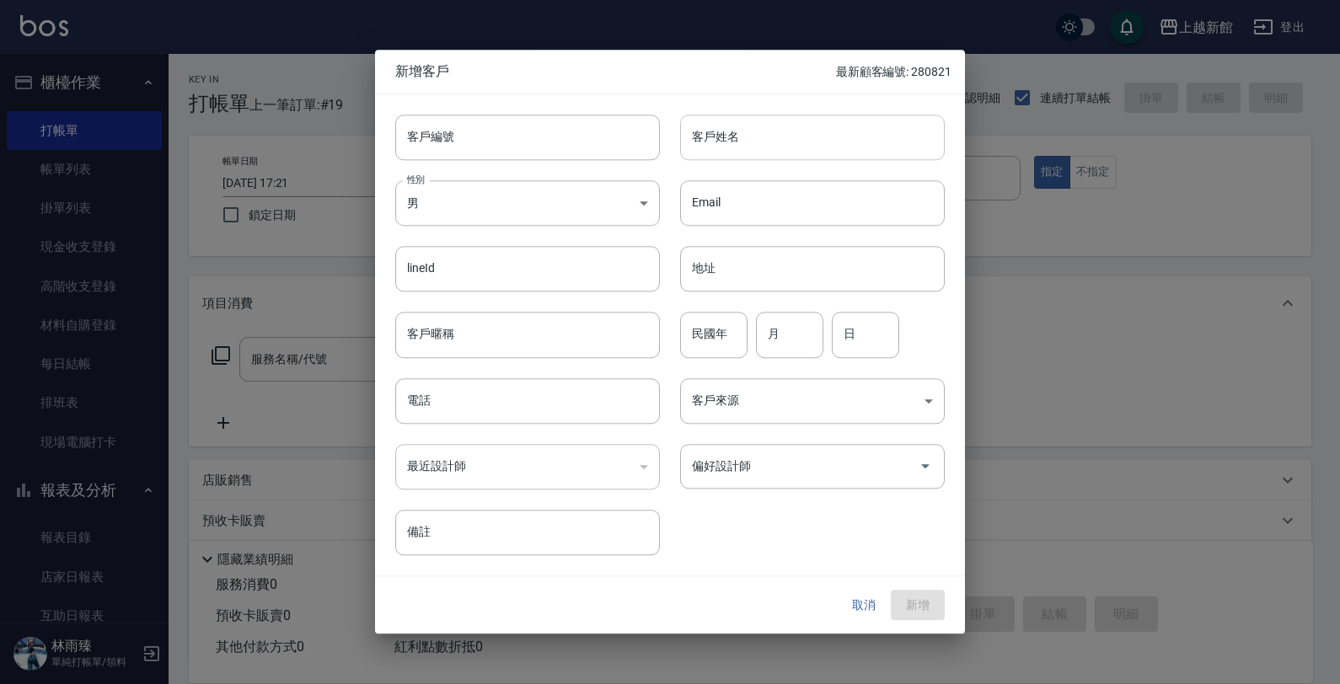
drag, startPoint x: 533, startPoint y: 157, endPoint x: 685, endPoint y: 141, distance: 153.4
click at [661, 144] on div "客戶編號 客戶編號 客戶姓名 客戶姓名 性別 男 MALE 性別 Email Email lineId lineId 地址 地址 客戶暱稱 客戶暱稱 民國年 …" at bounding box center [660, 324] width 570 height 461
drag, startPoint x: 709, startPoint y: 329, endPoint x: 796, endPoint y: 371, distance: 97.2
click at [771, 352] on div "民國年 民國年 月 月 日 日" at bounding box center [802, 325] width 285 height 66
click at [775, 340] on input "月" at bounding box center [789, 336] width 67 height 46
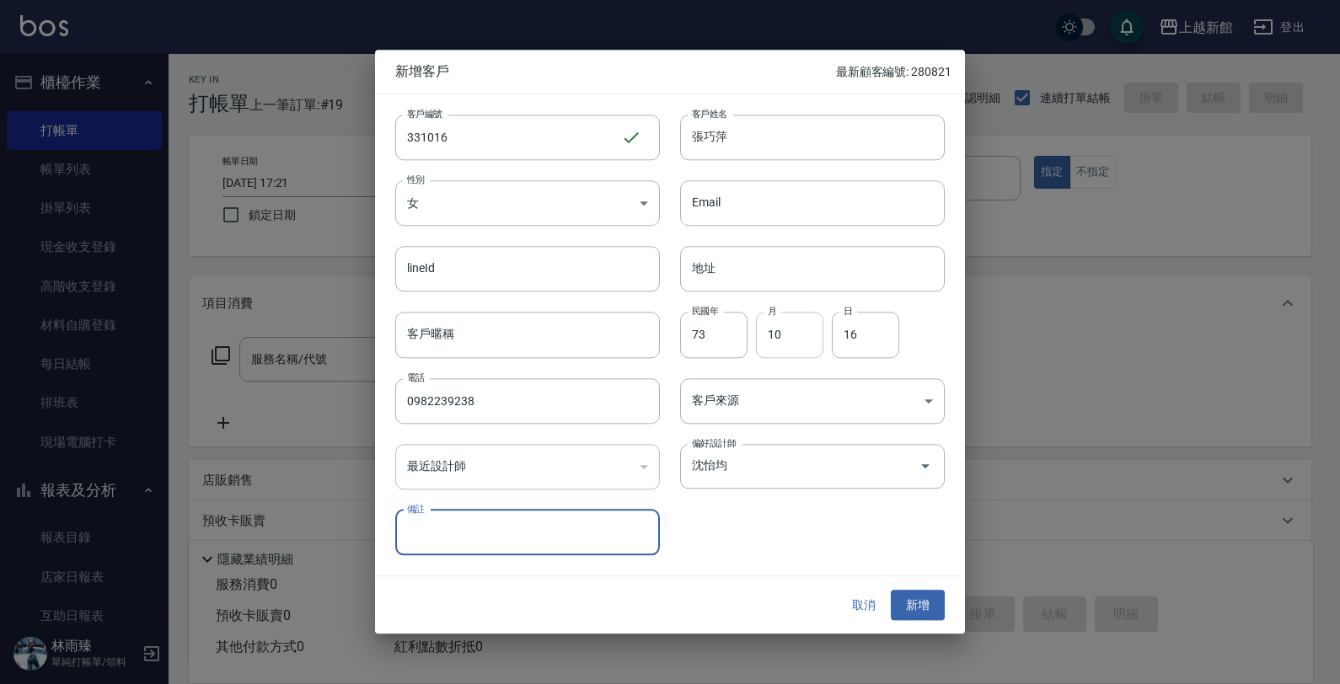
click at [891, 590] on button "新增" at bounding box center [918, 605] width 54 height 31
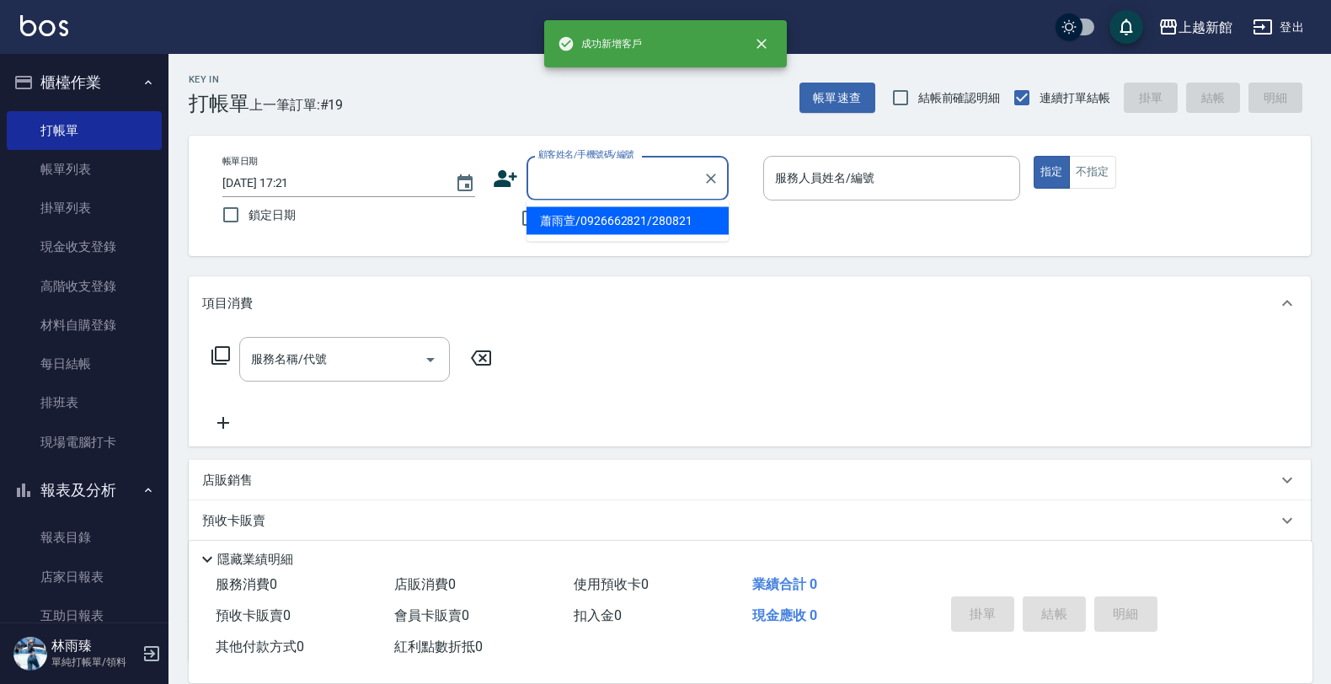
click at [633, 186] on input "顧客姓名/手機號碼/編號" at bounding box center [615, 177] width 162 height 29
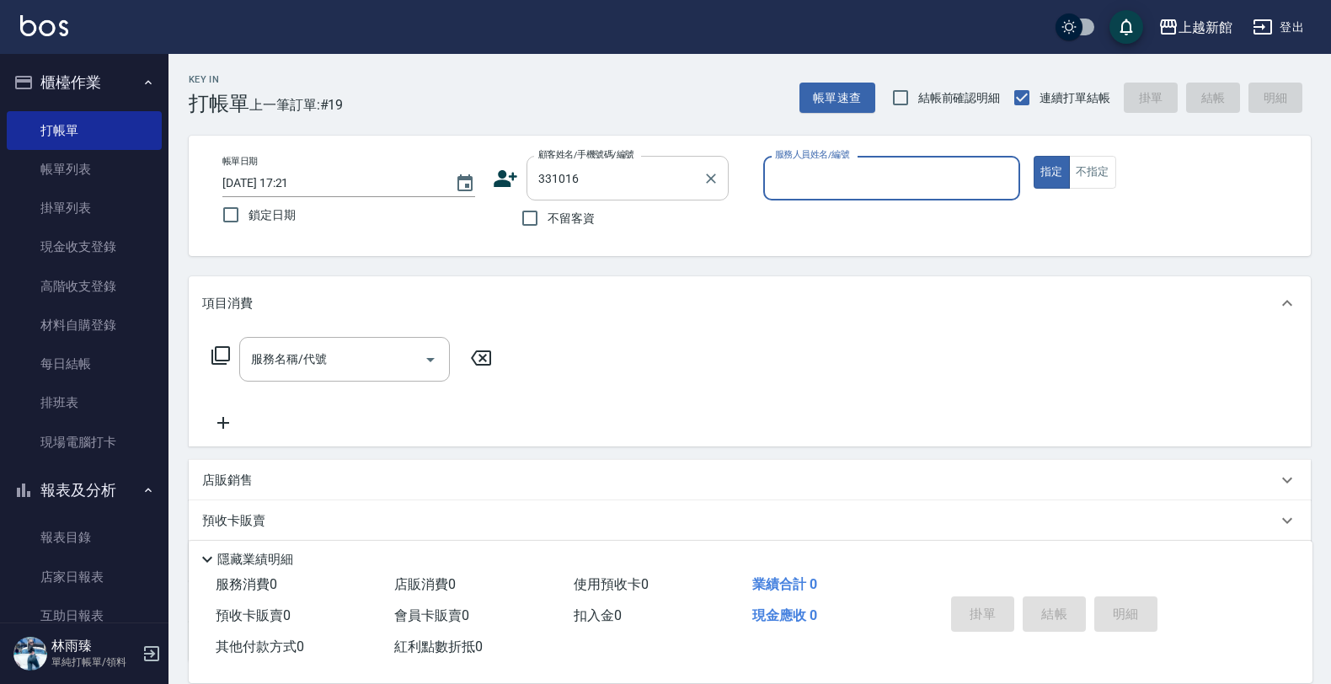
click at [1034, 156] on button "指定" at bounding box center [1052, 172] width 36 height 33
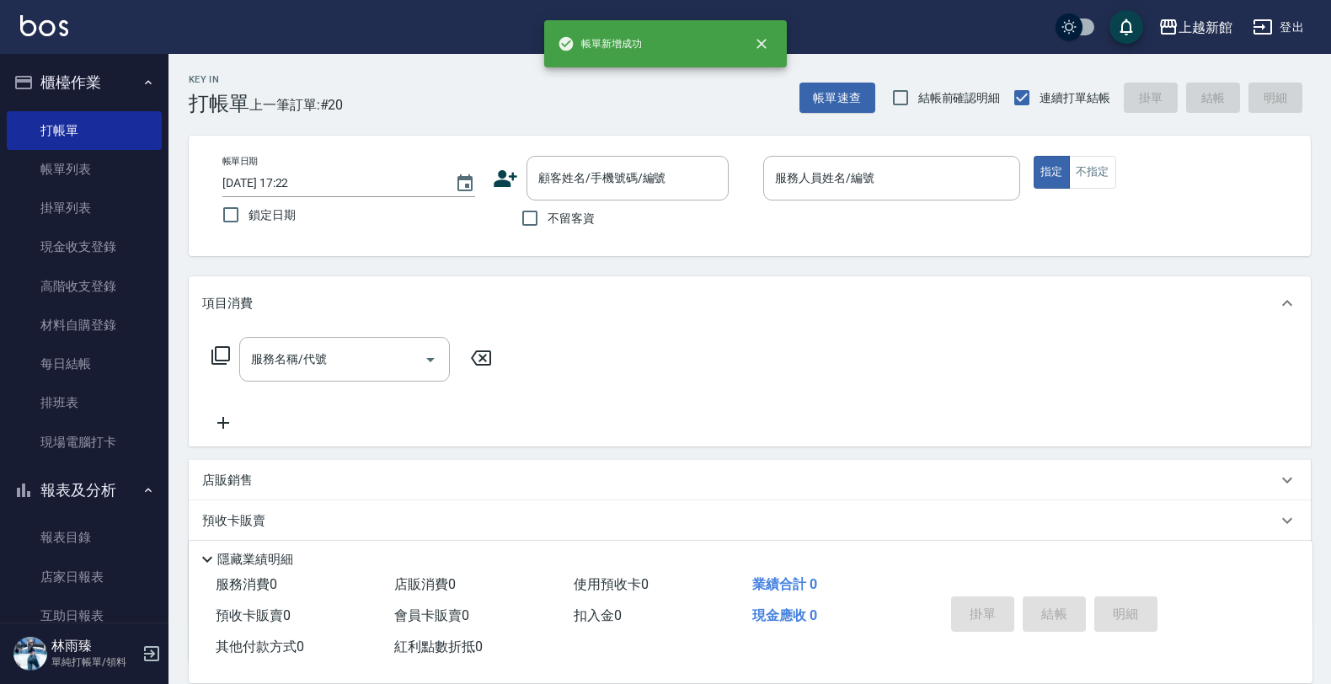
click at [495, 178] on icon at bounding box center [505, 178] width 25 height 25
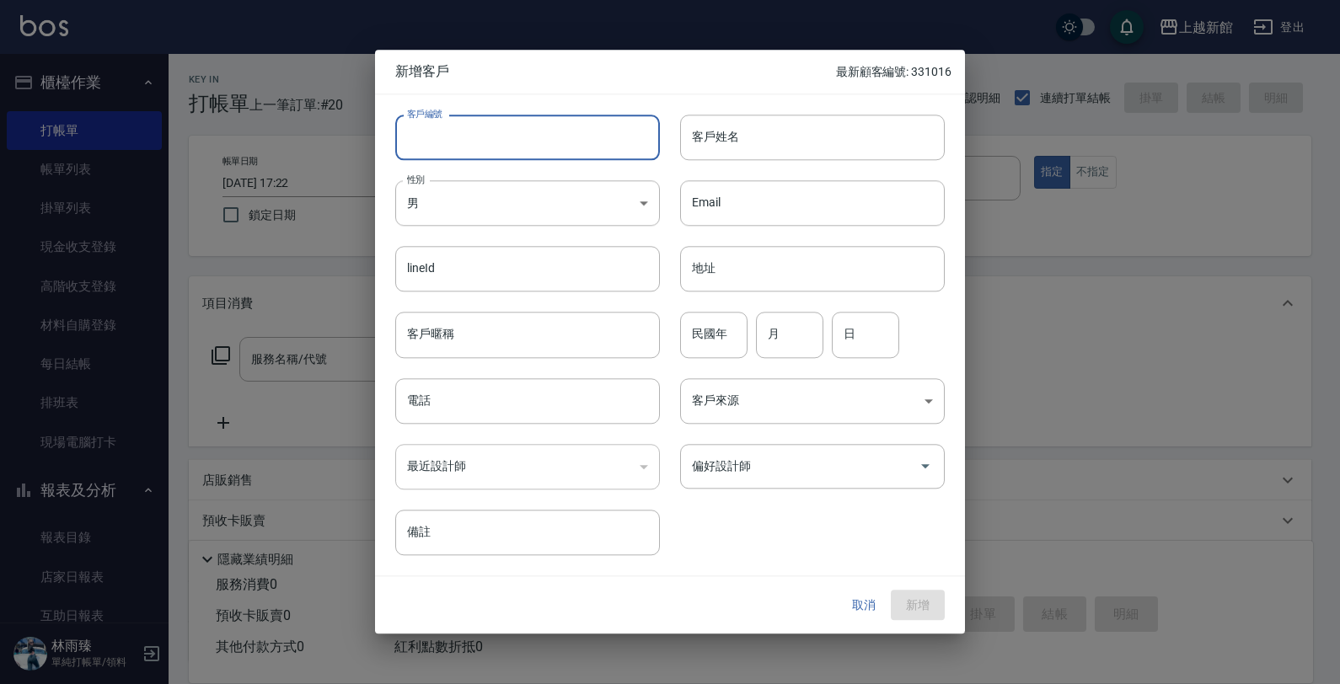
click at [554, 141] on input "客戶編號" at bounding box center [527, 138] width 265 height 46
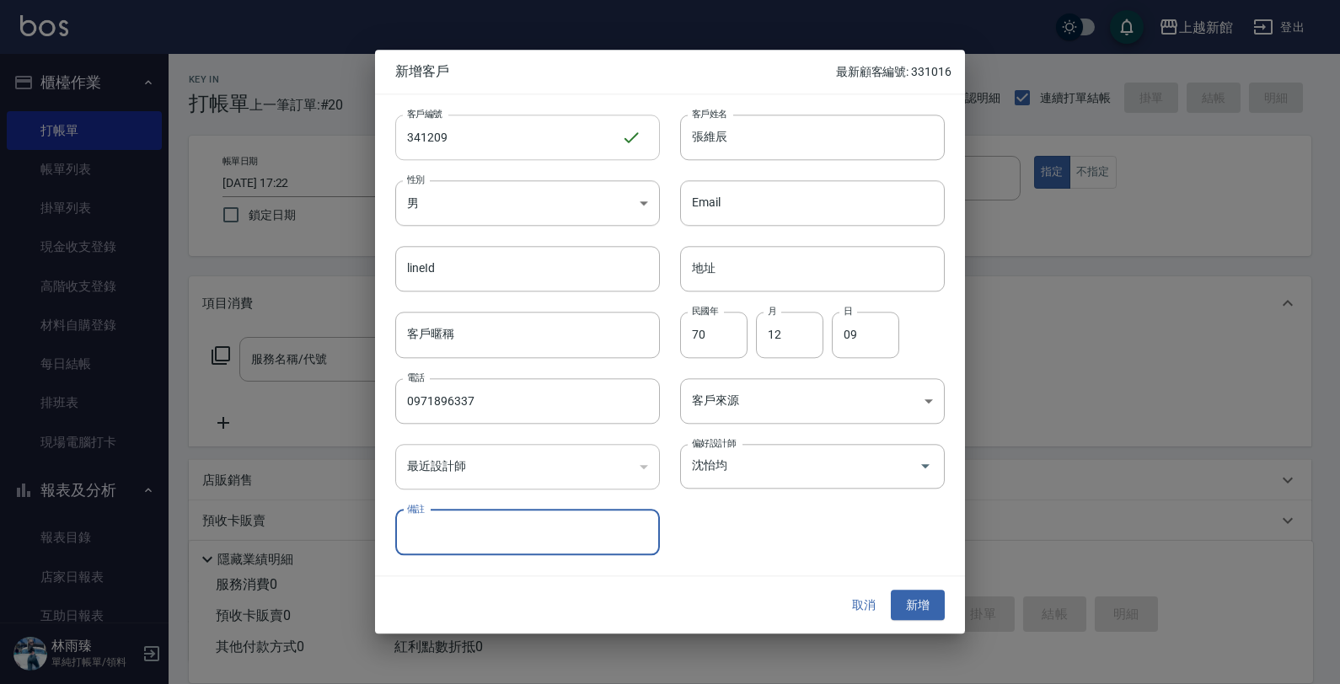
click at [891, 590] on button "新增" at bounding box center [918, 605] width 54 height 31
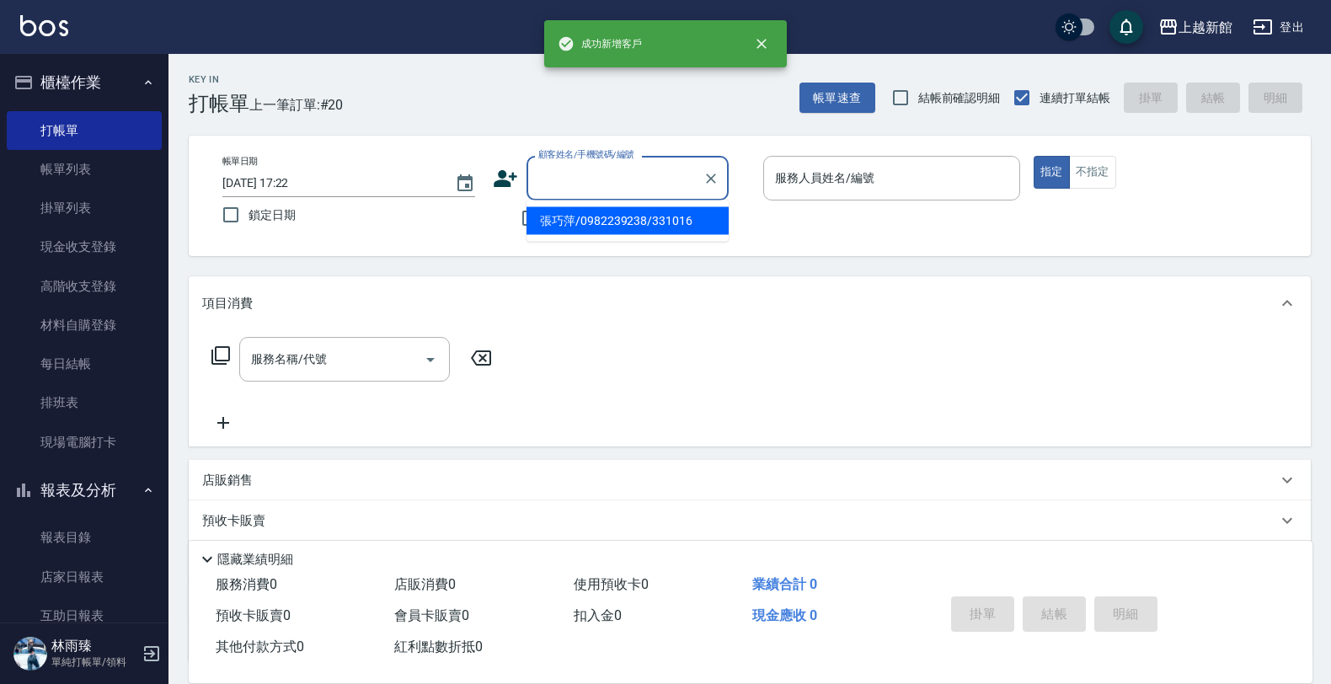
click at [577, 182] on input "顧客姓名/手機號碼/編號" at bounding box center [615, 177] width 162 height 29
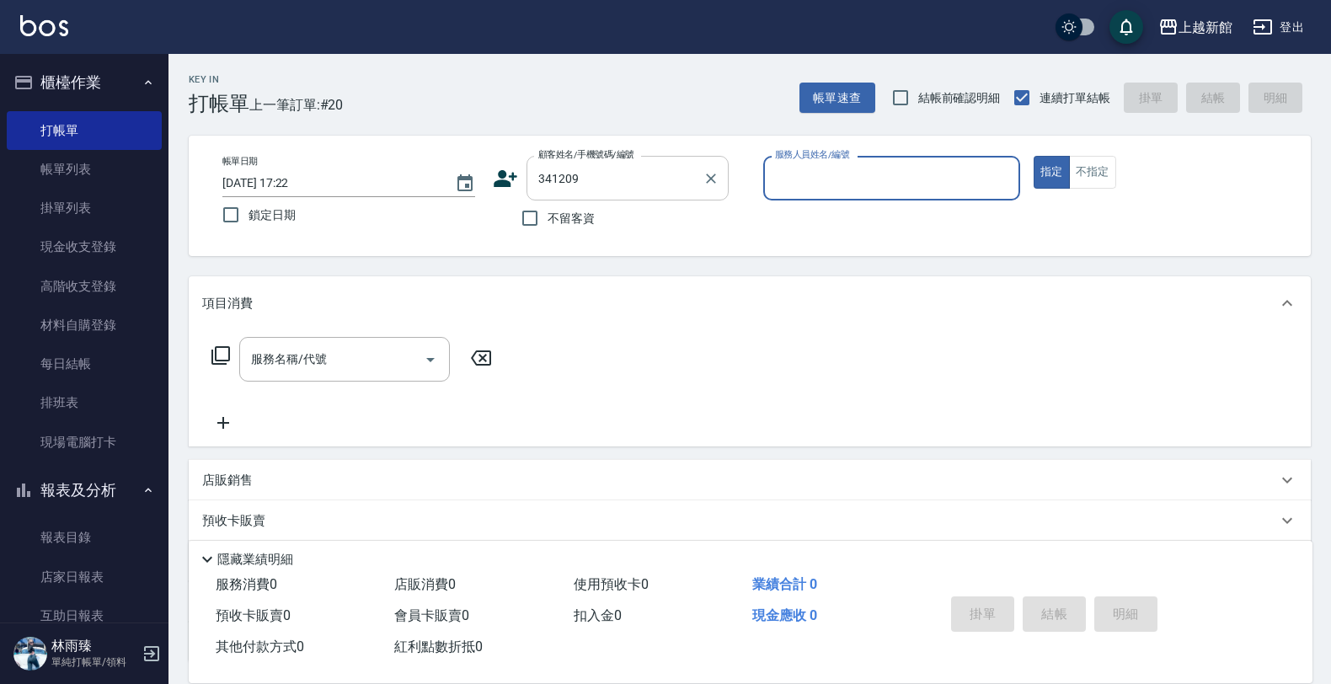
click at [1034, 156] on button "指定" at bounding box center [1052, 172] width 36 height 33
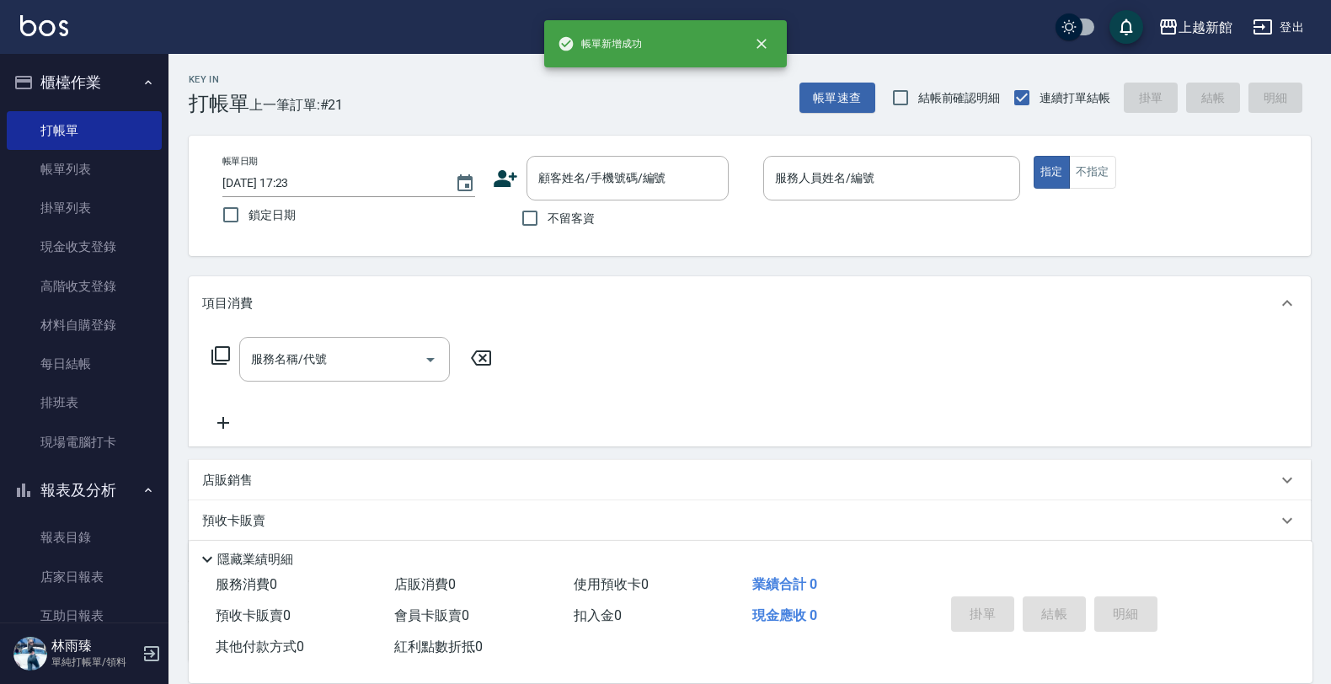
click at [507, 182] on icon at bounding box center [506, 178] width 24 height 17
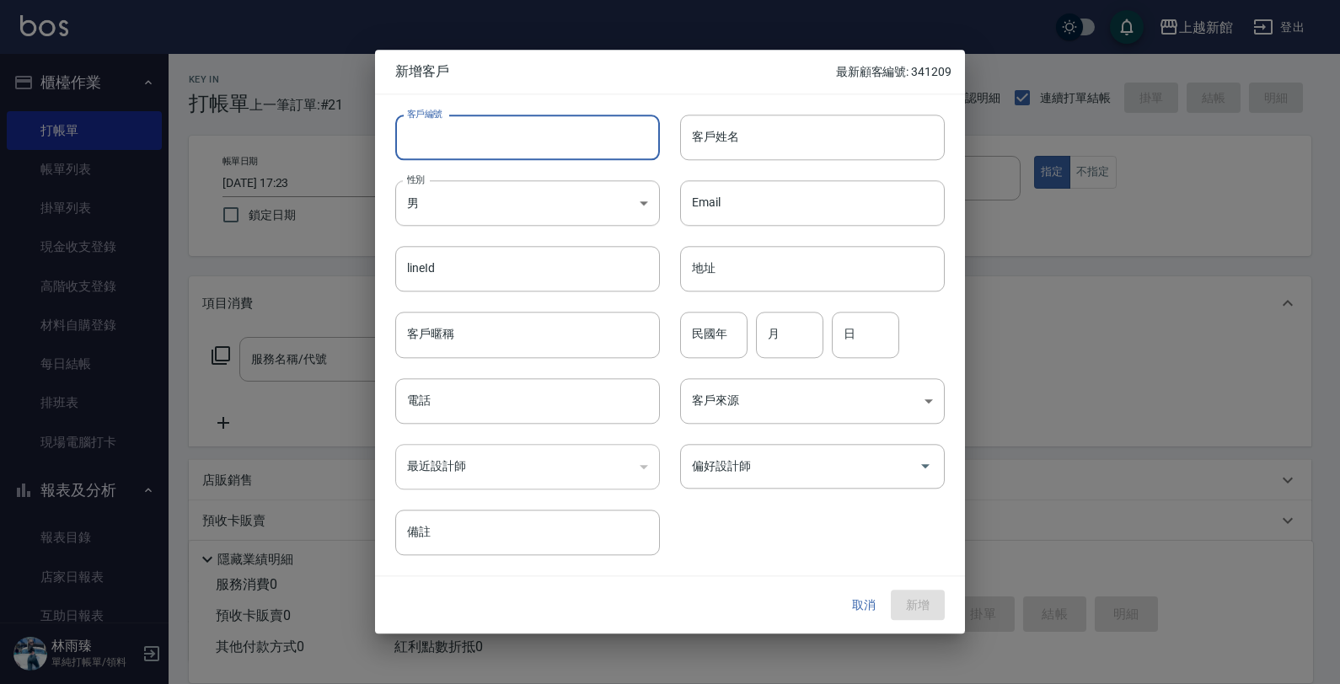
click at [536, 153] on input "客戶編號" at bounding box center [527, 138] width 265 height 46
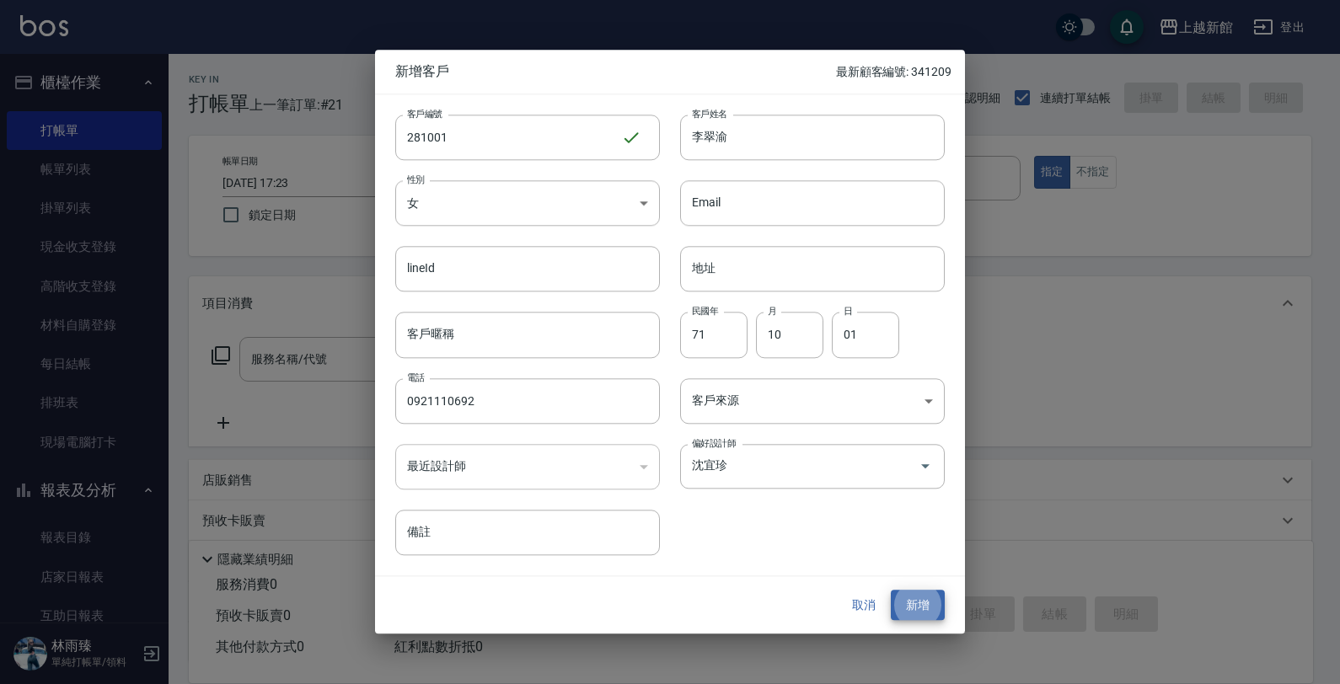
click at [891, 590] on button "新增" at bounding box center [918, 605] width 54 height 31
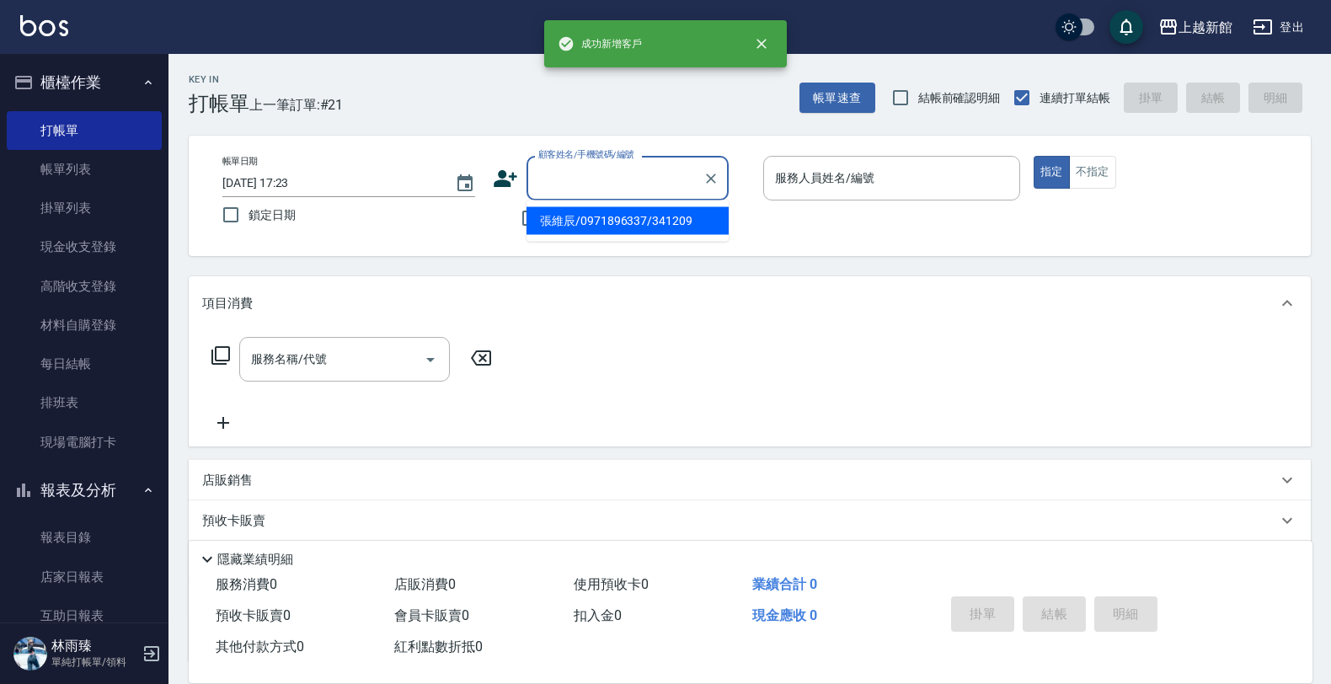
click at [625, 178] on input "顧客姓名/手機號碼/編號" at bounding box center [615, 177] width 162 height 29
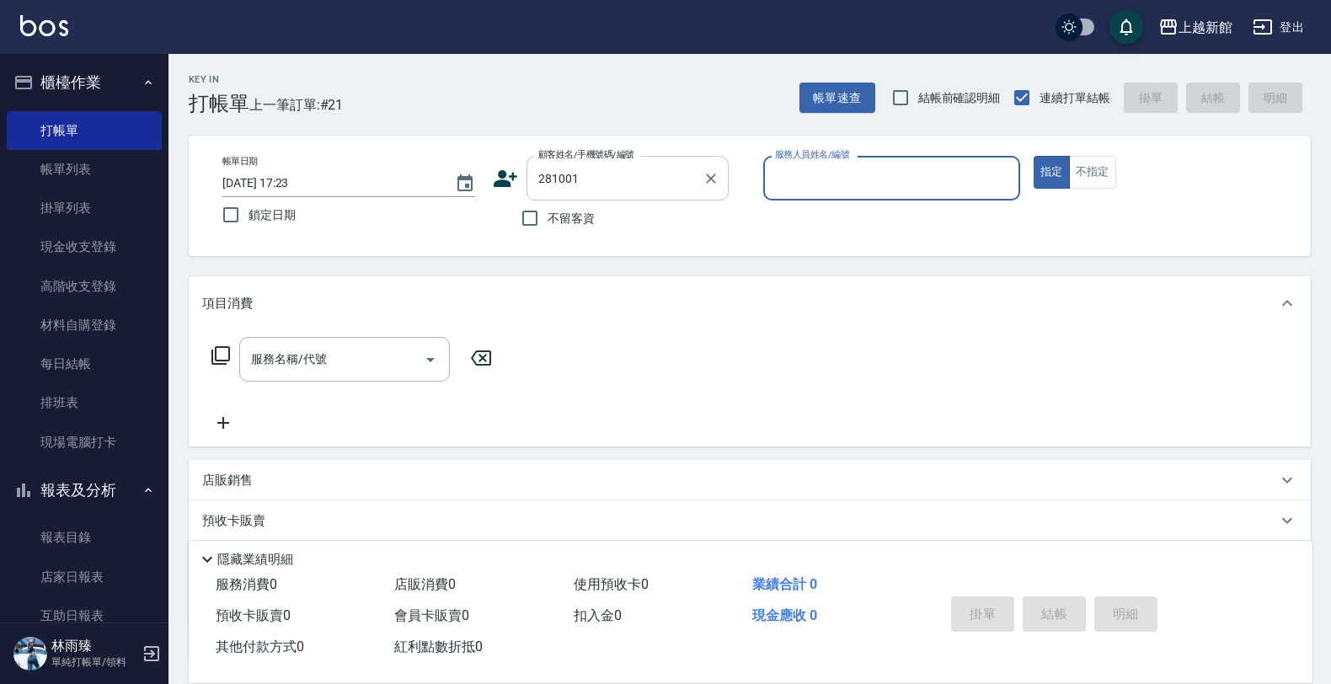
click at [1034, 156] on button "指定" at bounding box center [1052, 172] width 36 height 33
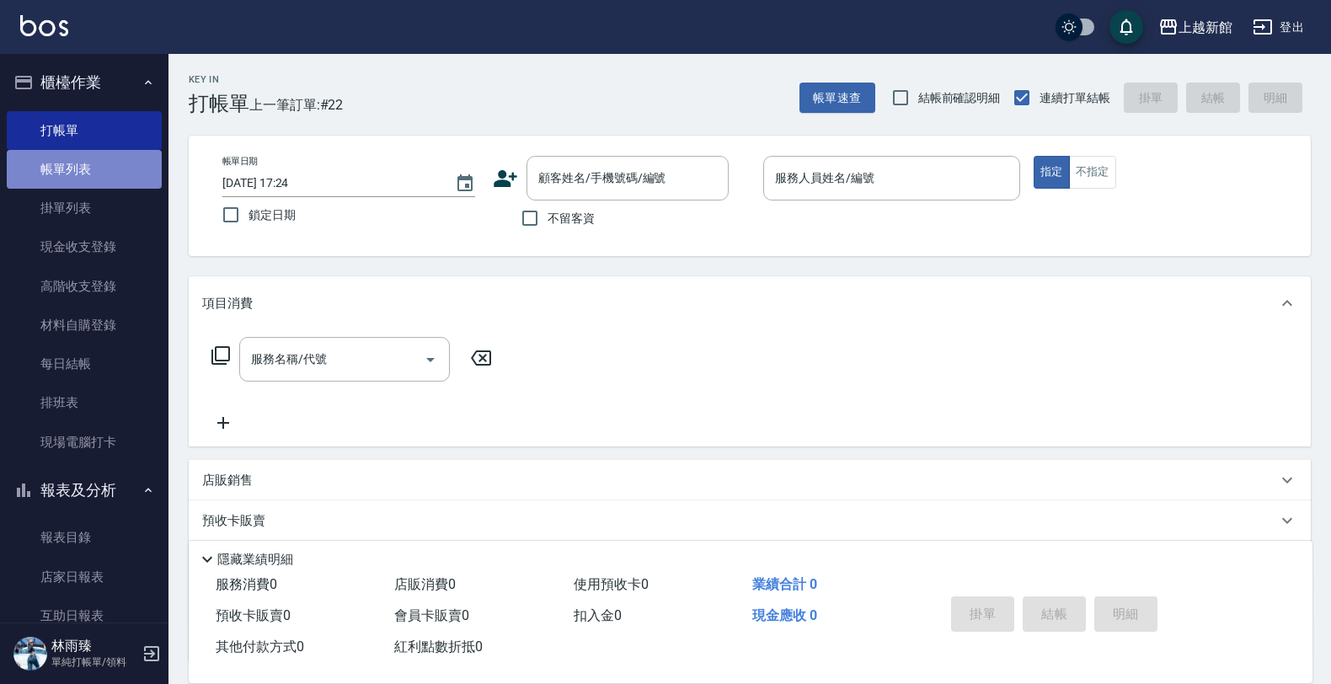
click at [133, 177] on link "帳單列表" at bounding box center [84, 169] width 155 height 39
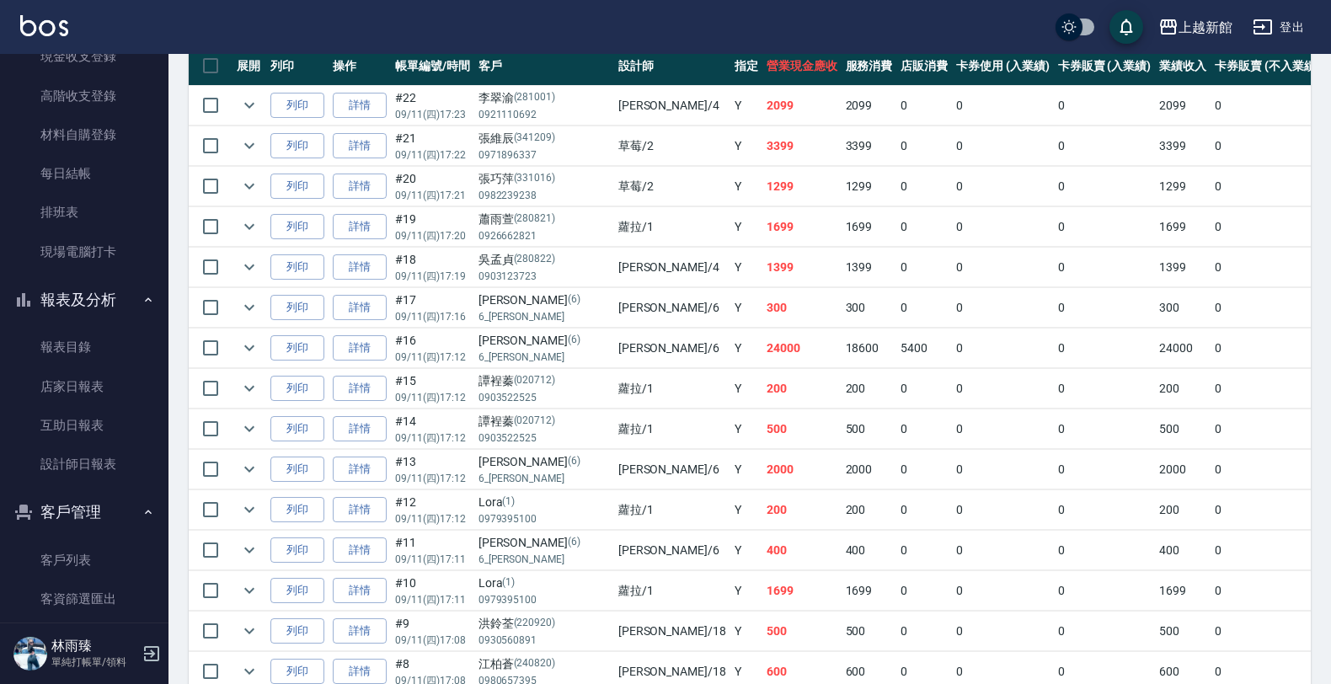
scroll to position [211, 0]
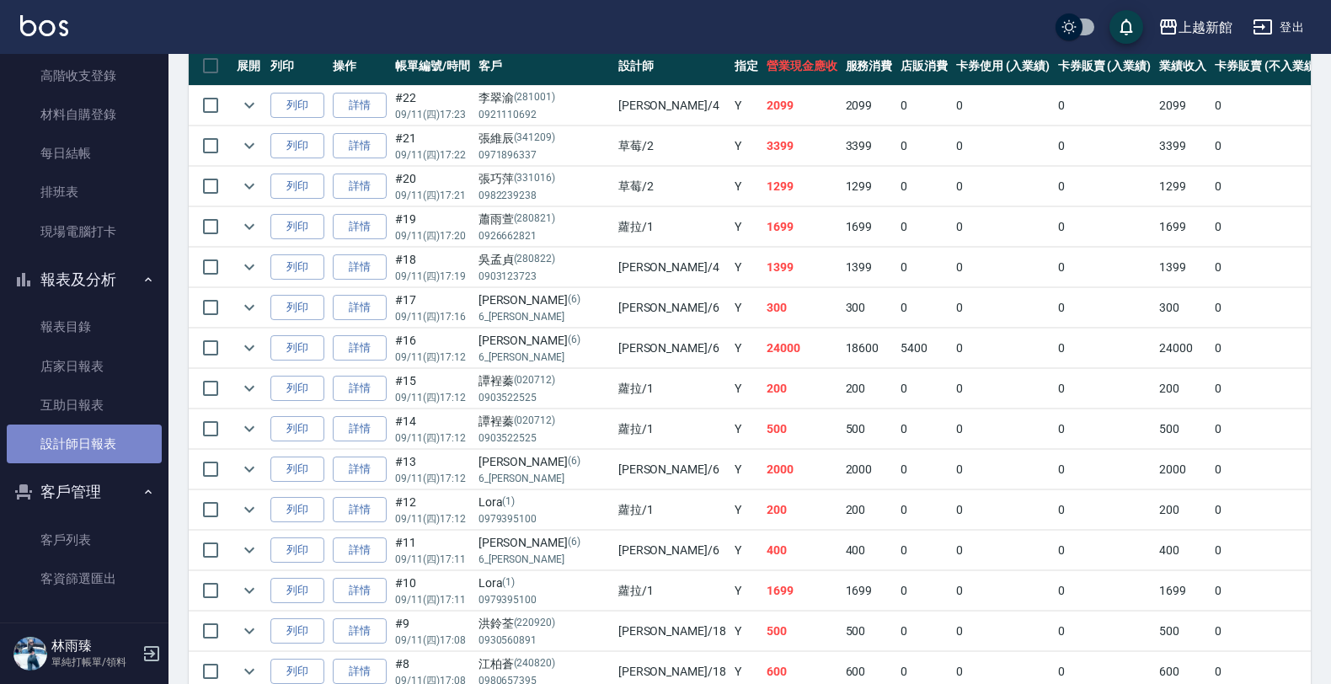
click at [103, 439] on link "設計師日報表" at bounding box center [84, 444] width 155 height 39
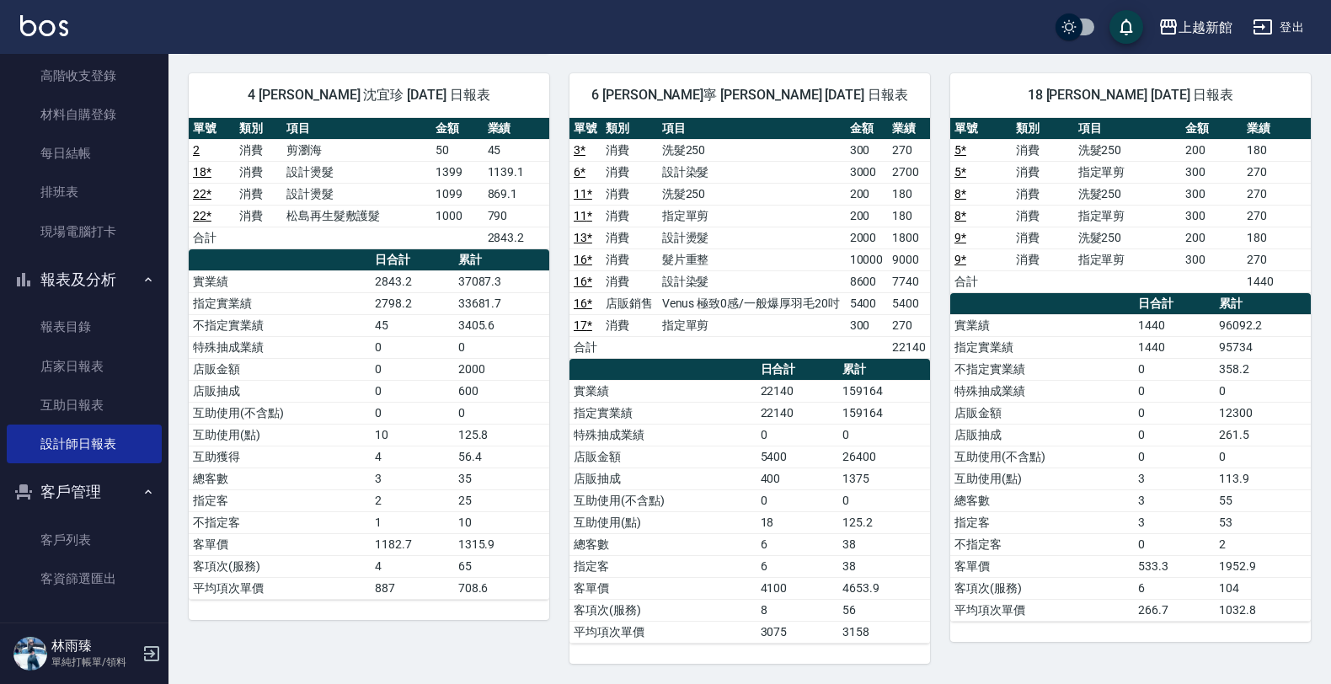
scroll to position [865, 0]
click at [153, 654] on icon "button" at bounding box center [152, 654] width 20 height 20
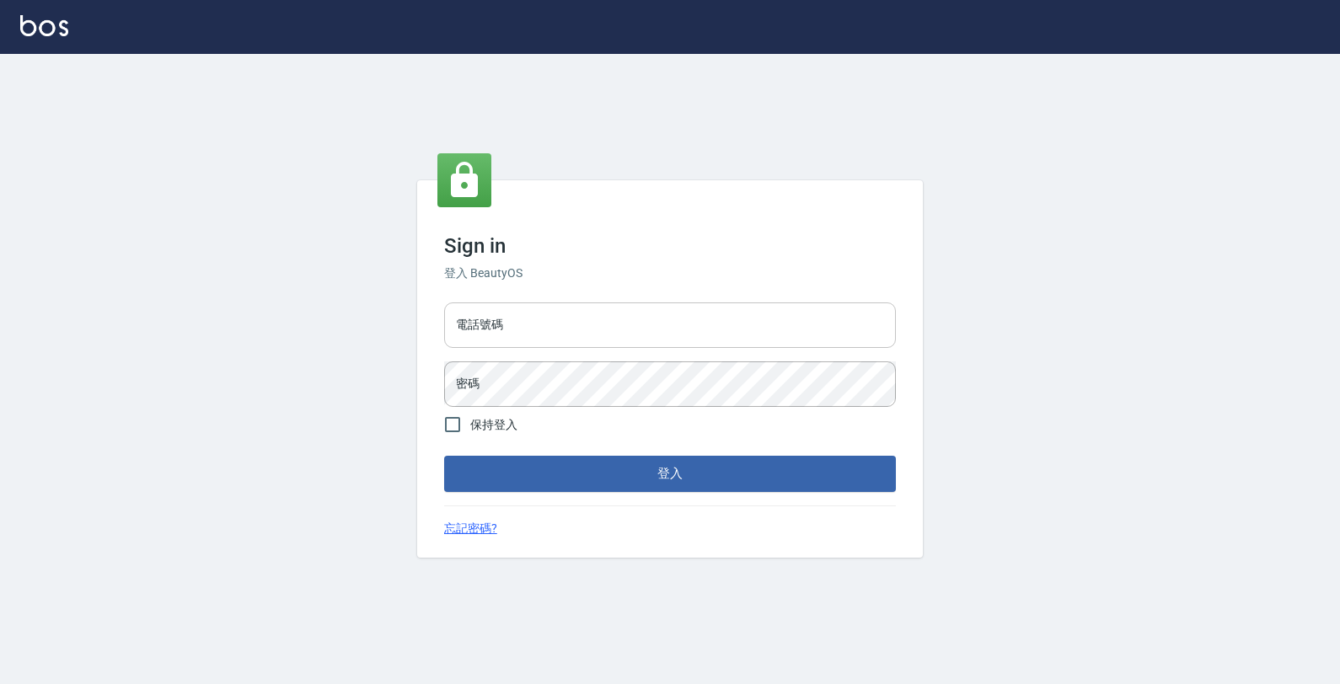
click at [565, 334] on input "電話號碼" at bounding box center [670, 326] width 452 height 46
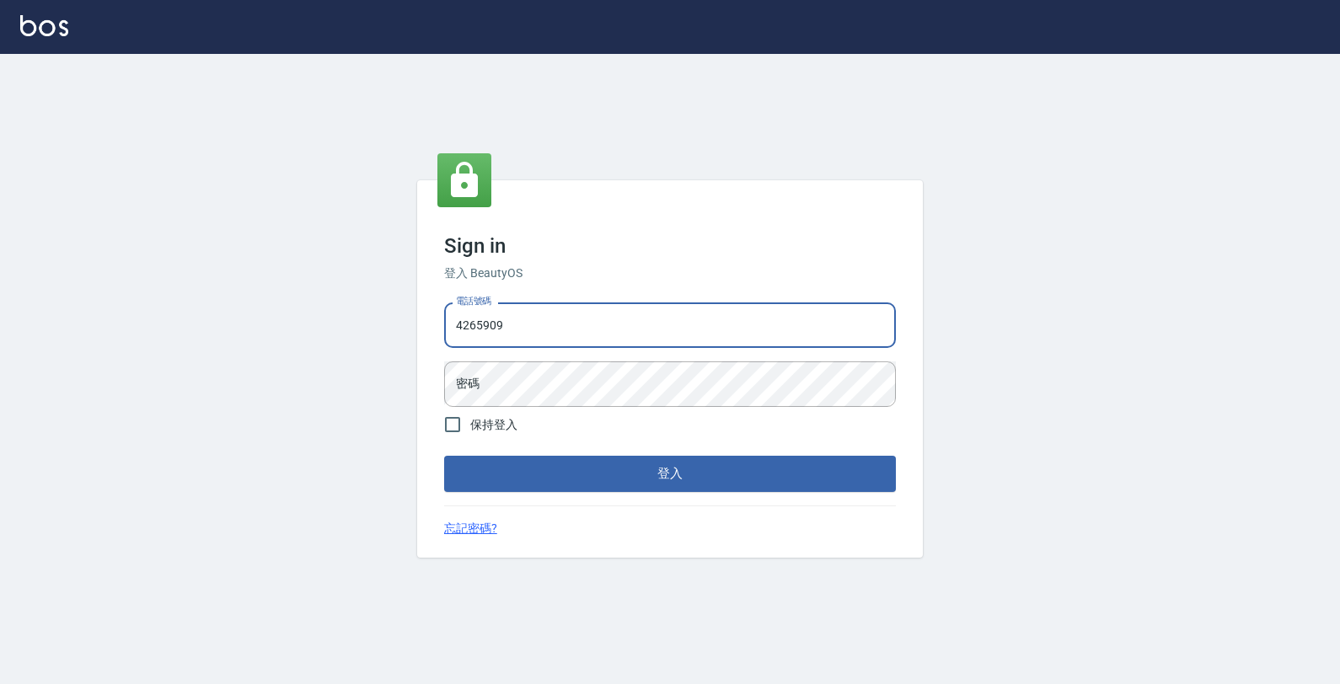
type input "4265909"
click at [444, 456] on button "登入" at bounding box center [670, 473] width 452 height 35
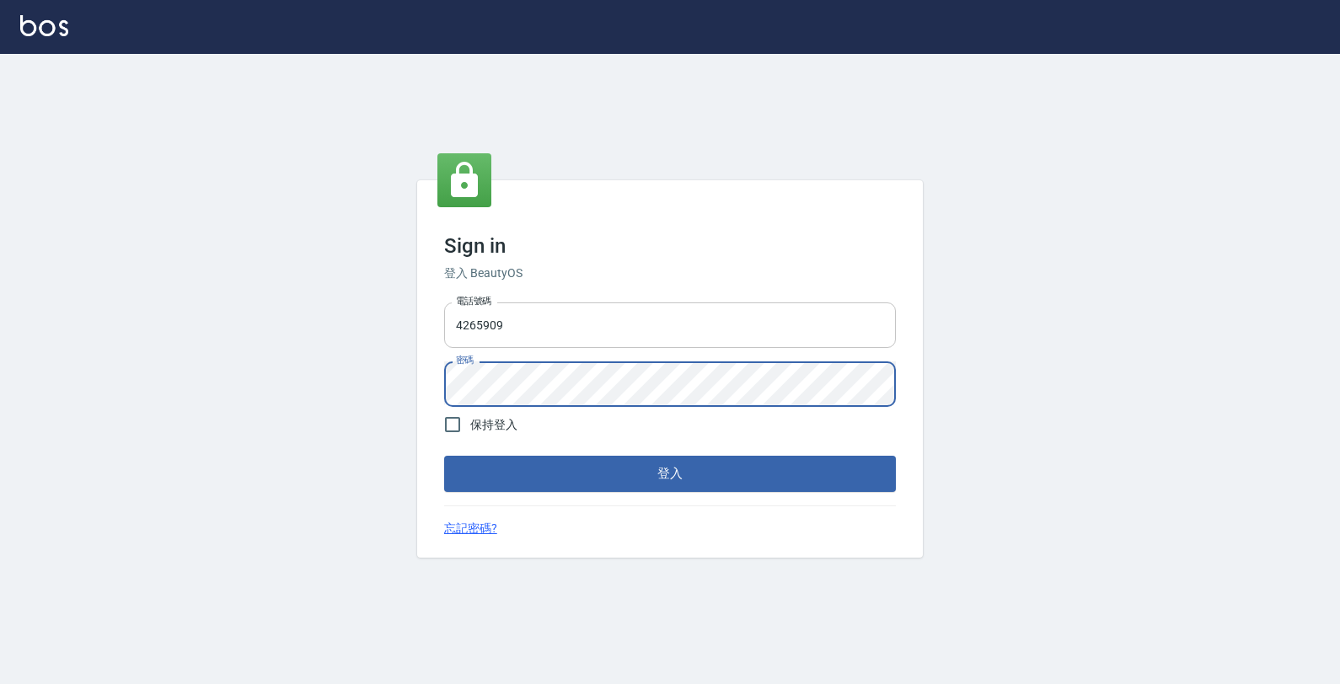
click at [444, 456] on button "登入" at bounding box center [670, 473] width 452 height 35
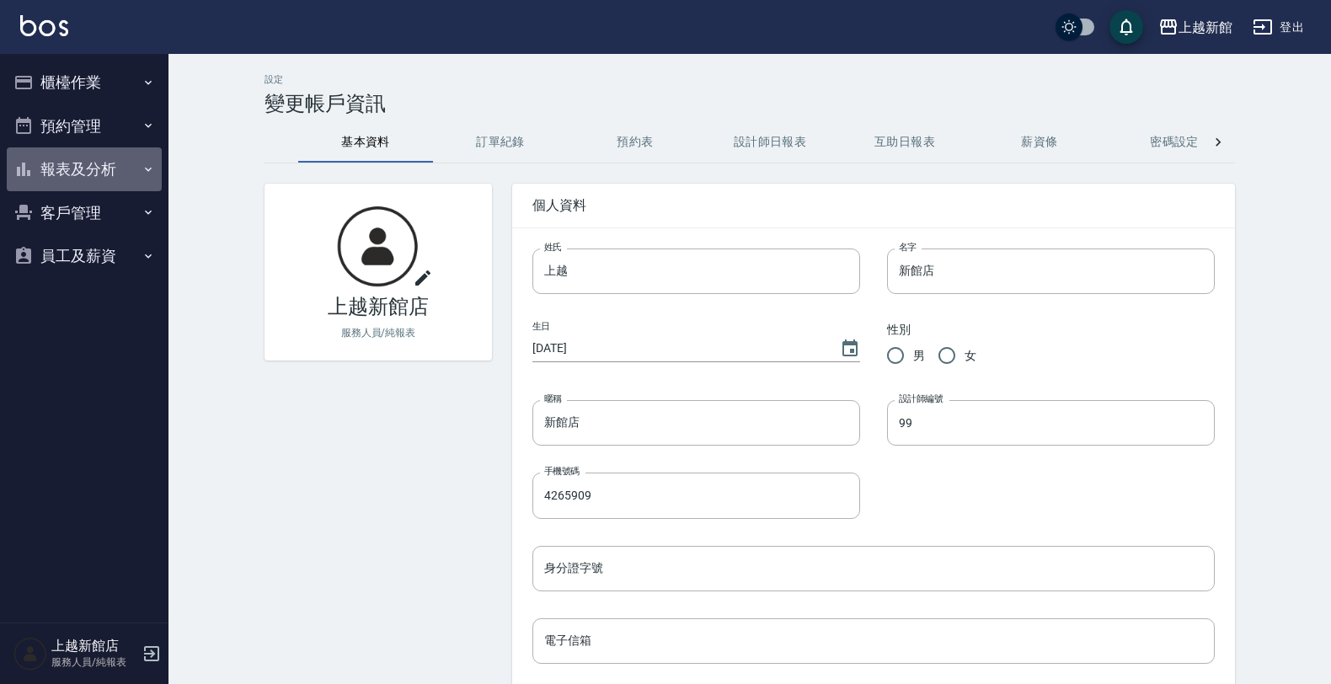
click at [74, 157] on button "報表及分析" at bounding box center [84, 169] width 155 height 44
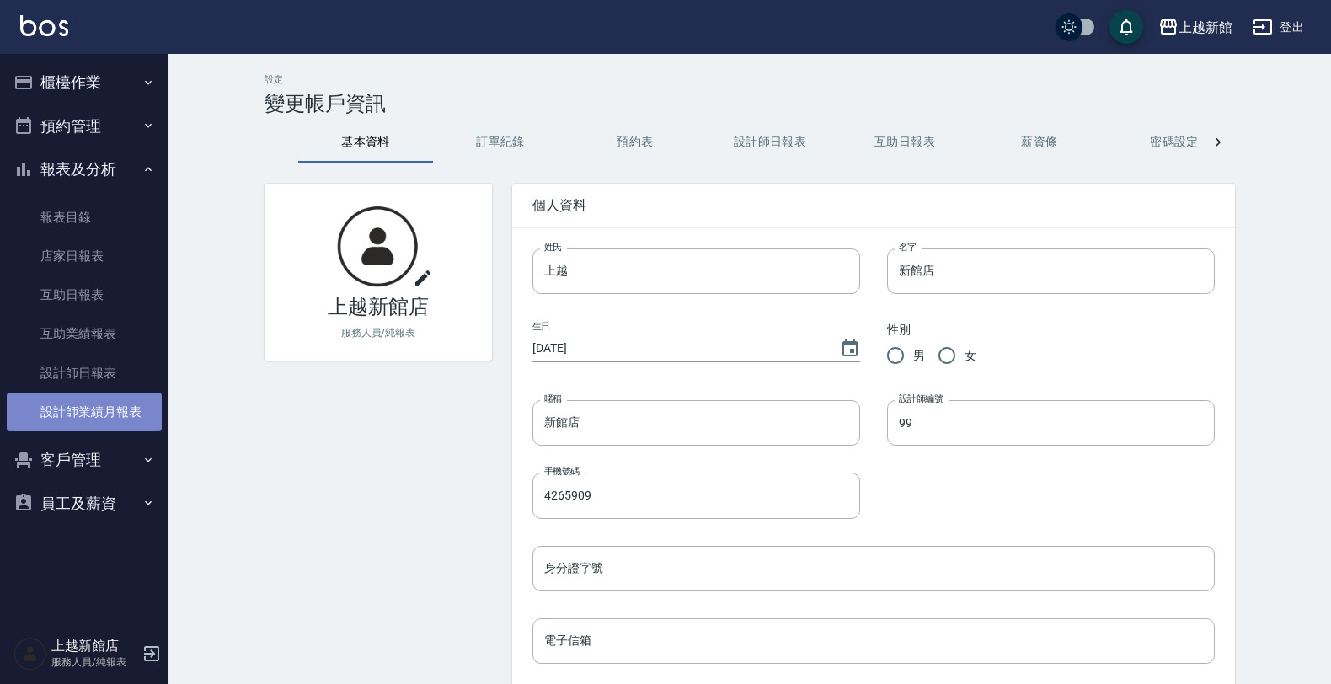
click at [129, 411] on link "設計師業績月報表" at bounding box center [84, 412] width 155 height 39
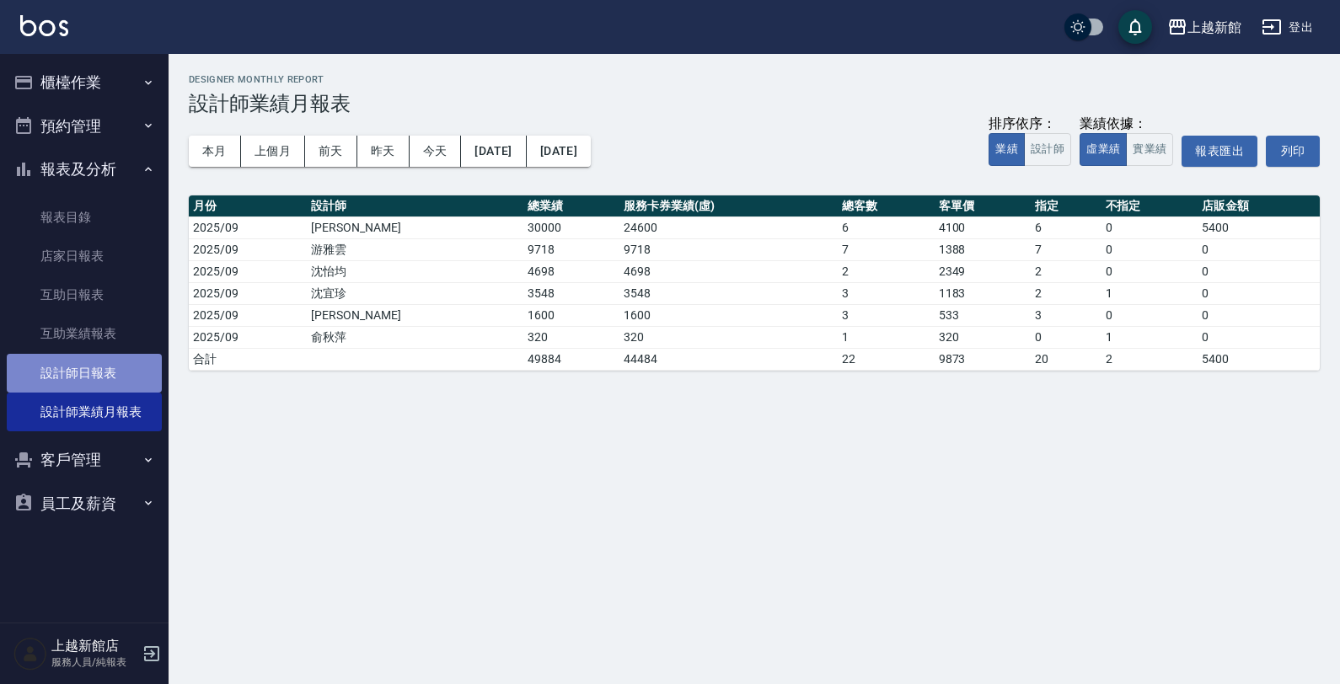
click at [122, 367] on link "設計師日報表" at bounding box center [84, 373] width 155 height 39
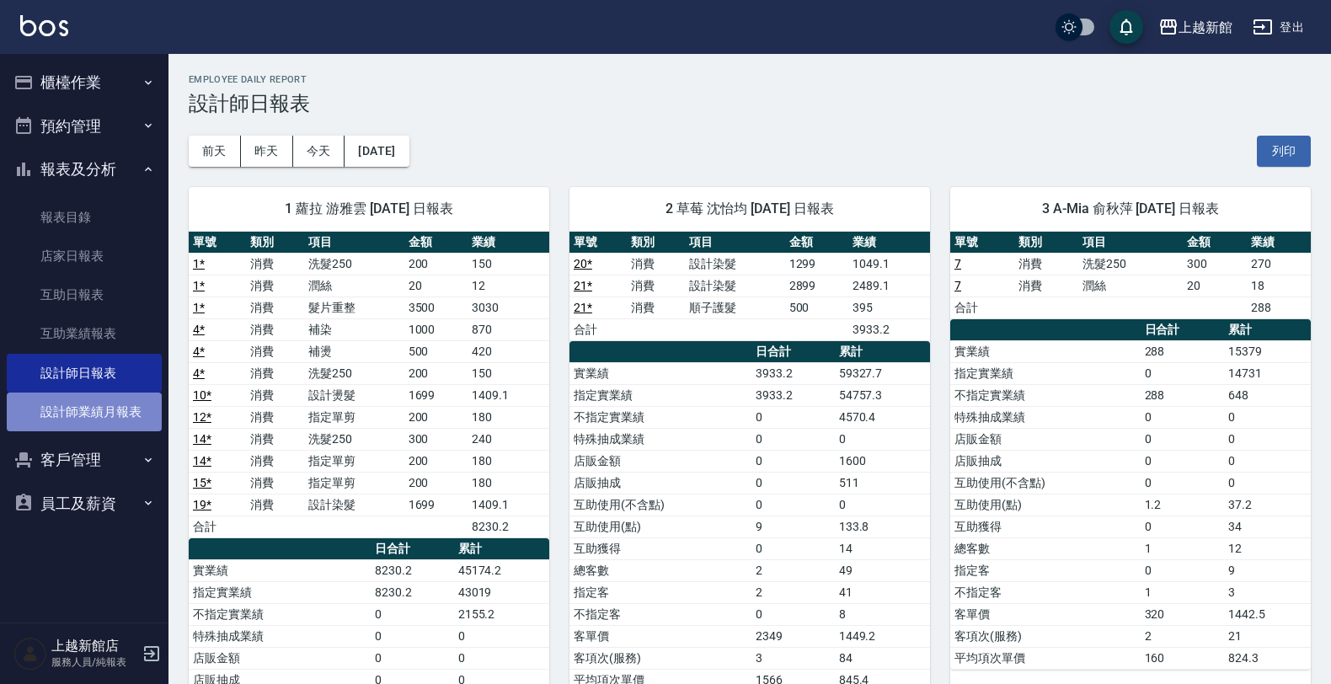
click at [120, 411] on link "設計師業績月報表" at bounding box center [84, 412] width 155 height 39
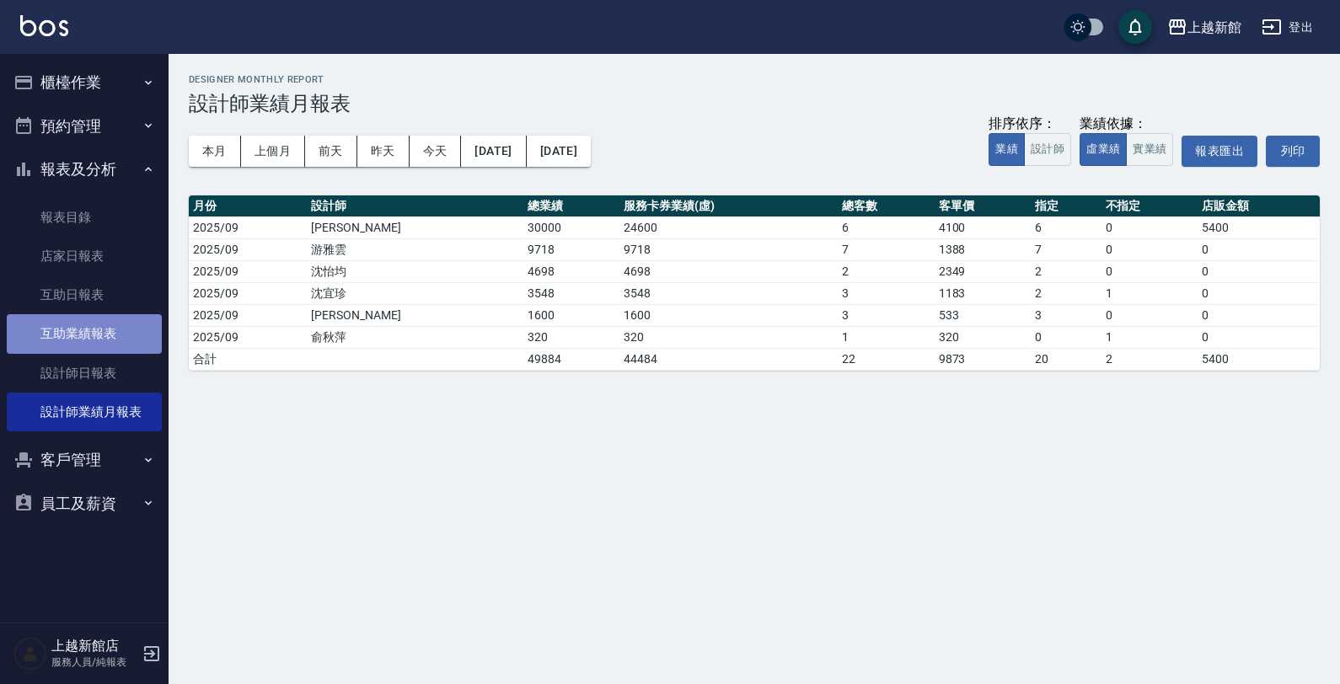
click at [105, 350] on link "互助業績報表" at bounding box center [84, 333] width 155 height 39
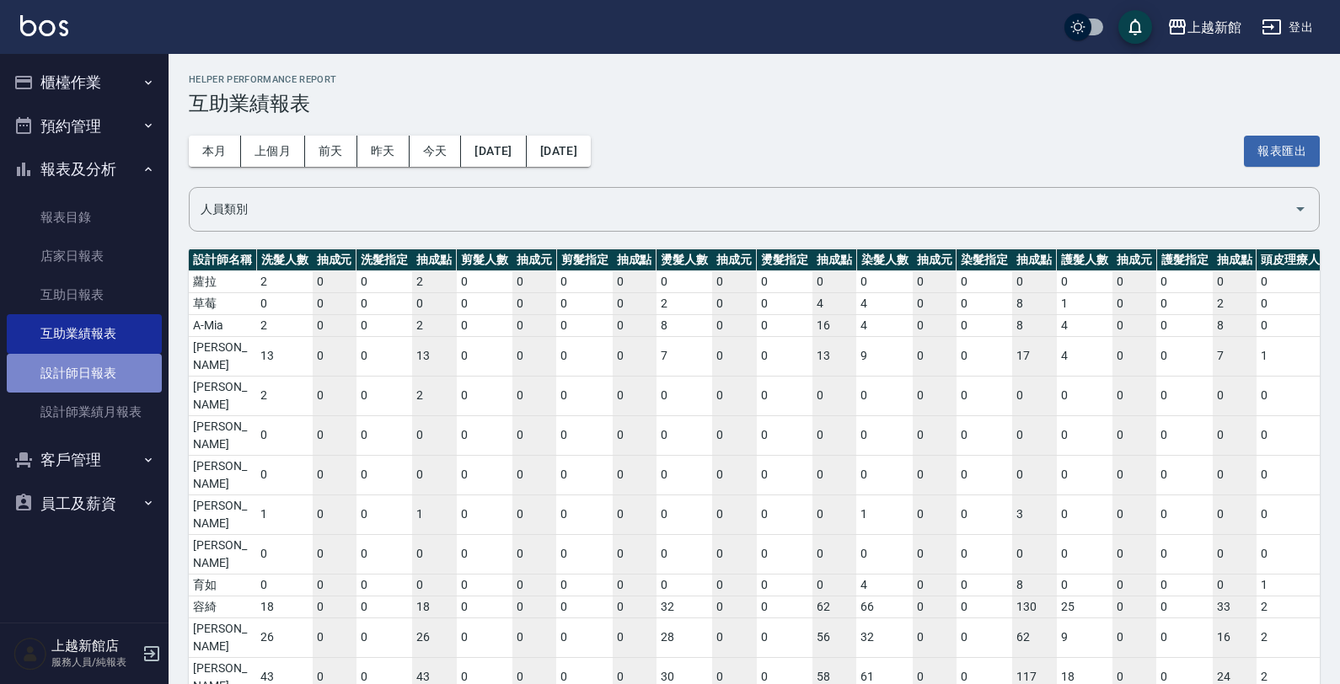
click at [98, 372] on link "設計師日報表" at bounding box center [84, 373] width 155 height 39
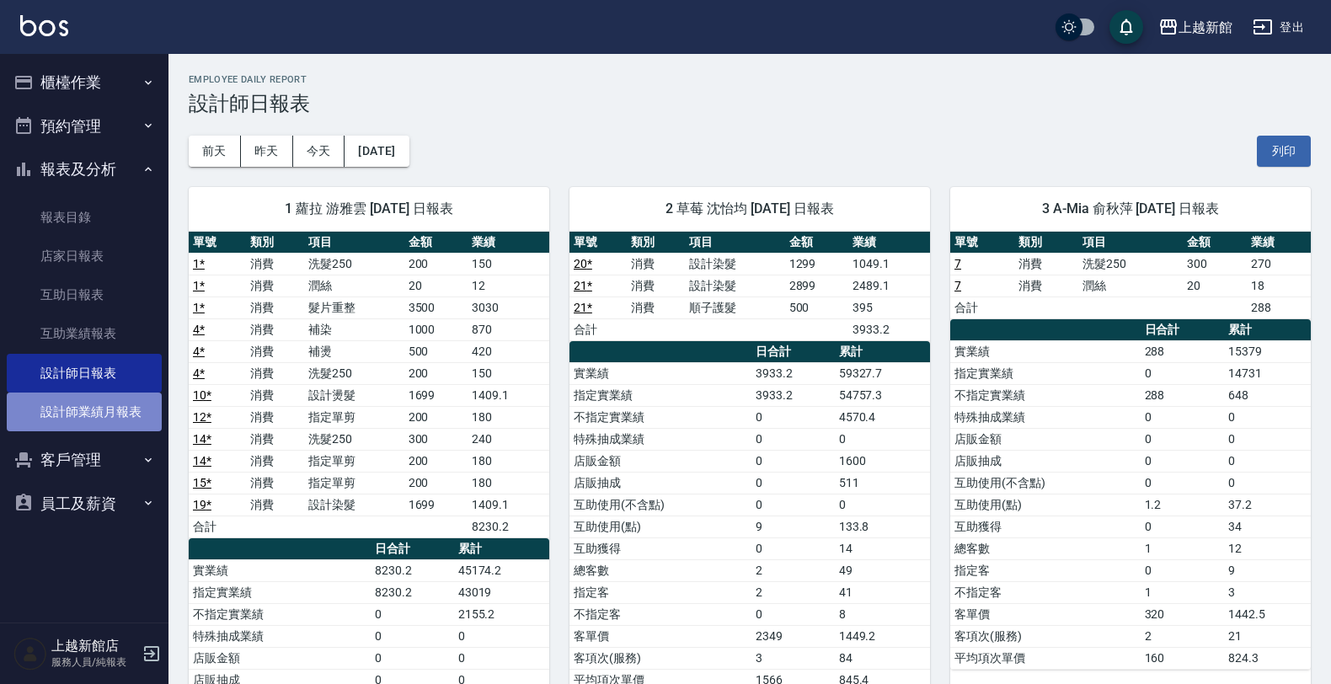
click at [80, 423] on link "設計師業績月報表" at bounding box center [84, 412] width 155 height 39
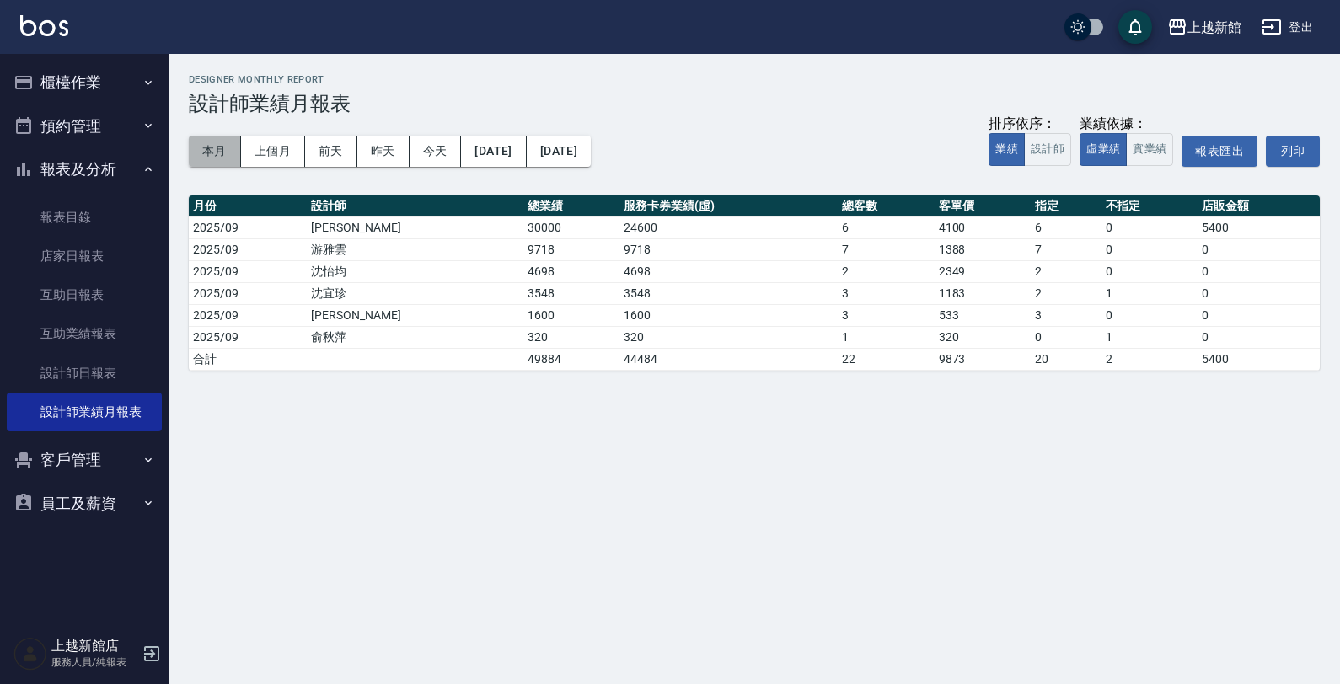
click at [199, 157] on button "本月" at bounding box center [215, 151] width 52 height 31
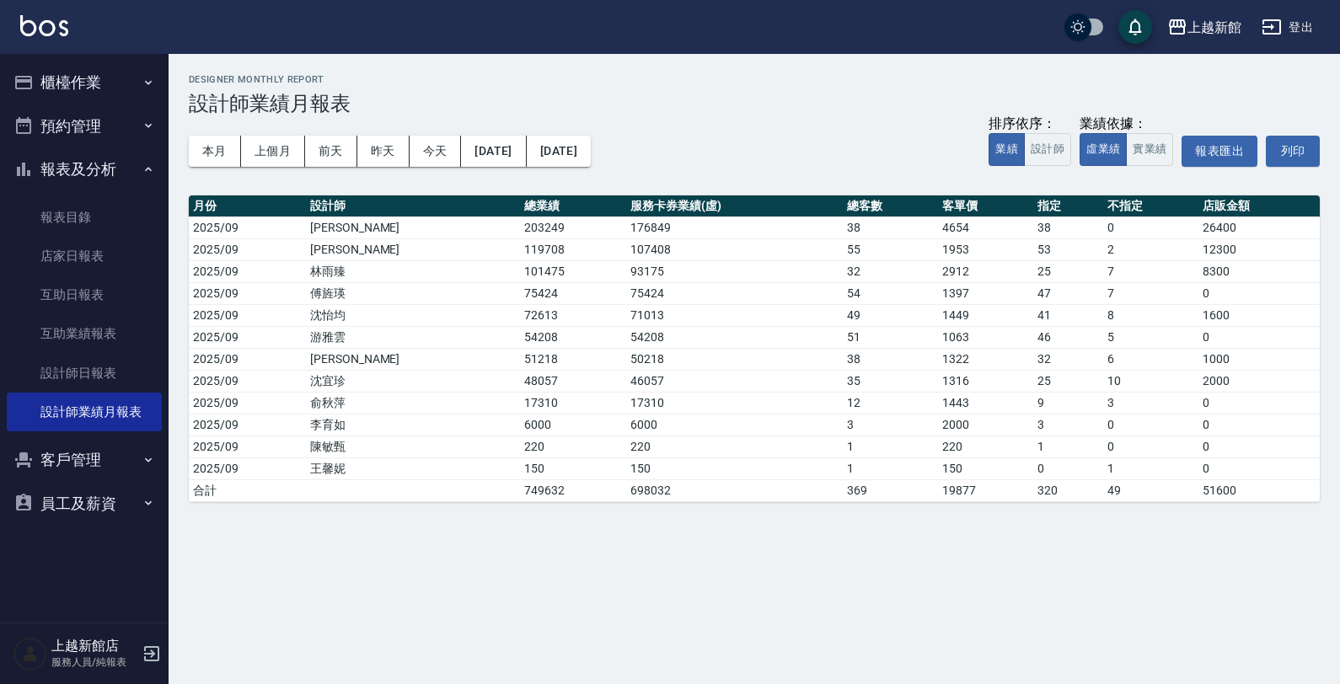
click at [169, 650] on div "櫃檯作業 材料自購登錄 現場電腦打卡 預約管理 預約管理 單日預約紀錄 單週預約紀錄 報表及分析 報表目錄 店家日報表 互助日報表 互助業績報表 設計師日報表…" at bounding box center [84, 369] width 169 height 630
click at [164, 651] on div "上越新館店 服務人員/純報表" at bounding box center [84, 654] width 169 height 61
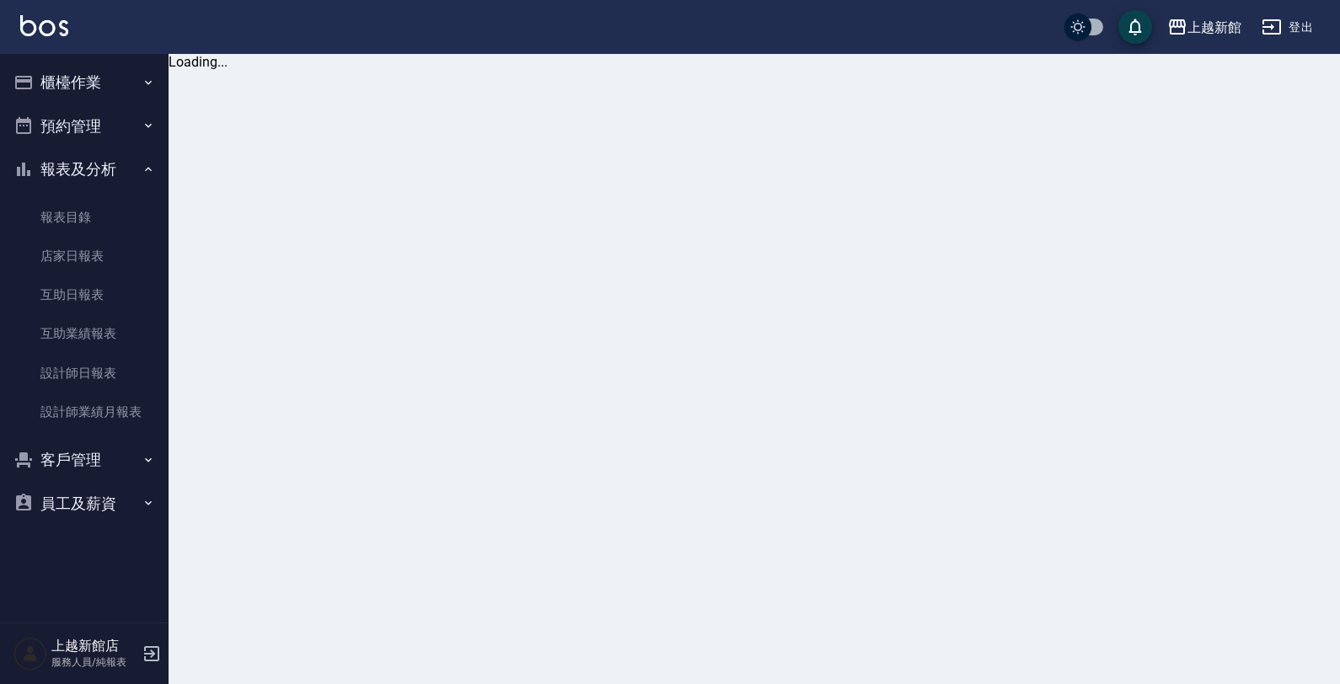
click at [154, 654] on icon "button" at bounding box center [151, 653] width 15 height 15
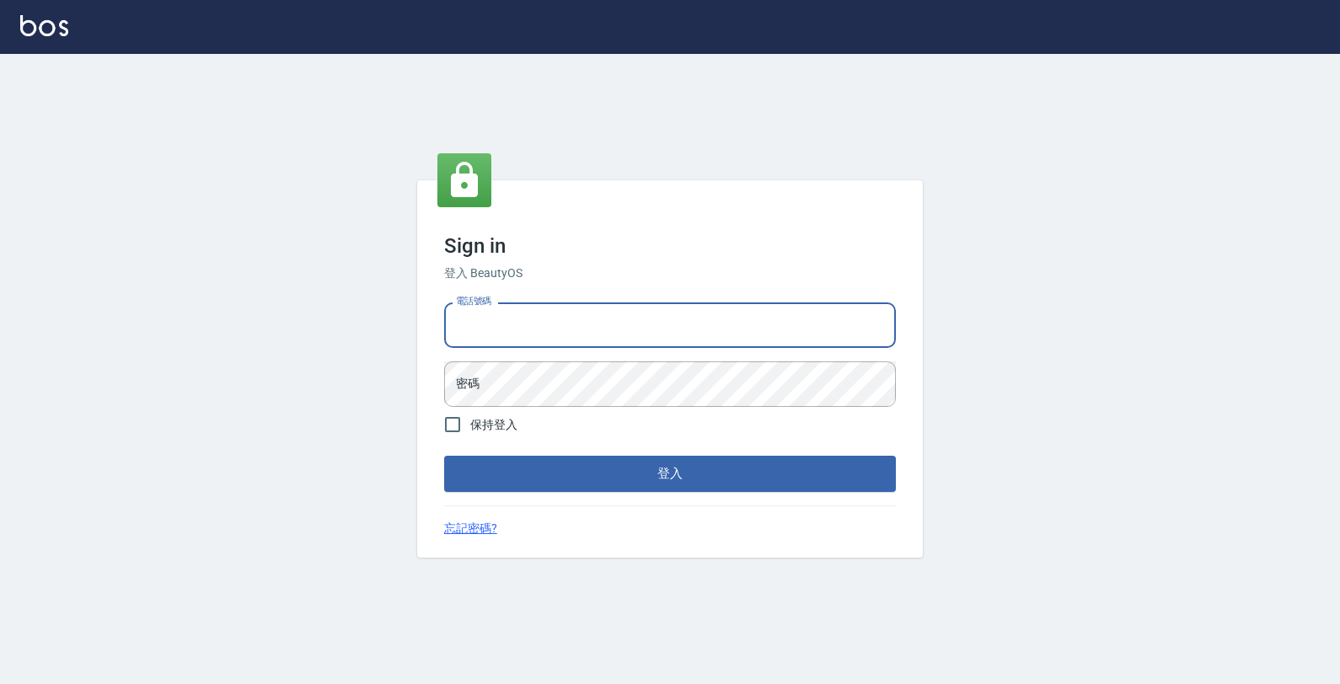
click at [597, 325] on input "電話號碼" at bounding box center [670, 326] width 452 height 46
type input "0989043922"
click at [444, 456] on button "登入" at bounding box center [670, 473] width 452 height 35
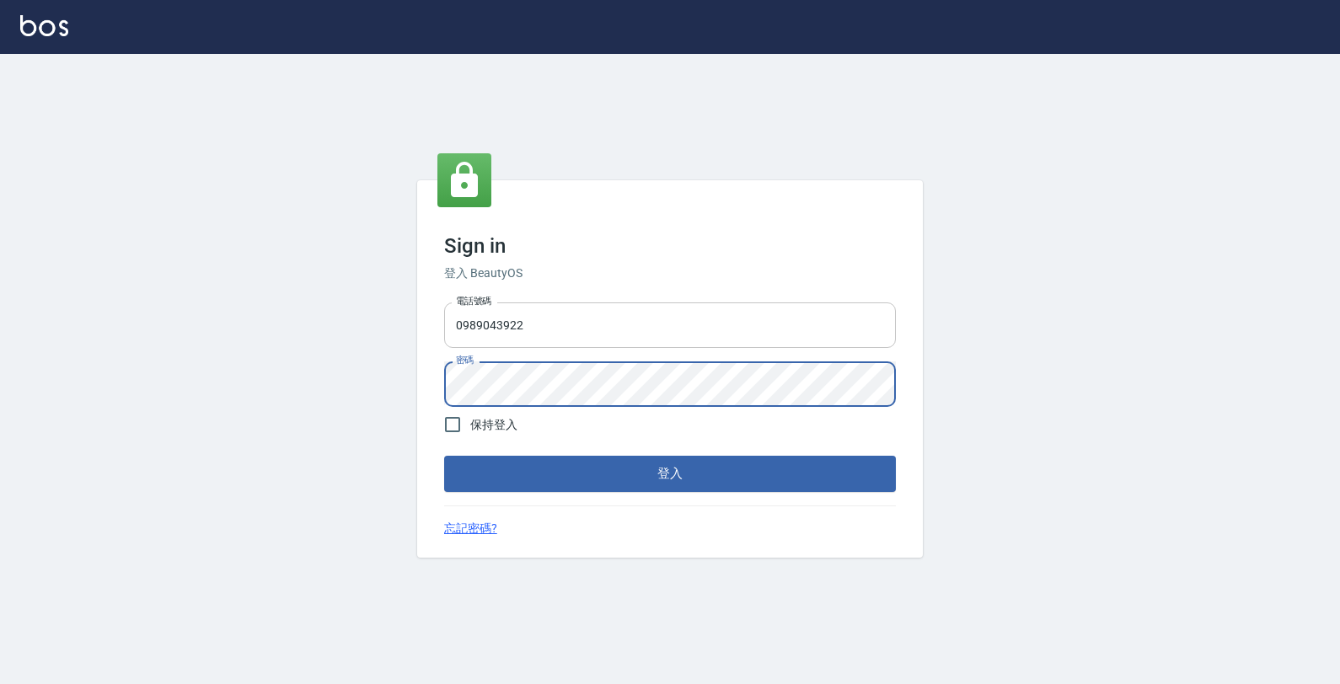
click at [444, 456] on button "登入" at bounding box center [670, 473] width 452 height 35
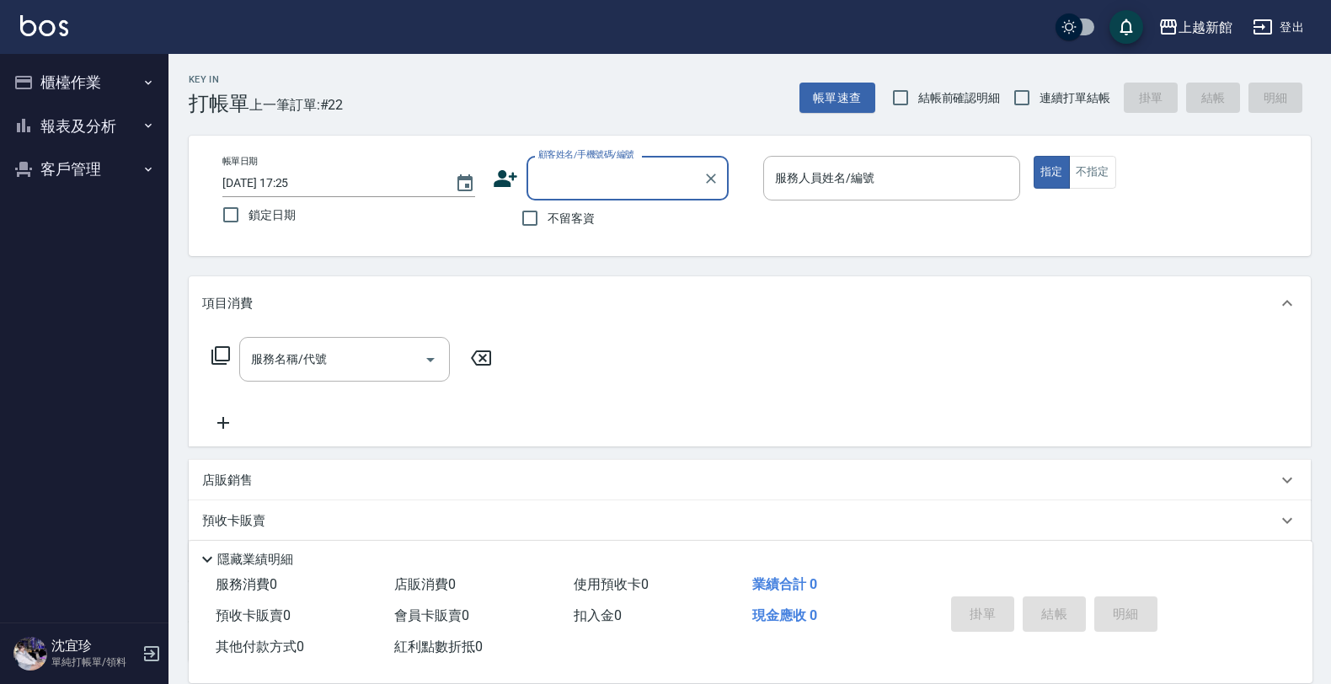
click at [77, 72] on button "櫃檯作業" at bounding box center [84, 83] width 155 height 44
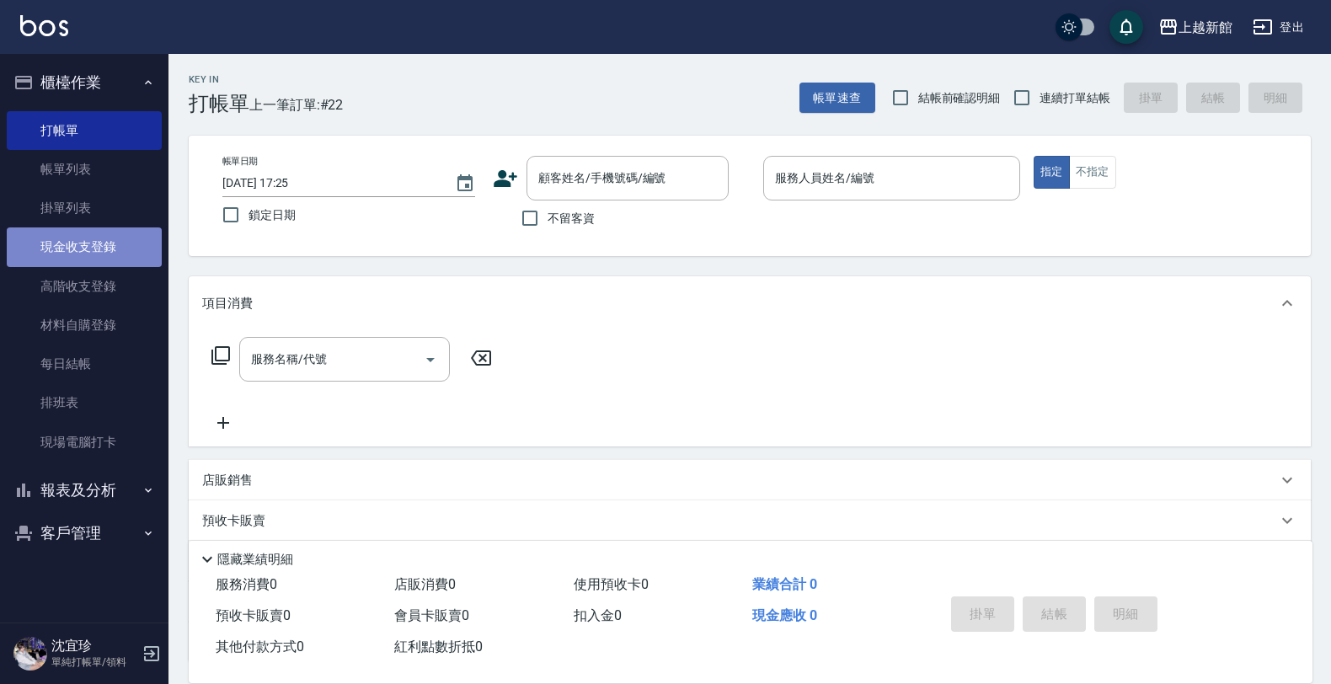
click at [111, 241] on link "現金收支登錄" at bounding box center [84, 247] width 155 height 39
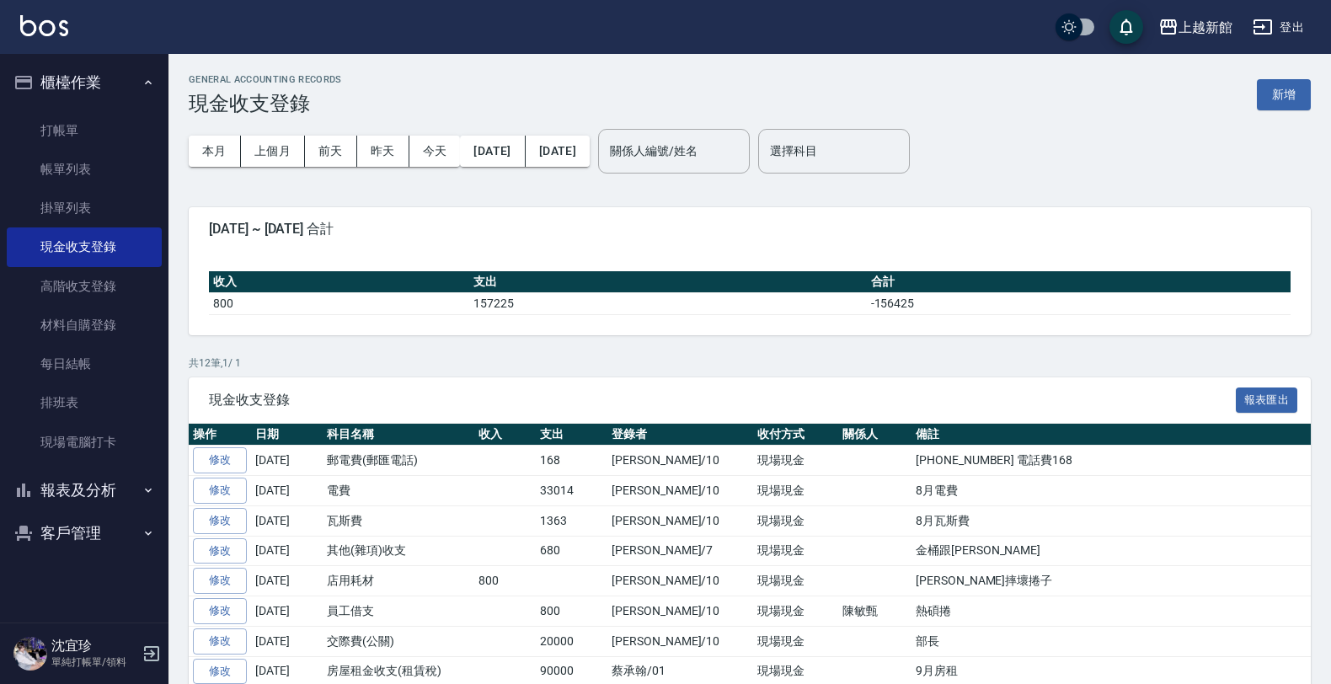
click at [166, 279] on nav "櫃檯作業 打帳單 帳單列表 掛單列表 現金收支登錄 高階收支登錄 材料自購登錄 每日結帳 排班表 現場電腦打卡 報表及分析 報表目錄 店家日報表 互助日報表 …" at bounding box center [84, 338] width 169 height 569
click at [99, 329] on link "材料自購登錄" at bounding box center [84, 325] width 155 height 39
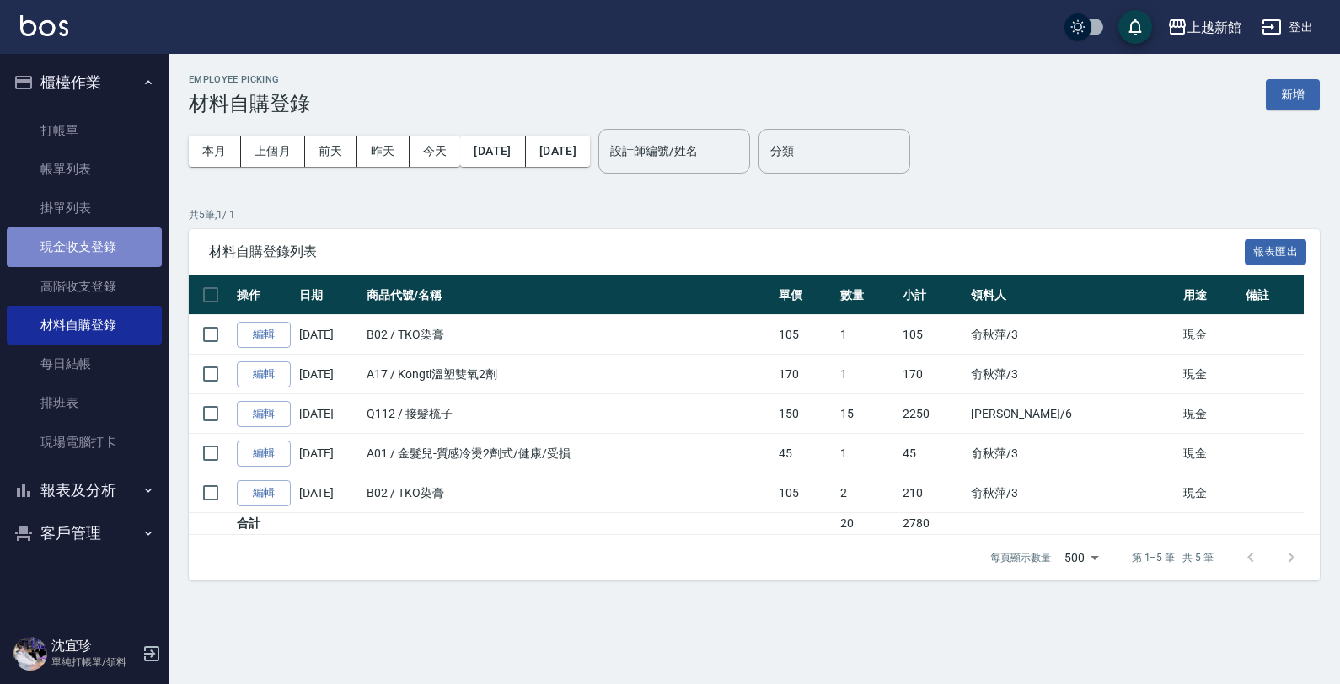
click at [76, 250] on link "現金收支登錄" at bounding box center [84, 247] width 155 height 39
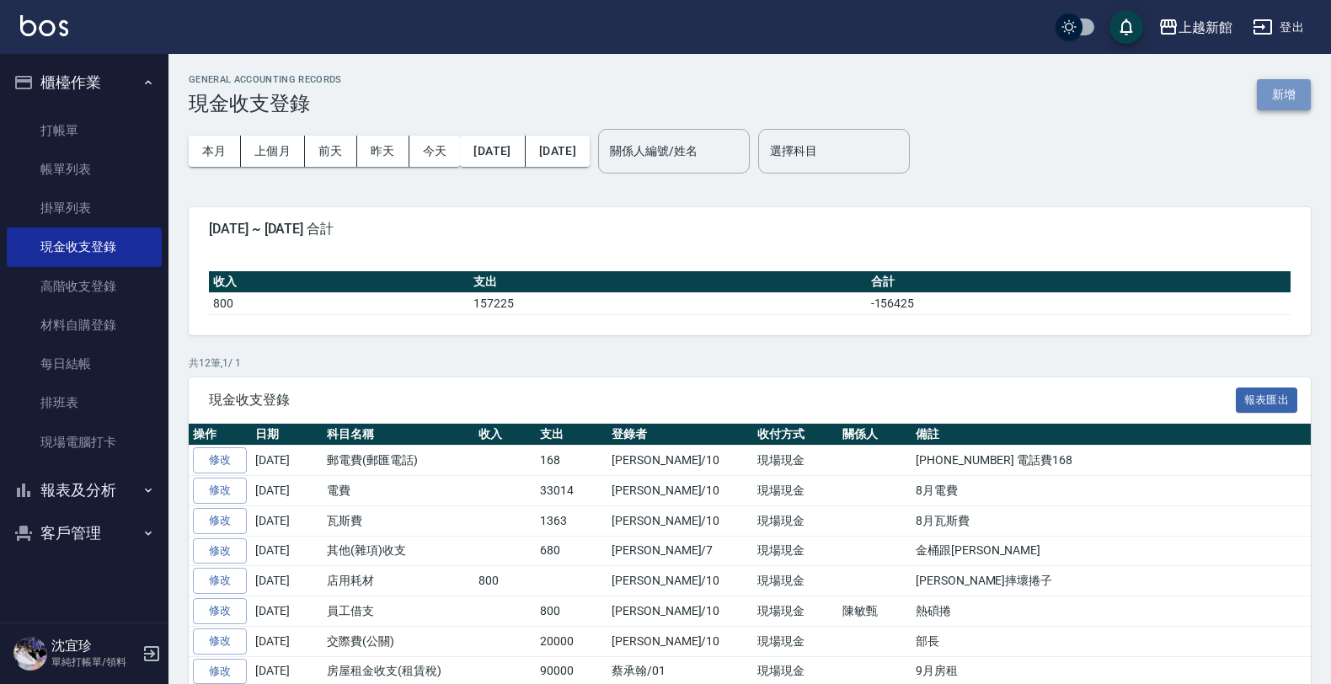
click at [1287, 90] on button "新增" at bounding box center [1284, 94] width 54 height 31
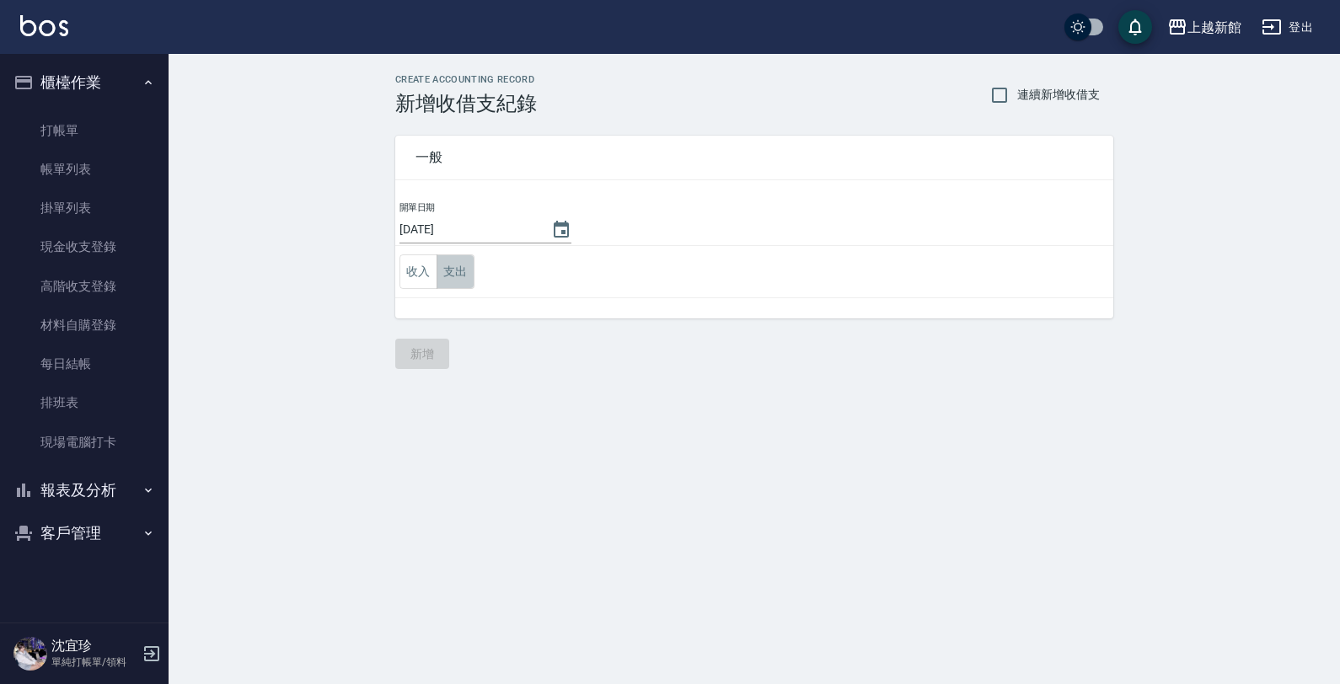
click at [447, 272] on button "支出" at bounding box center [455, 271] width 38 height 35
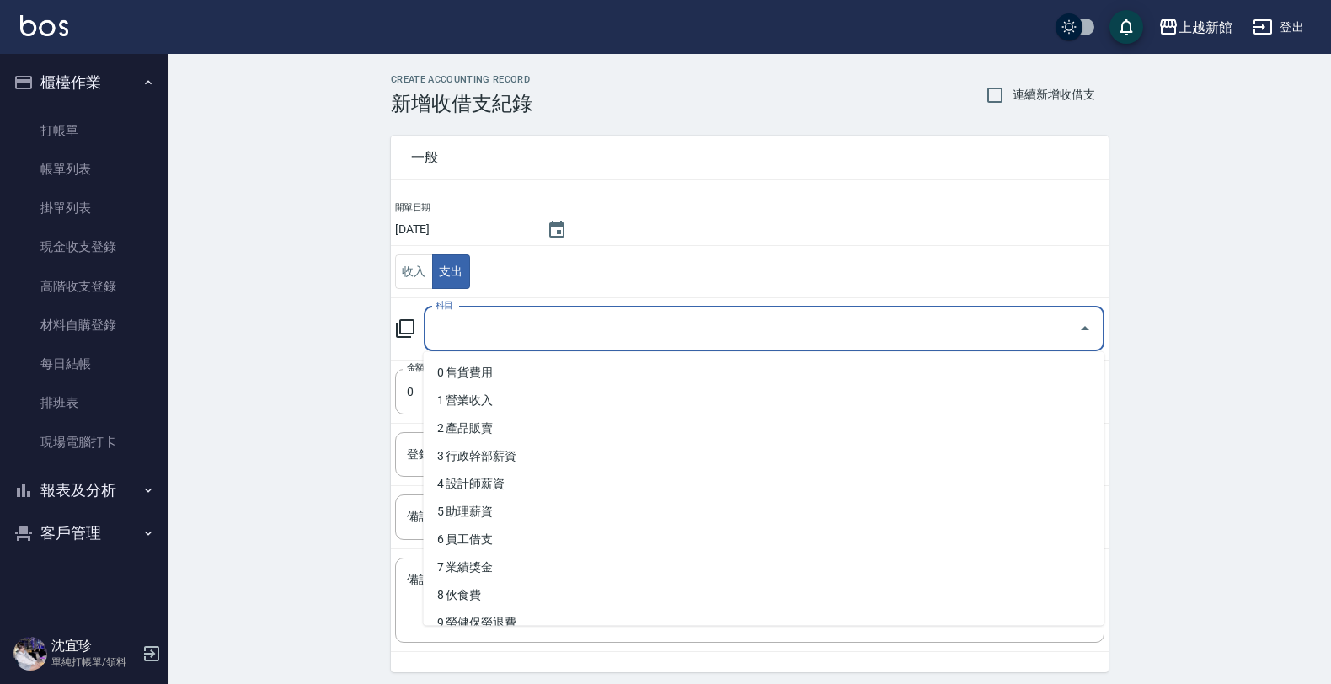
click at [470, 330] on input "科目" at bounding box center [751, 328] width 640 height 29
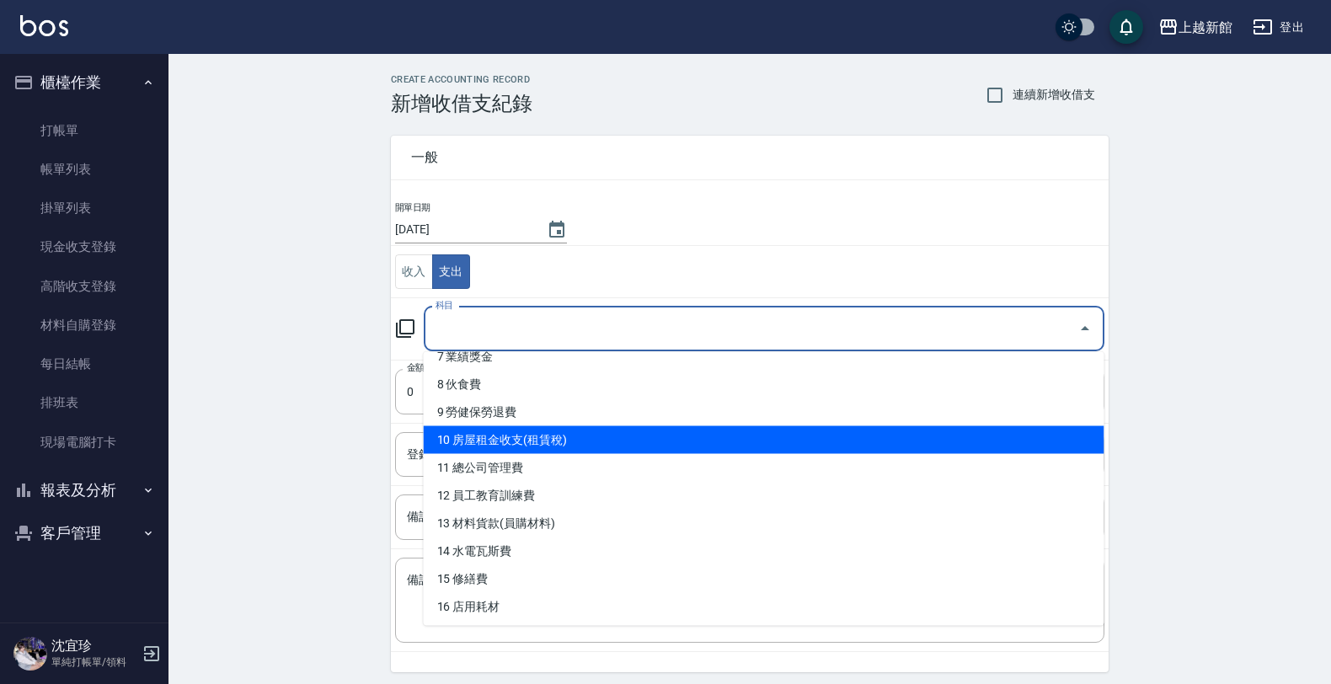
scroll to position [316, 0]
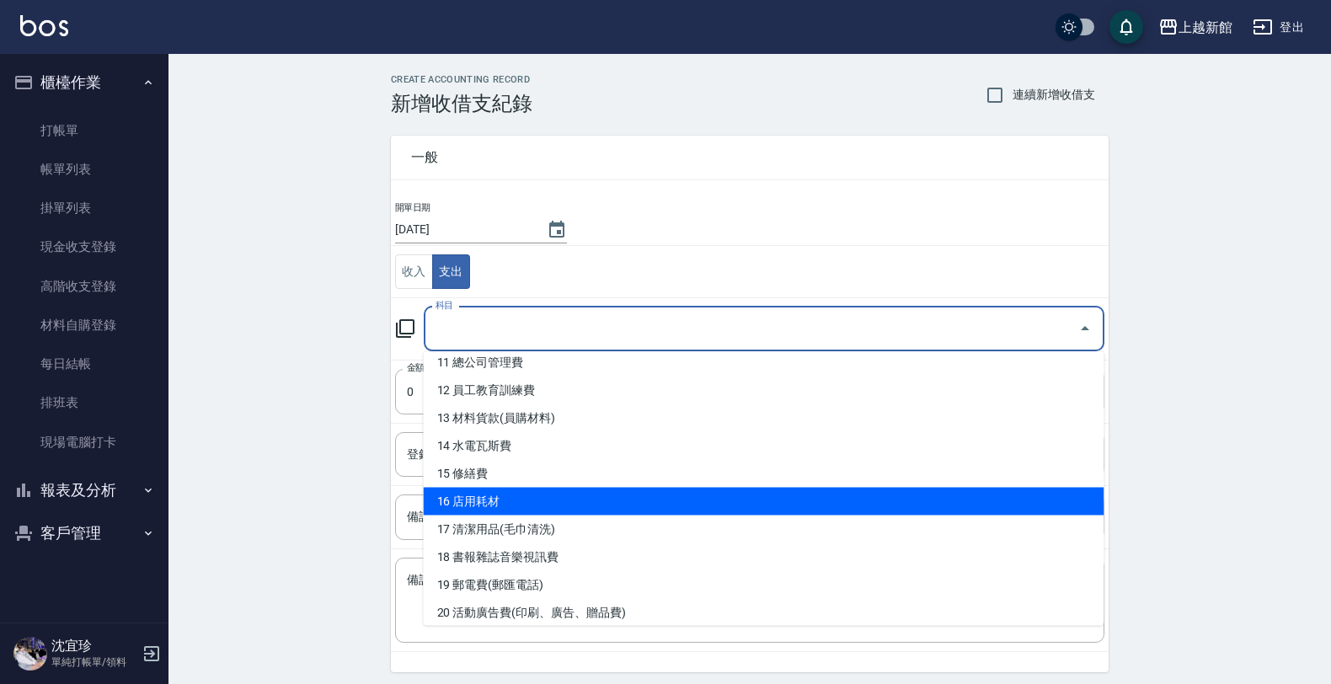
click at [546, 497] on li "16 店用耗材" at bounding box center [764, 502] width 681 height 28
type input "16 店用耗材"
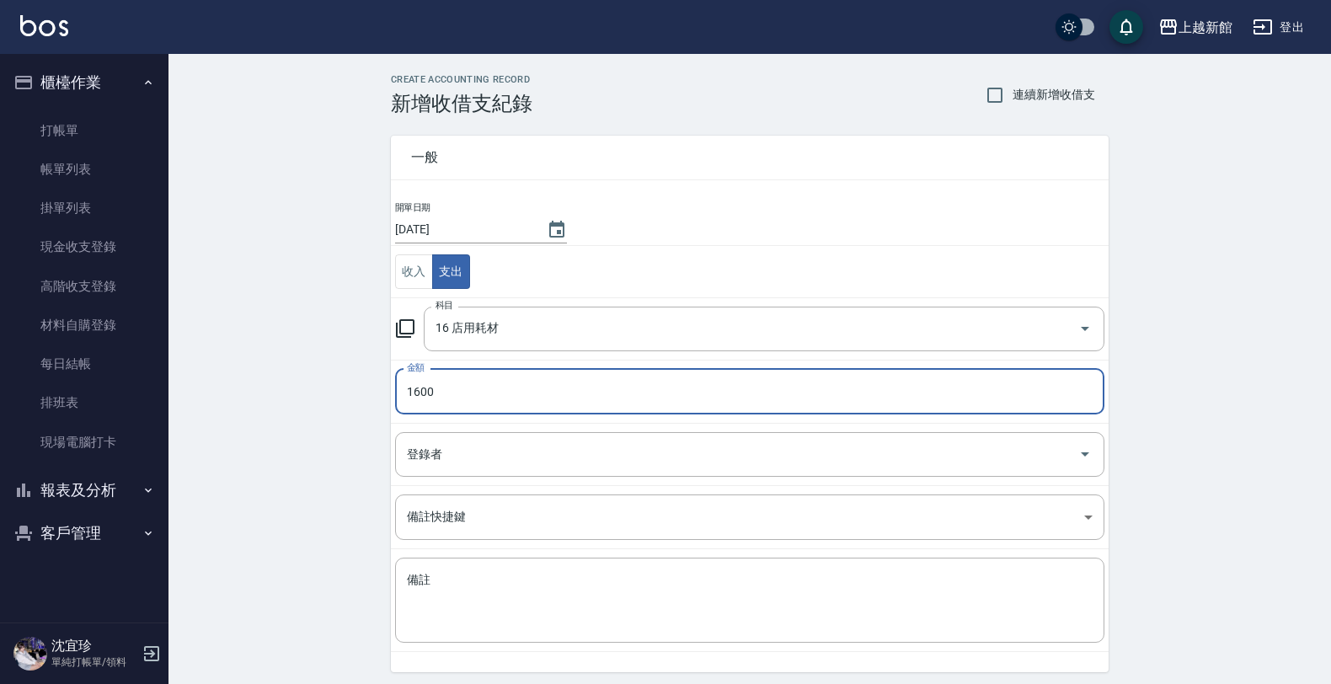
type input "1600"
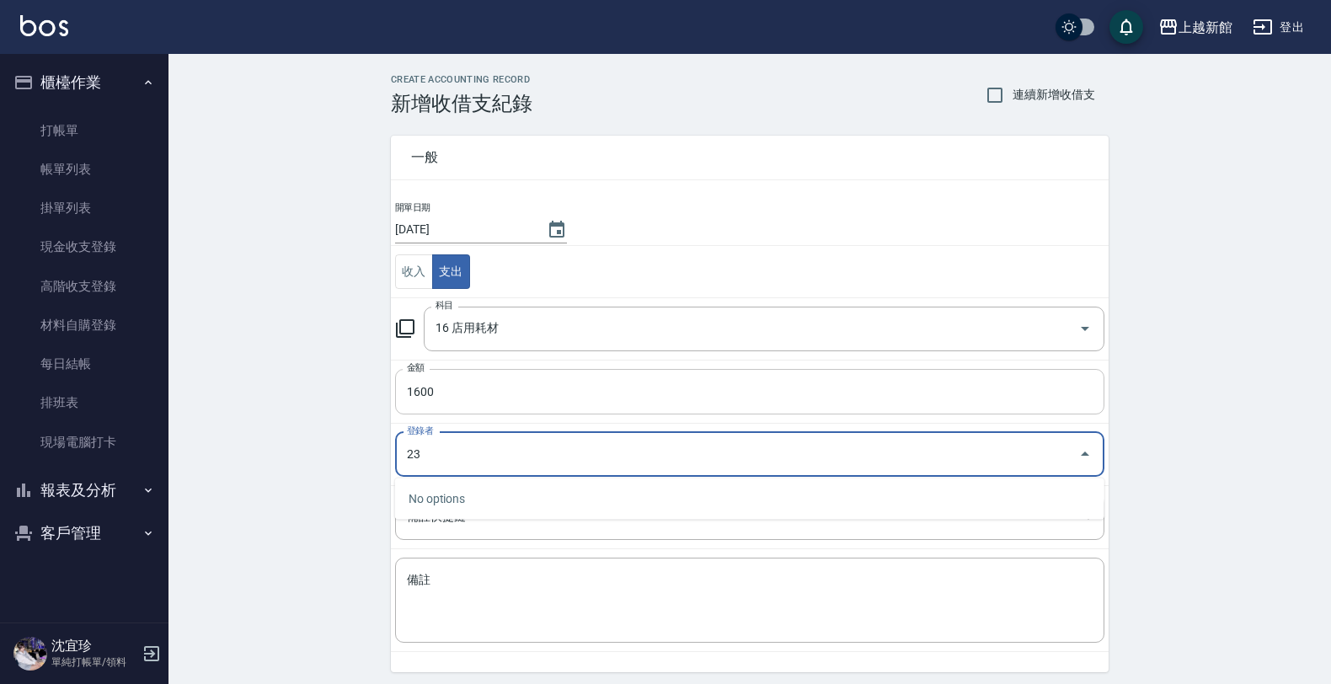
type input "2"
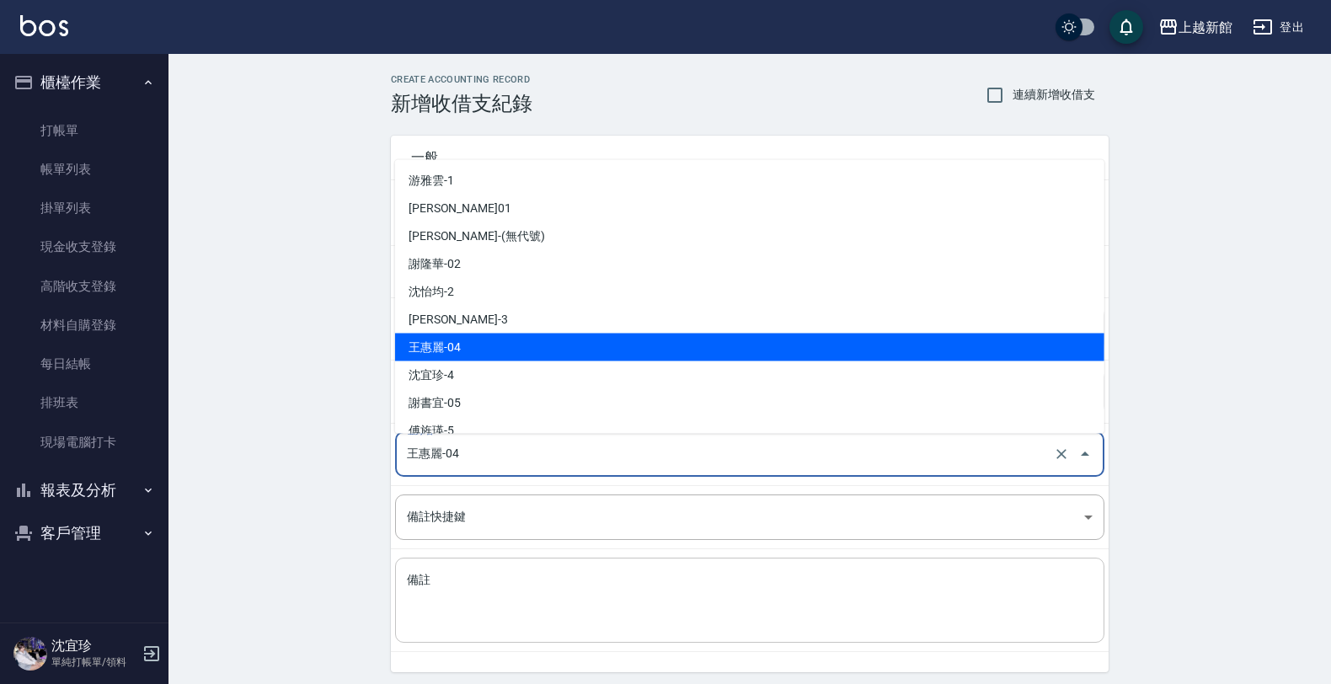
drag, startPoint x: 763, startPoint y: 462, endPoint x: 605, endPoint y: 591, distance: 204.2
click at [759, 463] on input "王惠麗-04" at bounding box center [726, 454] width 647 height 29
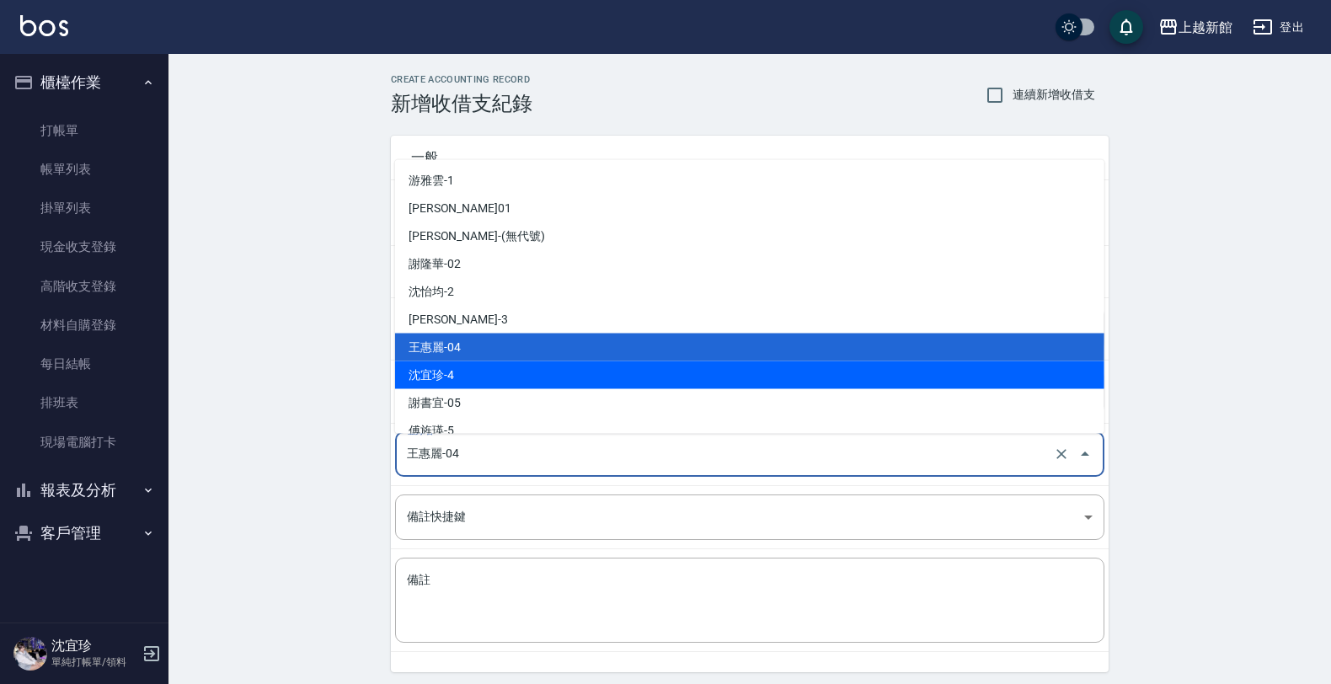
click at [465, 376] on li "沈宜珍-4" at bounding box center [750, 375] width 710 height 28
type input "沈宜珍-4"
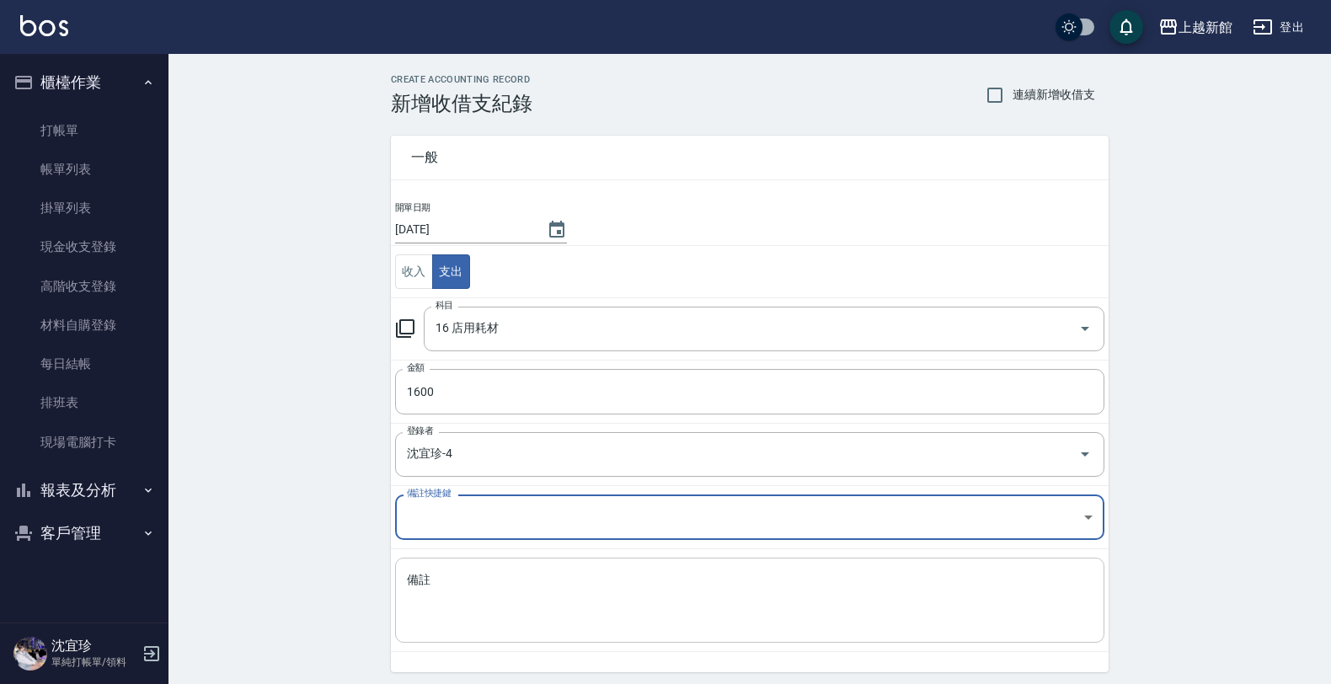
click at [474, 597] on textarea "備註" at bounding box center [750, 600] width 686 height 57
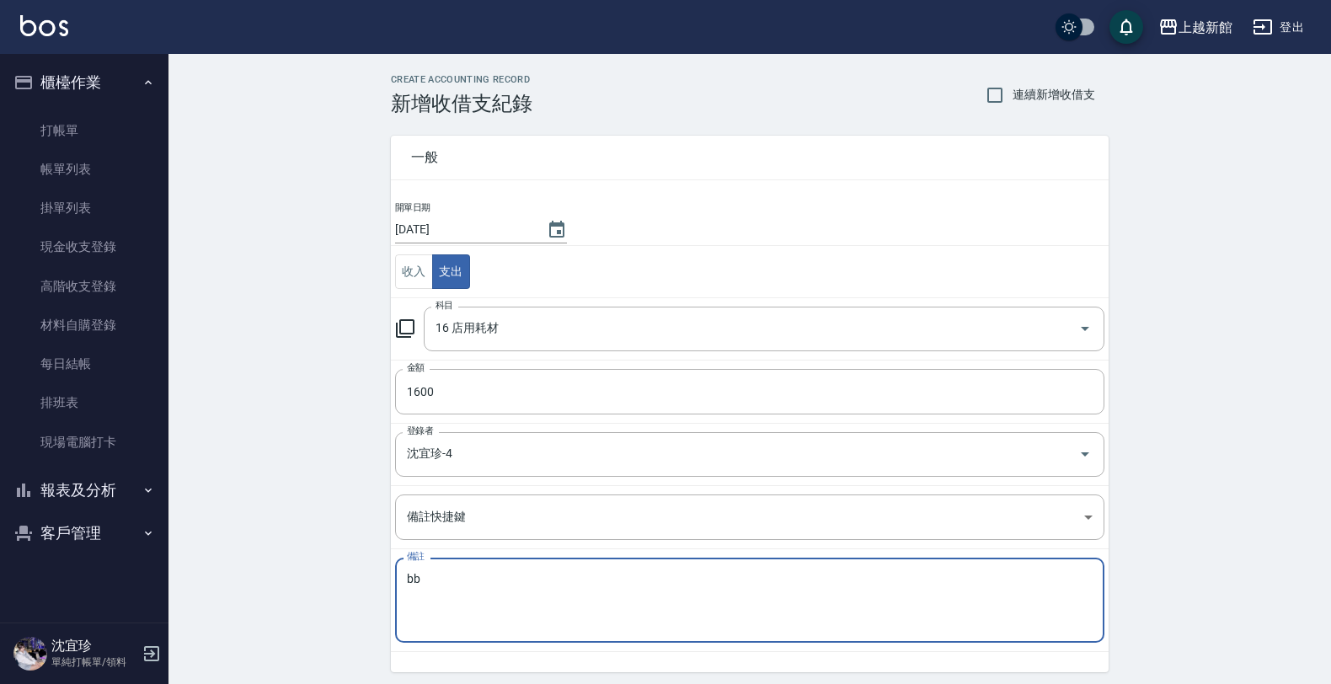
type textarea "b"
type textarea "染刷1600元"
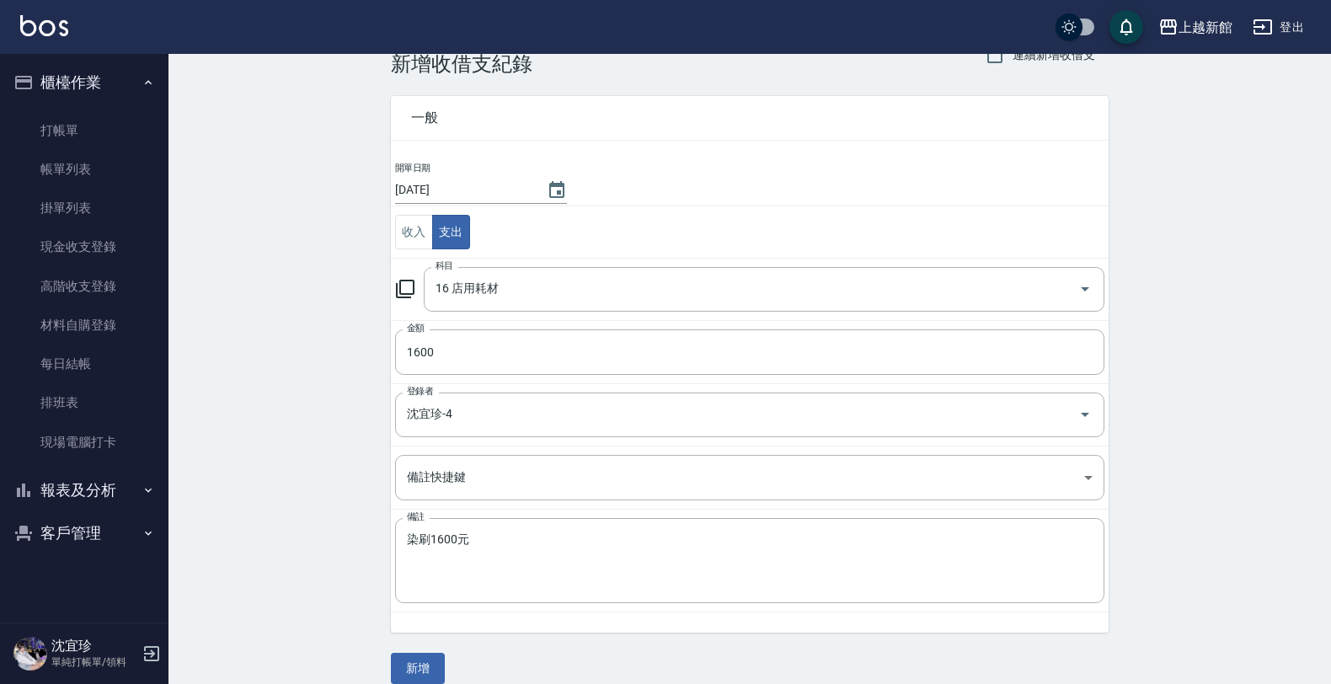
scroll to position [61, 0]
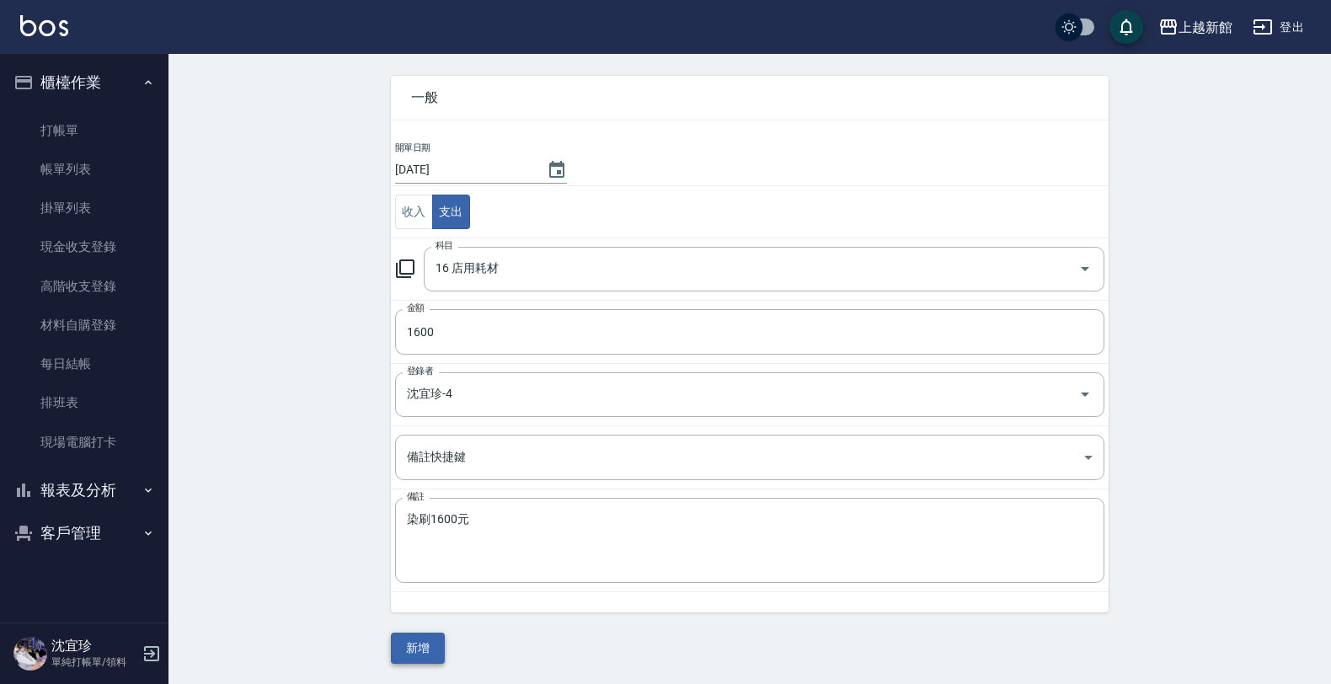
drag, startPoint x: 431, startPoint y: 649, endPoint x: 427, endPoint y: 661, distance: 13.3
click at [431, 651] on button "新增" at bounding box center [418, 648] width 54 height 31
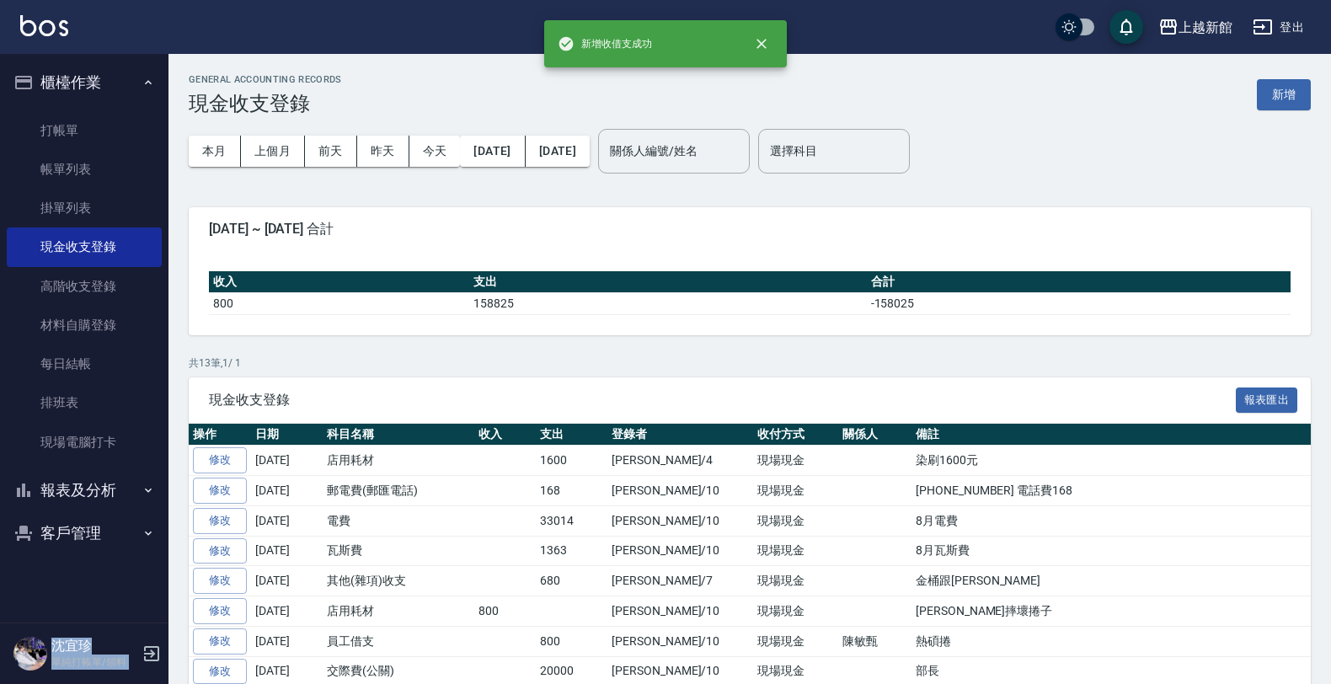
drag, startPoint x: 0, startPoint y: 62, endPoint x: 28, endPoint y: 93, distance: 41.8
click at [17, 46] on div "新增收借支成功 上越新館 登出 櫃檯作業 打帳單 帳單列表 掛單列表 現金收支登錄 高階收支登錄 材料自購登錄 每日結帳 排班表 現場電腦打卡 報表及分析 報…" at bounding box center [665, 451] width 1331 height 903
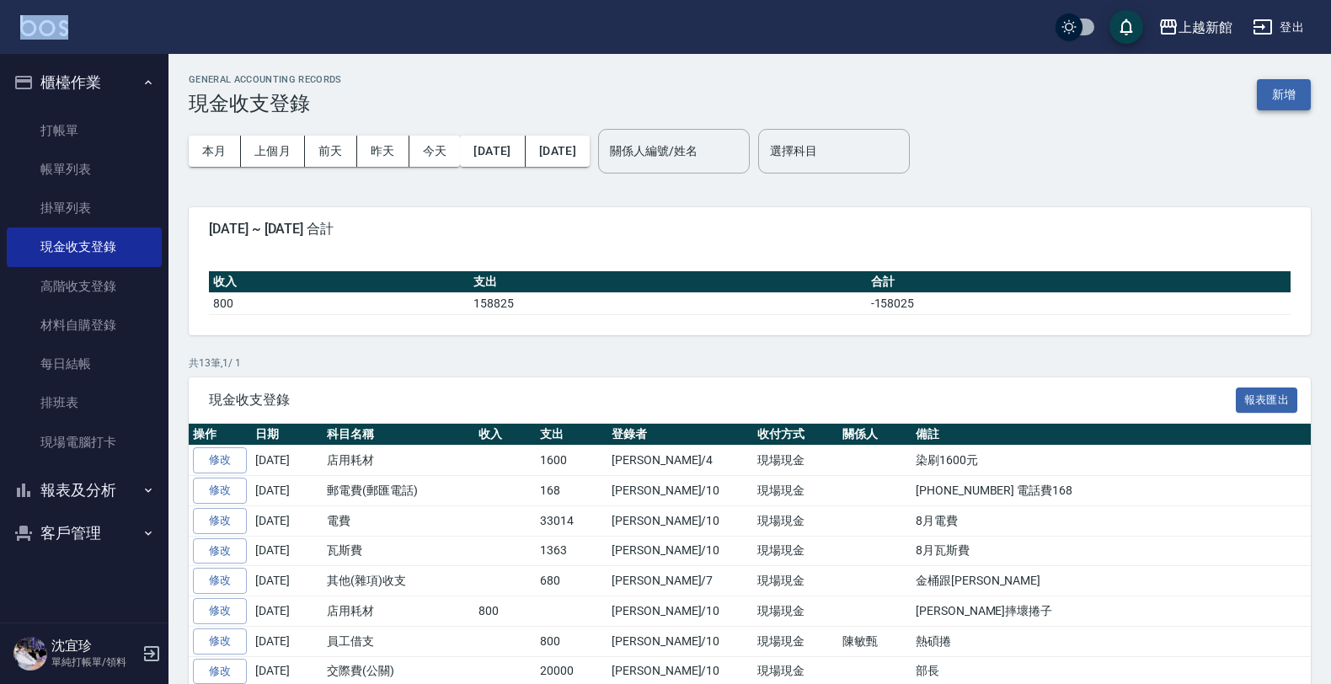
click at [1281, 83] on button "新增" at bounding box center [1284, 94] width 54 height 31
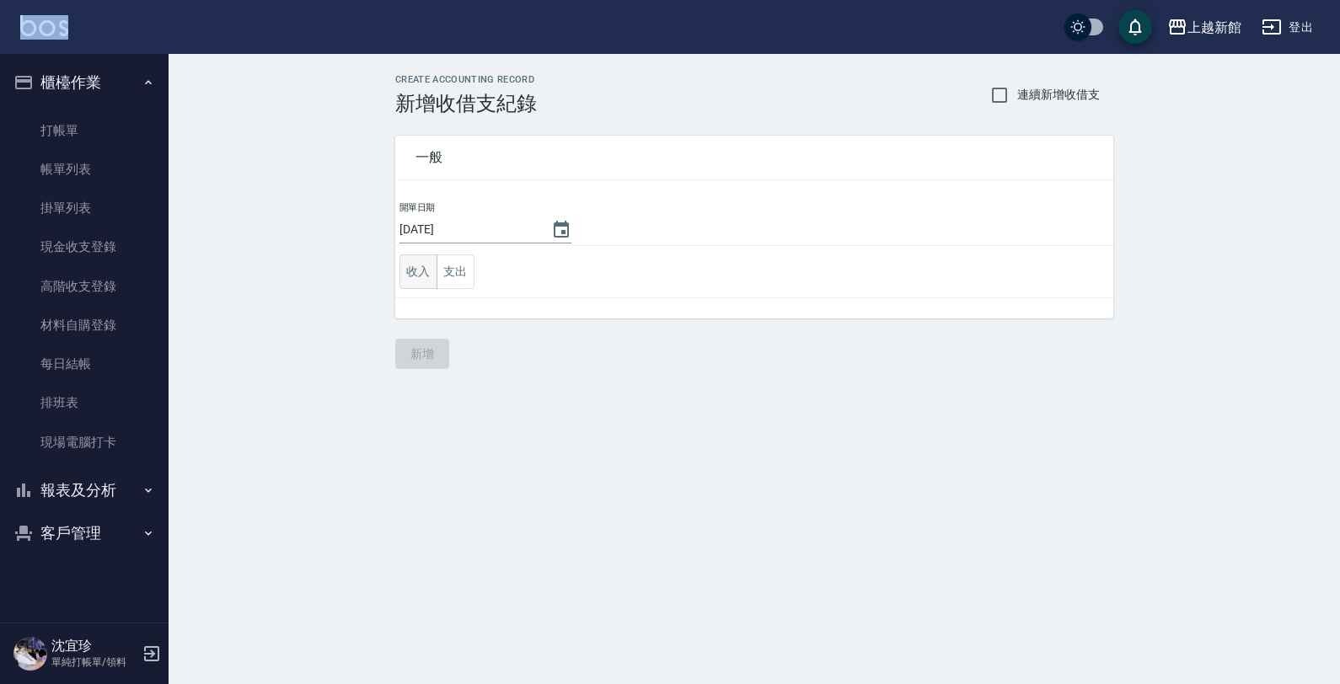
click at [409, 270] on button "收入" at bounding box center [418, 271] width 38 height 35
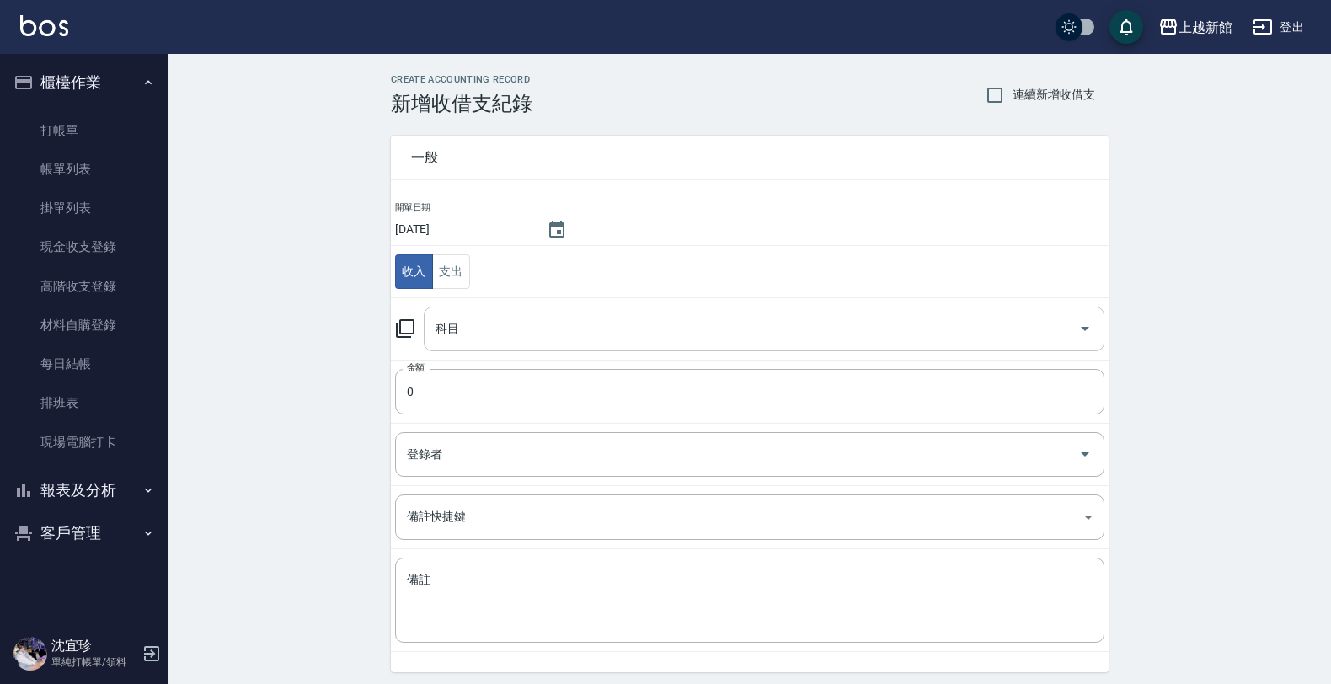
click at [554, 342] on input "科目" at bounding box center [751, 328] width 640 height 29
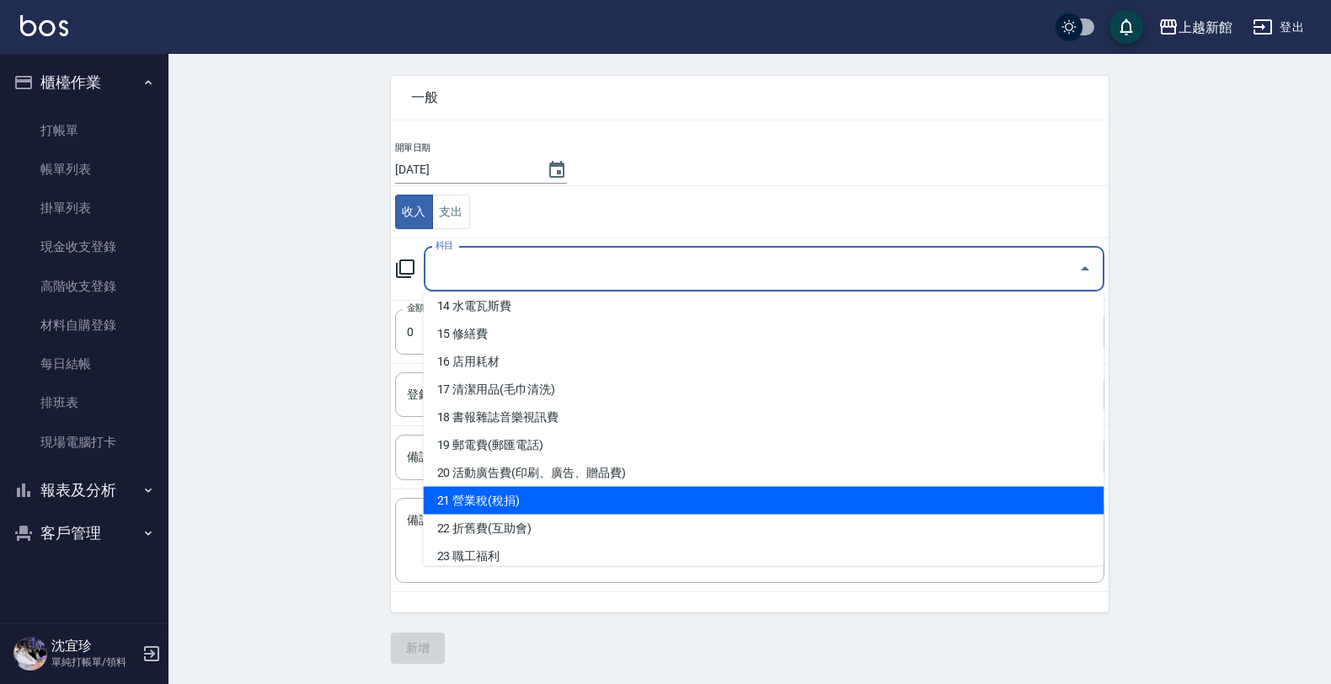
scroll to position [291, 0]
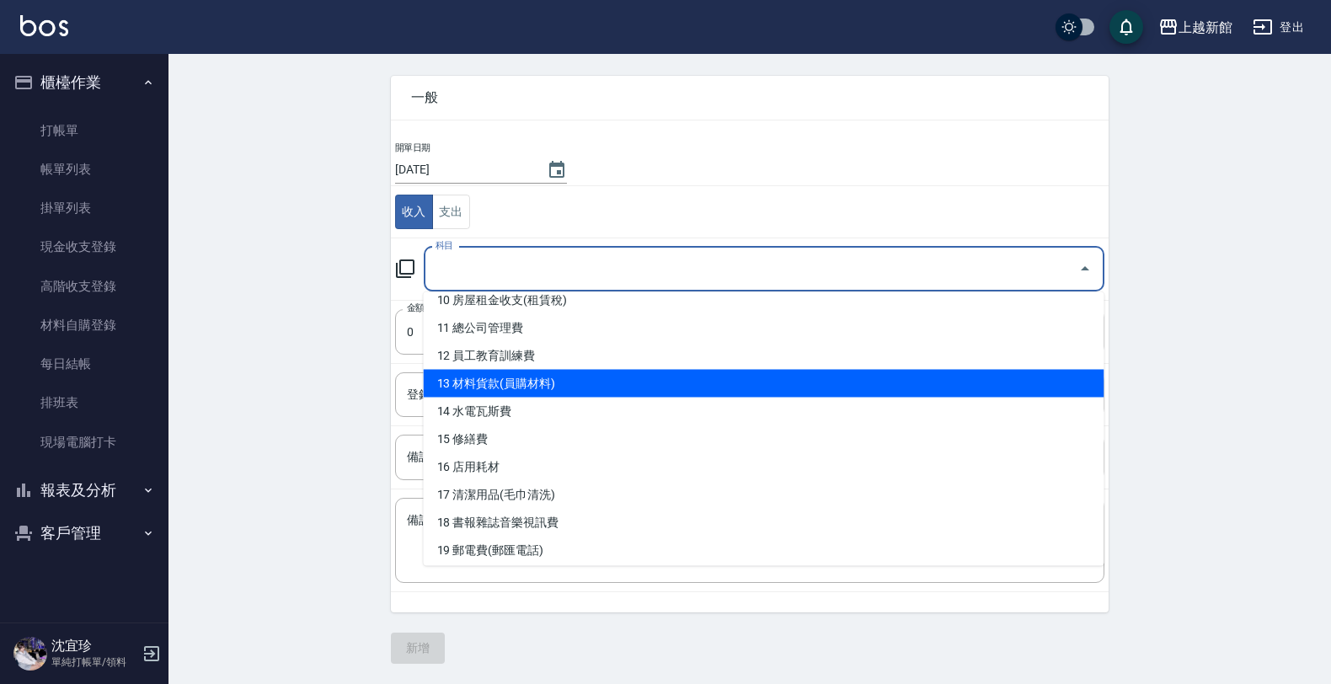
click at [607, 385] on li "13 材料貨款(員購材料)" at bounding box center [764, 384] width 681 height 28
type input "13 材料貨款(員購材料)"
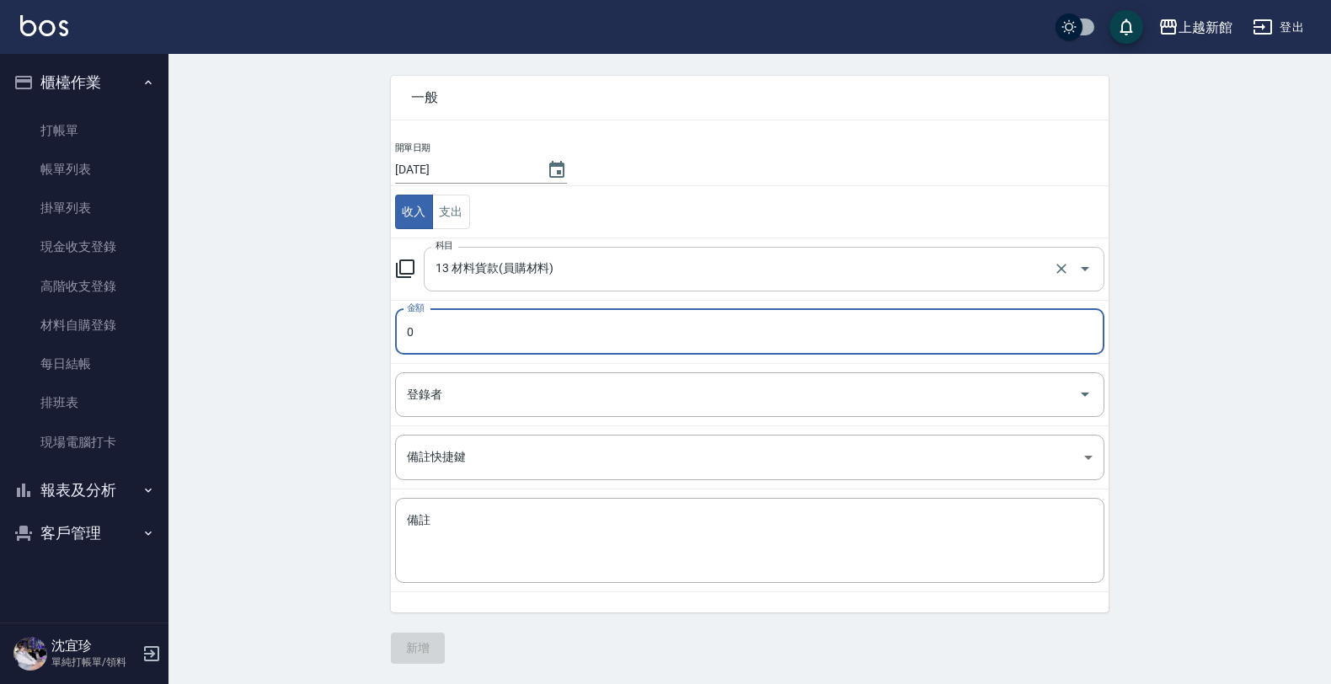
click at [584, 266] on input "13 材料貨款(員購材料)" at bounding box center [740, 268] width 618 height 29
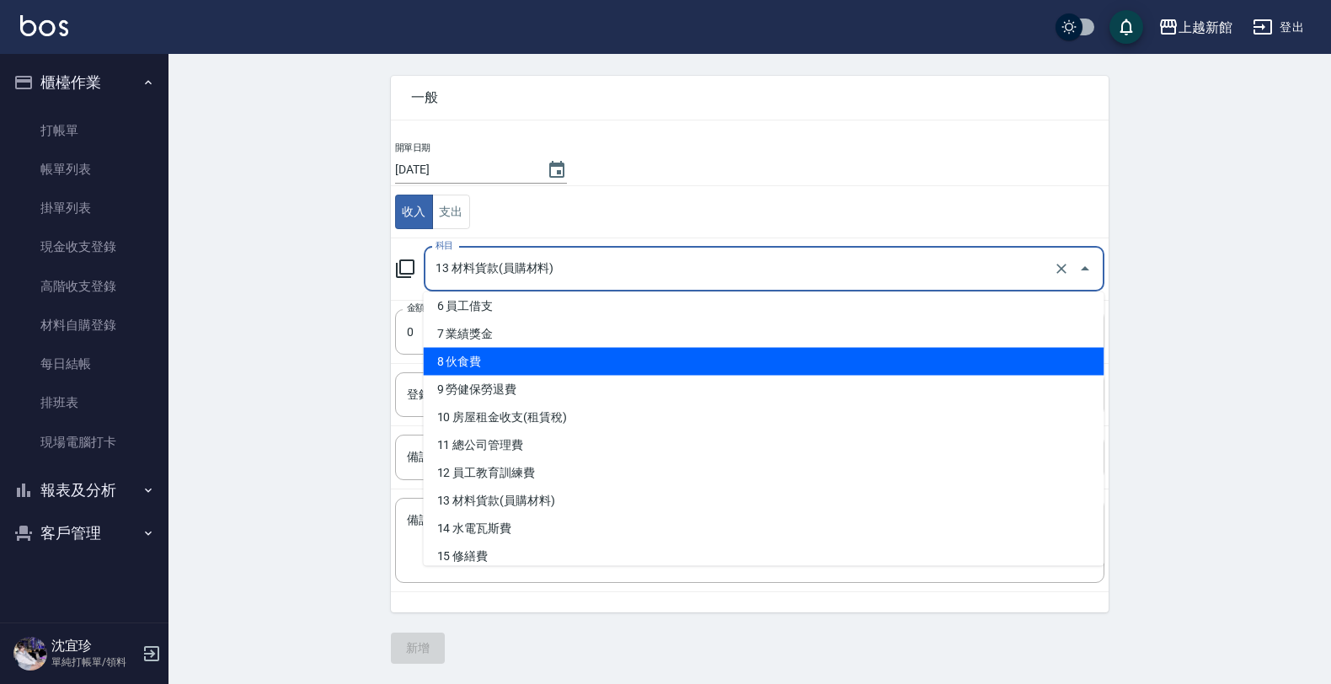
scroll to position [211, 0]
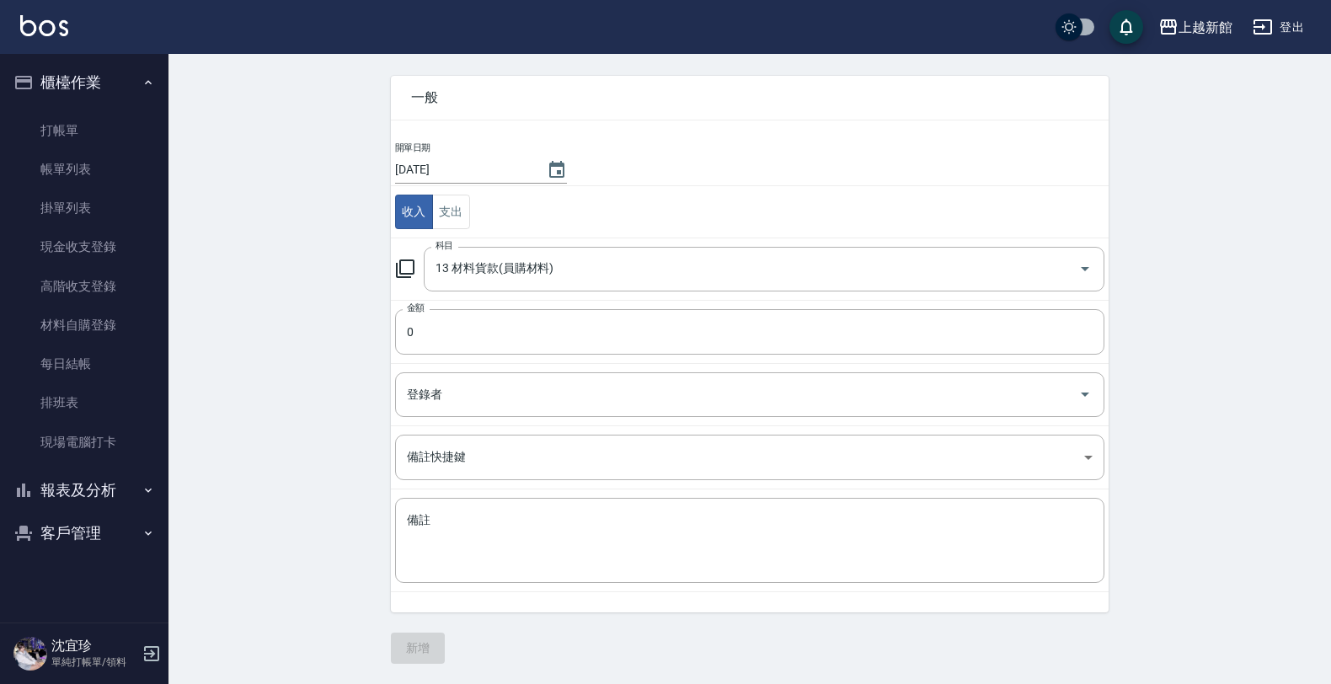
click at [260, 570] on div "CREATE ACCOUNTING RECORD 新增收借支紀錄 連續新增收借支 一般 開單日期 2025/09/11 收入 支出 科目 13 材料貨款(員購…" at bounding box center [750, 339] width 1163 height 690
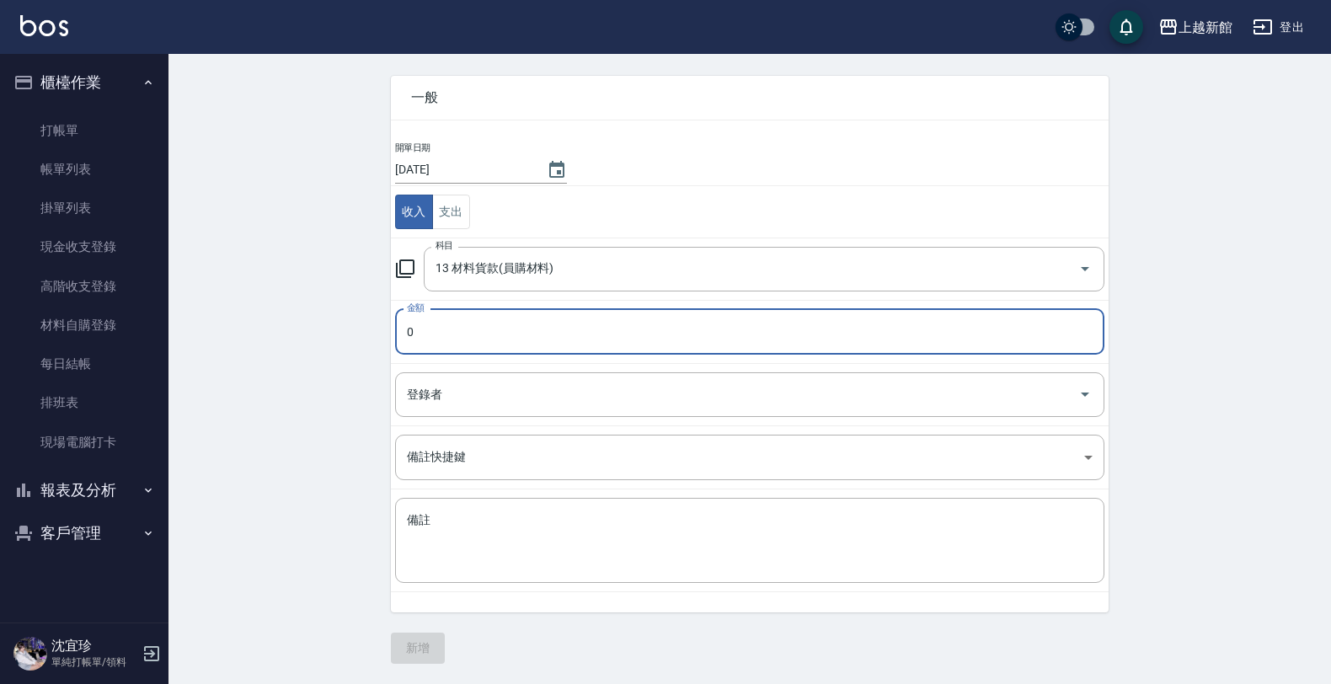
click at [441, 327] on input "0" at bounding box center [750, 332] width 710 height 46
type input "450"
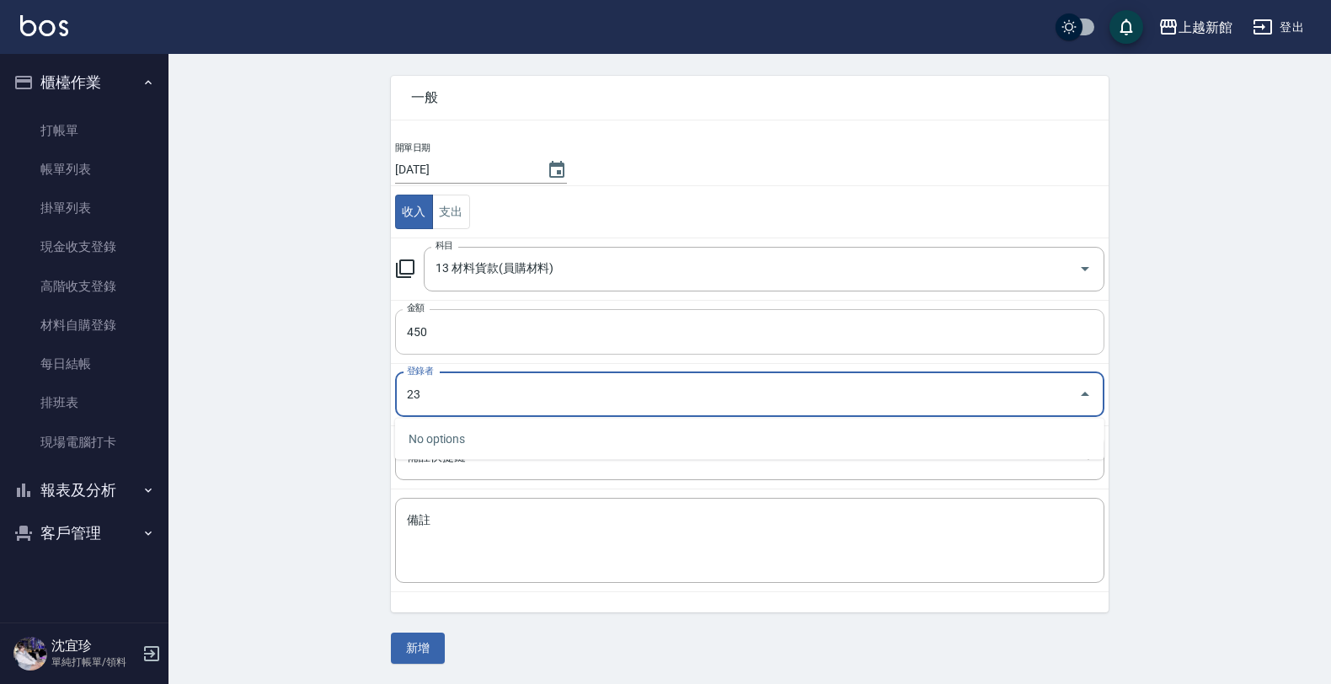
type input "2"
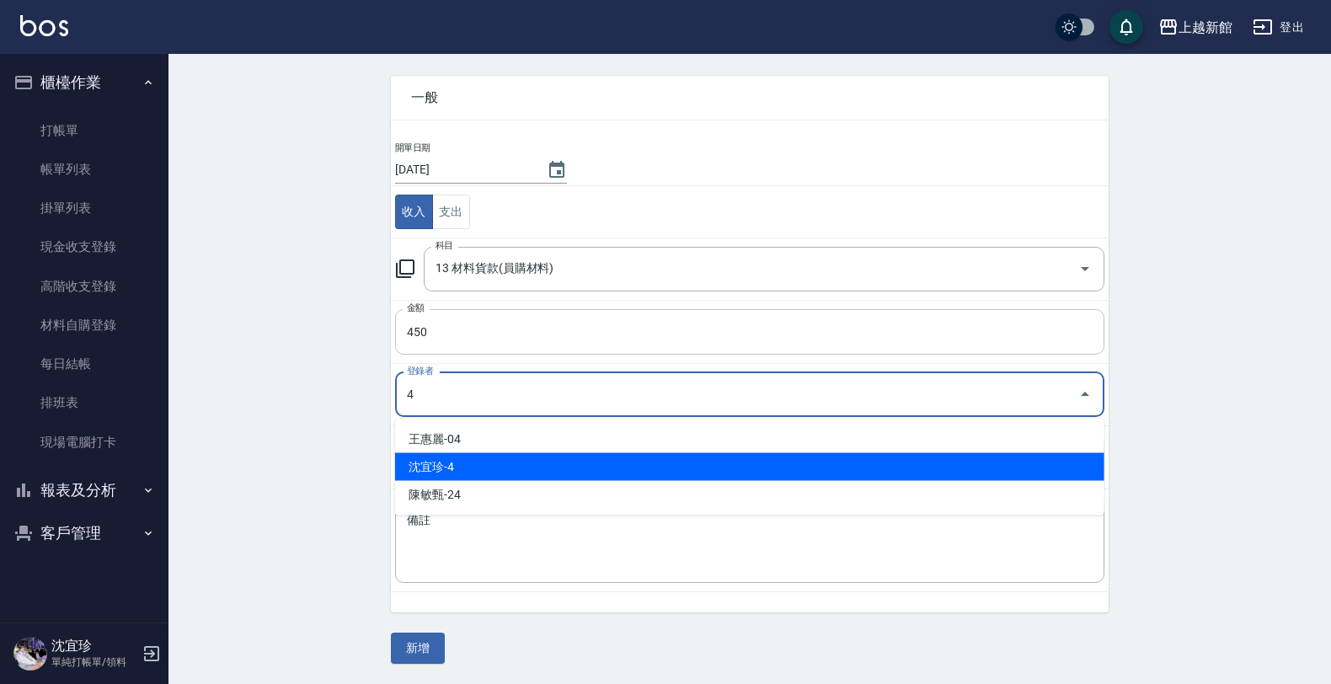
type input "沈宜珍-4"
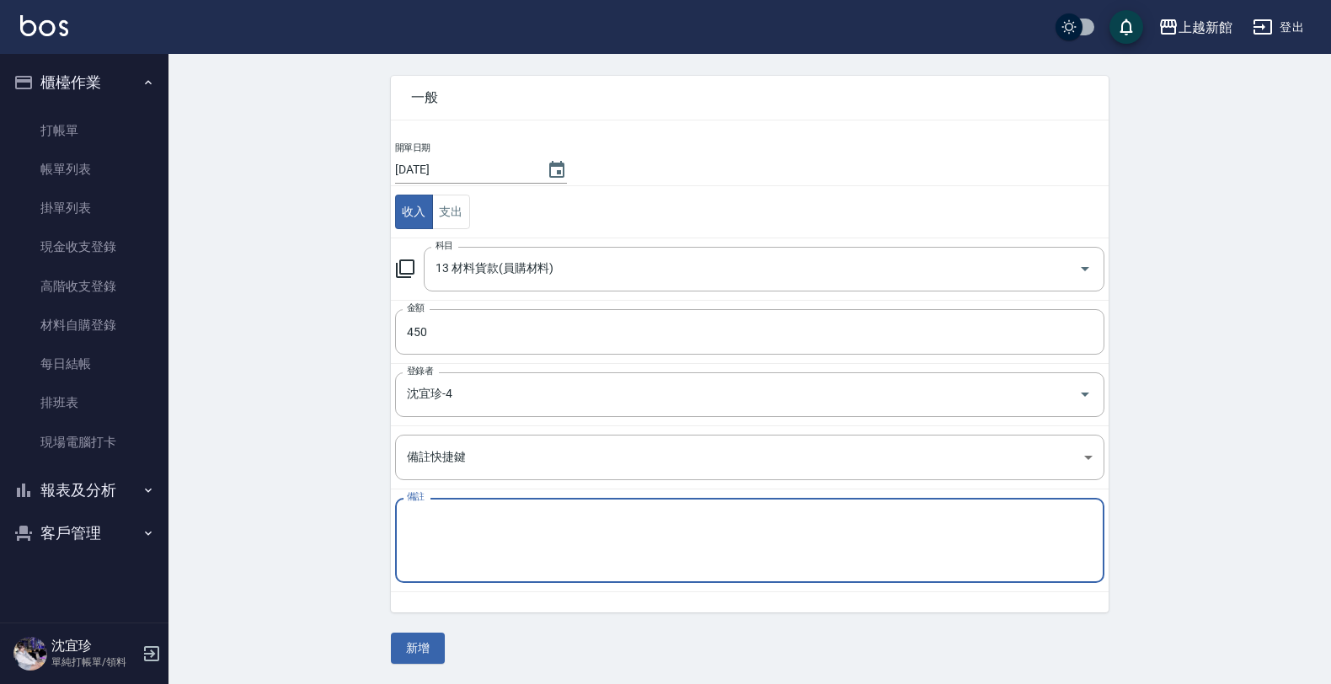
click at [452, 520] on textarea "備註" at bounding box center [750, 540] width 686 height 57
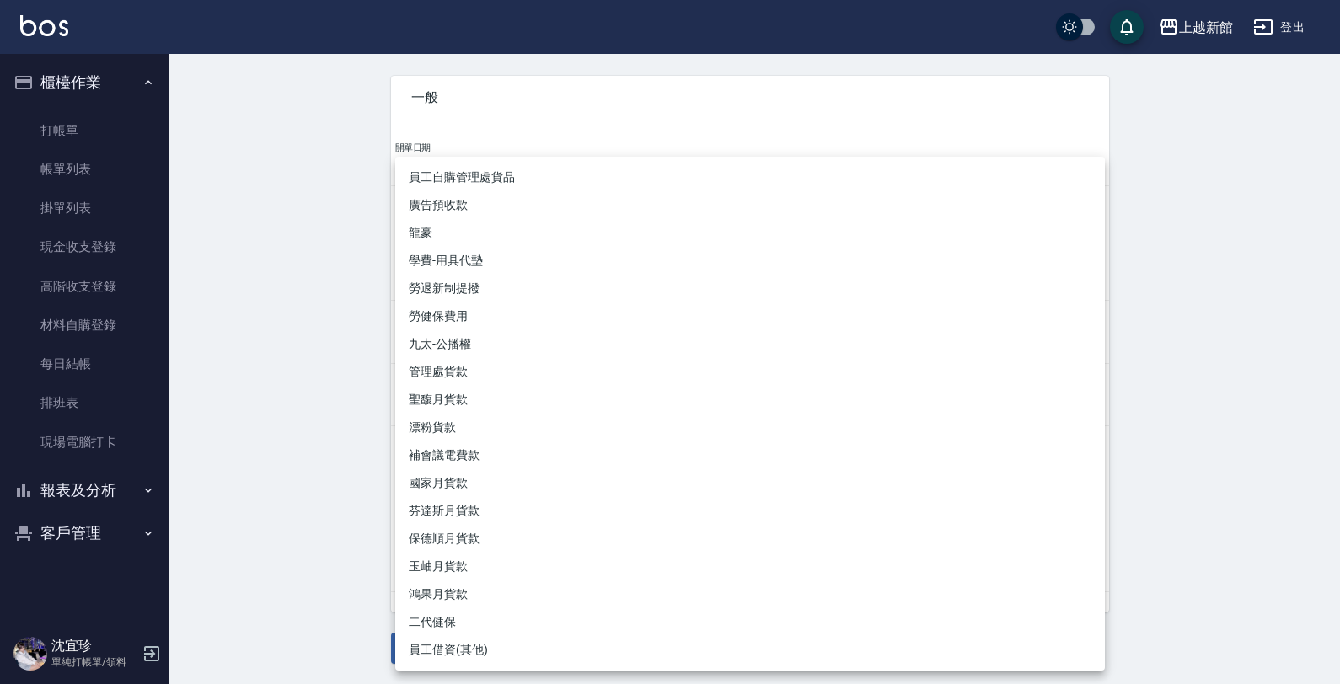
click at [457, 452] on body "上越新館 登出 櫃檯作業 打帳單 帳單列表 掛單列表 現金收支登錄 高階收支登錄 材料自購登錄 每日結帳 排班表 現場電腦打卡 報表及分析 報表目錄 店家日報…" at bounding box center [670, 312] width 1340 height 744
click at [292, 490] on div at bounding box center [670, 342] width 1340 height 684
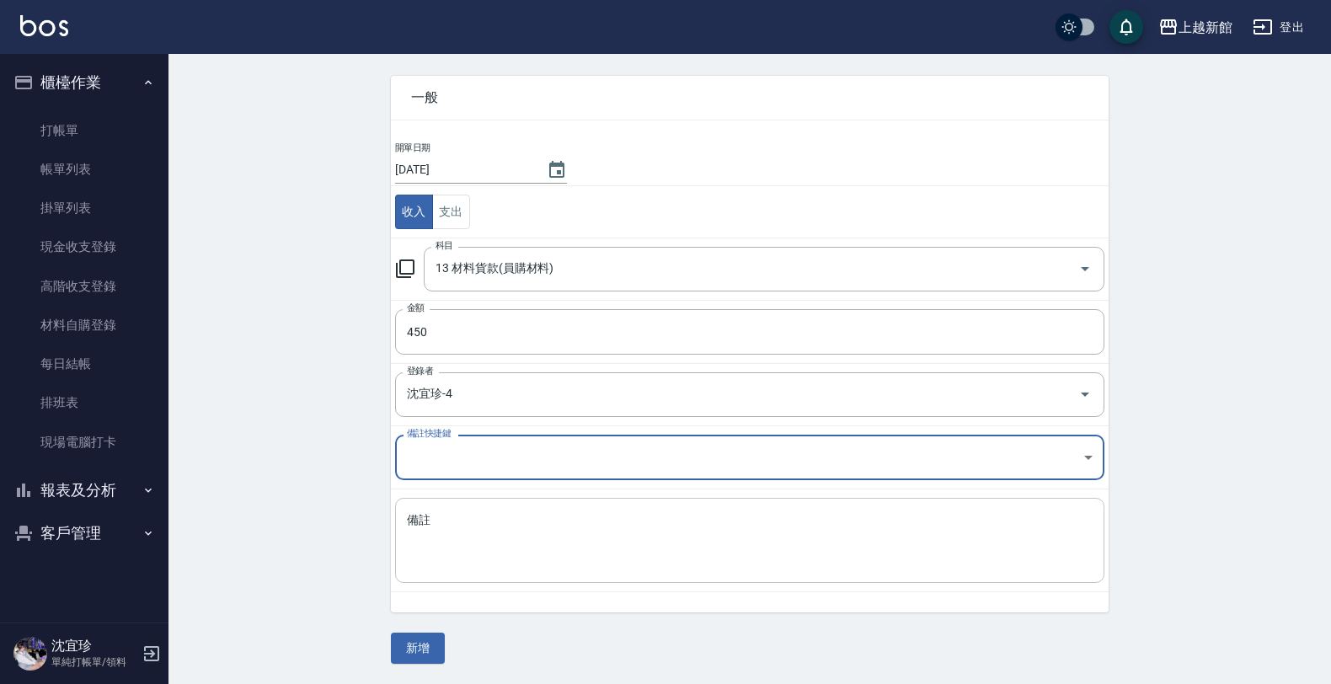
click at [443, 525] on textarea "備註" at bounding box center [750, 540] width 686 height 57
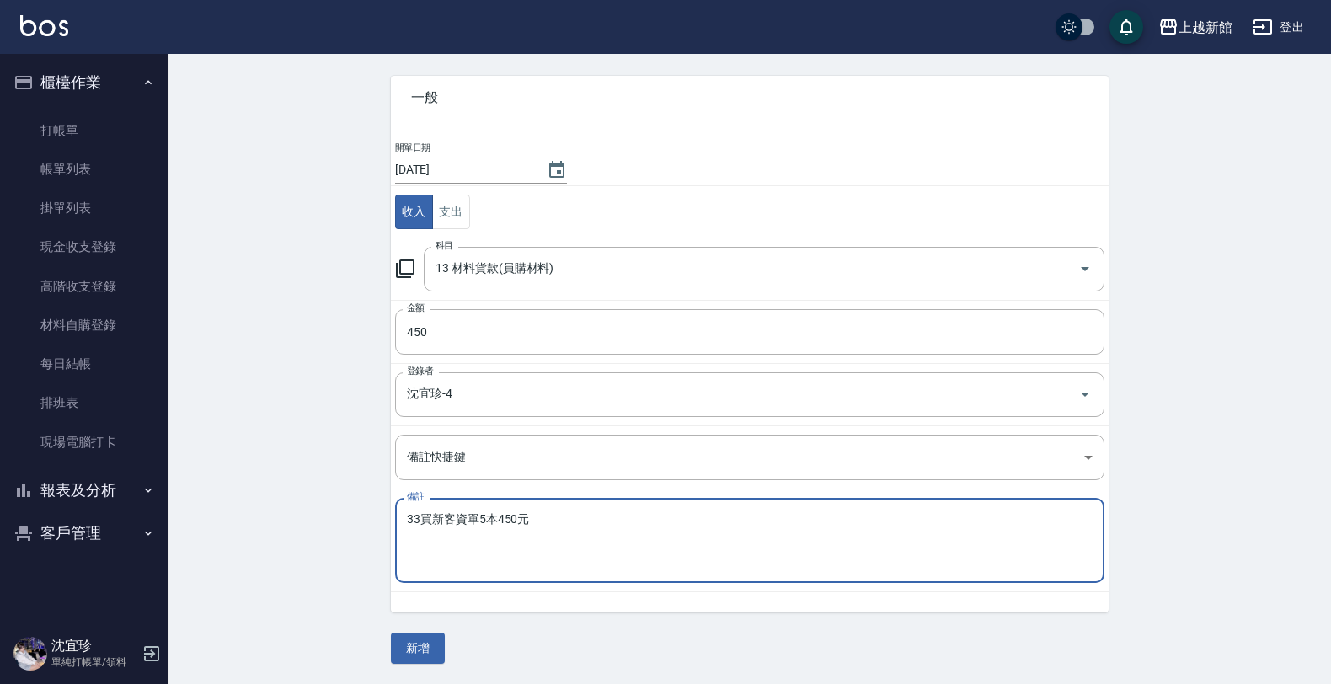
click at [602, 520] on textarea "33買新客資單5本450元" at bounding box center [750, 540] width 686 height 57
click at [421, 517] on textarea "33買新客資單5本450元" at bounding box center [750, 540] width 686 height 57
click at [421, 515] on textarea "33買新客資單5本450元" at bounding box center [750, 540] width 686 height 57
click at [421, 516] on textarea "33買新客資單5本450元" at bounding box center [750, 540] width 686 height 57
drag, startPoint x: 421, startPoint y: 518, endPoint x: 473, endPoint y: 521, distance: 51.5
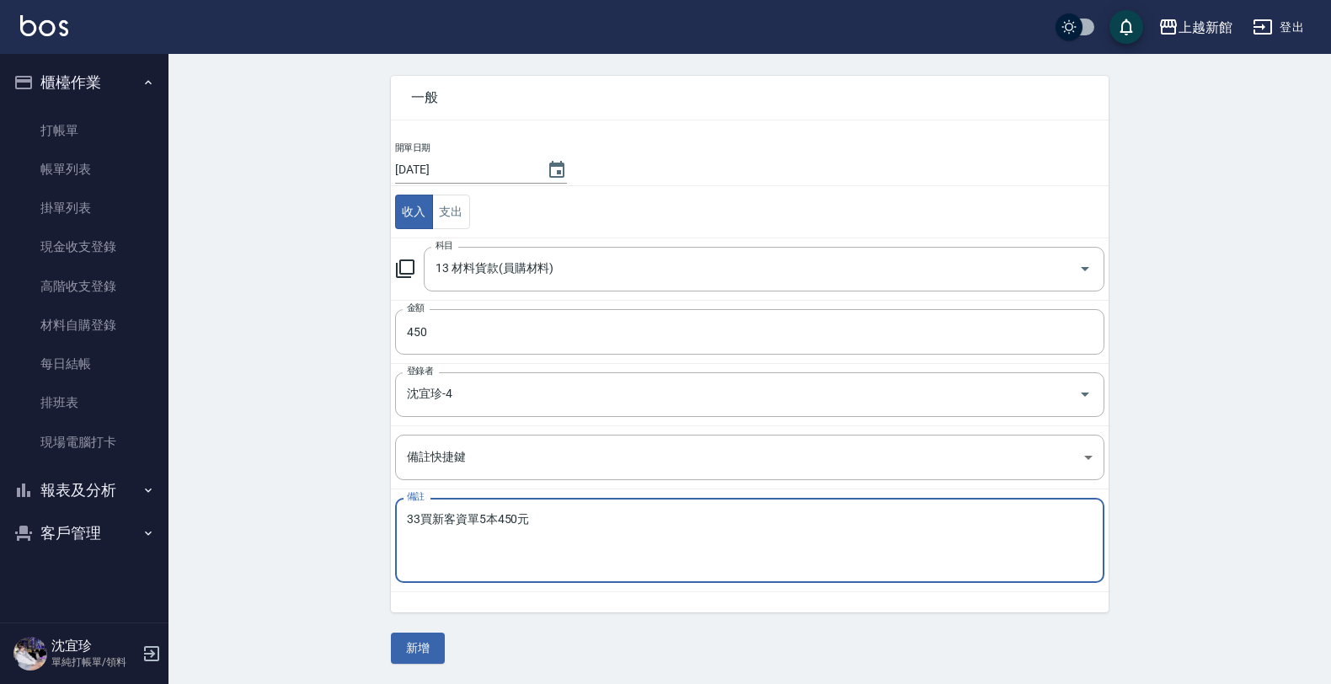
click at [473, 521] on textarea "33買新客資單5本450元" at bounding box center [750, 540] width 686 height 57
type textarea "33買新客資單5本450元"
click at [538, 604] on div "開單日期 2025/09/11 收入 支出 科目 13 材料貨款(員購材料) 科目 金額 450 金額 登錄者 沈宜珍-4 登錄者 備註快捷鍵 ​ 備註快捷鍵…" at bounding box center [750, 377] width 718 height 472
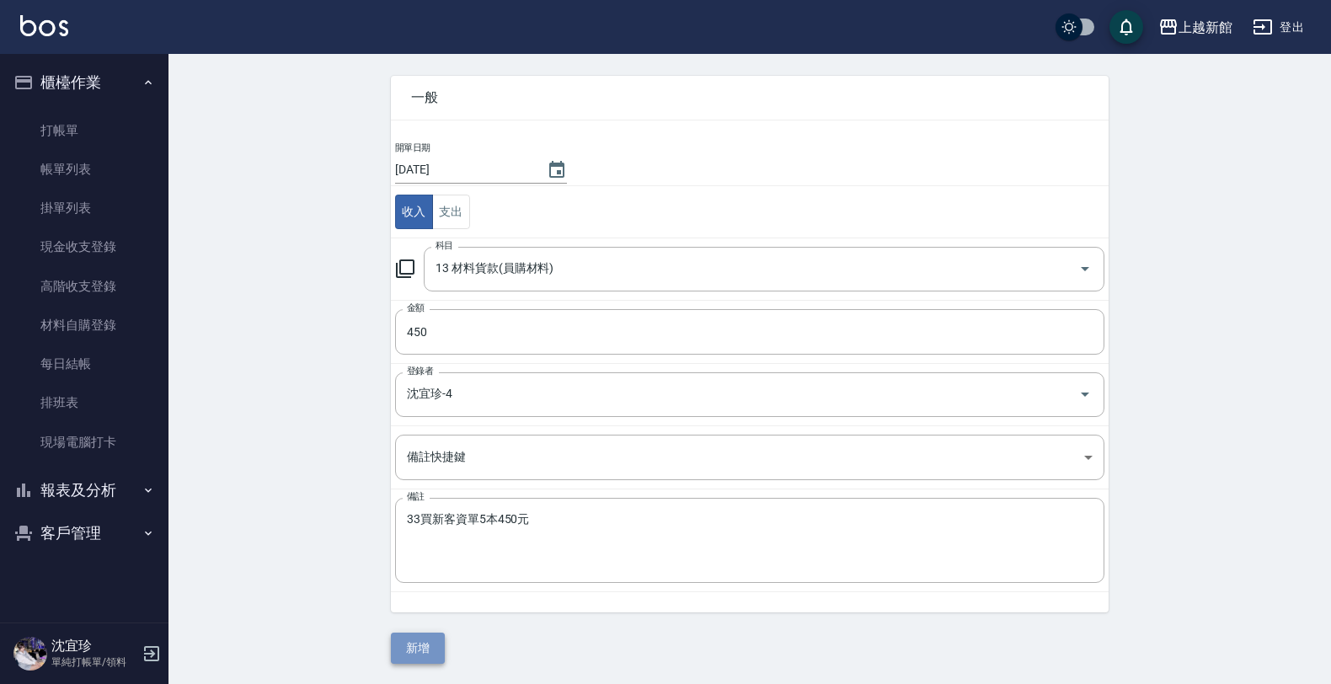
click at [415, 649] on button "新增" at bounding box center [418, 648] width 54 height 31
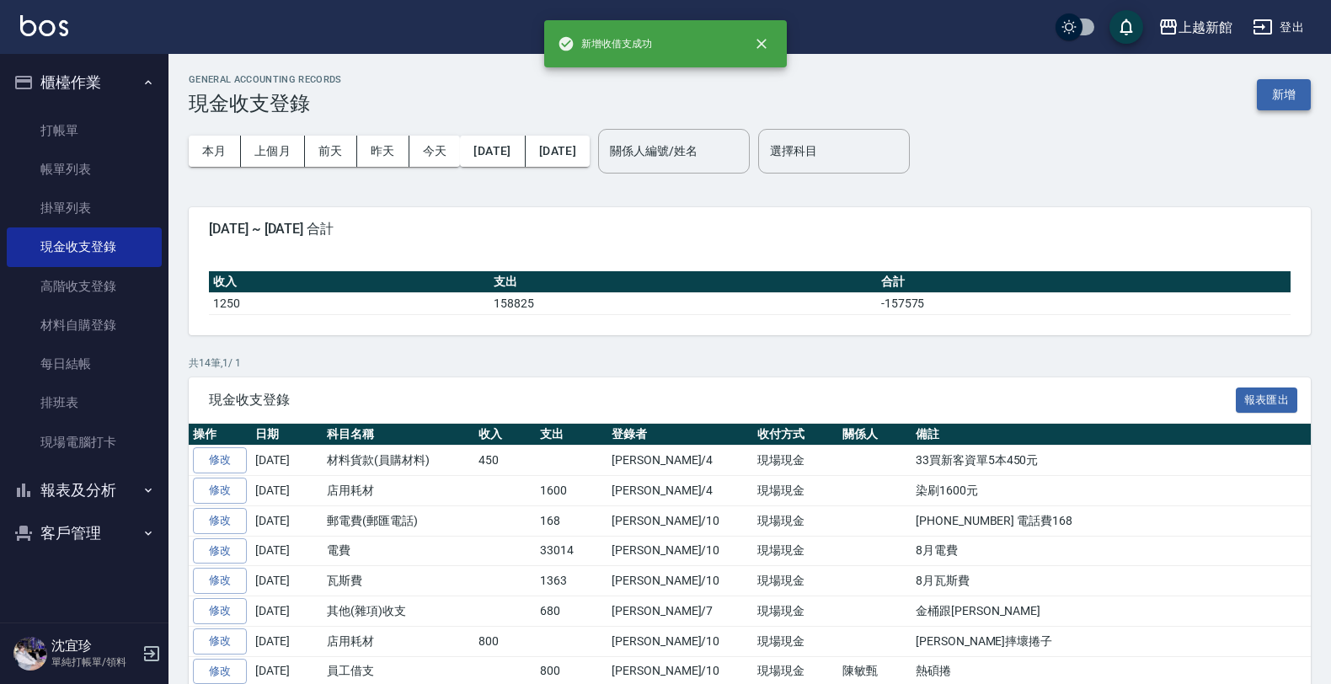
click at [1282, 89] on button "新增" at bounding box center [1284, 94] width 54 height 31
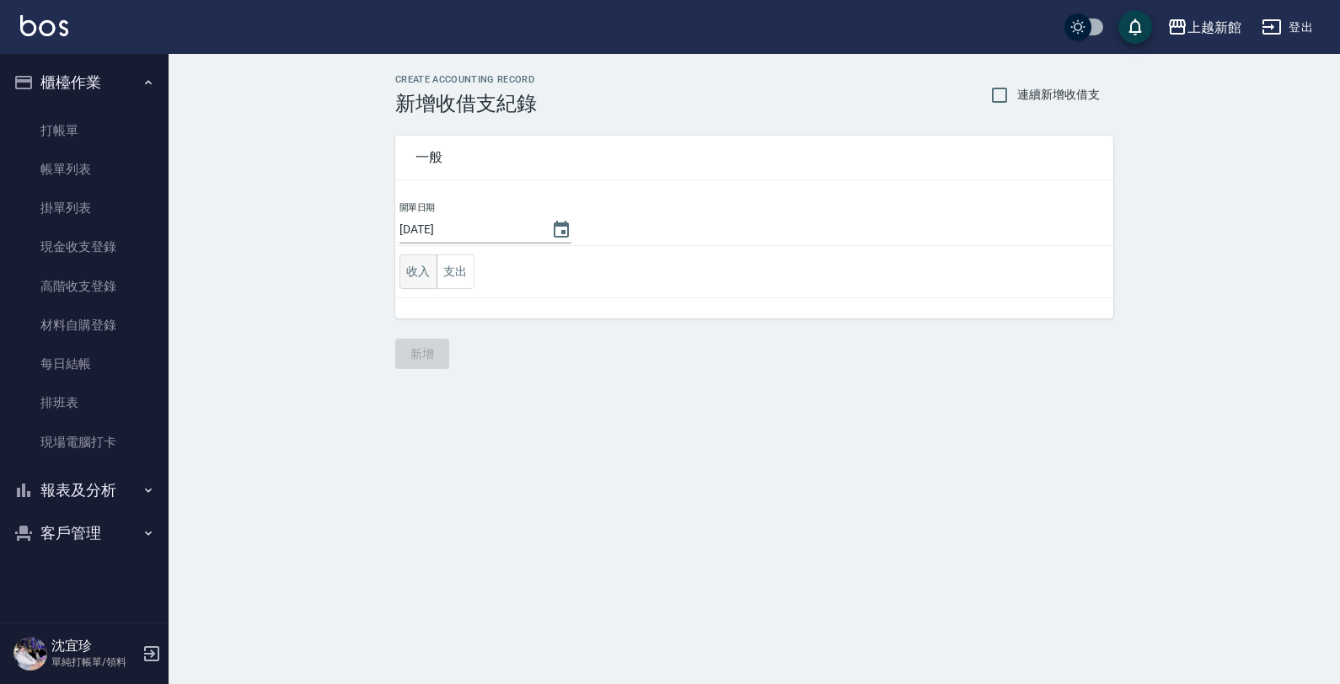
click at [409, 284] on button "收入" at bounding box center [418, 271] width 38 height 35
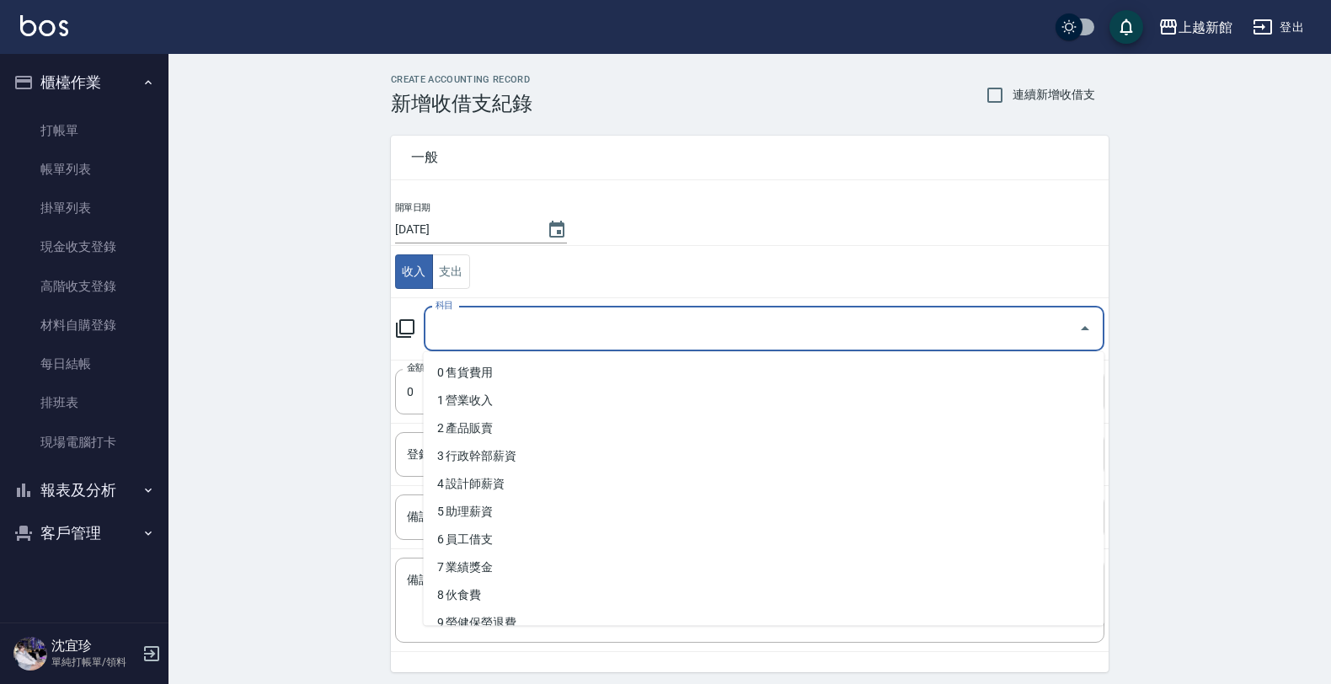
click at [511, 329] on input "科目" at bounding box center [751, 328] width 640 height 29
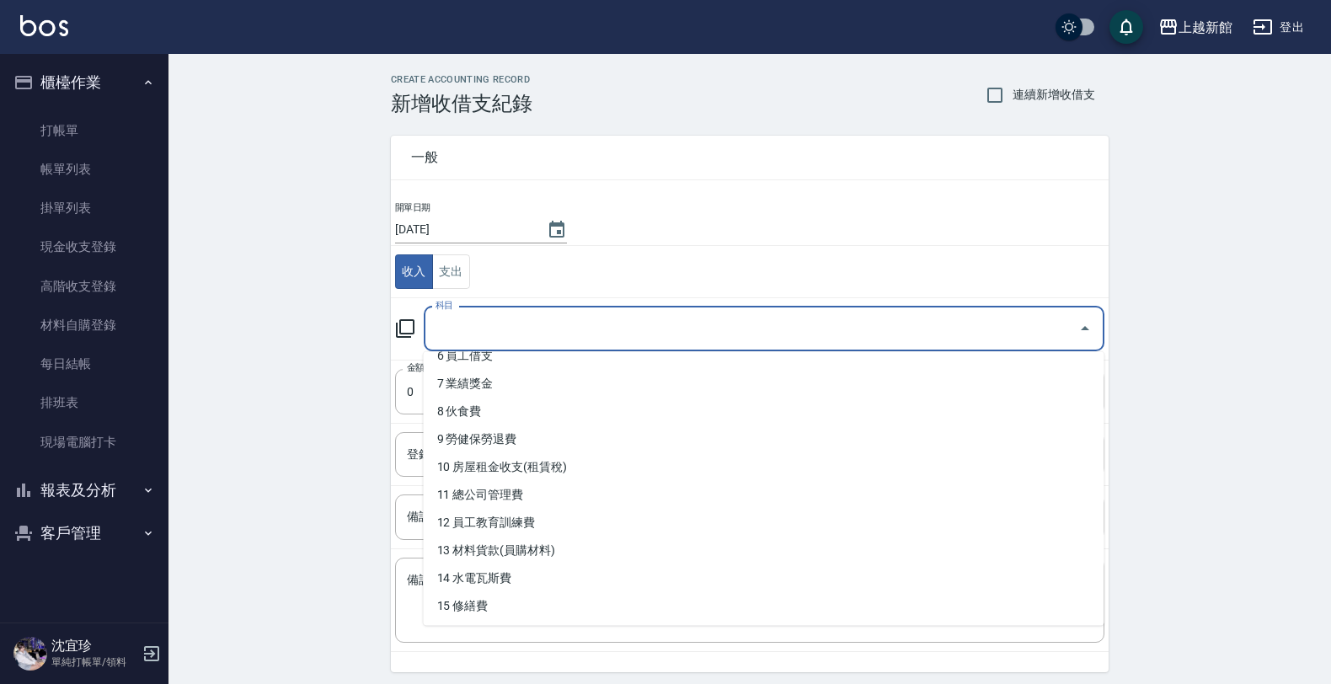
scroll to position [211, 0]
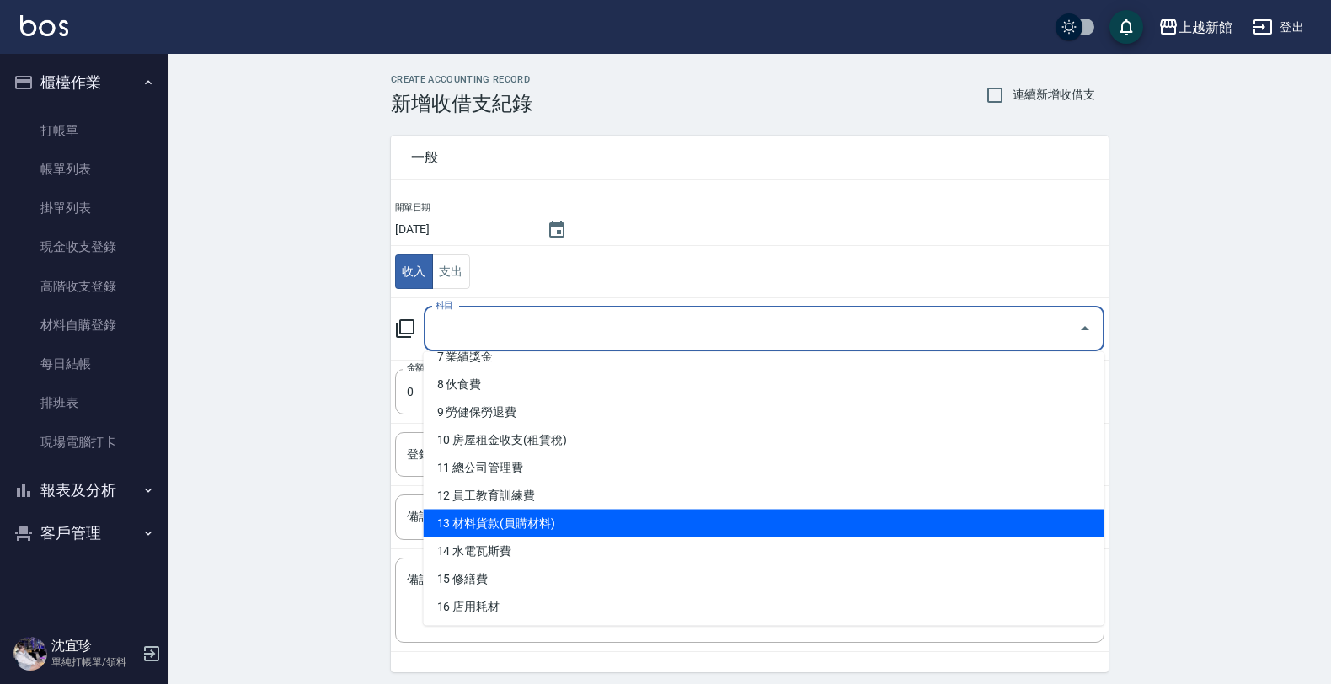
click at [567, 516] on li "13 材料貨款(員購材料)" at bounding box center [764, 524] width 681 height 28
type input "13 材料貨款(員購材料)"
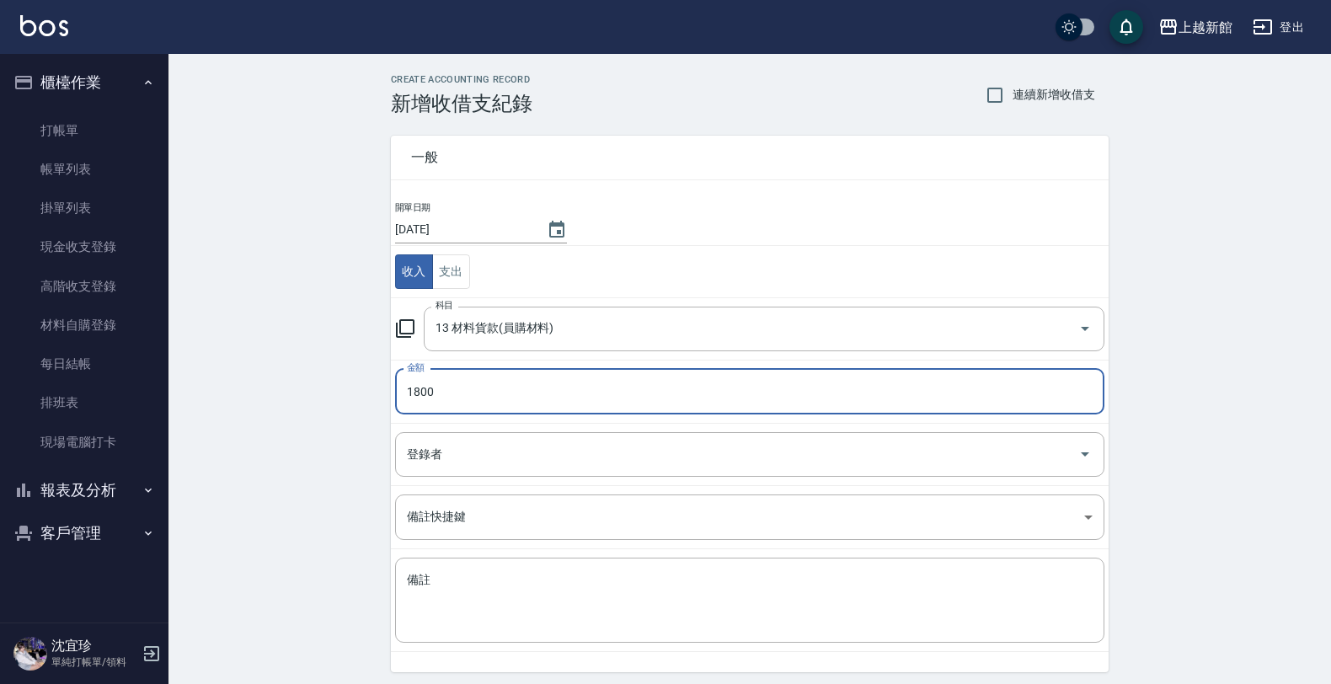
type input "1800"
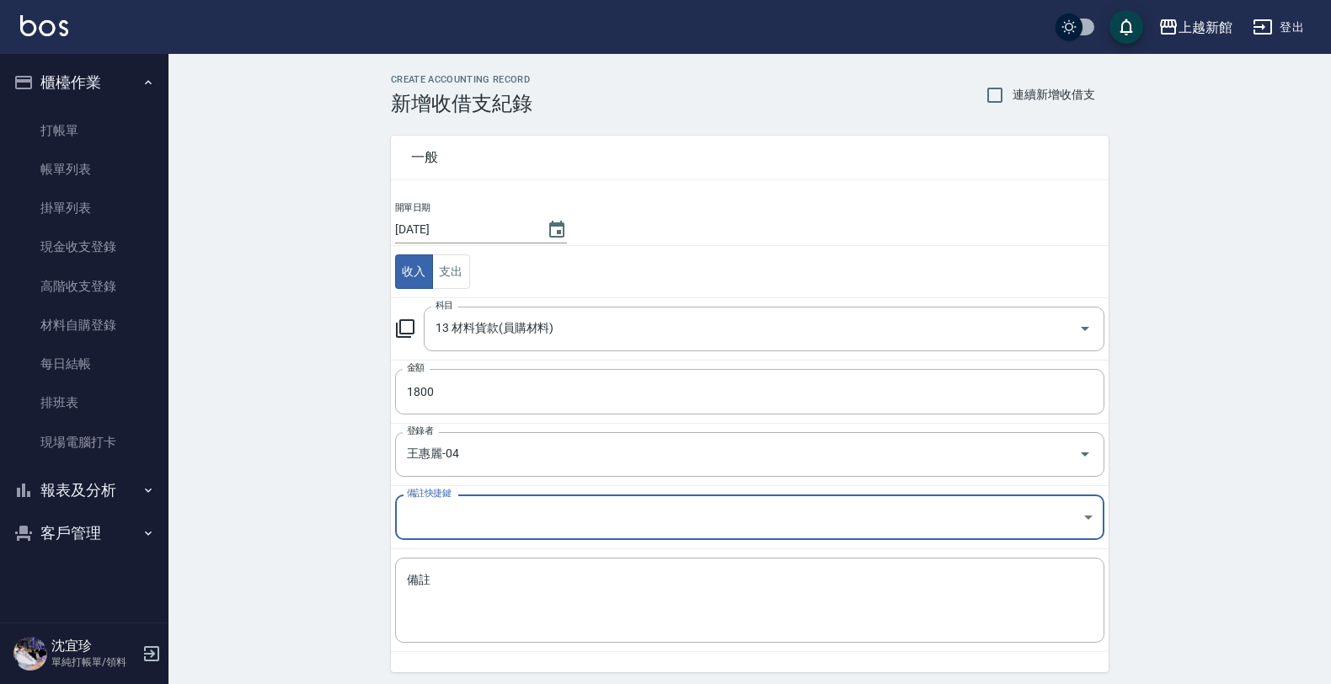
drag, startPoint x: 485, startPoint y: 466, endPoint x: 445, endPoint y: 510, distance: 59.6
click at [480, 473] on div "王惠麗-04 登錄者" at bounding box center [750, 454] width 710 height 45
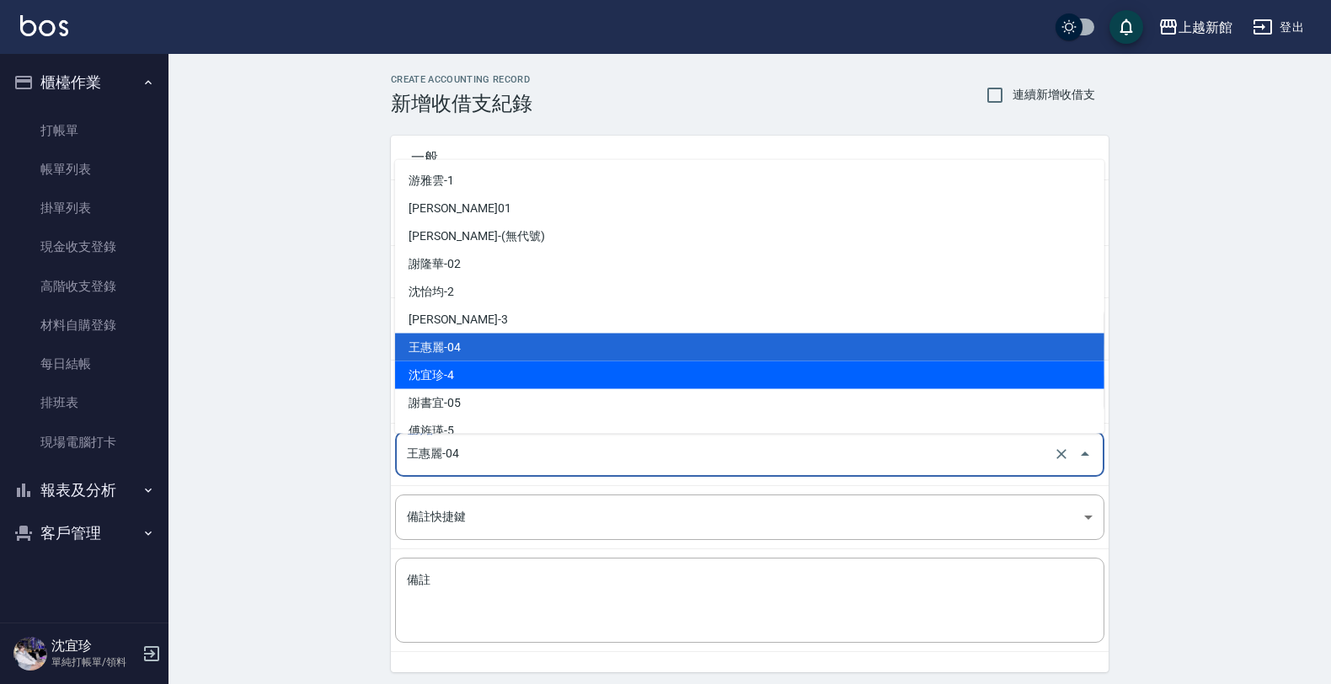
click at [452, 383] on li "沈宜珍-4" at bounding box center [750, 375] width 710 height 28
type input "沈宜珍-4"
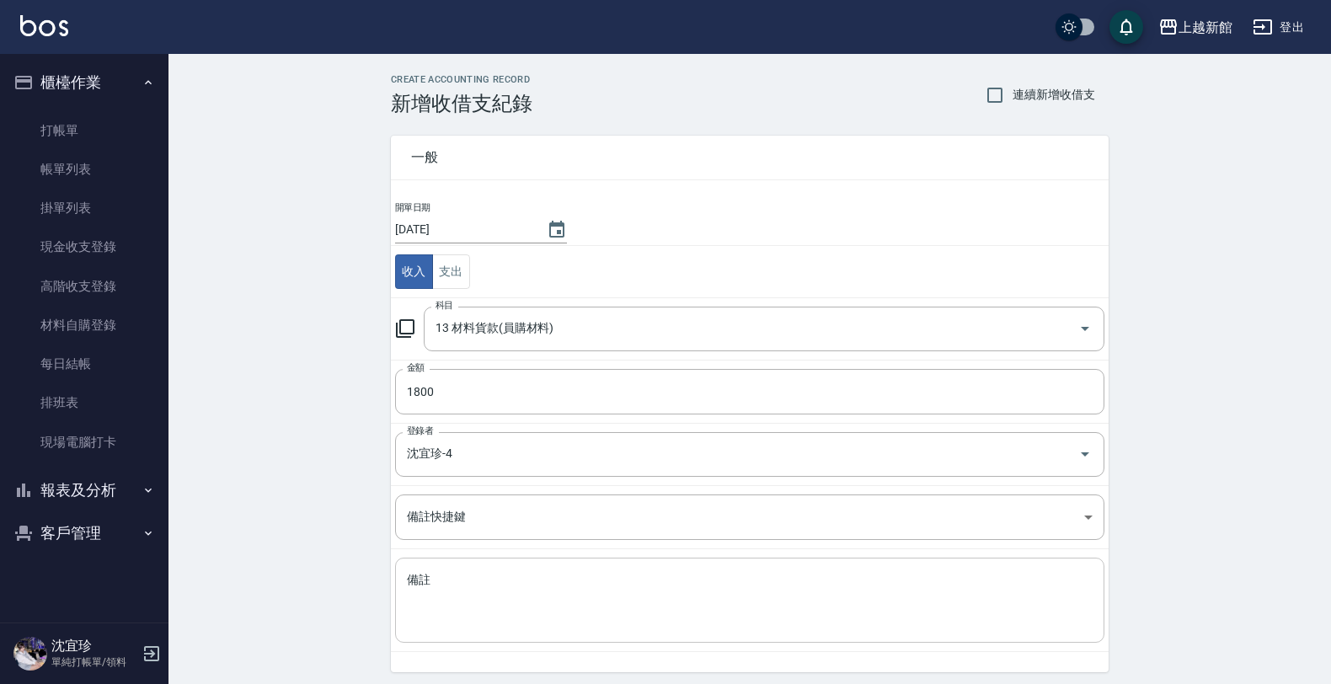
drag, startPoint x: 456, startPoint y: 567, endPoint x: 456, endPoint y: 578, distance: 11.0
click at [456, 578] on div "x 備註" at bounding box center [750, 600] width 710 height 85
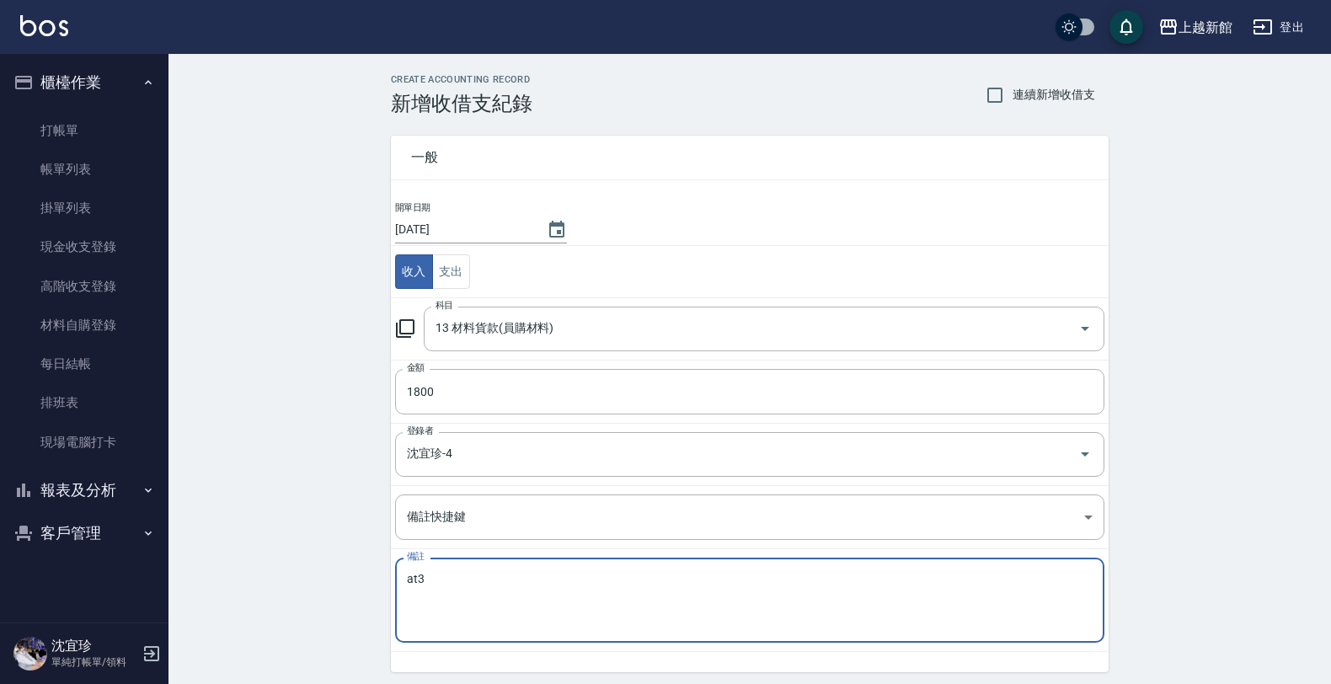
click at [434, 574] on textarea "at3" at bounding box center [750, 600] width 686 height 57
paste textarea "買新客資單"
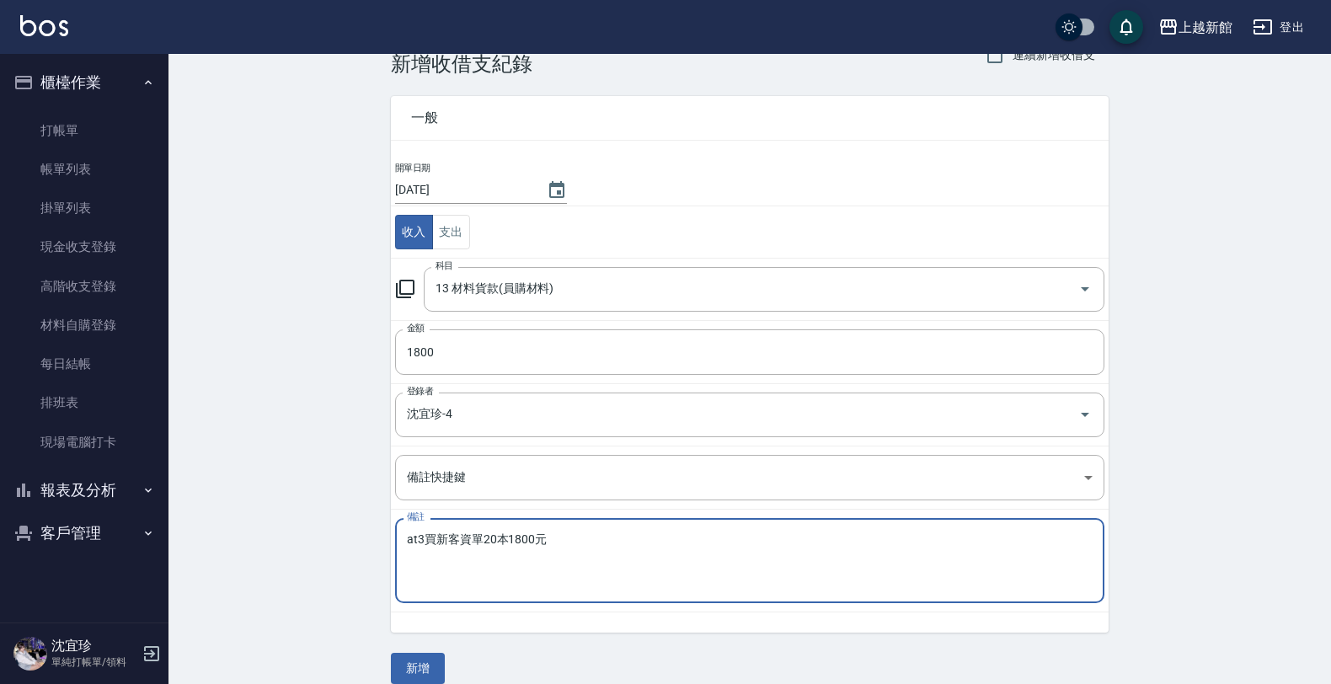
scroll to position [61, 0]
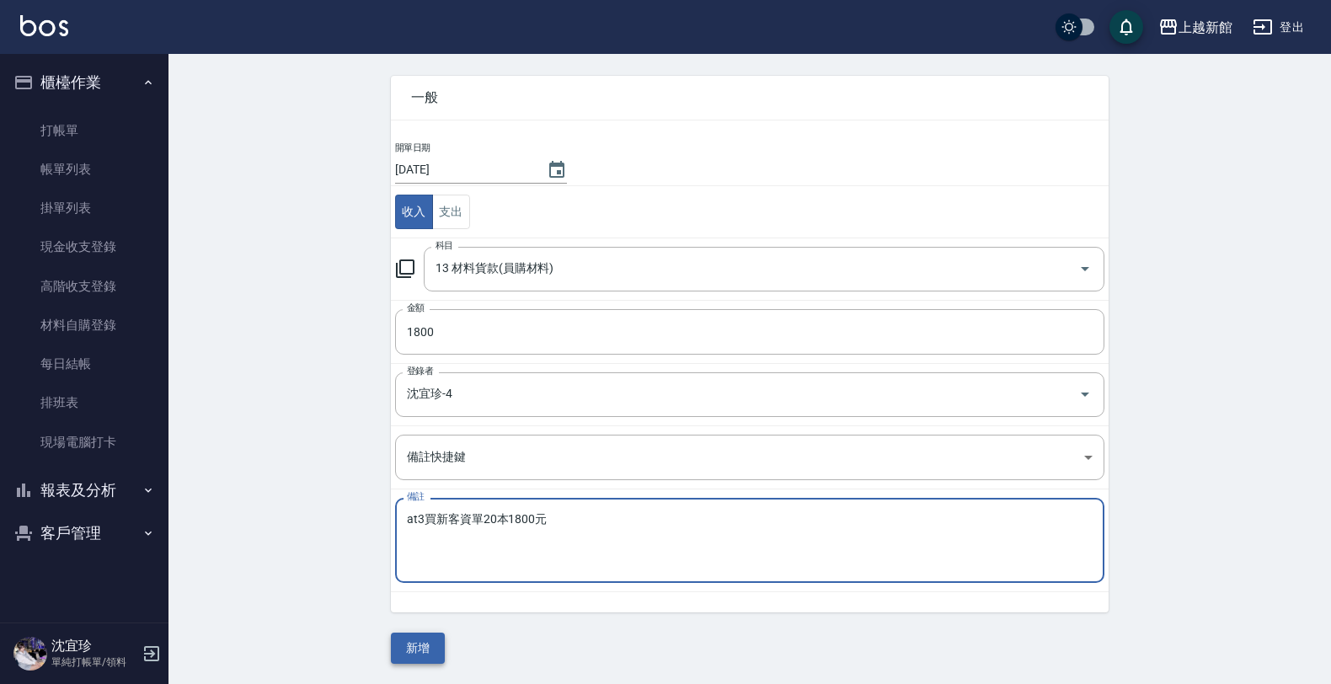
type textarea "at3買新客資單20本1800元"
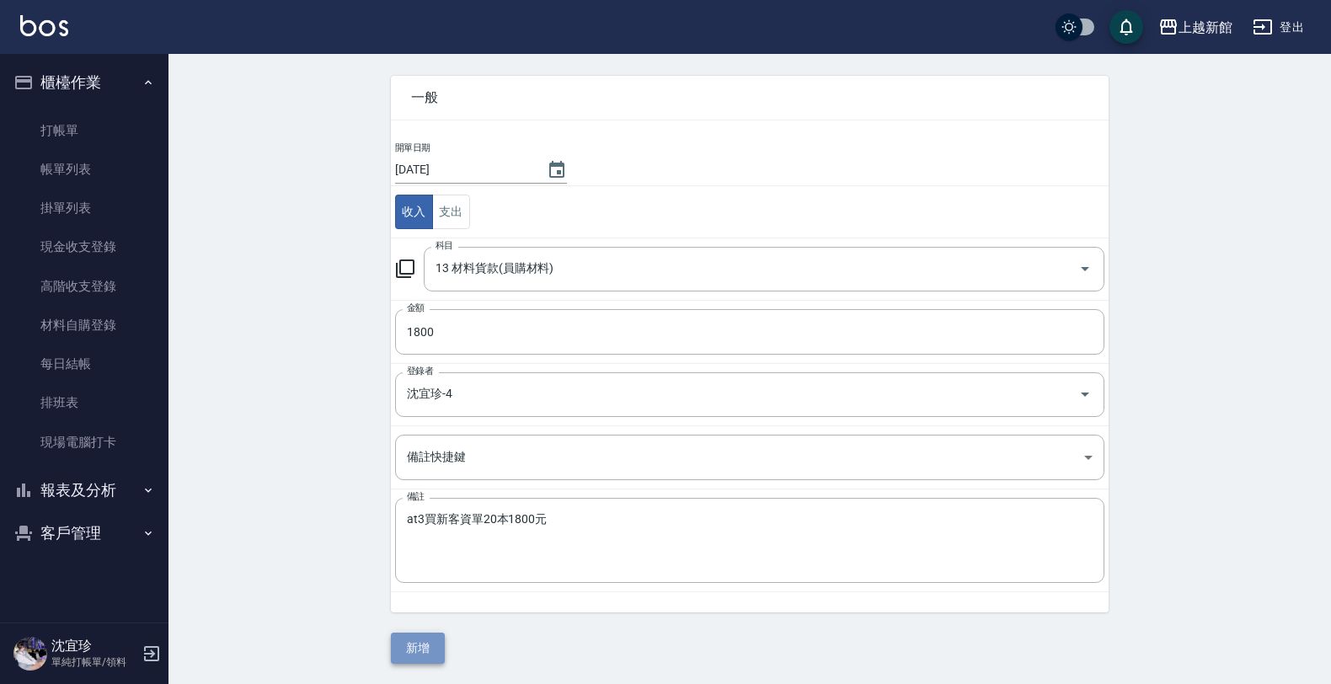
click at [430, 650] on button "新增" at bounding box center [418, 648] width 54 height 31
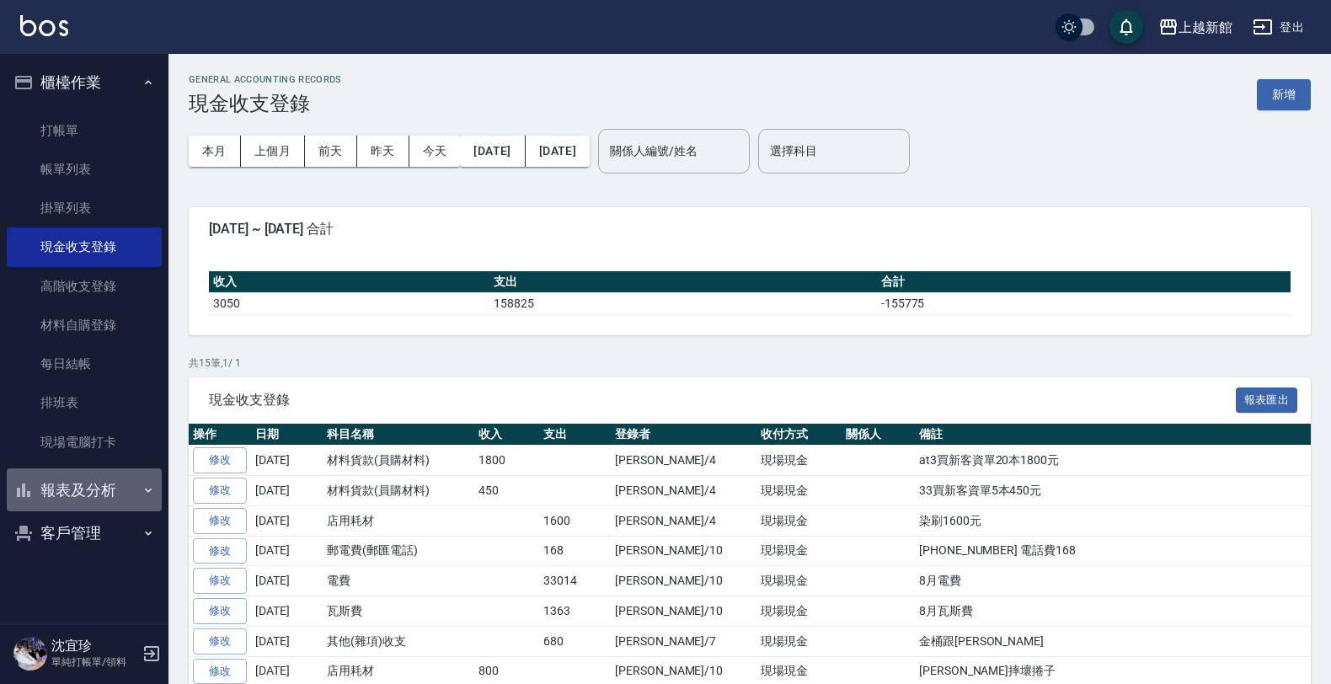
click at [107, 498] on button "報表及分析" at bounding box center [84, 491] width 155 height 44
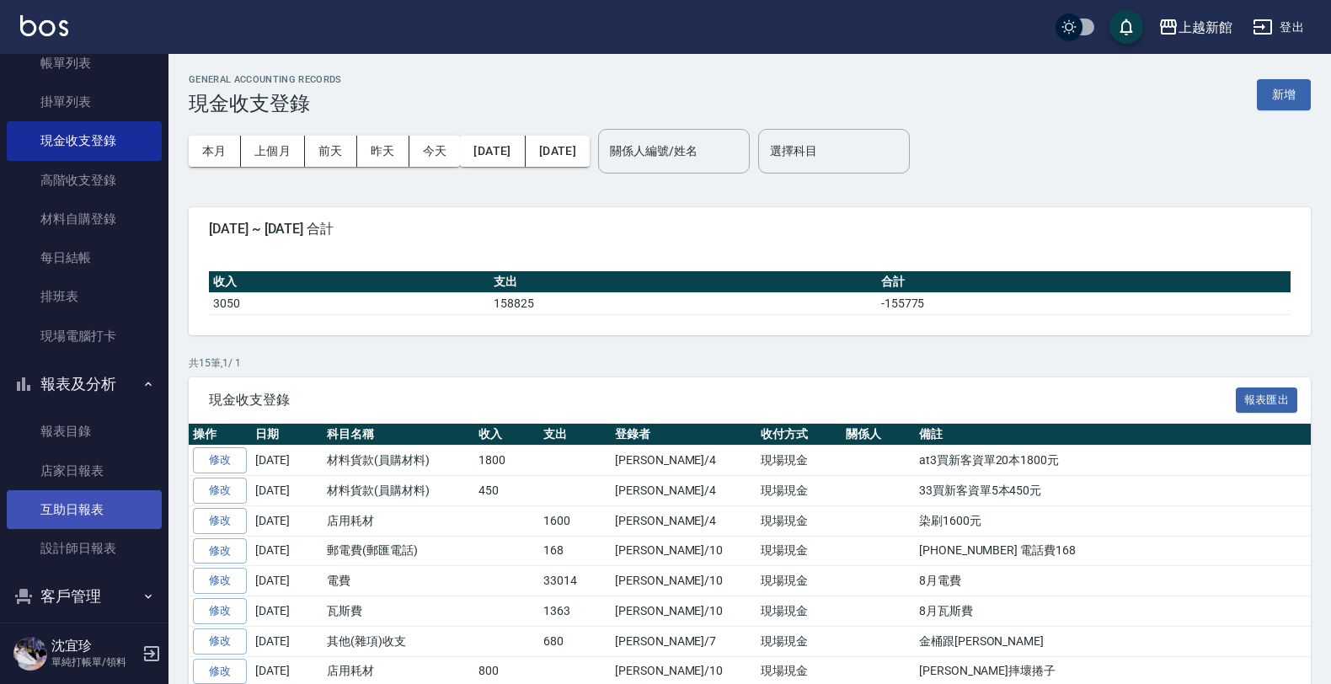
scroll to position [122, 0]
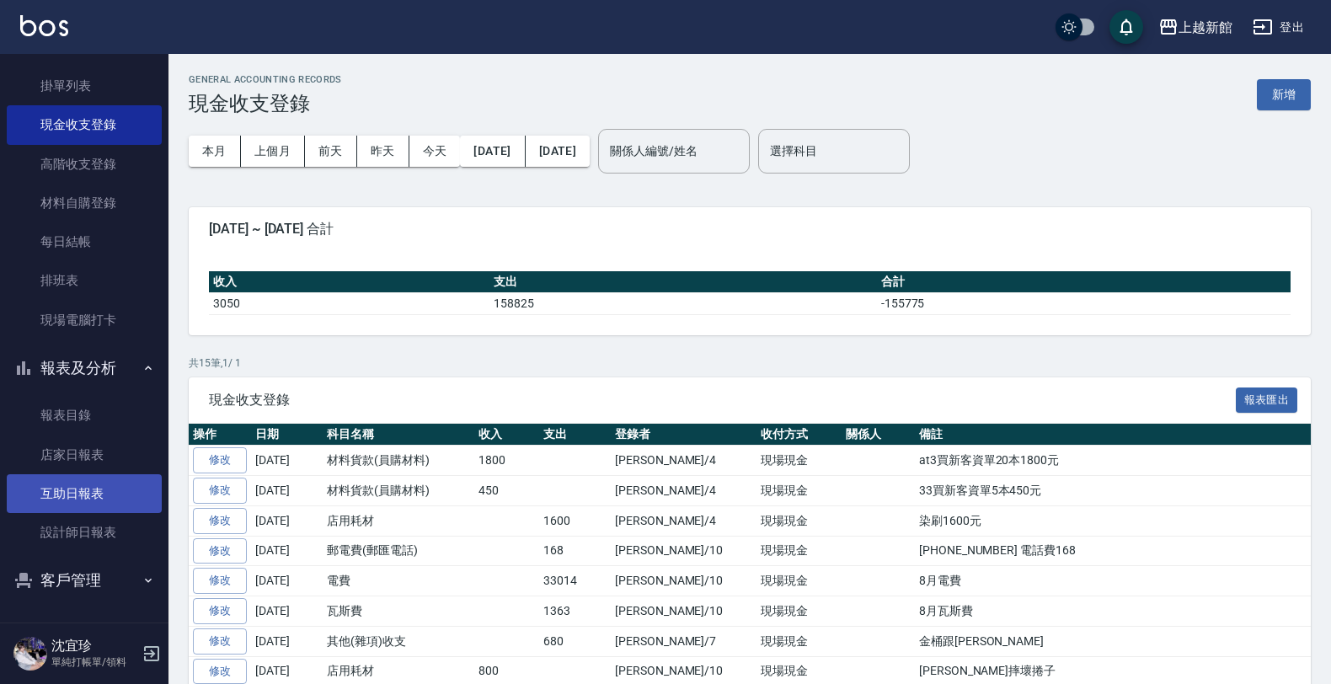
click at [114, 490] on link "互助日報表" at bounding box center [84, 493] width 155 height 39
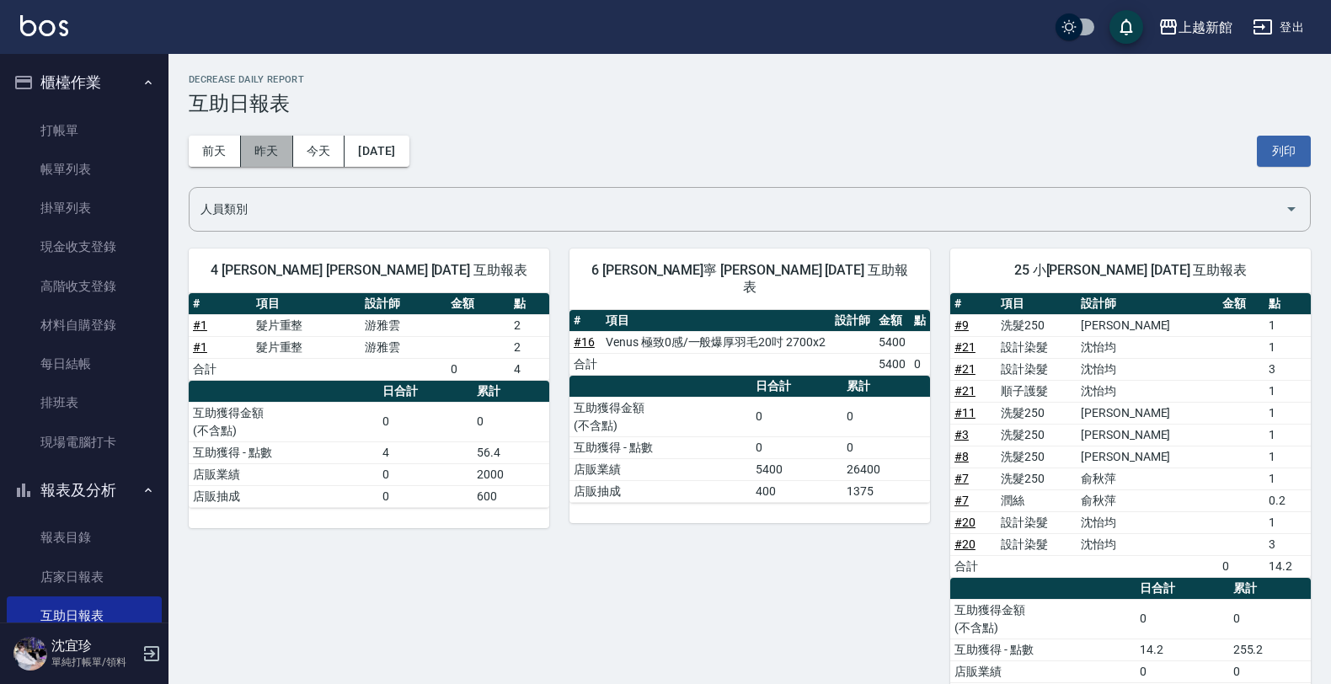
click at [250, 158] on button "昨天" at bounding box center [267, 151] width 52 height 31
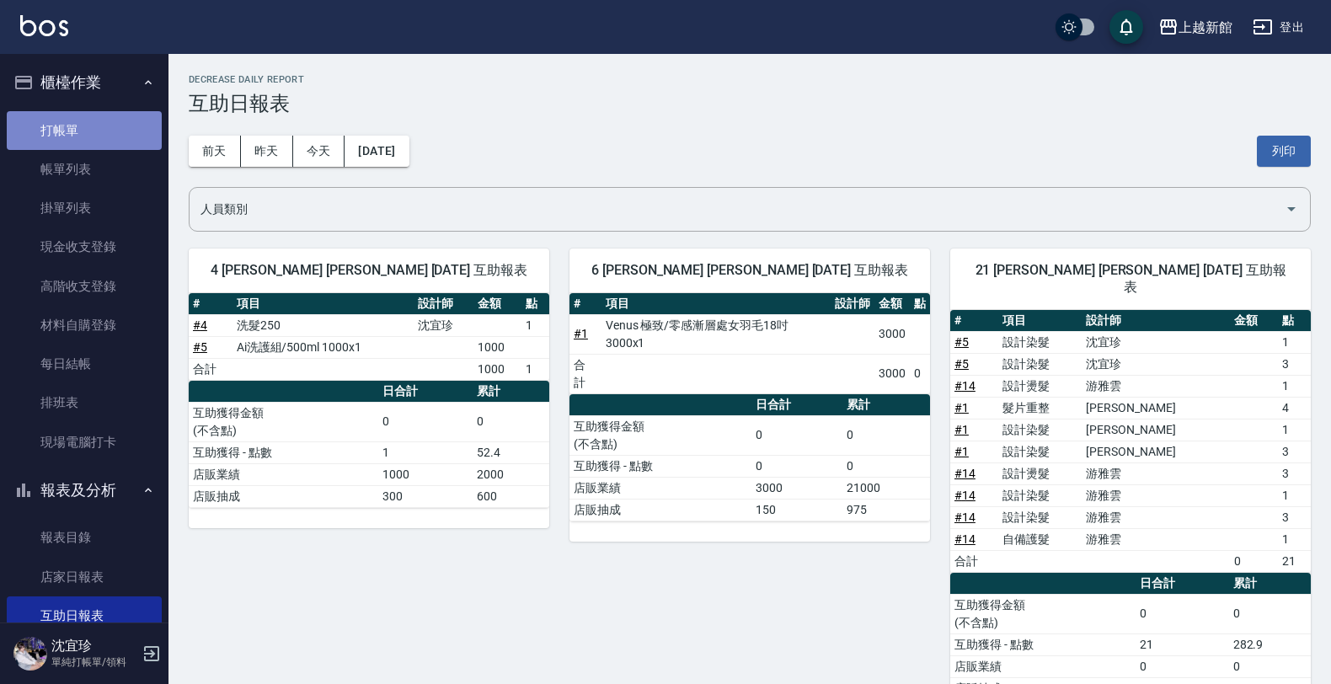
click at [90, 123] on link "打帳單" at bounding box center [84, 130] width 155 height 39
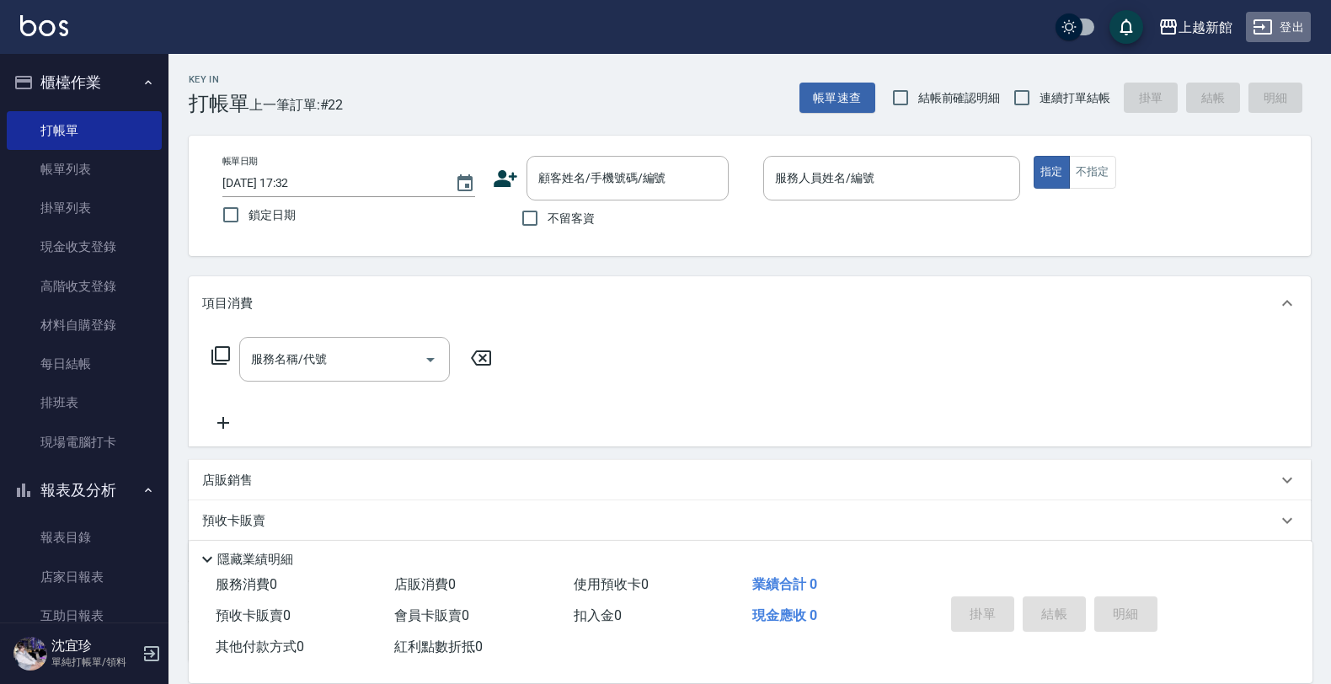
click at [1274, 14] on button "登出" at bounding box center [1278, 27] width 65 height 31
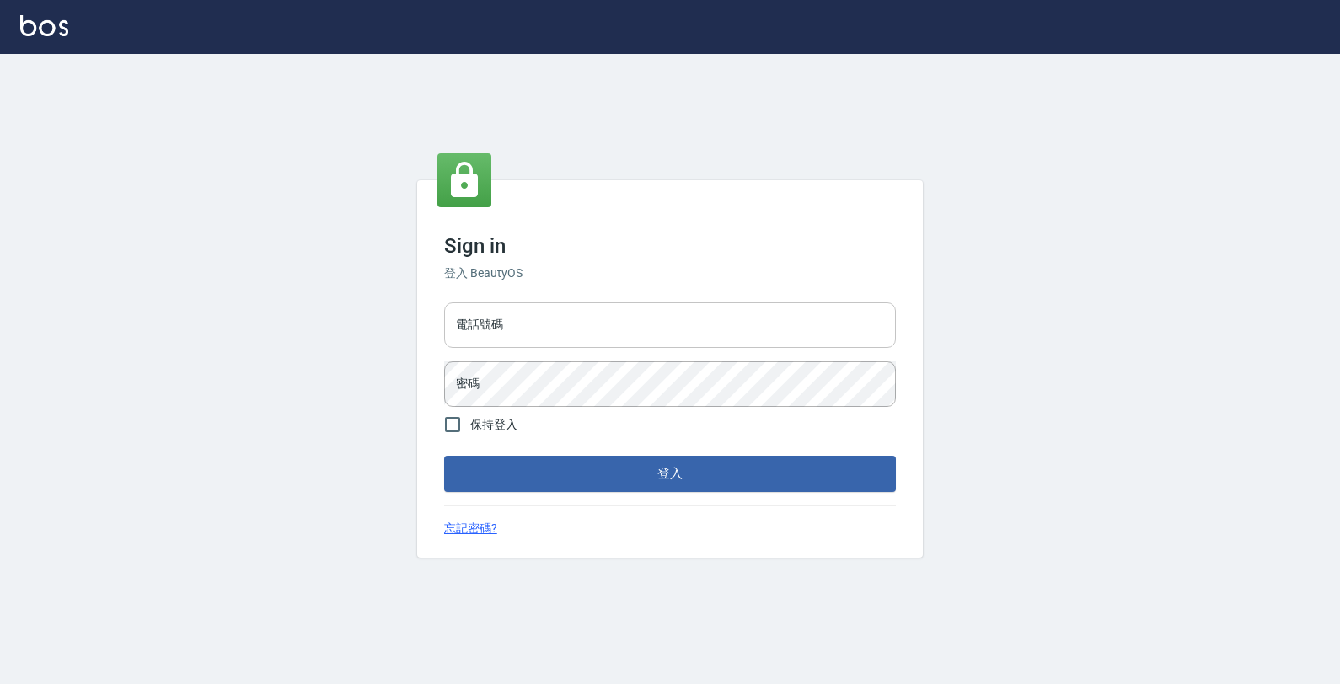
drag, startPoint x: 0, startPoint y: 0, endPoint x: 862, endPoint y: 325, distance: 921.3
click at [862, 325] on input "電話號碼" at bounding box center [670, 326] width 452 height 46
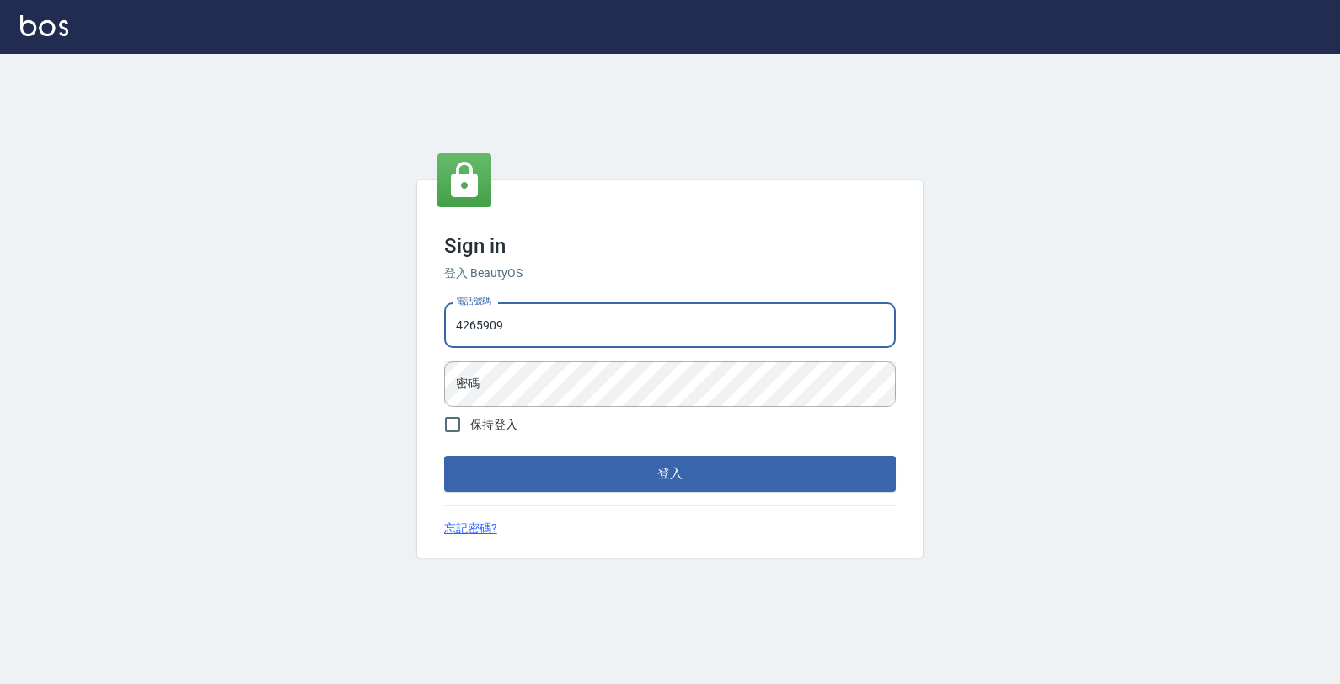
type input "4265909"
click at [444, 456] on button "登入" at bounding box center [670, 473] width 452 height 35
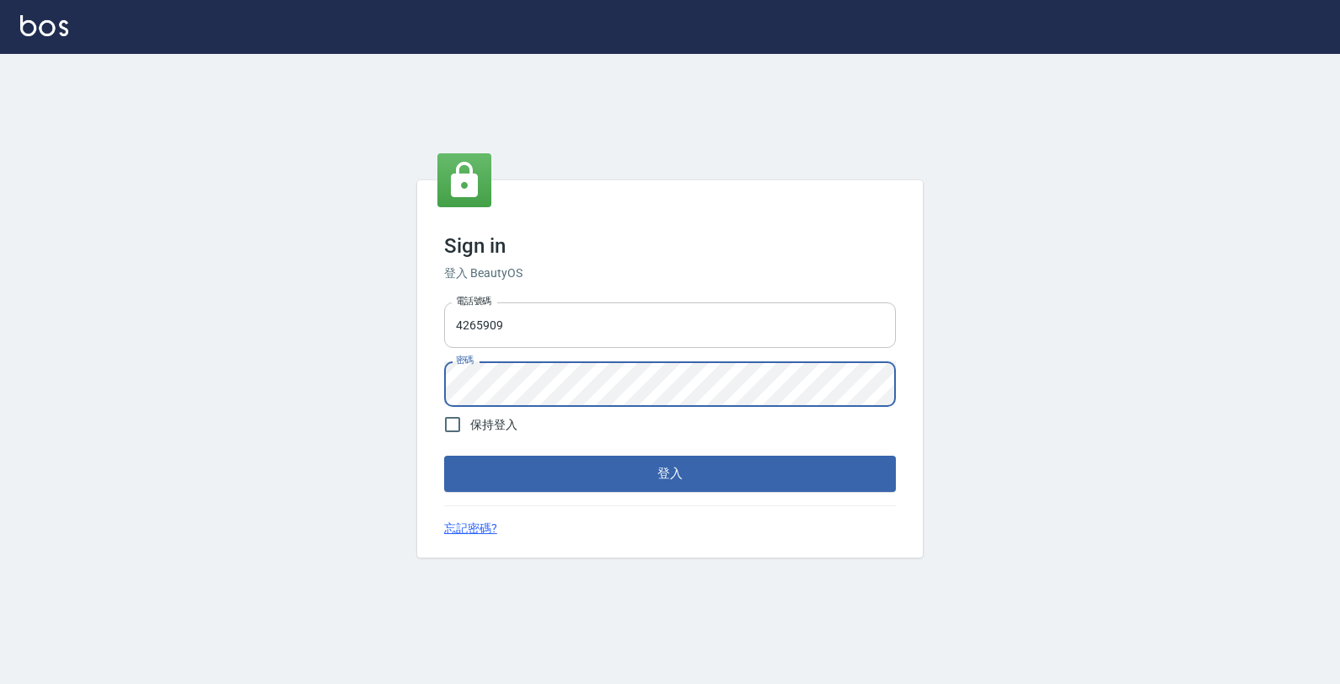
click at [444, 456] on button "登入" at bounding box center [670, 473] width 452 height 35
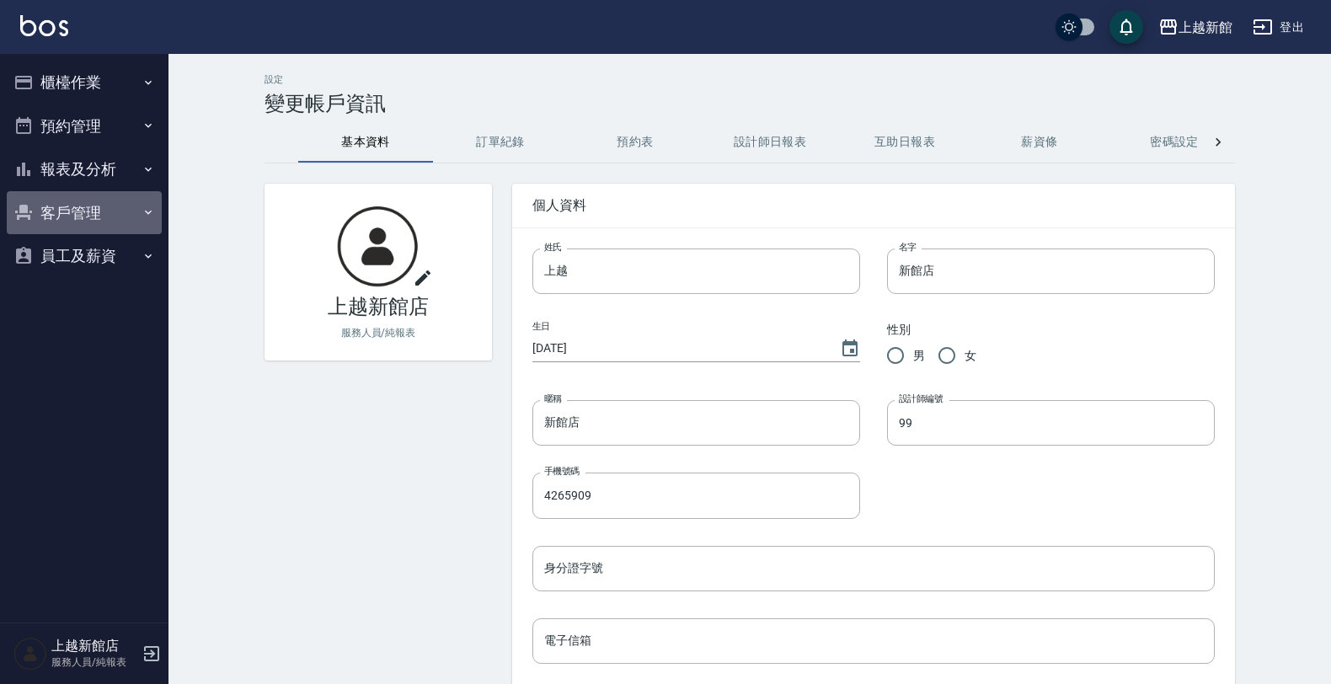
click at [63, 212] on button "客戶管理" at bounding box center [84, 213] width 155 height 44
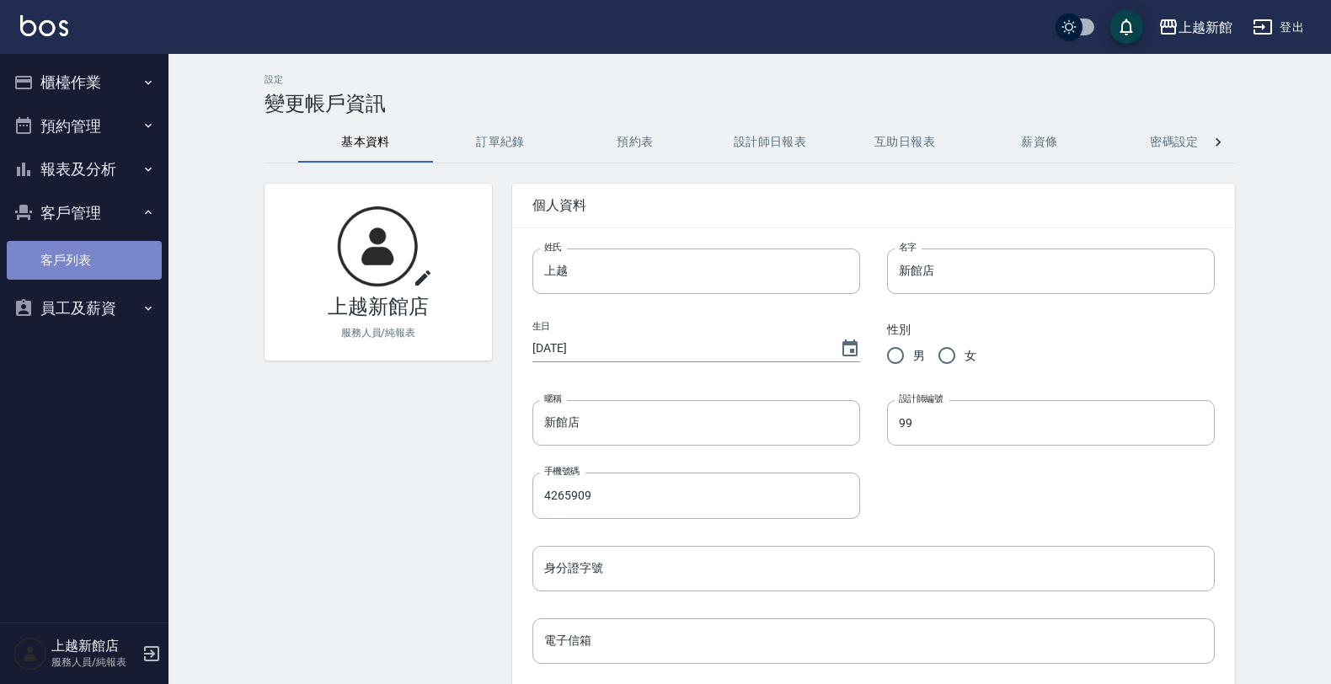
click at [77, 253] on link "客戶列表" at bounding box center [84, 260] width 155 height 39
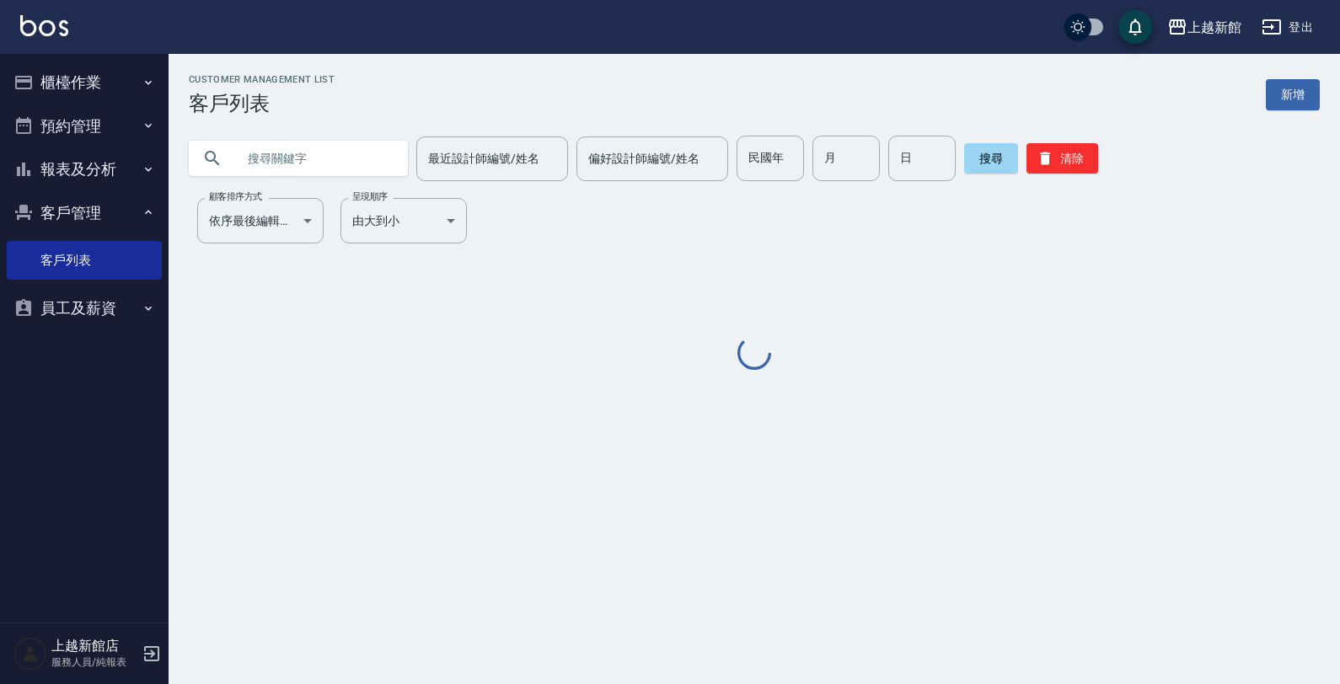
click at [272, 174] on input "text" at bounding box center [315, 159] width 158 height 46
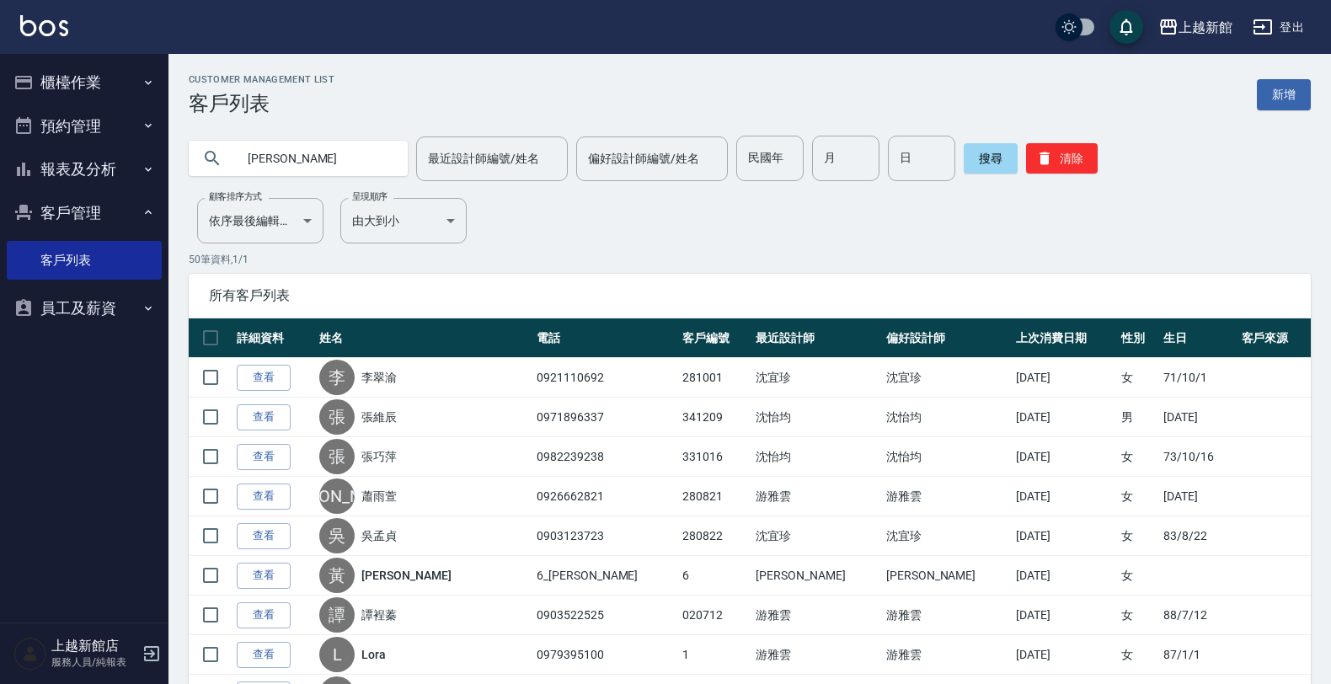
type input "[PERSON_NAME]"
